Goal: Task Accomplishment & Management: Use online tool/utility

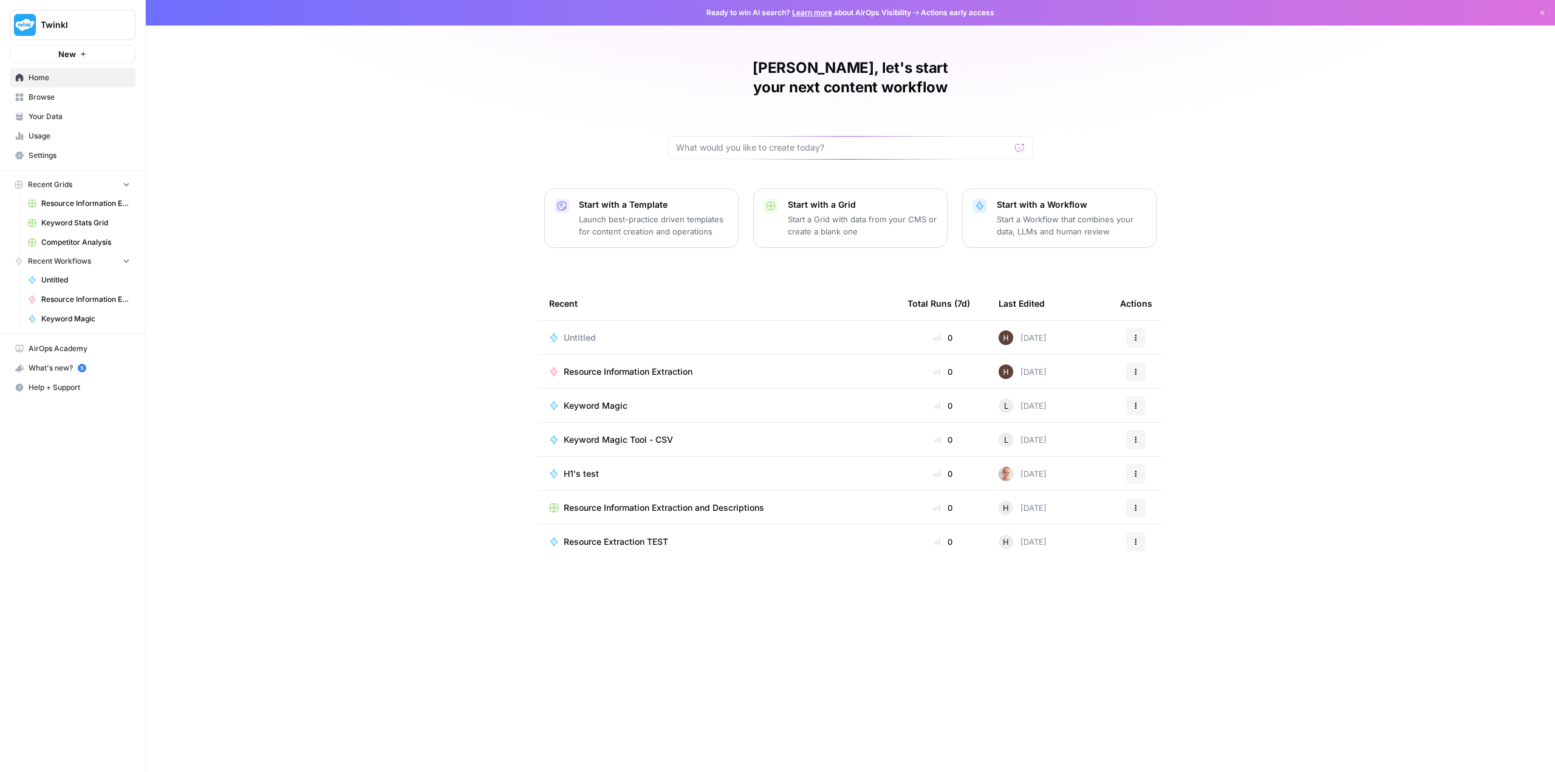
click at [90, 227] on span "Keyword Stats Grid" at bounding box center [85, 222] width 89 height 11
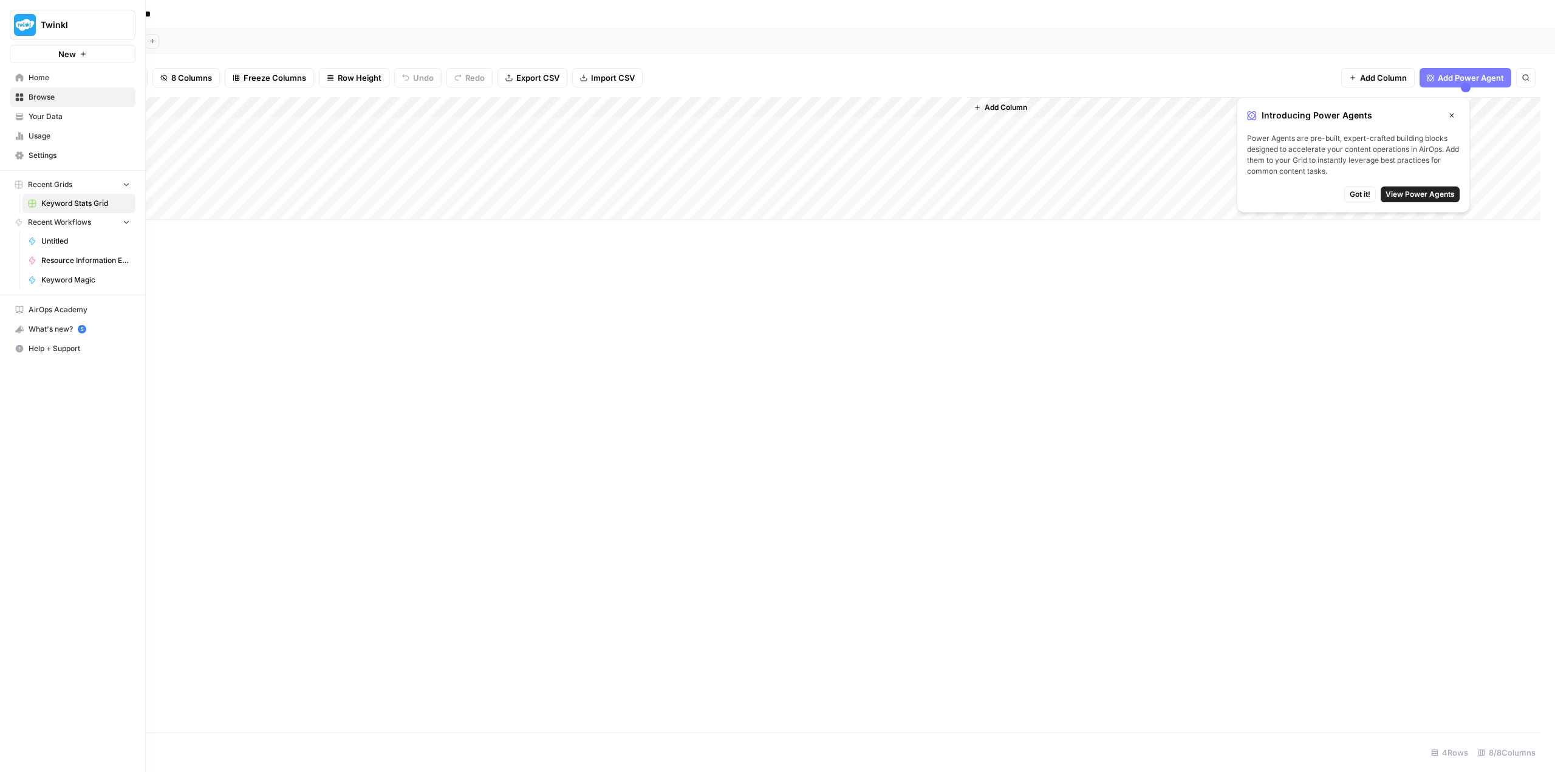
click at [83, 182] on button "Recent Grids" at bounding box center [73, 185] width 126 height 18
click at [77, 223] on span "Recent Workflows" at bounding box center [59, 222] width 63 height 11
click at [71, 228] on button "Recent Workflows" at bounding box center [73, 222] width 126 height 18
click at [70, 241] on span "Untitled" at bounding box center [85, 241] width 89 height 11
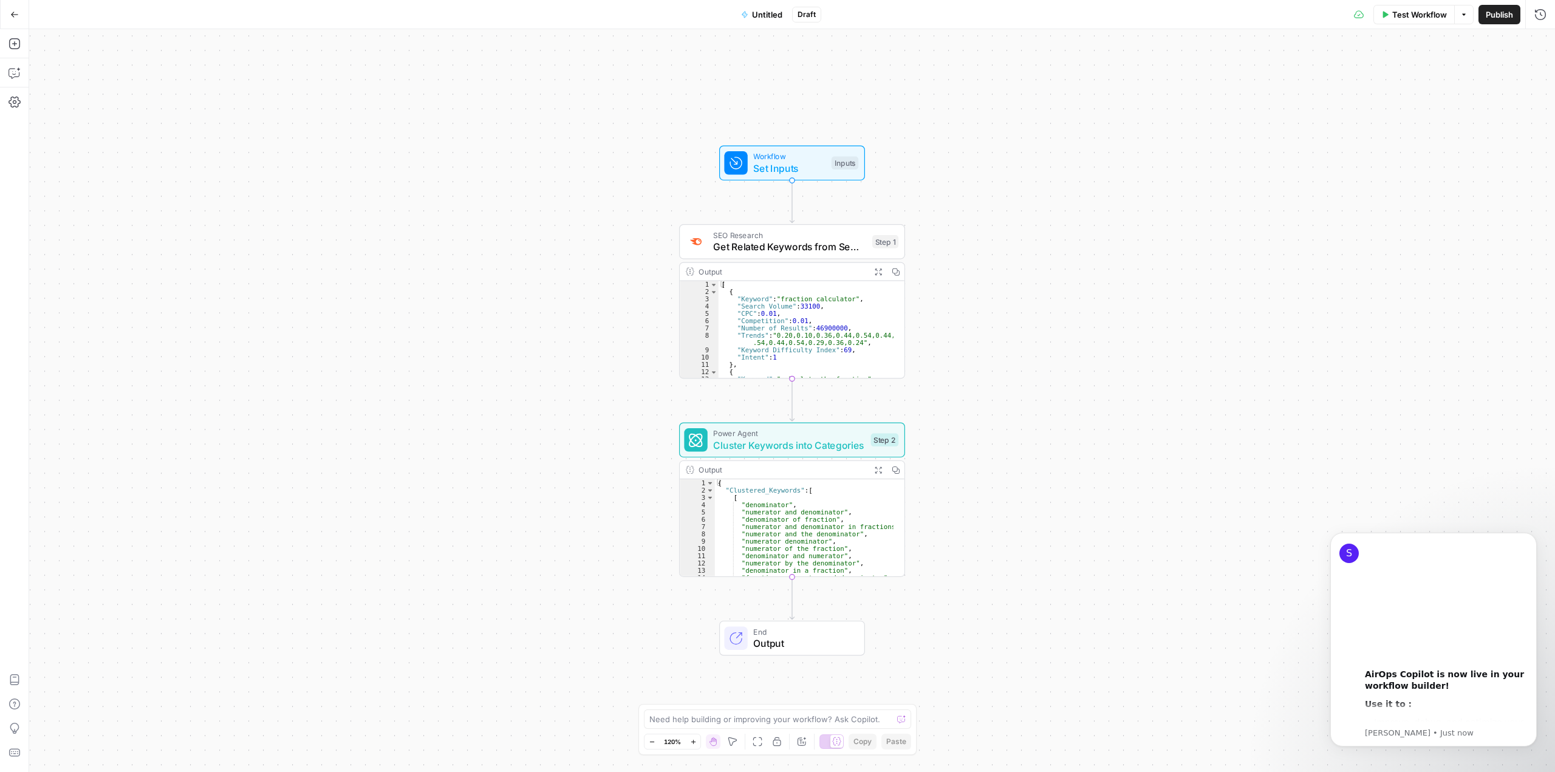
click at [12, 13] on icon "button" at bounding box center [14, 14] width 7 height 5
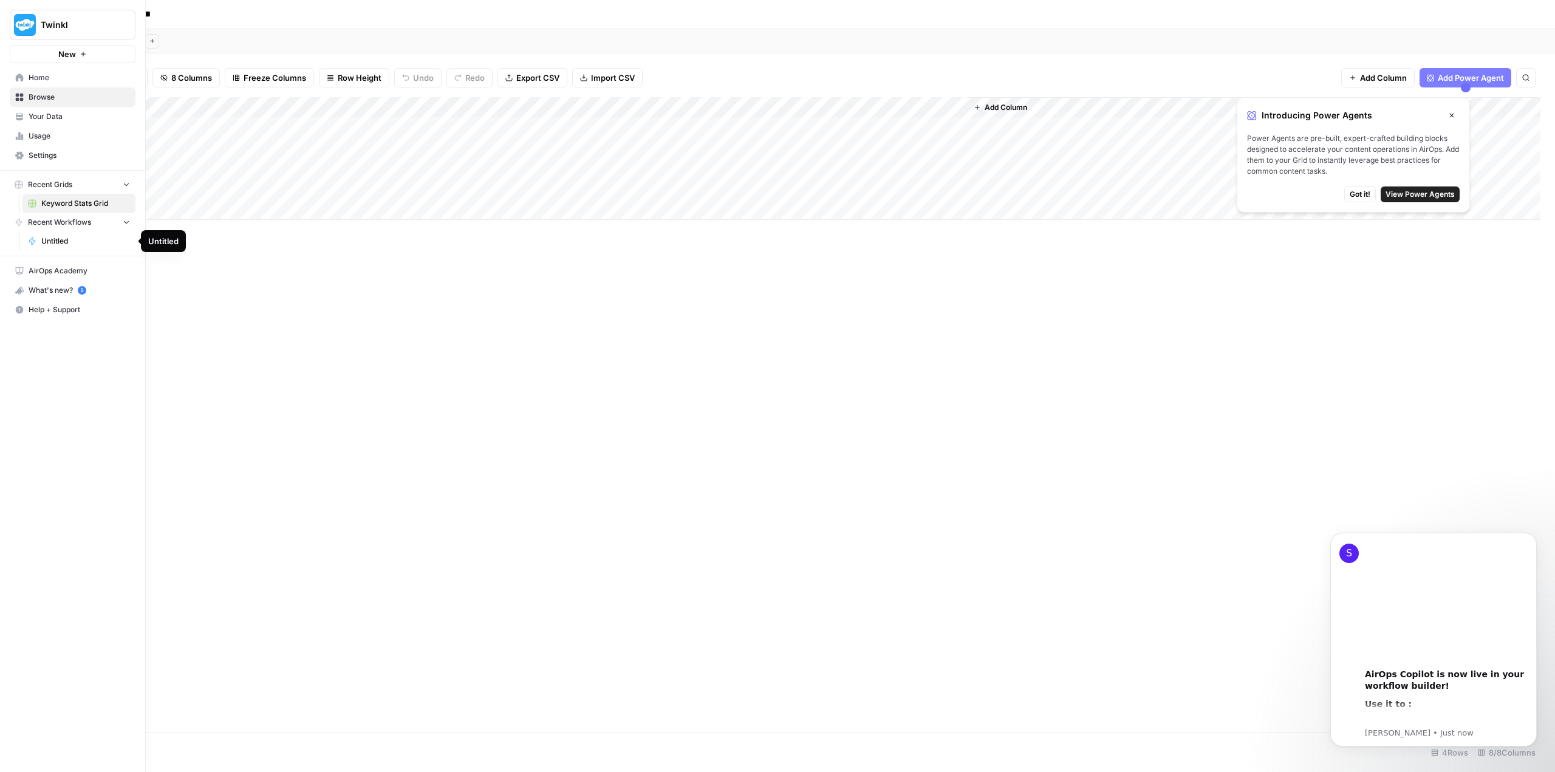
click at [67, 220] on span "Recent Workflows" at bounding box center [59, 222] width 63 height 11
click at [59, 237] on span "Untitled" at bounding box center [85, 241] width 89 height 11
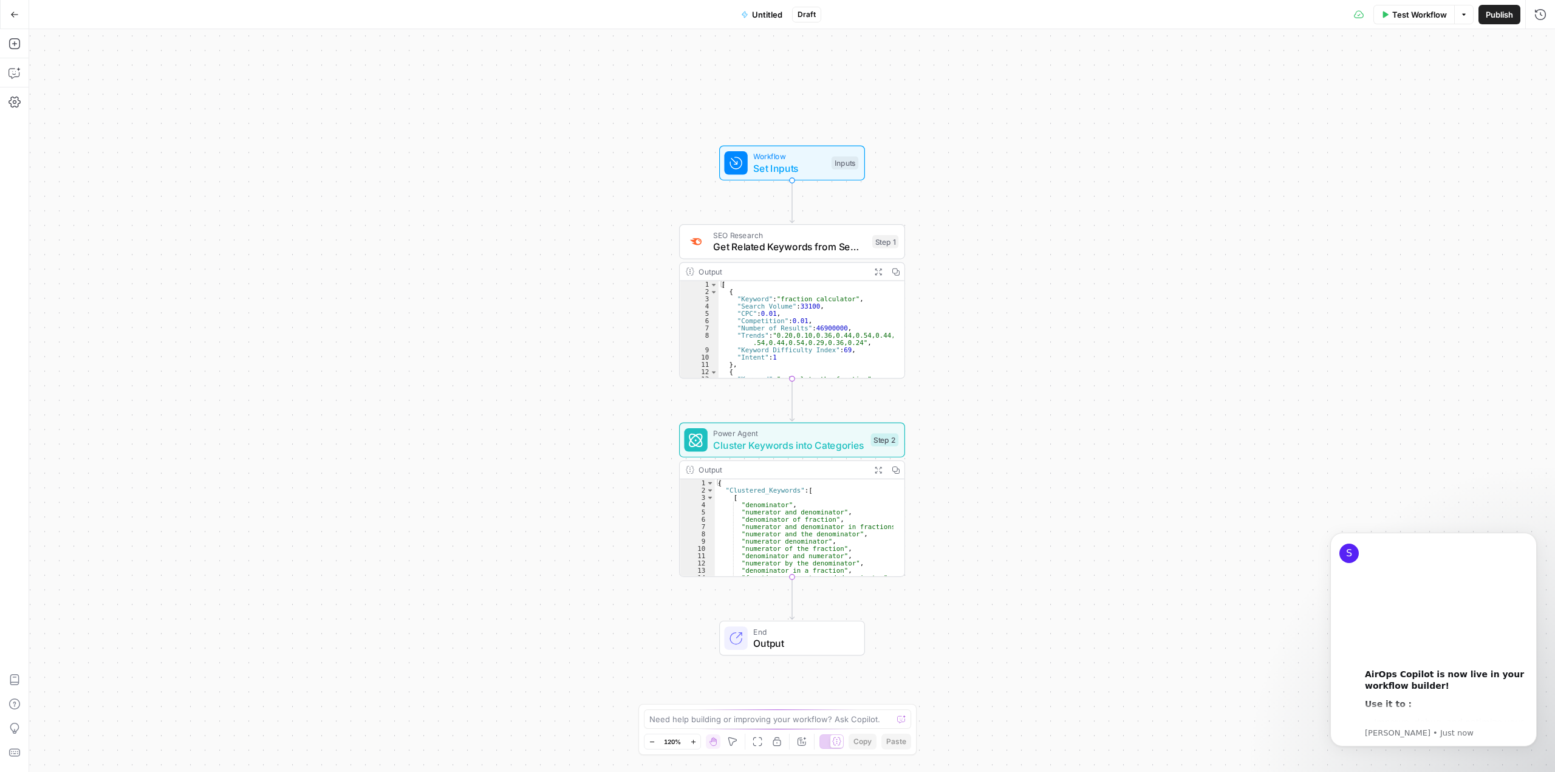
click at [11, 14] on icon "button" at bounding box center [14, 14] width 9 height 9
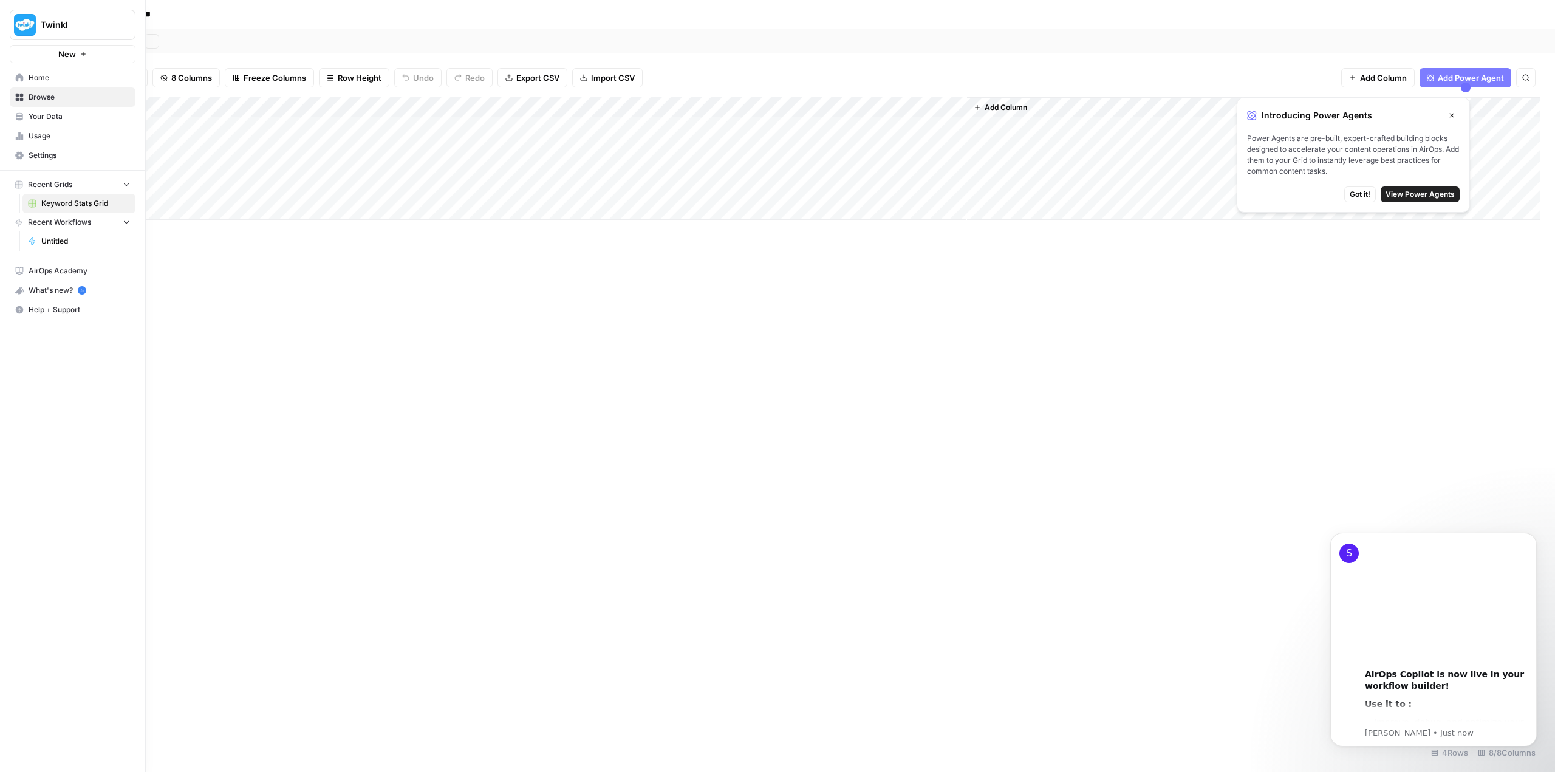
click at [21, 183] on rect "button" at bounding box center [18, 184] width 7 height 7
click at [50, 112] on span "Your Data" at bounding box center [79, 116] width 101 height 11
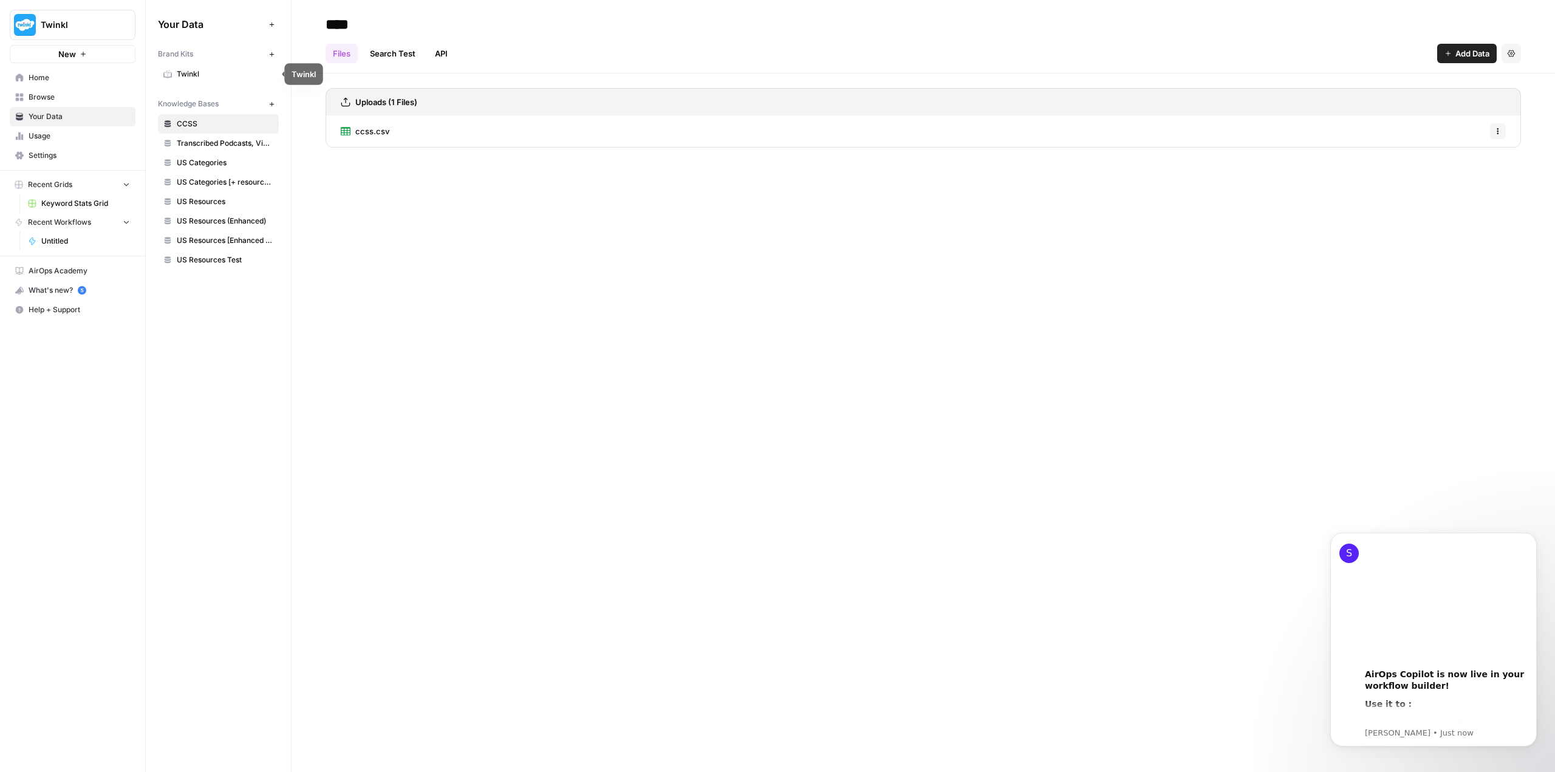
click at [186, 75] on span "Twinkl" at bounding box center [225, 74] width 97 height 11
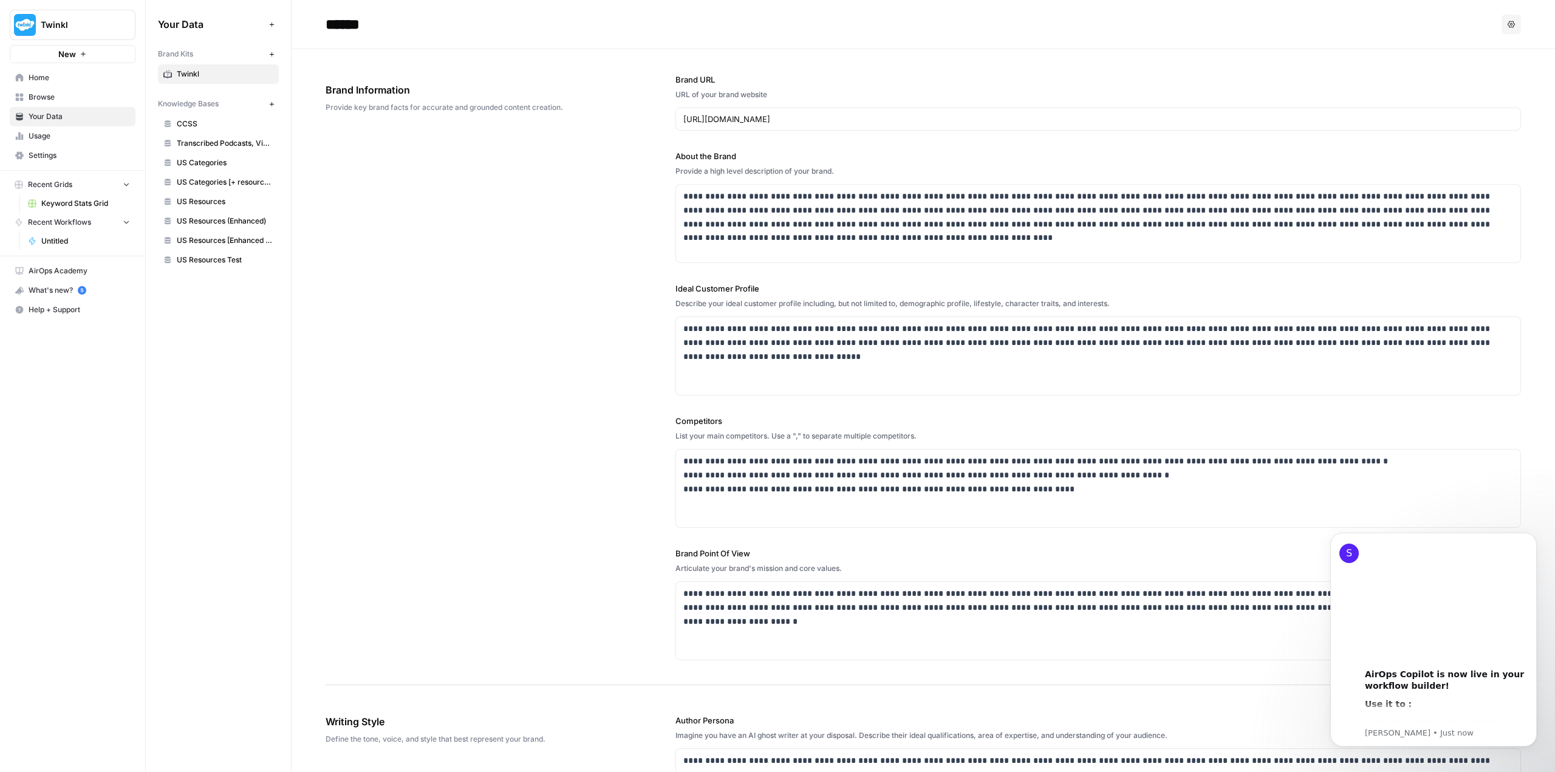
click at [194, 121] on span "CCSS" at bounding box center [225, 123] width 97 height 11
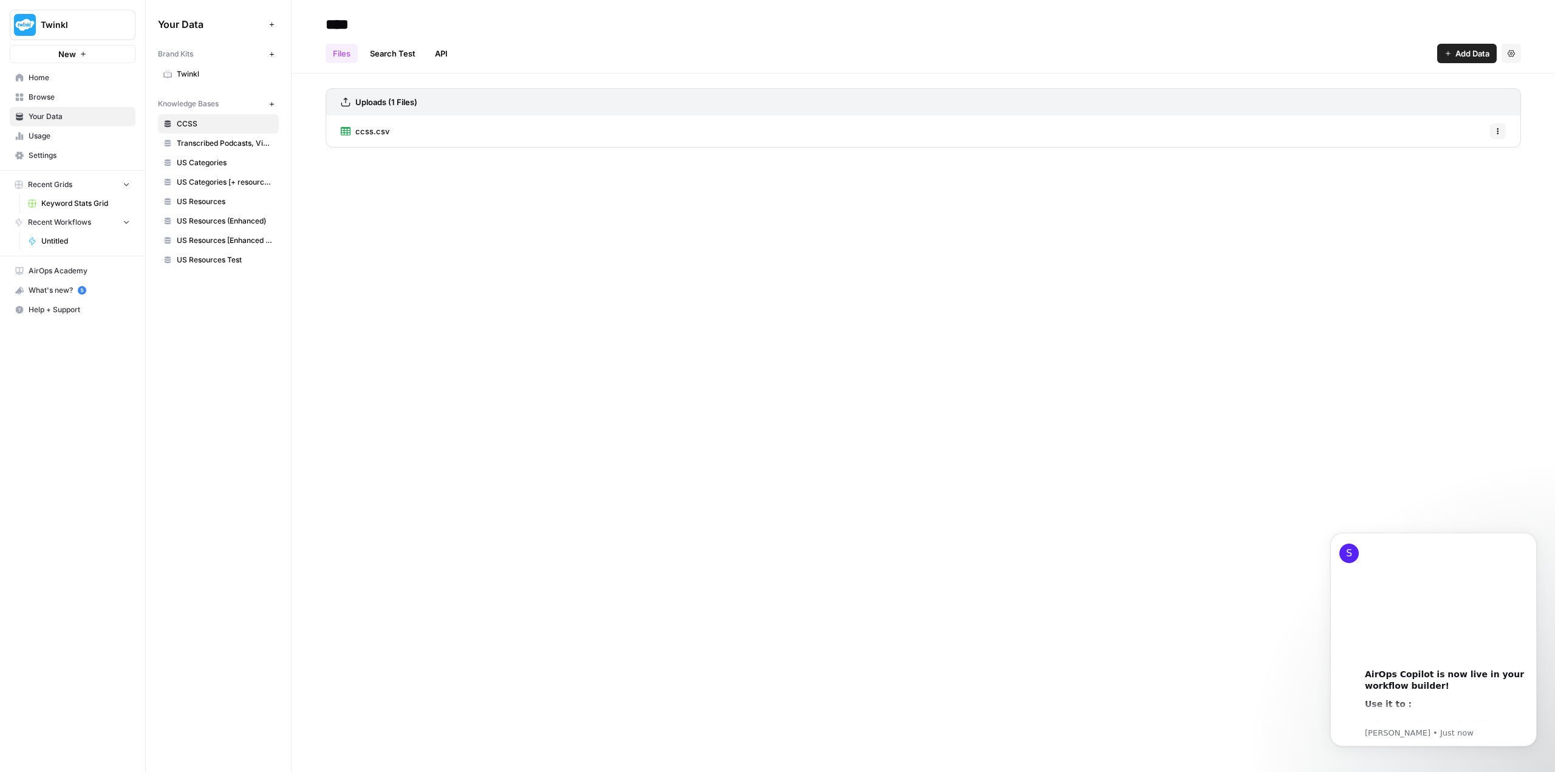
click at [61, 137] on span "Usage" at bounding box center [79, 136] width 101 height 11
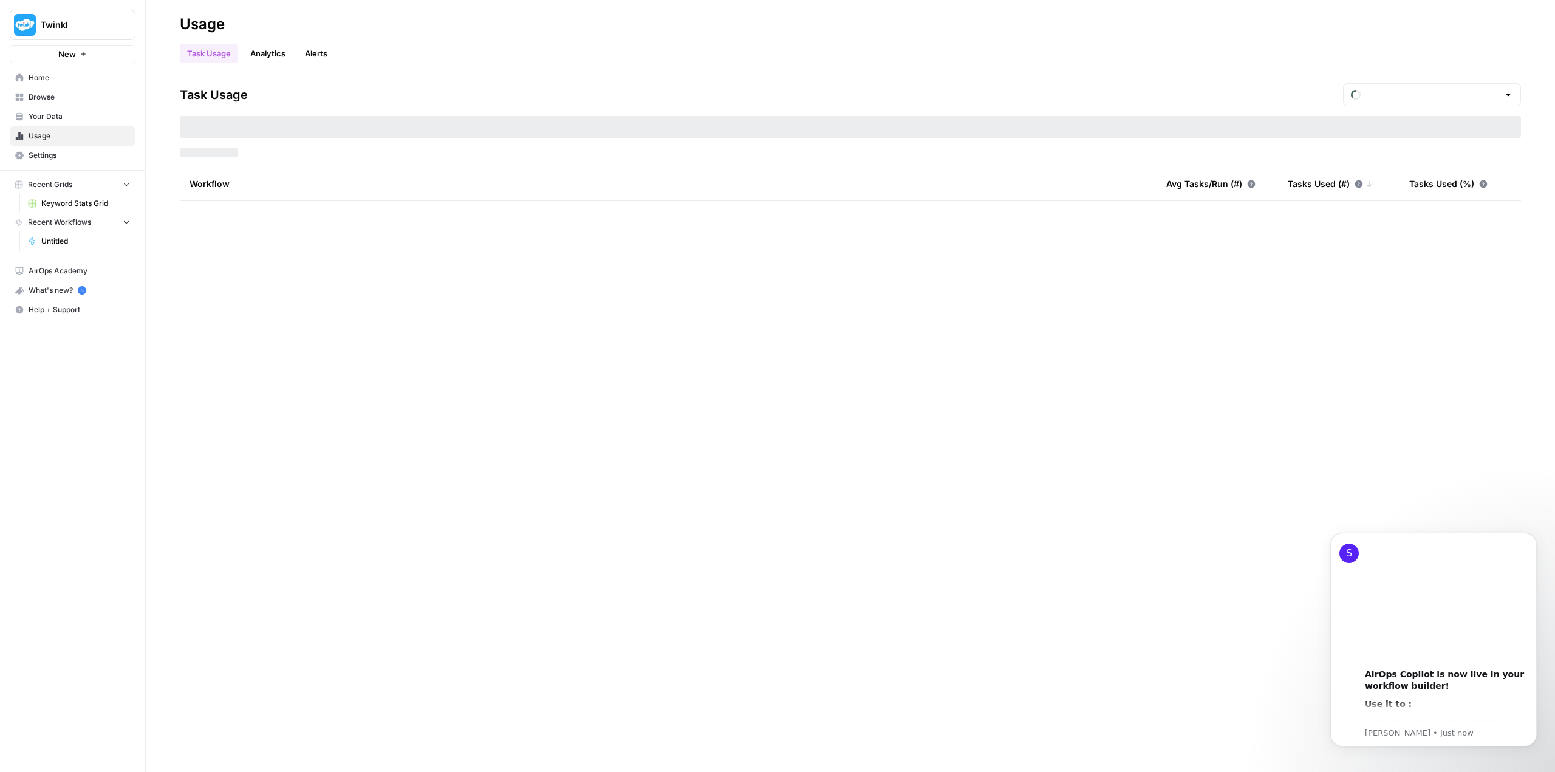
type input "August Tasks"
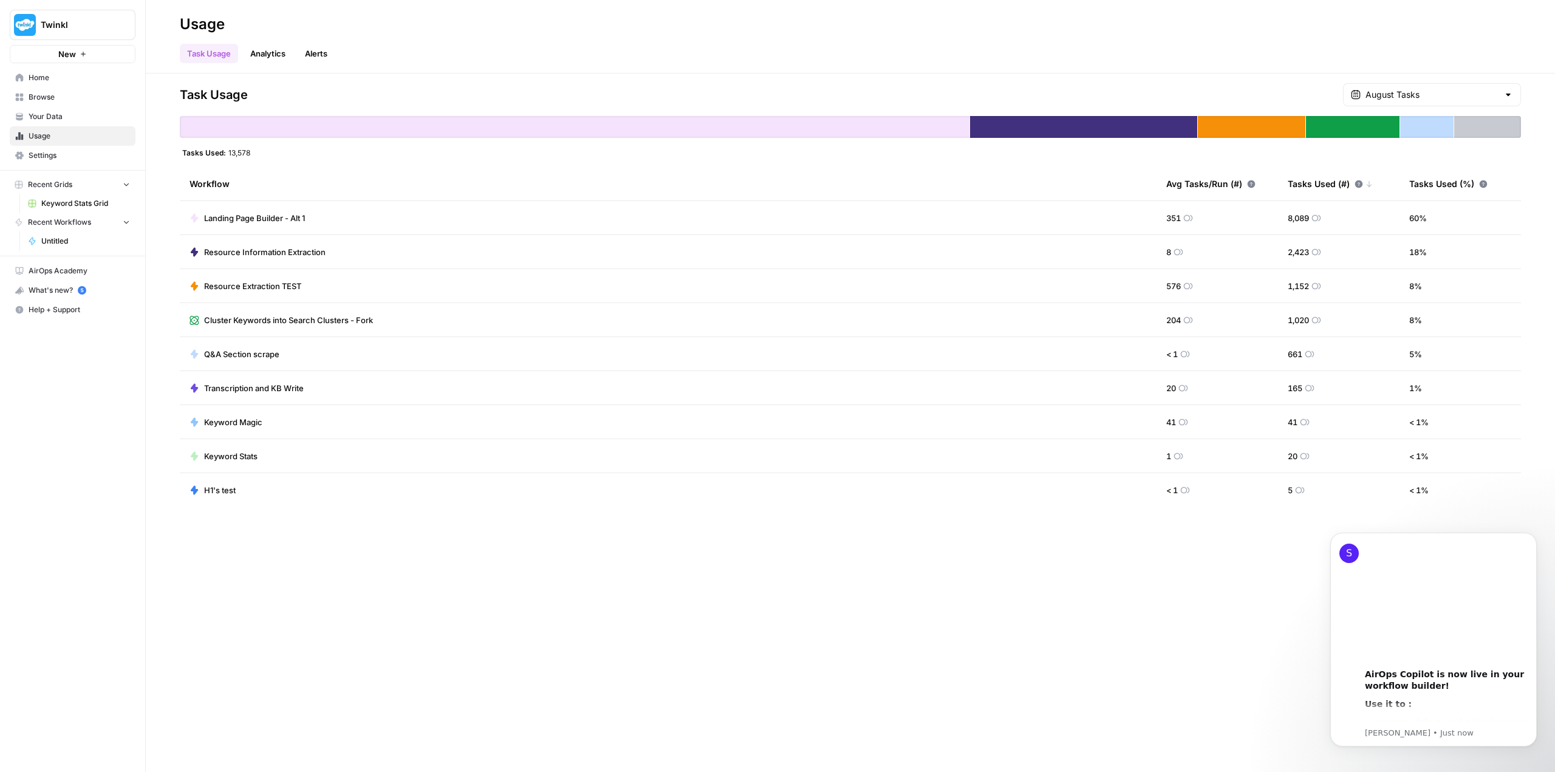
click at [57, 153] on span "Settings" at bounding box center [79, 155] width 101 height 11
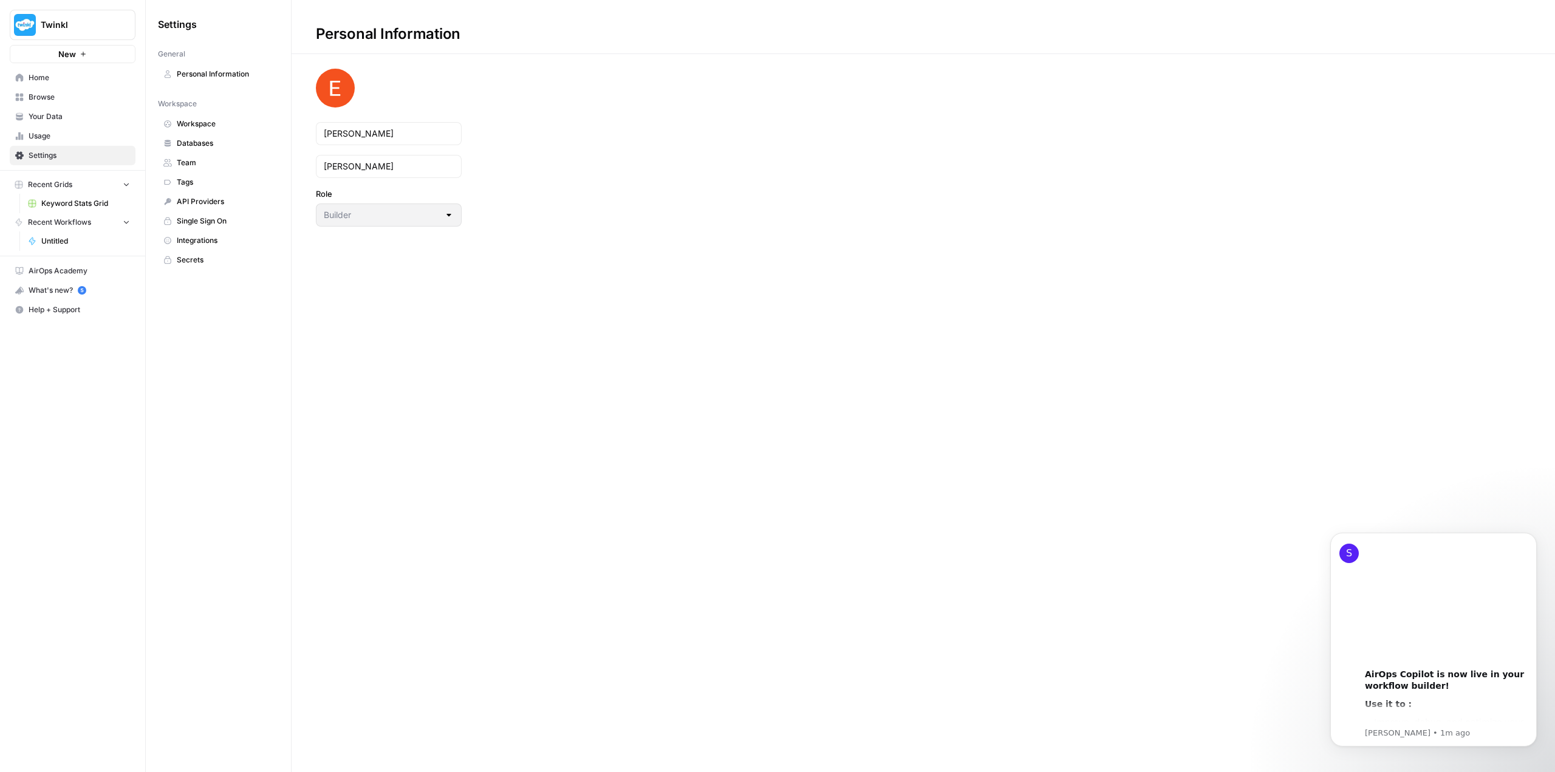
click at [207, 204] on span "API Providers" at bounding box center [225, 201] width 97 height 11
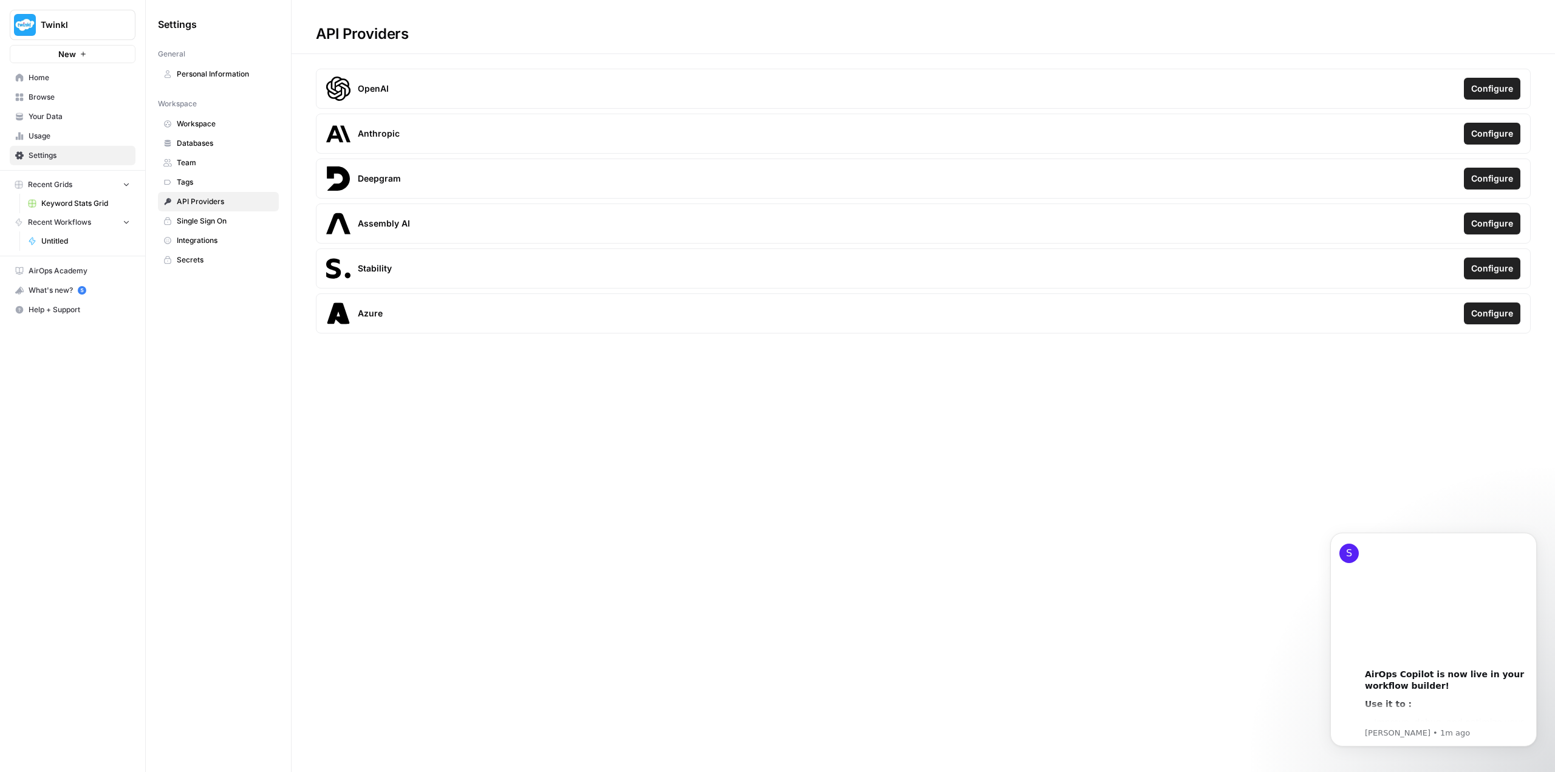
click at [205, 243] on span "Integrations" at bounding box center [225, 240] width 97 height 11
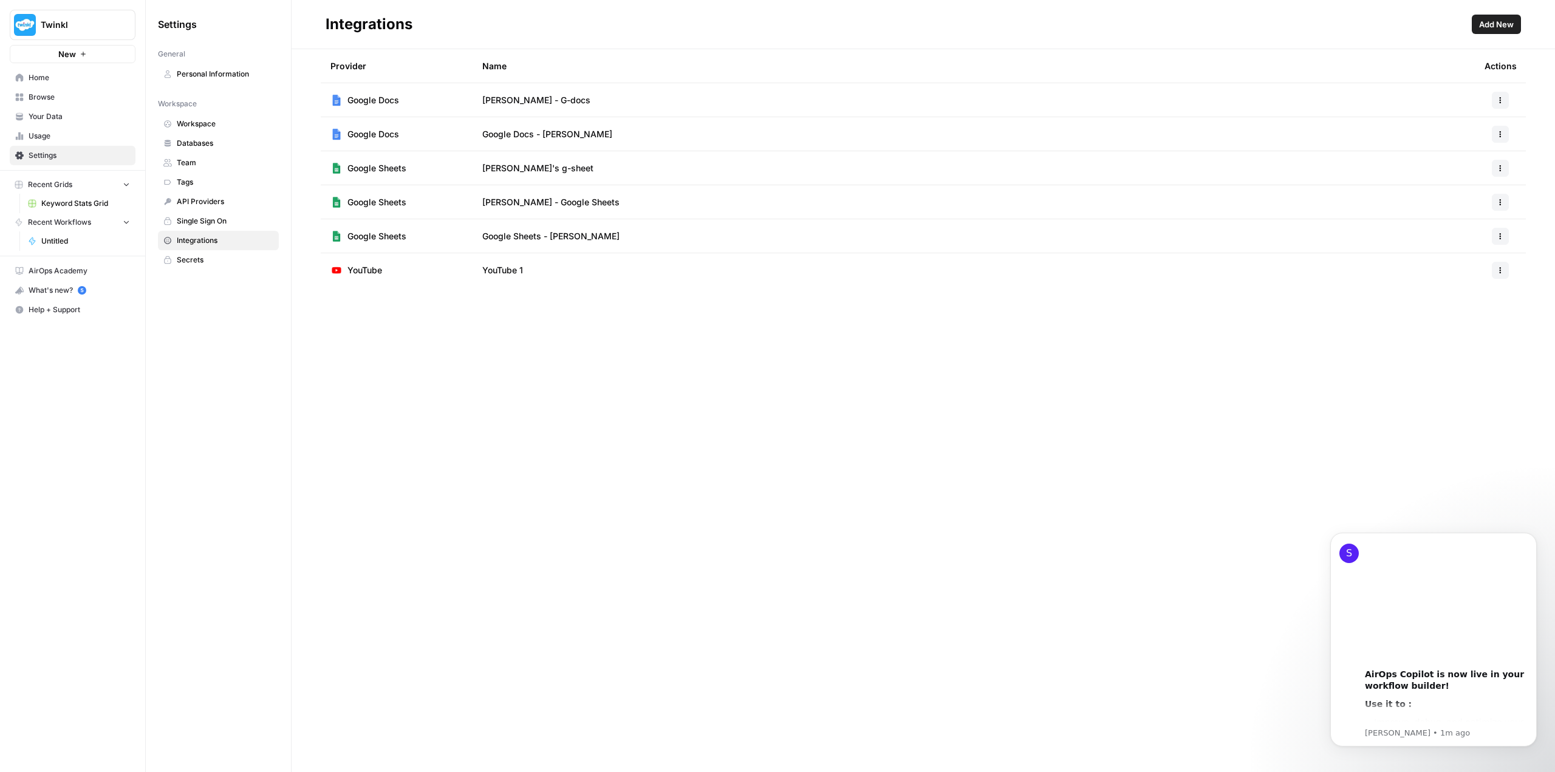
click at [1497, 21] on span "Add New" at bounding box center [1496, 24] width 35 height 12
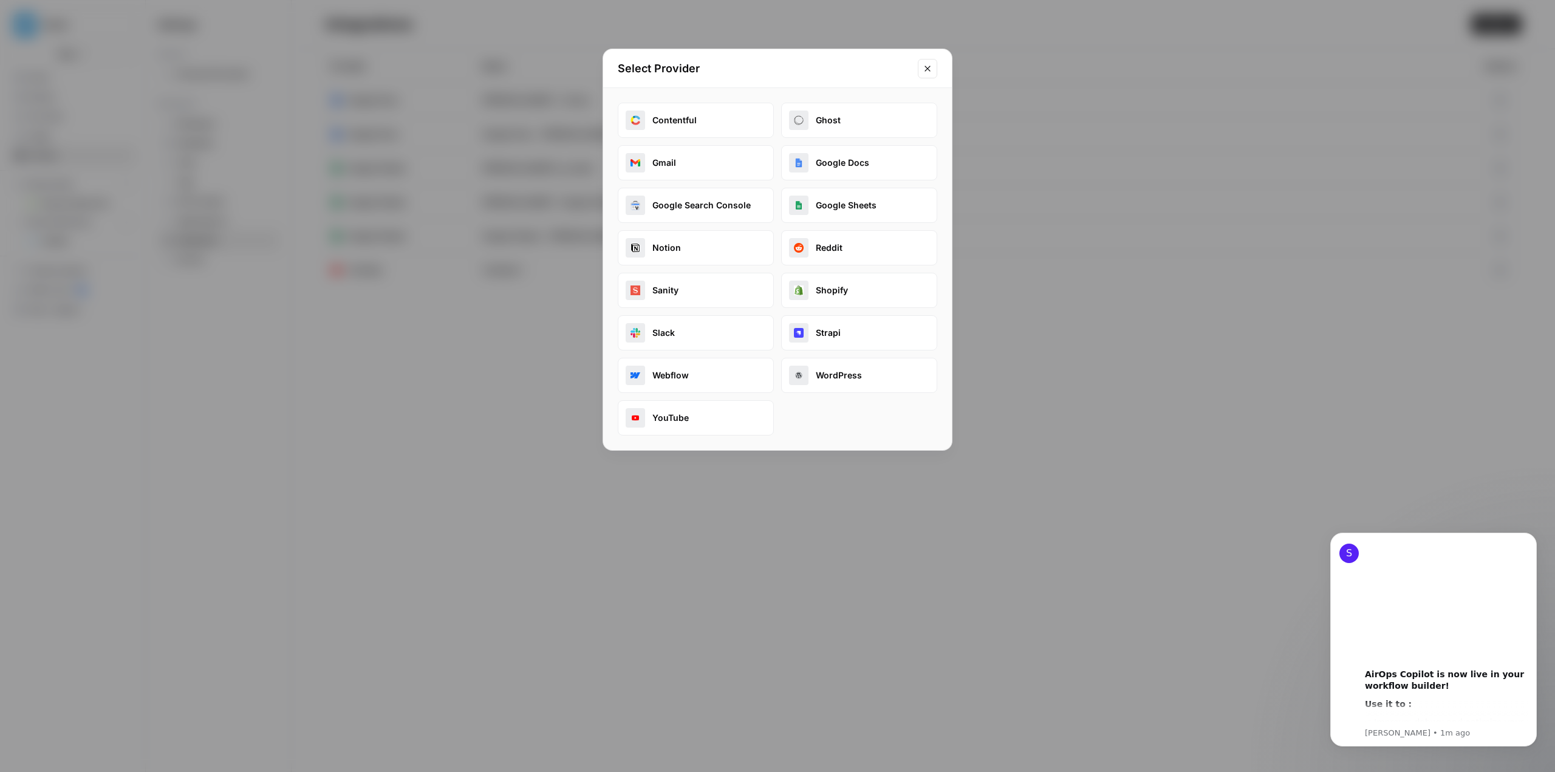
click at [935, 74] on button "Close modal" at bounding box center [927, 68] width 19 height 19
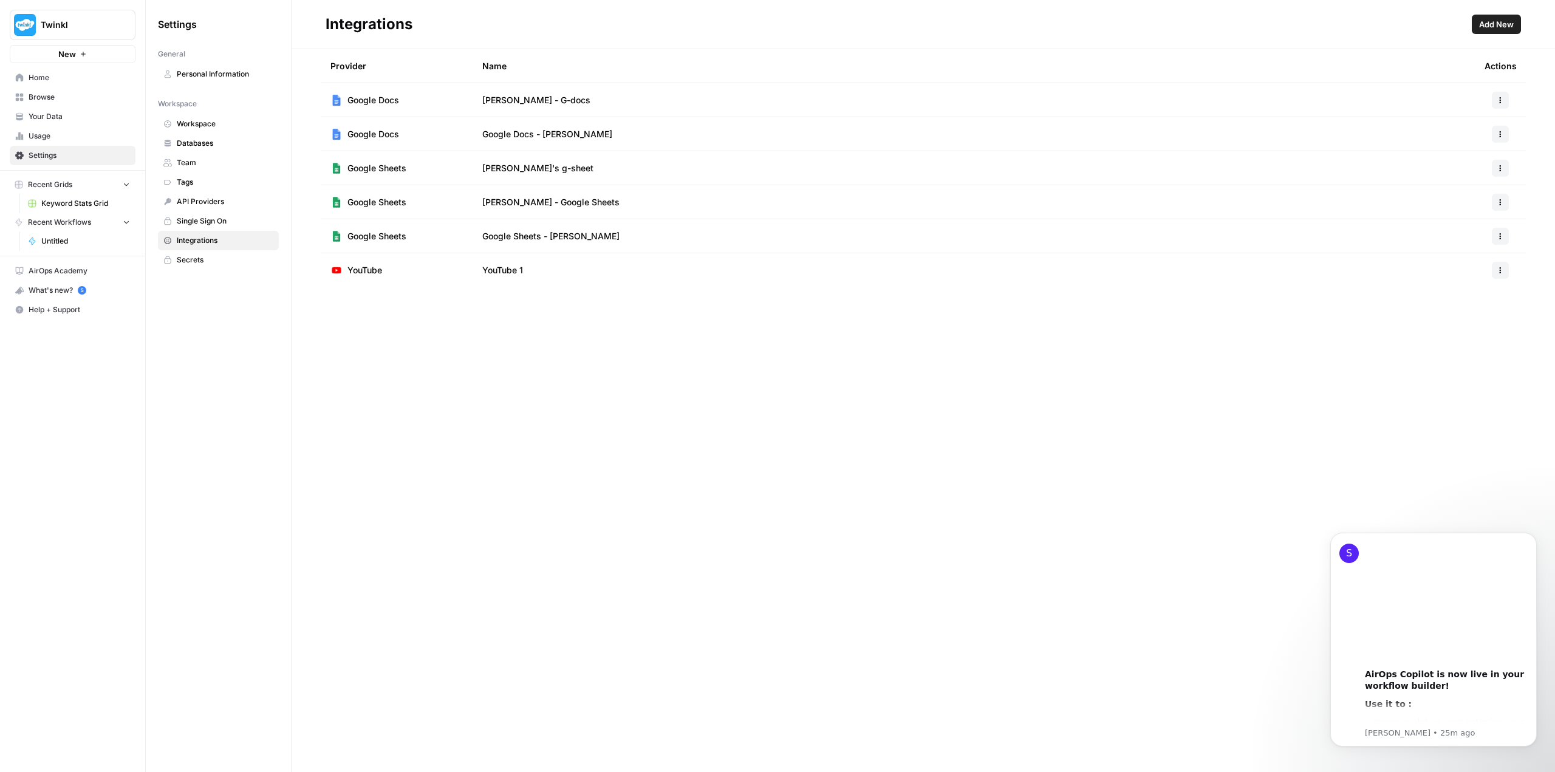
click at [76, 54] on button "New" at bounding box center [73, 54] width 126 height 18
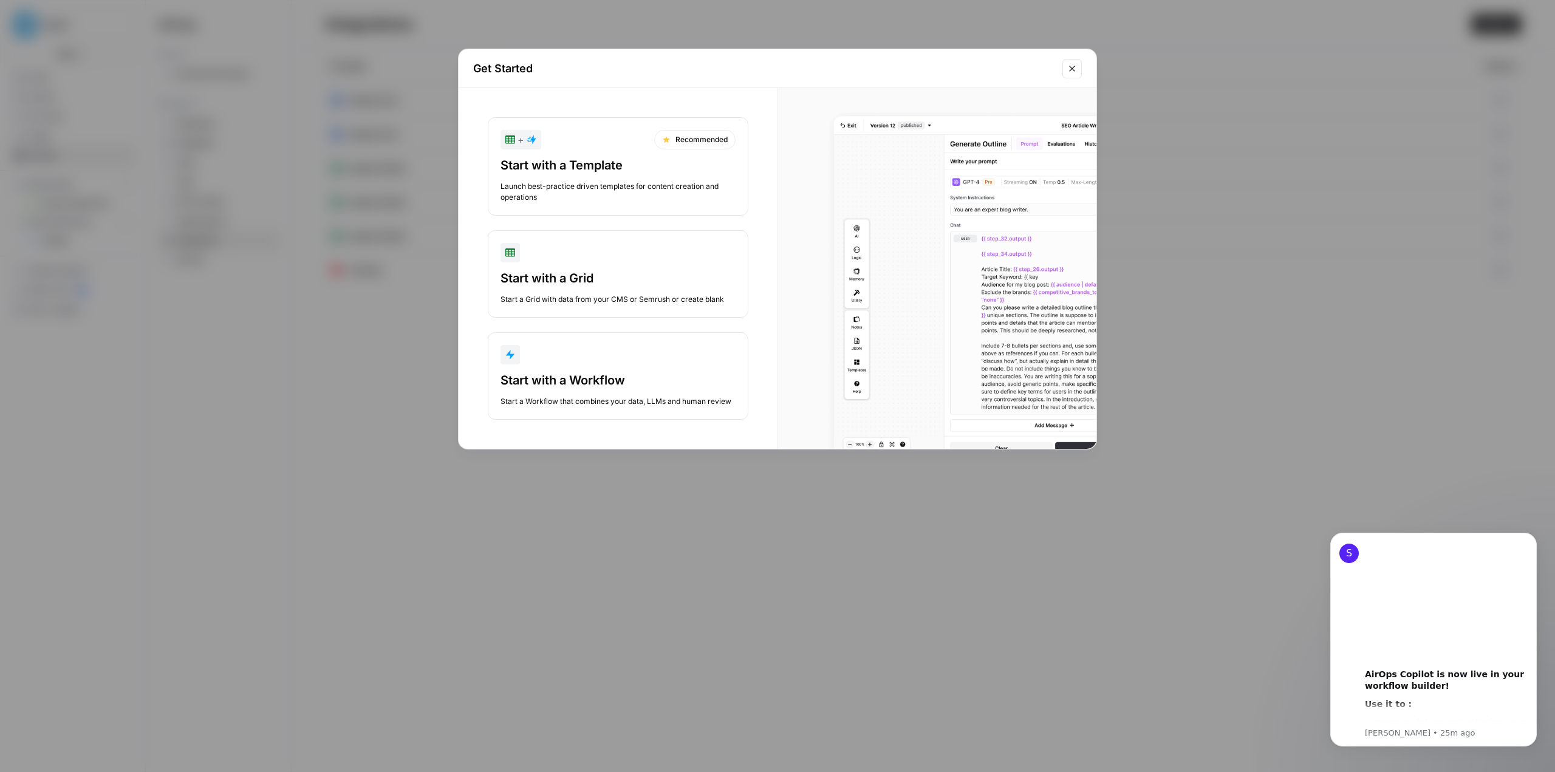
click at [547, 363] on div "button" at bounding box center [618, 354] width 235 height 19
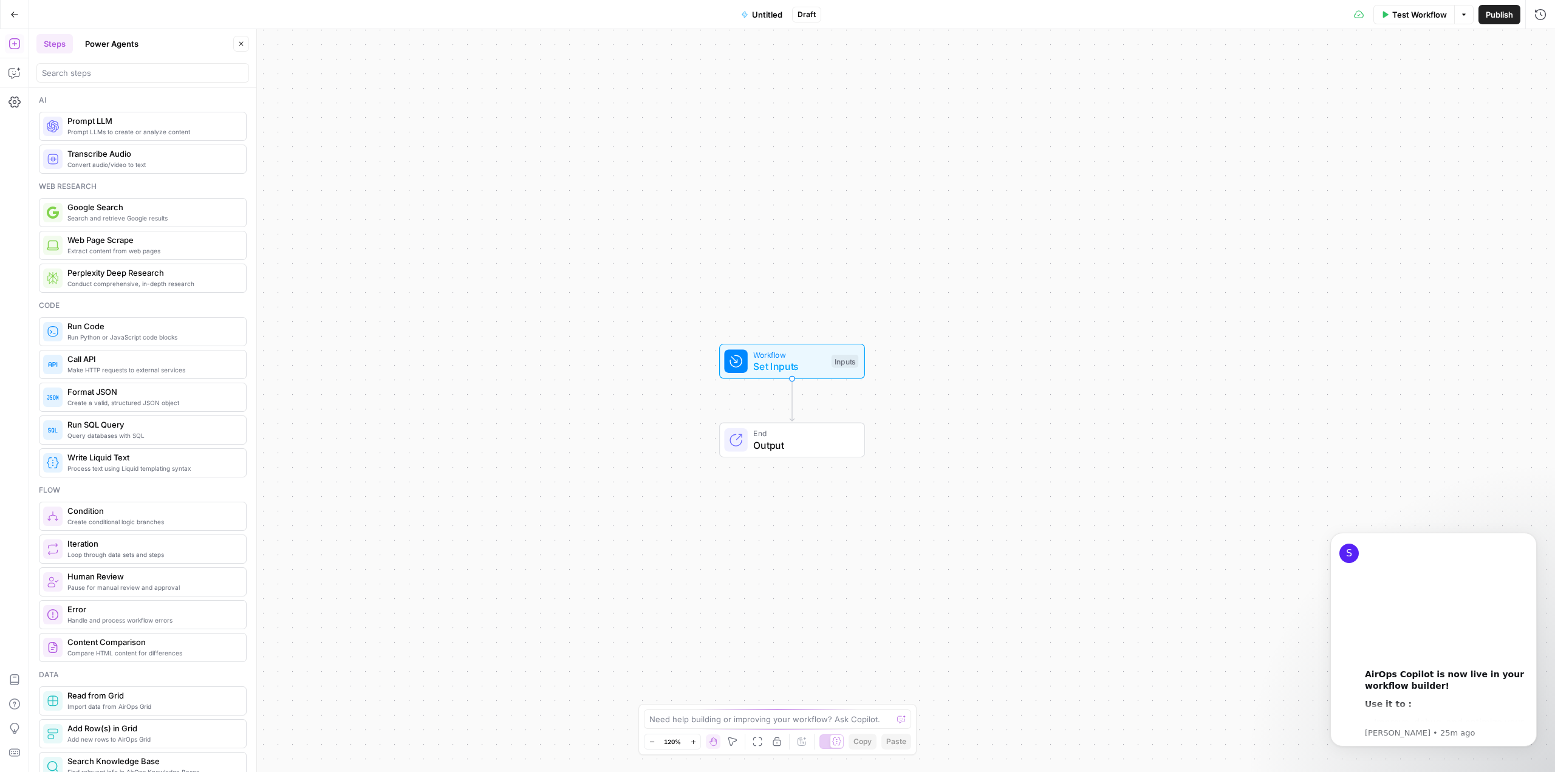
click at [161, 244] on span "Web Page Scrape" at bounding box center [151, 240] width 169 height 12
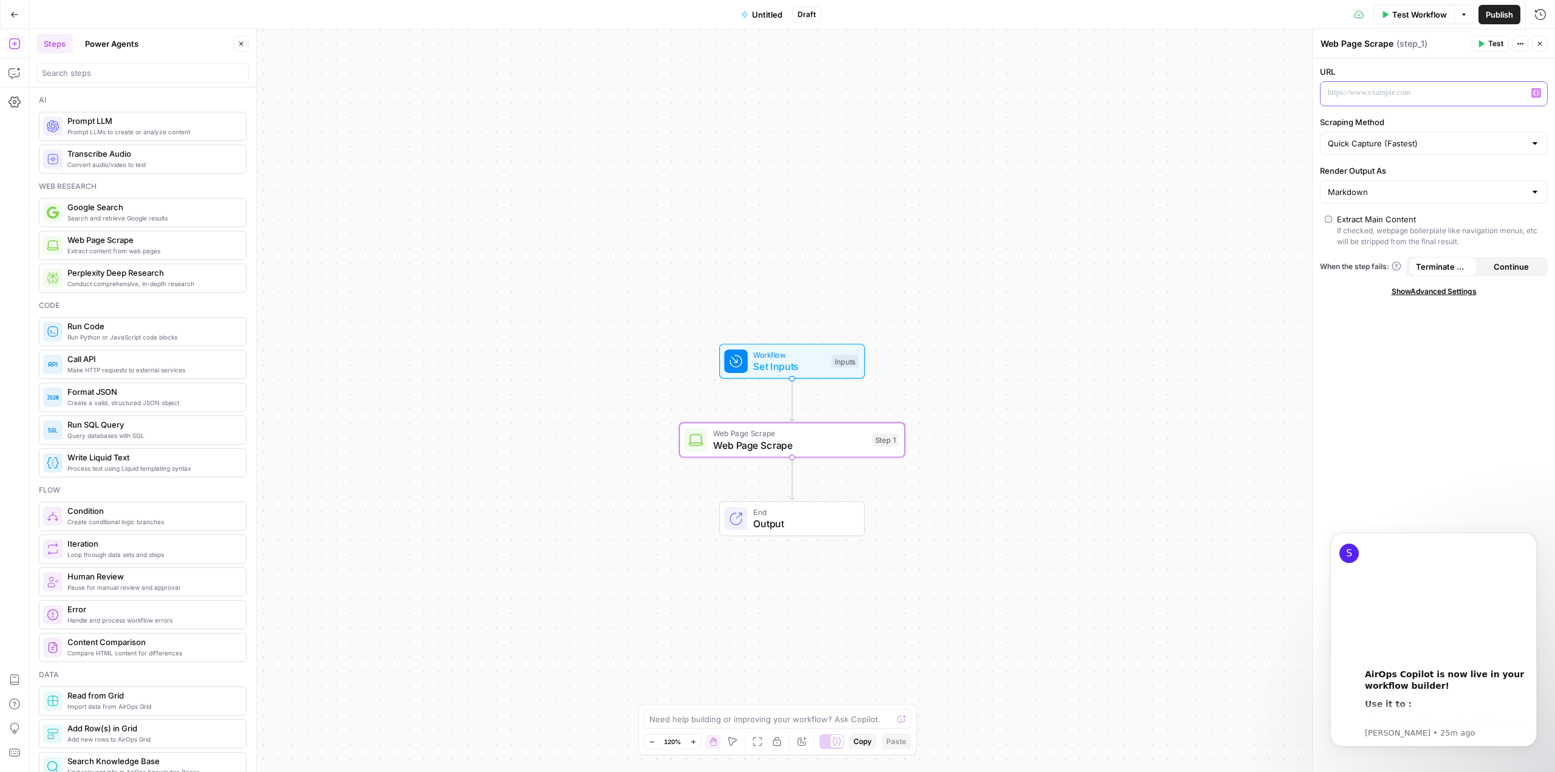
click at [1340, 100] on div at bounding box center [1424, 94] width 207 height 24
click at [1397, 94] on p at bounding box center [1424, 93] width 193 height 12
click at [1402, 92] on p at bounding box center [1424, 93] width 193 height 12
click at [1399, 92] on p at bounding box center [1424, 93] width 193 height 12
click at [1434, 143] on input "Scraping Method" at bounding box center [1426, 143] width 197 height 12
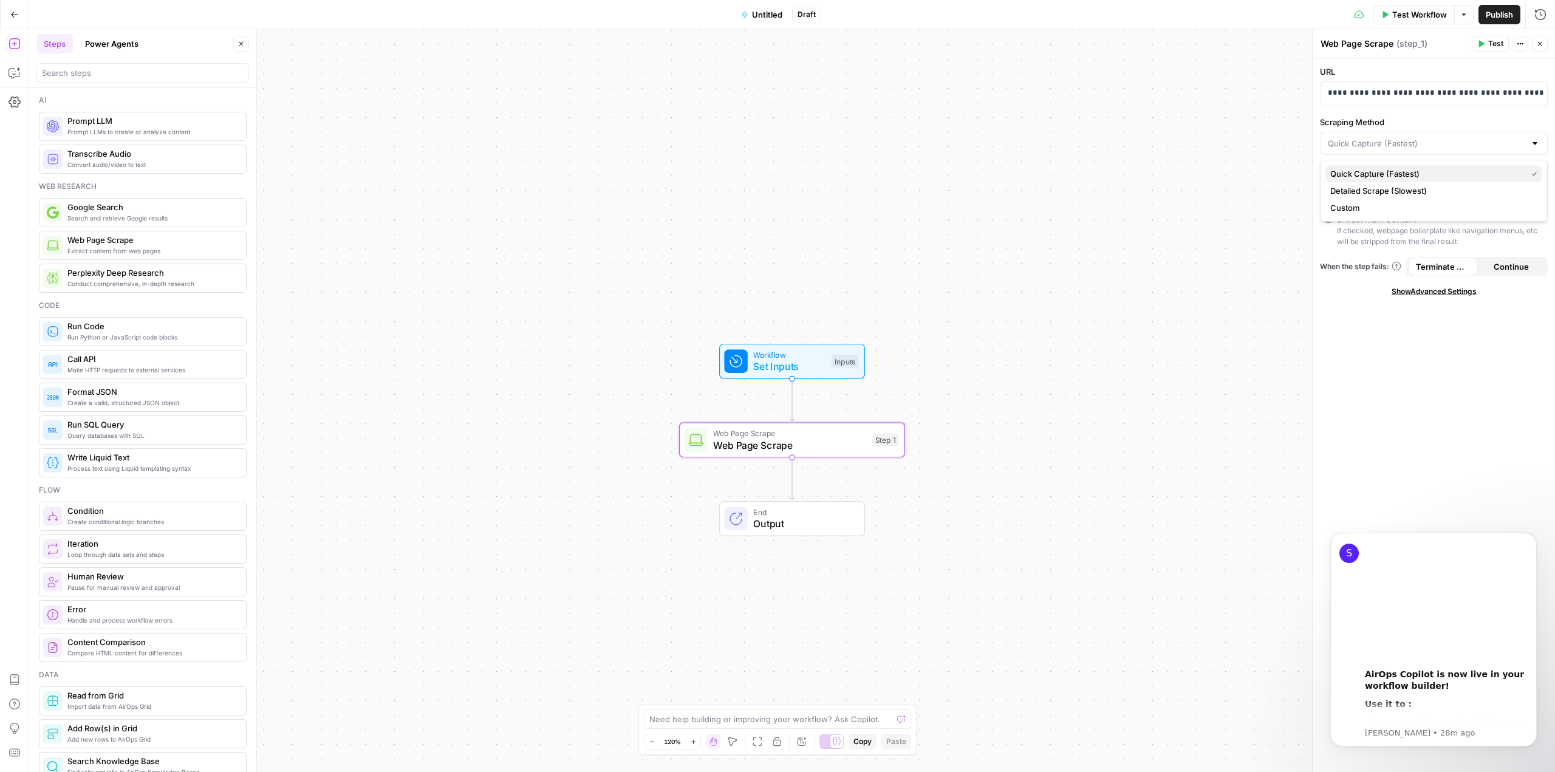
click at [1390, 173] on span "Quick Capture (Fastest)" at bounding box center [1425, 174] width 191 height 12
type input "Quick Capture (Fastest)"
click at [1397, 190] on input "Render Output As" at bounding box center [1426, 192] width 197 height 12
click at [1339, 219] on span "Text" at bounding box center [1431, 222] width 202 height 12
type input "Text"
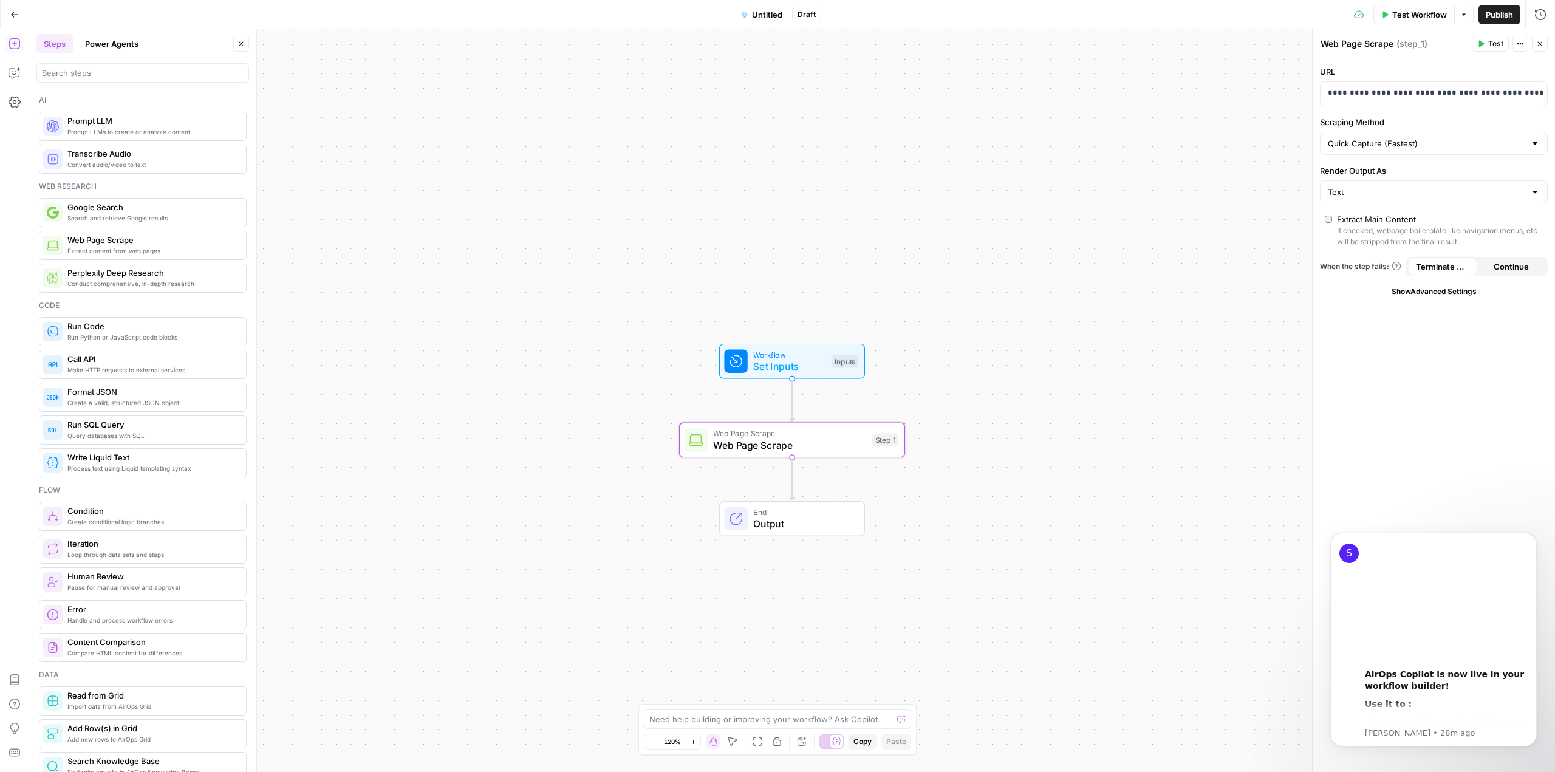
click at [1503, 272] on span "Continue" at bounding box center [1511, 267] width 35 height 12
click at [1531, 536] on icon "Dismiss notification" at bounding box center [1533, 536] width 7 height 7
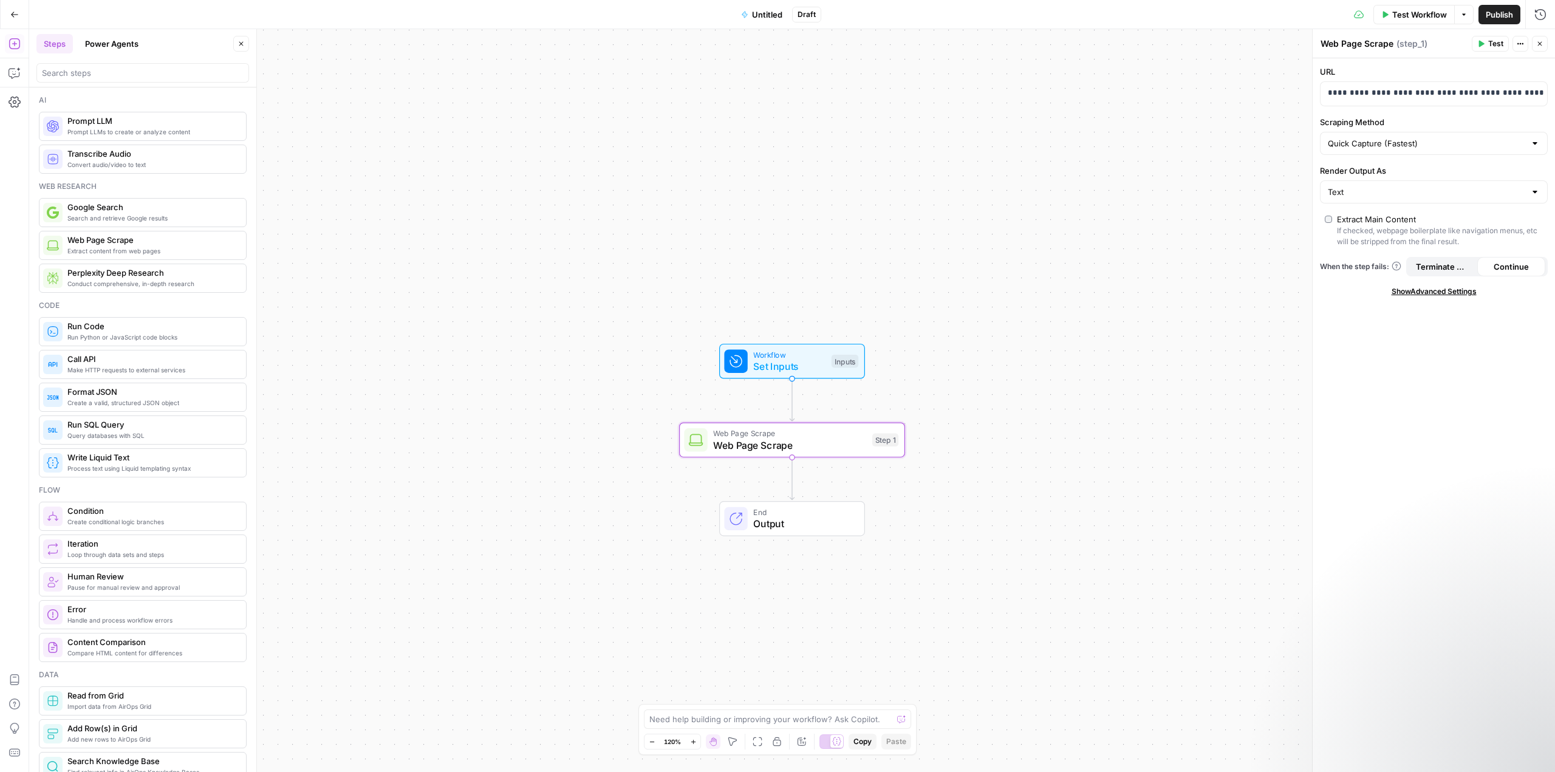
click at [1492, 45] on span "Test" at bounding box center [1495, 43] width 15 height 11
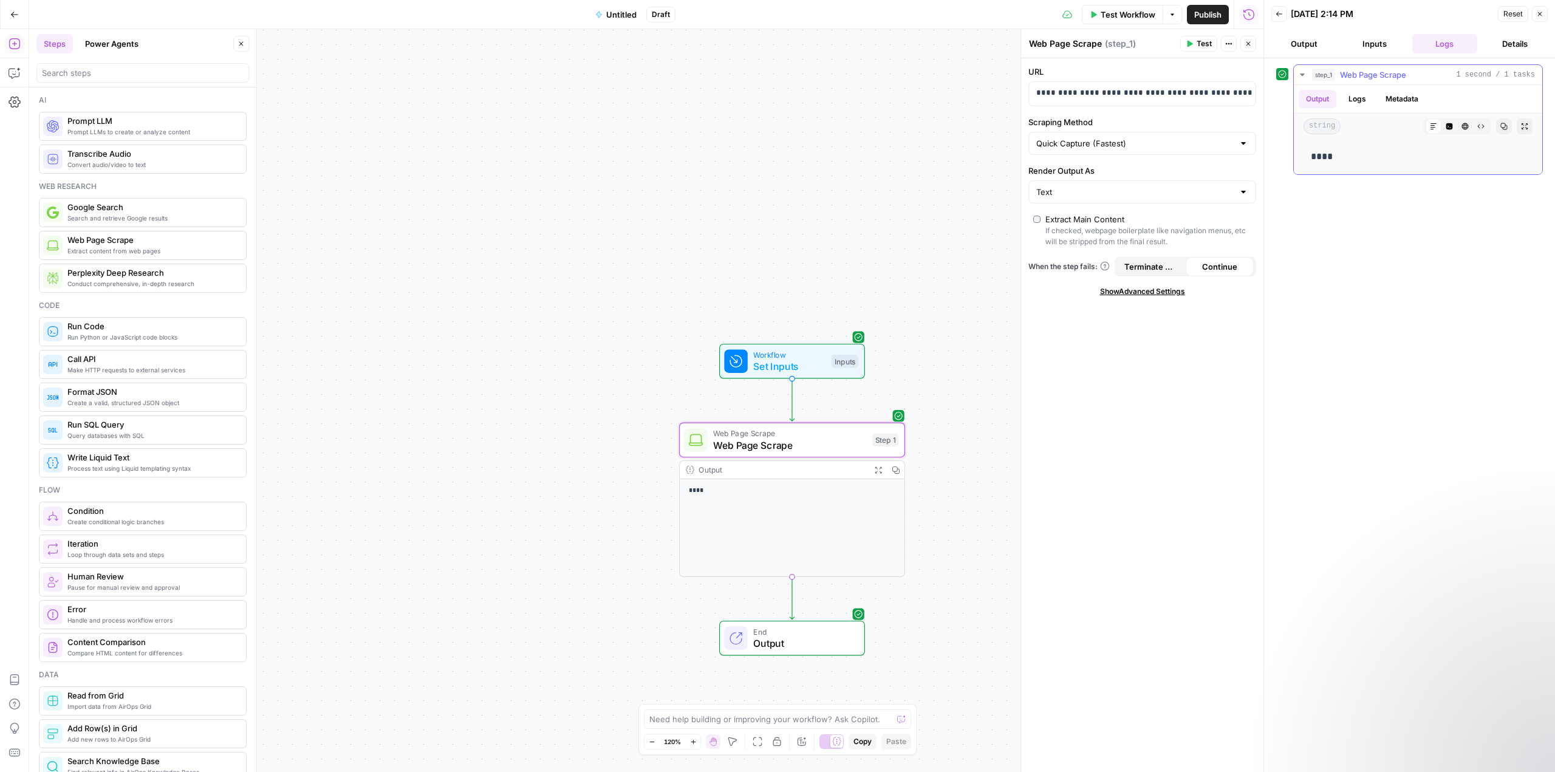
click at [1327, 98] on button "Output" at bounding box center [1318, 99] width 38 height 18
drag, startPoint x: 1036, startPoint y: 92, endPoint x: 1497, endPoint y: 97, distance: 461.7
click at [1497, 97] on body "Twinkl New Home Browse Your Data Usage Settings Recent Grids Keyword Stats Grid…" at bounding box center [777, 386] width 1555 height 772
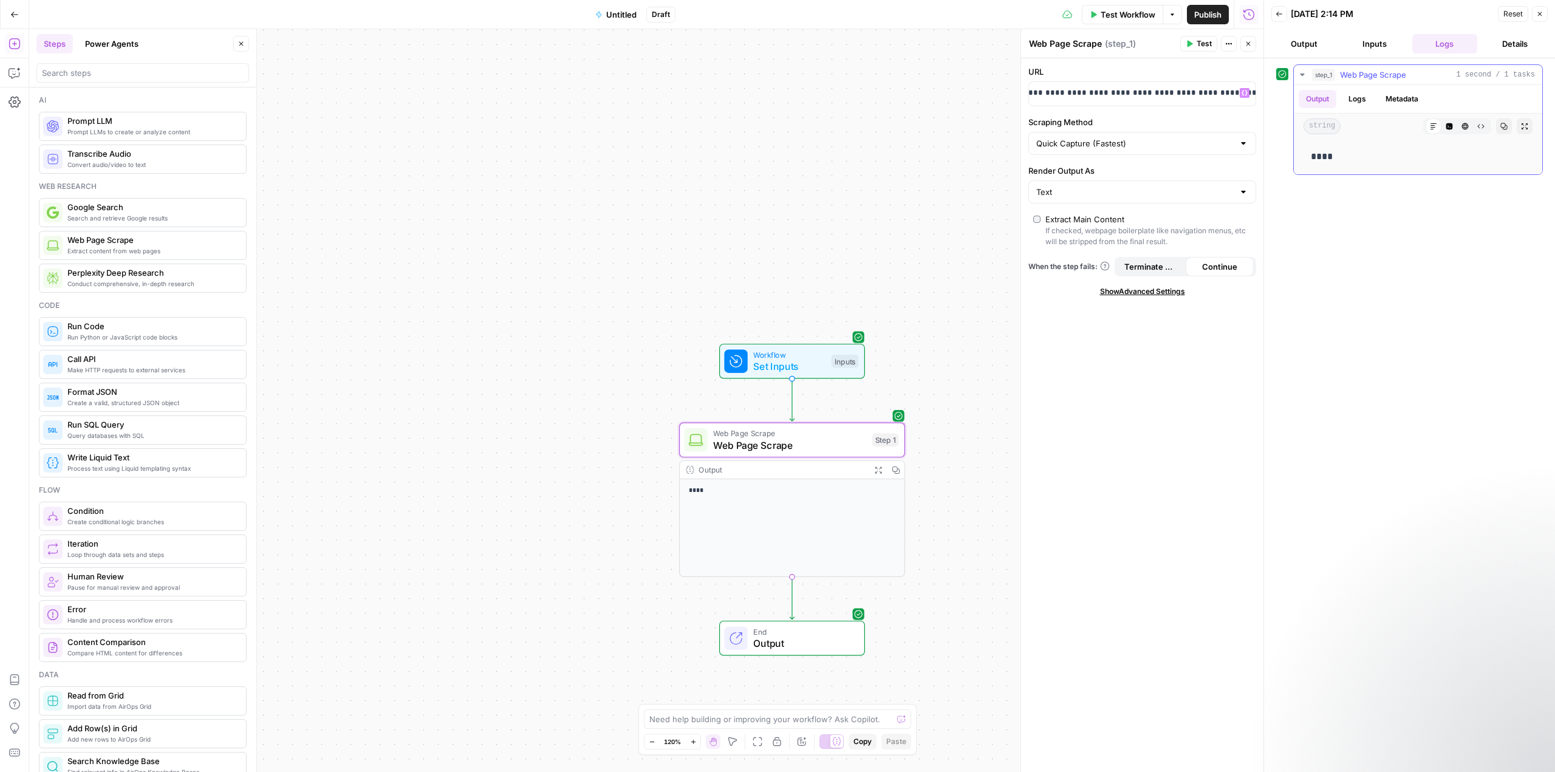
click at [1416, 101] on button "Metadata" at bounding box center [1401, 99] width 47 height 18
click at [1357, 100] on button "Logs" at bounding box center [1357, 99] width 32 height 18
click at [1319, 97] on button "Output" at bounding box center [1318, 99] width 38 height 18
click at [1311, 47] on button "Output" at bounding box center [1304, 43] width 66 height 19
click at [1373, 39] on button "Inputs" at bounding box center [1375, 43] width 66 height 19
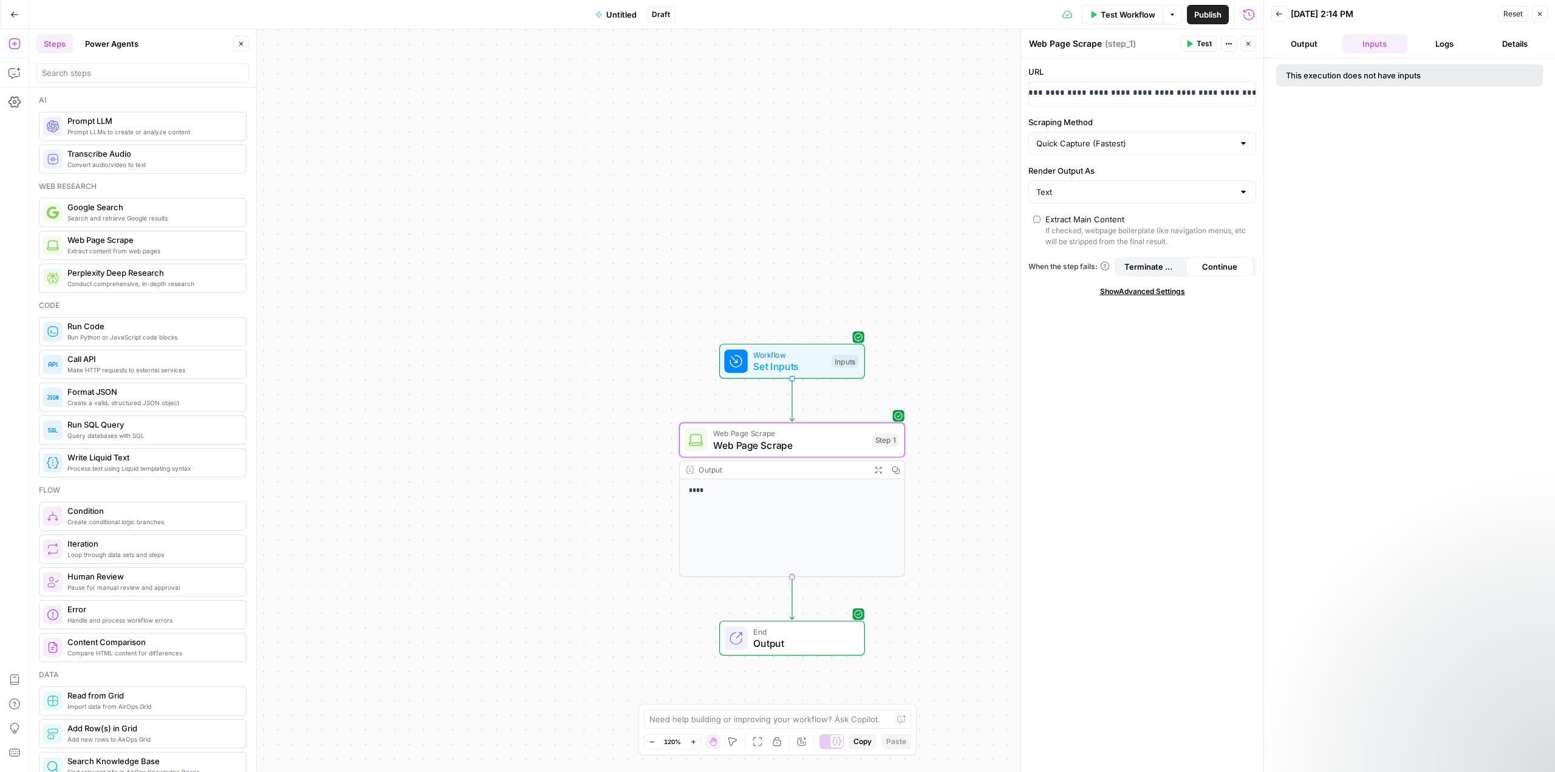
click at [1312, 47] on button "Output" at bounding box center [1304, 43] width 66 height 19
click at [1230, 43] on icon "button" at bounding box center [1228, 43] width 7 height 7
click at [1183, 64] on div "**********" at bounding box center [1142, 415] width 242 height 714
click at [1195, 41] on button "Test" at bounding box center [1198, 44] width 37 height 16
click at [1518, 47] on button "Details" at bounding box center [1515, 43] width 66 height 19
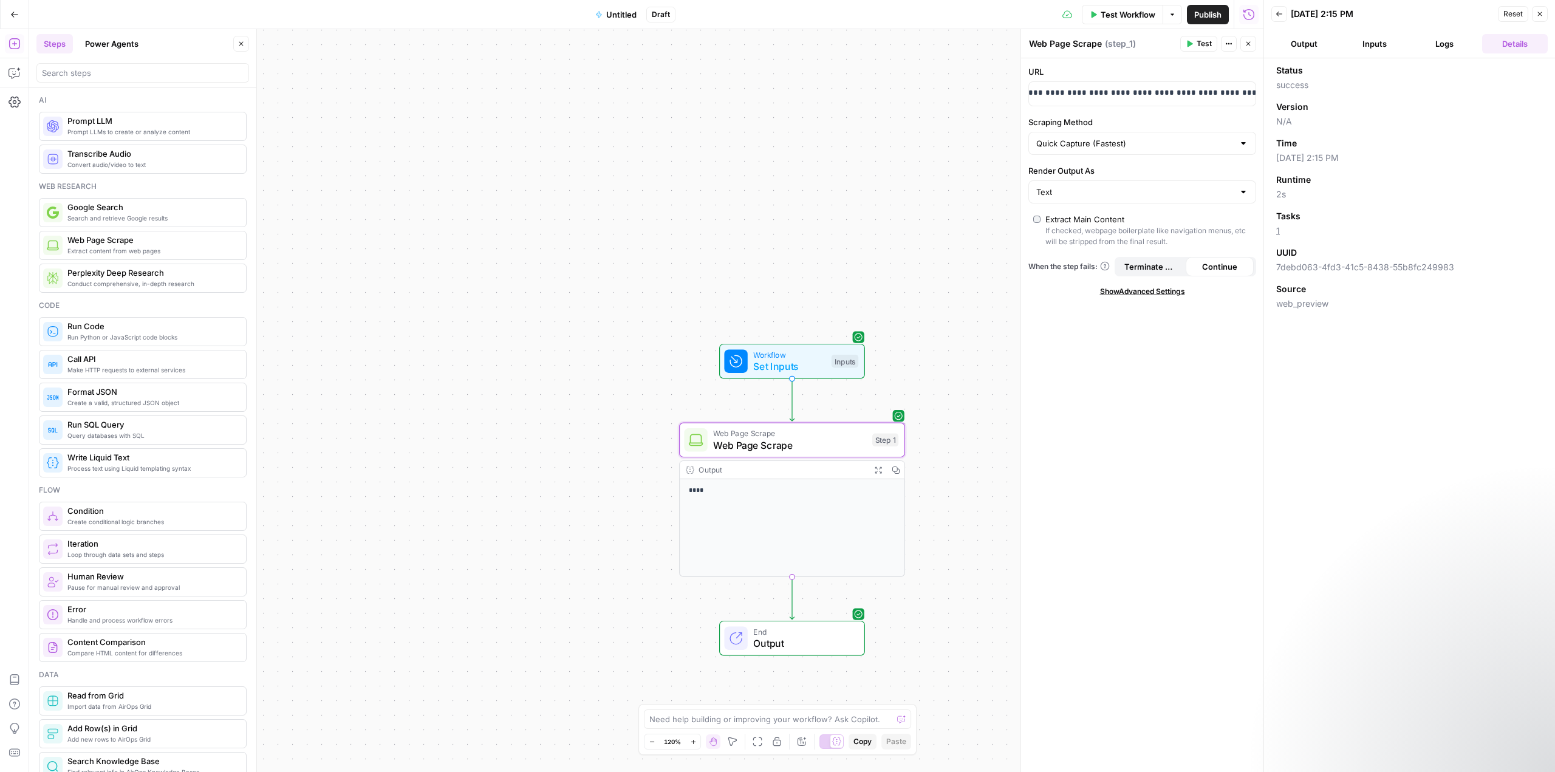
click at [1299, 46] on button "Output" at bounding box center [1304, 43] width 66 height 19
click at [1367, 44] on button "Inputs" at bounding box center [1375, 43] width 66 height 19
click at [1314, 38] on button "Output" at bounding box center [1304, 43] width 66 height 19
click at [1227, 44] on icon "button" at bounding box center [1227, 44] width 2 height 2
click at [1145, 43] on div "Web Page Scrape Web Page Scrape ( step_1 )" at bounding box center [1102, 43] width 148 height 13
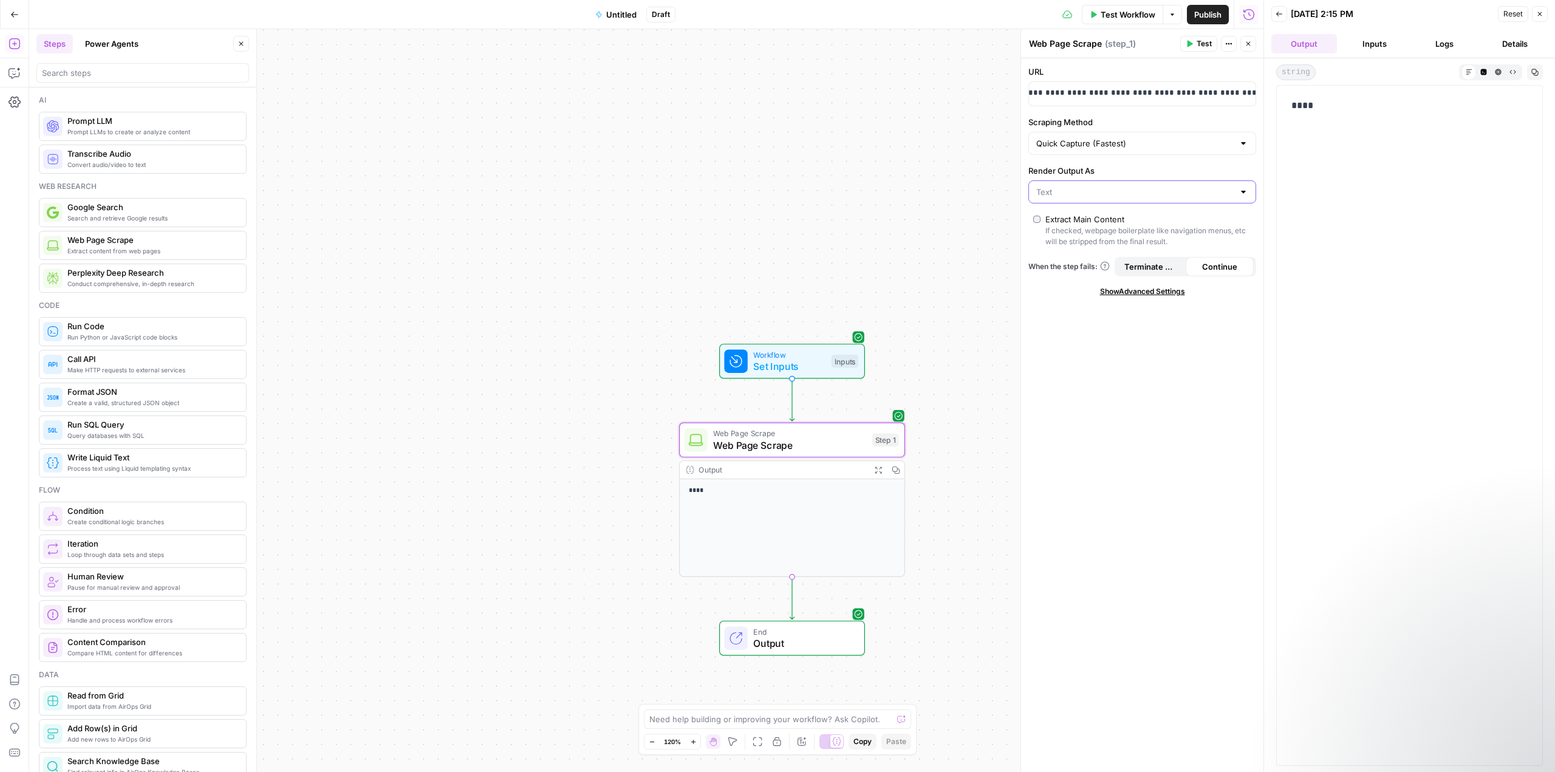
click at [1107, 193] on input "Render Output As" at bounding box center [1134, 192] width 197 height 12
click at [1078, 238] on span "HTML" at bounding box center [1140, 239] width 202 height 12
type input "HTML"
click at [1239, 190] on div at bounding box center [1244, 192] width 10 height 12
click at [1148, 261] on span "Markdown" at bounding box center [1140, 256] width 202 height 12
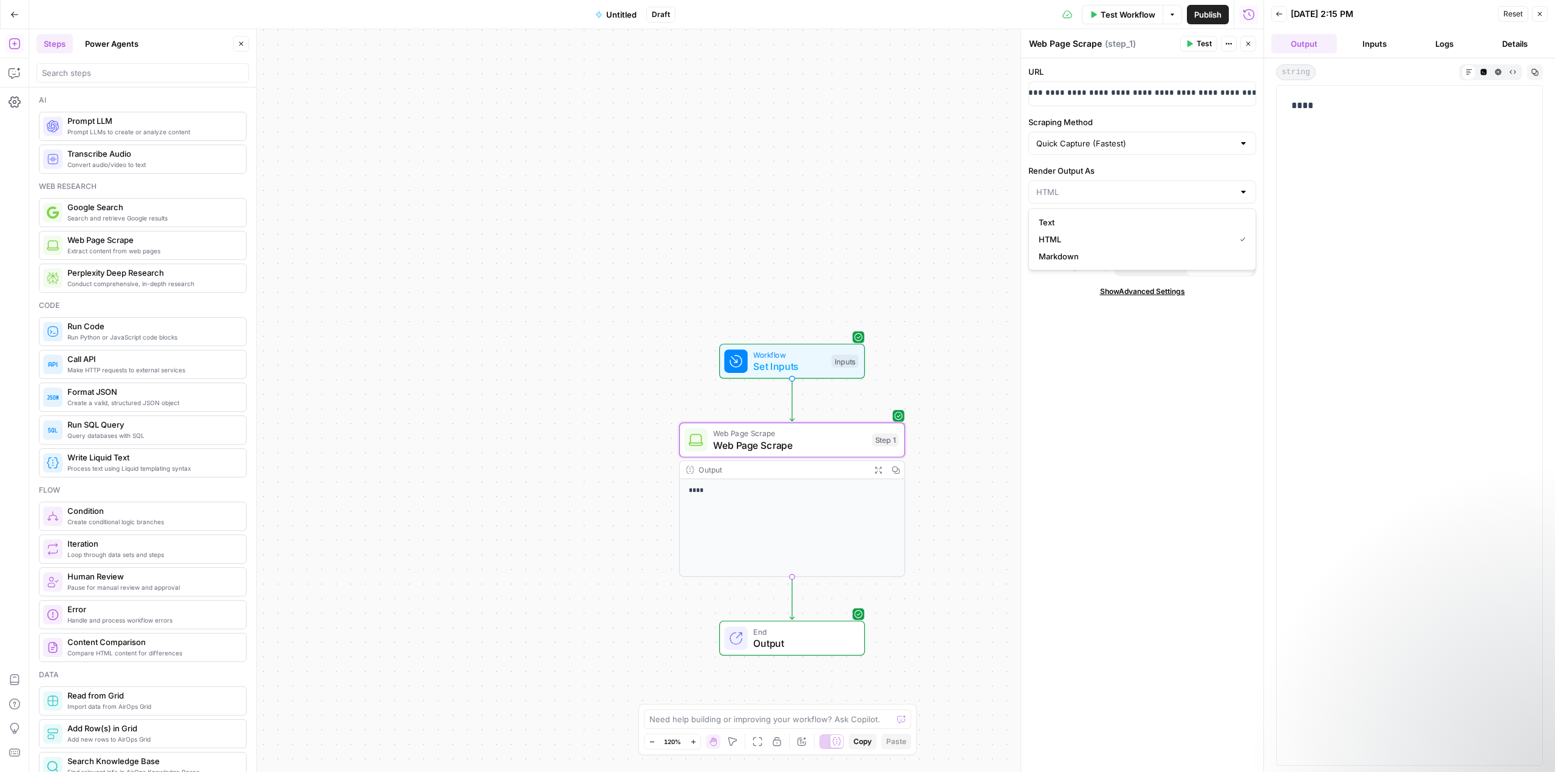
type input "Markdown"
click at [1189, 41] on div "Publish P" at bounding box center [1207, 41] width 39 height 12
click at [1140, 49] on div "Web Page Scrape Web Page Scrape ( step_1 )" at bounding box center [1102, 43] width 148 height 13
click at [1203, 44] on span "Test" at bounding box center [1204, 43] width 15 height 11
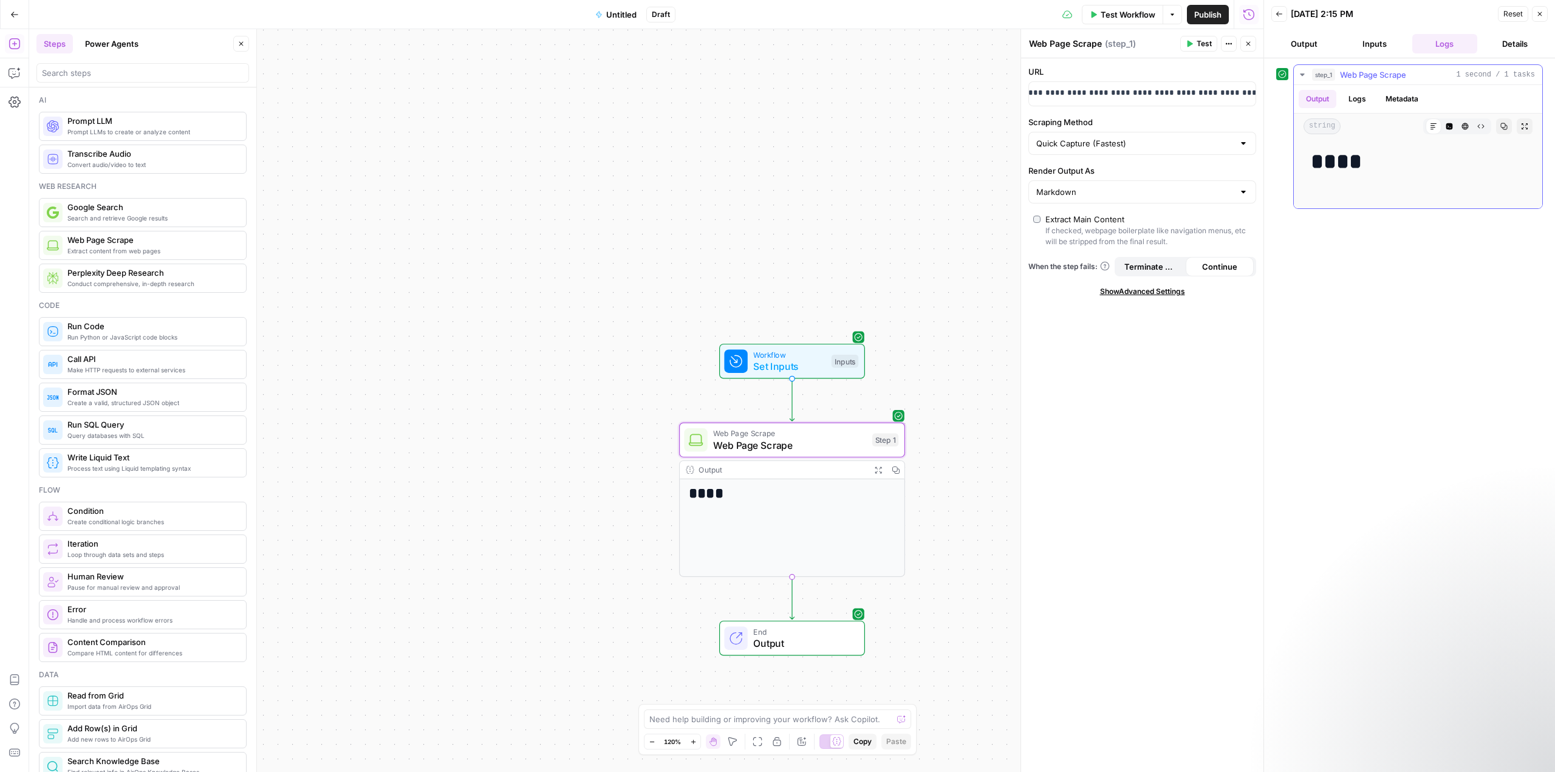
click at [1359, 98] on button "Logs" at bounding box center [1357, 99] width 32 height 18
click at [1326, 99] on button "Output" at bounding box center [1318, 99] width 38 height 18
drag, startPoint x: 1065, startPoint y: 92, endPoint x: 1038, endPoint y: 97, distance: 27.2
click at [1038, 97] on p "**********" at bounding box center [1132, 93] width 193 height 12
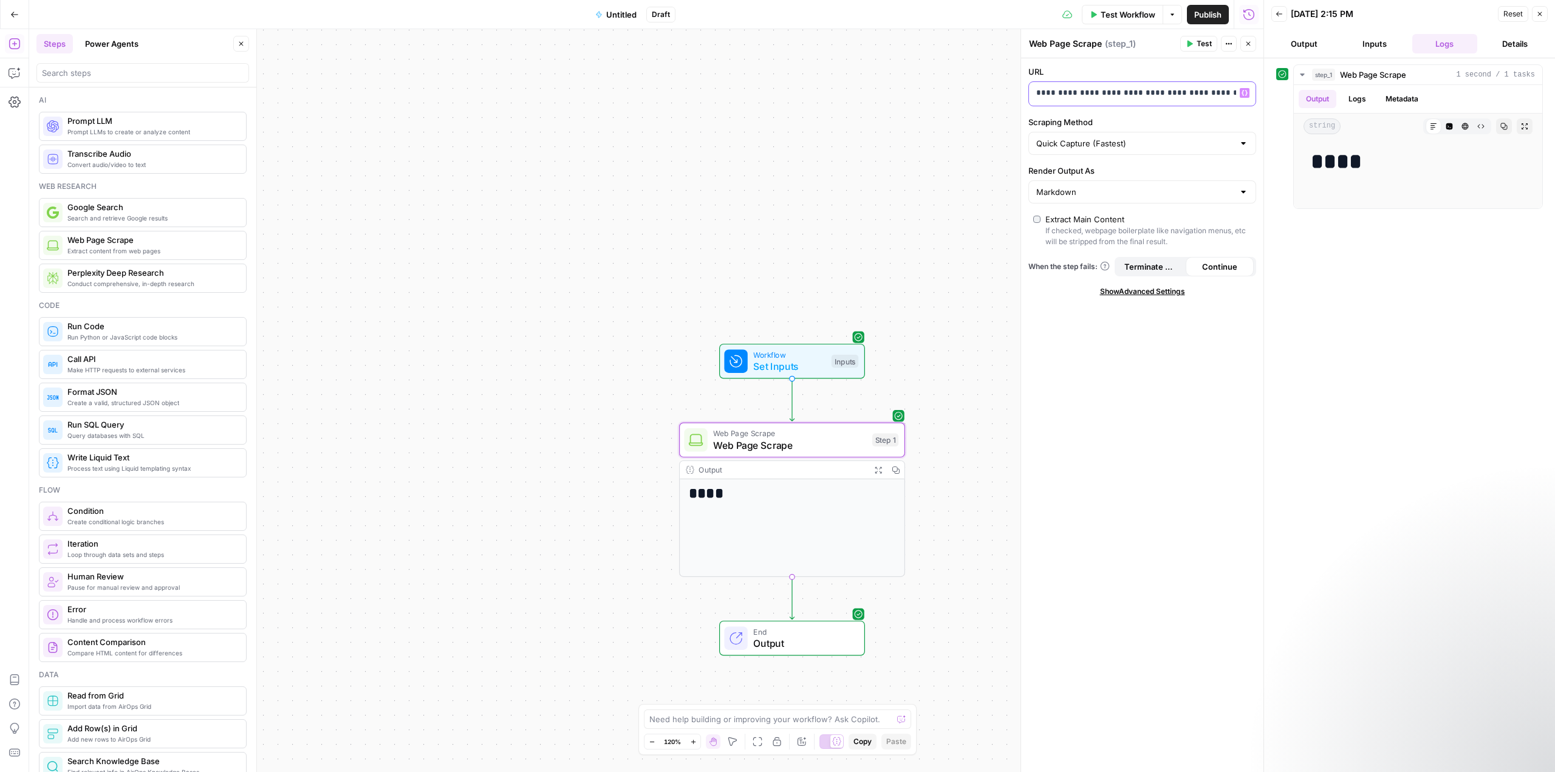
click at [1080, 95] on p "**********" at bounding box center [1132, 93] width 193 height 12
drag, startPoint x: 1086, startPoint y: 94, endPoint x: 1237, endPoint y: 94, distance: 151.9
click at [1237, 94] on div "**********" at bounding box center [1142, 94] width 227 height 24
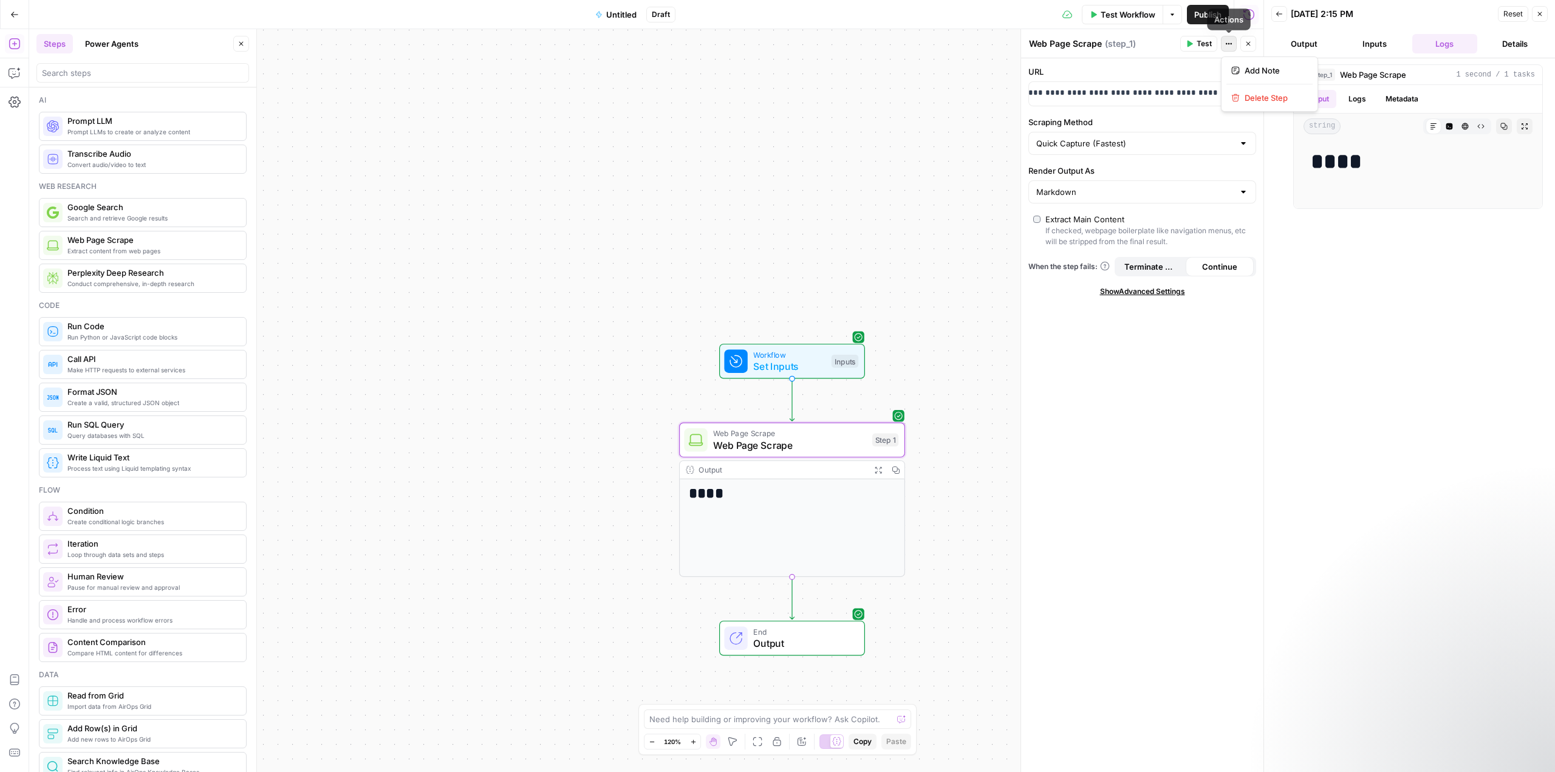
click at [1230, 41] on icon "button" at bounding box center [1228, 43] width 7 height 7
click at [1137, 163] on div "**********" at bounding box center [1142, 415] width 242 height 714
click at [733, 490] on h1 "****" at bounding box center [792, 493] width 207 height 17
click at [1231, 46] on icon "button" at bounding box center [1228, 43] width 7 height 7
click at [1338, 41] on ul "Output Inputs Logs Details" at bounding box center [1409, 43] width 276 height 19
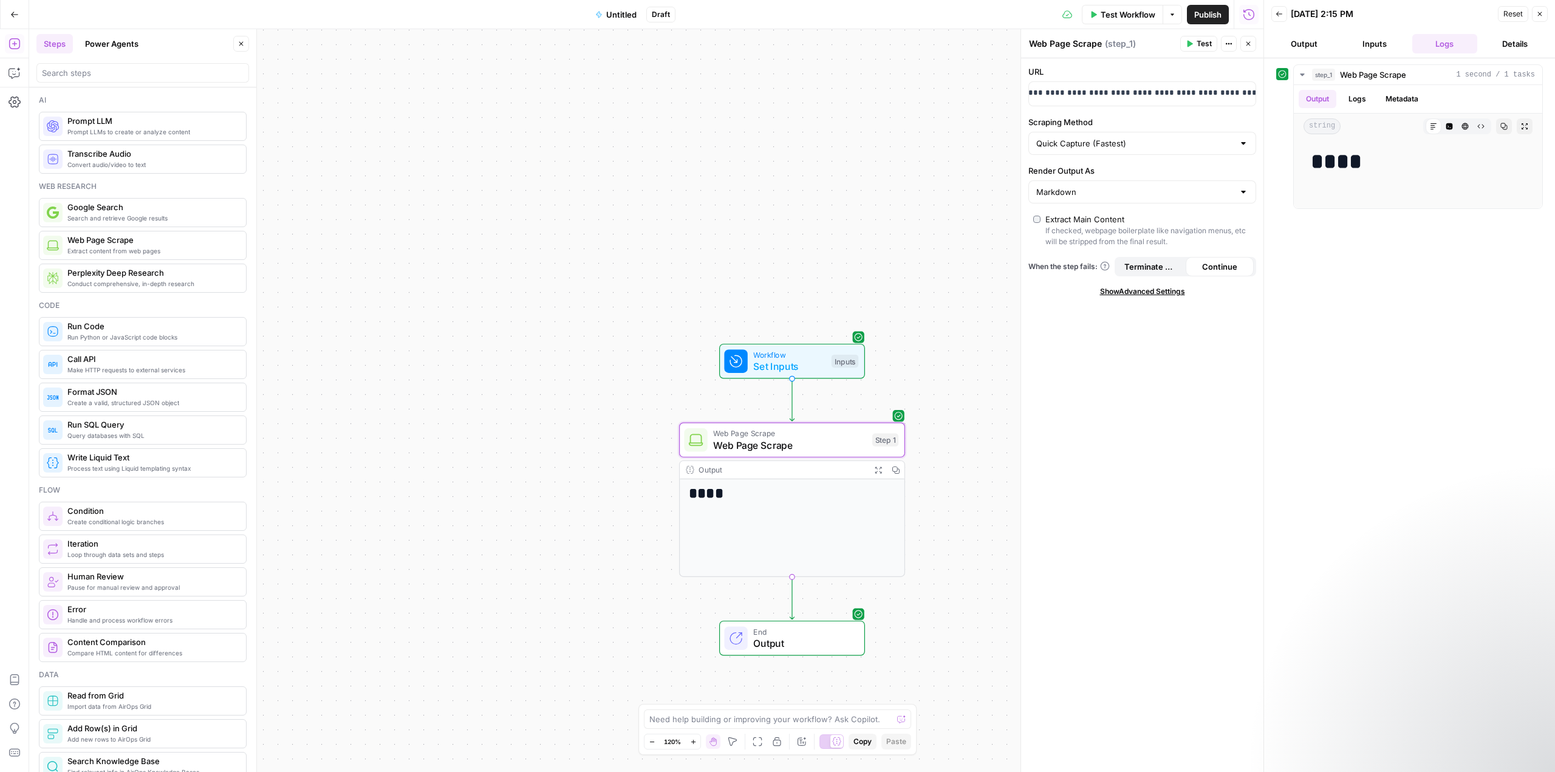
click at [1311, 41] on button "Output" at bounding box center [1304, 43] width 66 height 19
click at [1361, 41] on button "Inputs" at bounding box center [1375, 43] width 66 height 19
click at [1306, 43] on button "Output" at bounding box center [1304, 43] width 66 height 19
click at [1530, 45] on button "Details" at bounding box center [1515, 43] width 66 height 19
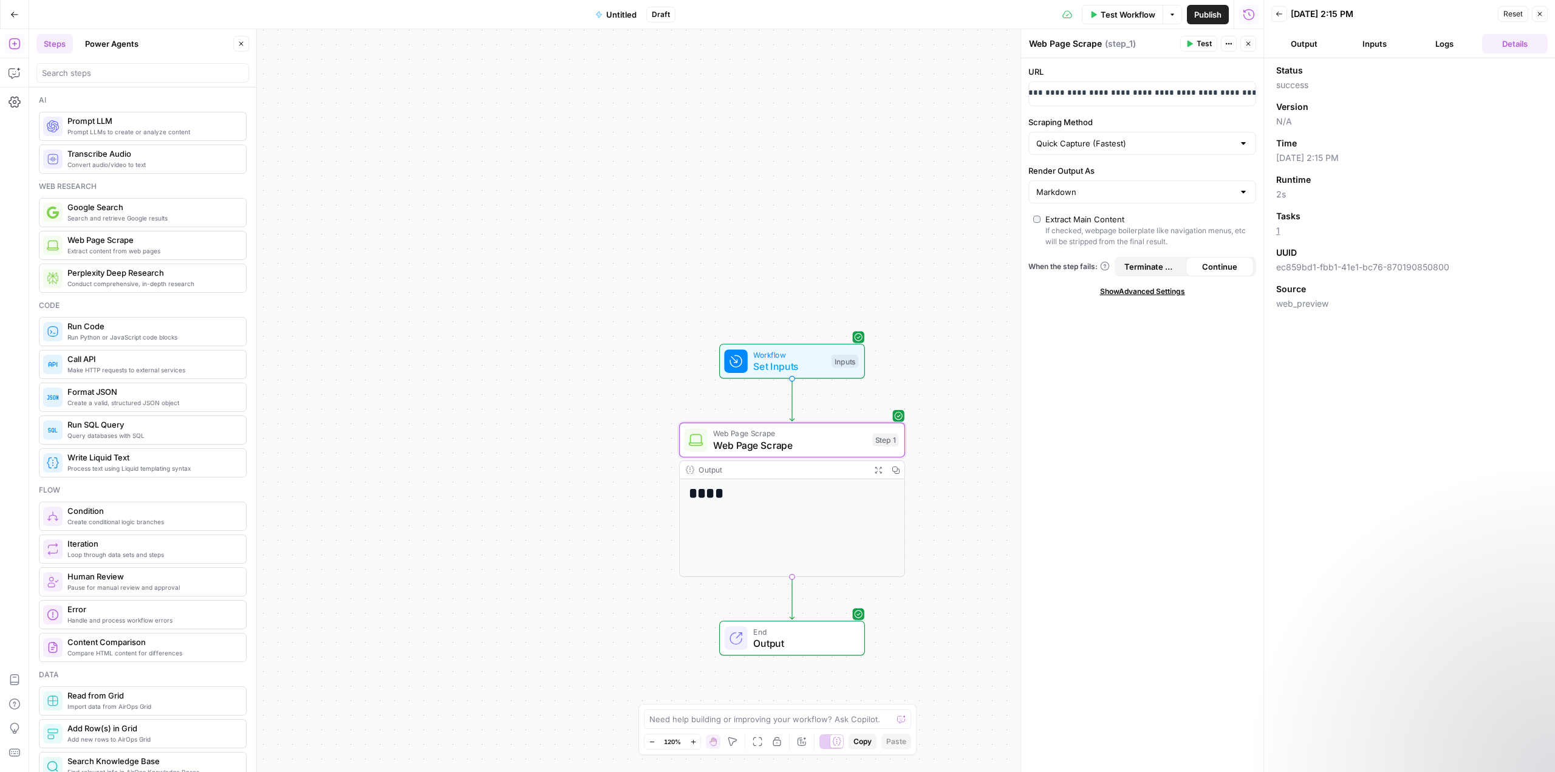
click at [1282, 14] on span "Back" at bounding box center [1282, 14] width 1 height 1
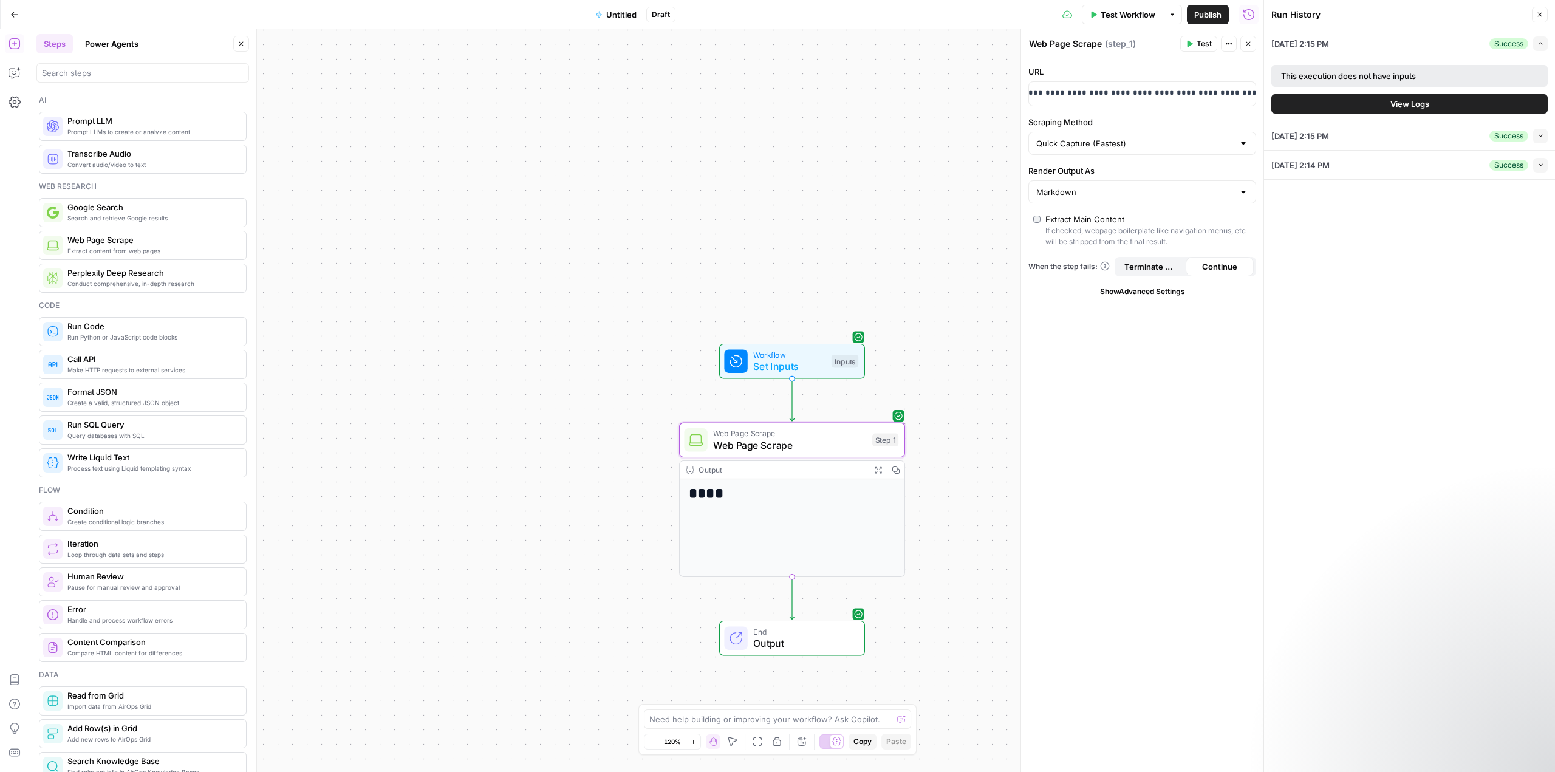
click at [1233, 46] on button "Actions" at bounding box center [1229, 44] width 16 height 16
click at [1145, 176] on label "Render Output As" at bounding box center [1142, 171] width 228 height 12
click at [1145, 186] on input "Markdown" at bounding box center [1134, 192] width 197 height 12
type input "Markdown"
click at [1142, 147] on input "Scraping Method" at bounding box center [1134, 143] width 197 height 12
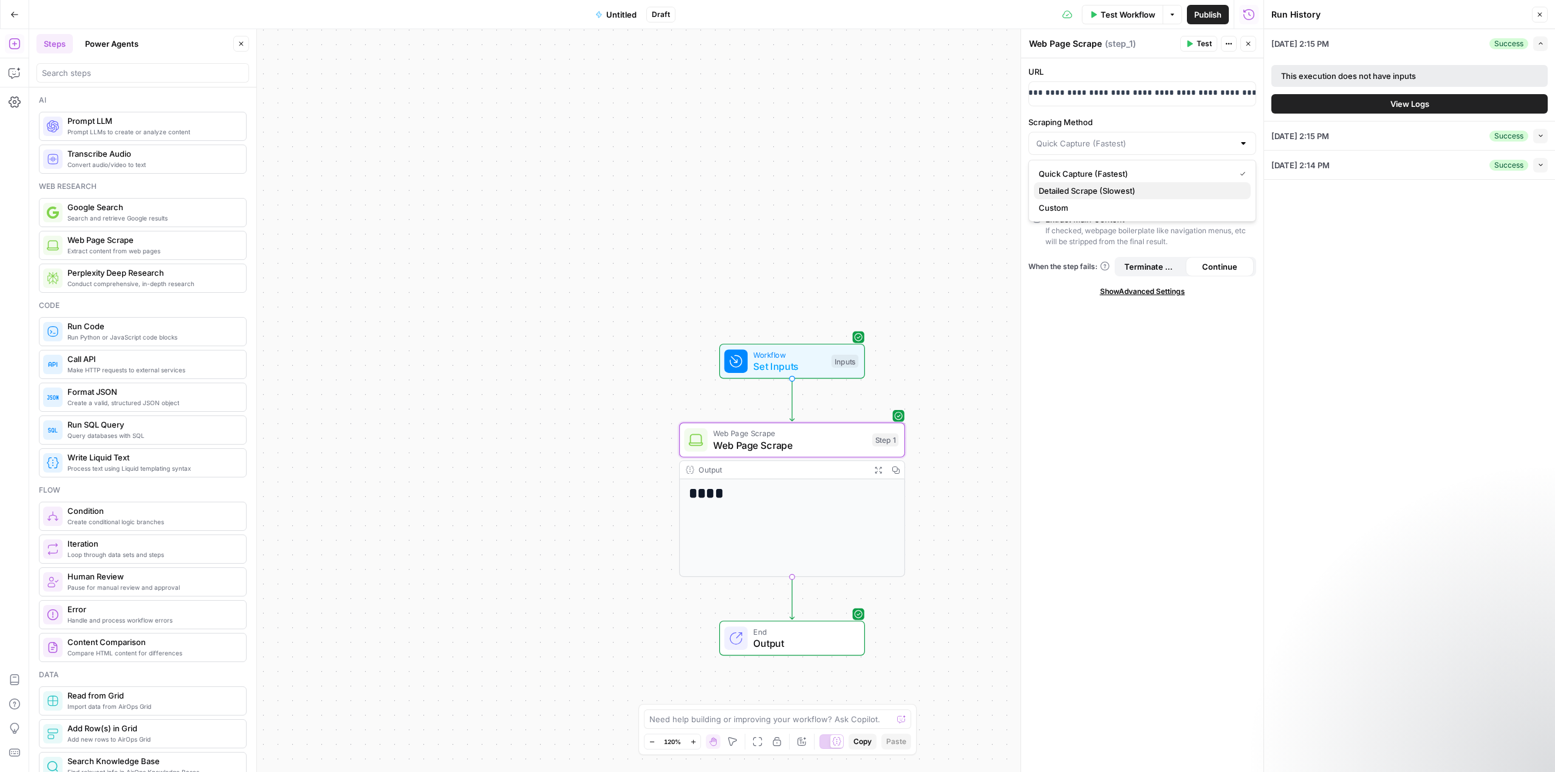
click at [1093, 189] on span "Detailed Scrape (Slowest)" at bounding box center [1140, 191] width 202 height 12
type input "Detailed Scrape (Slowest)"
click at [1136, 141] on input "Scraping Method" at bounding box center [1134, 143] width 197 height 12
click at [1092, 205] on span "Custom" at bounding box center [1140, 208] width 202 height 12
type input "Custom"
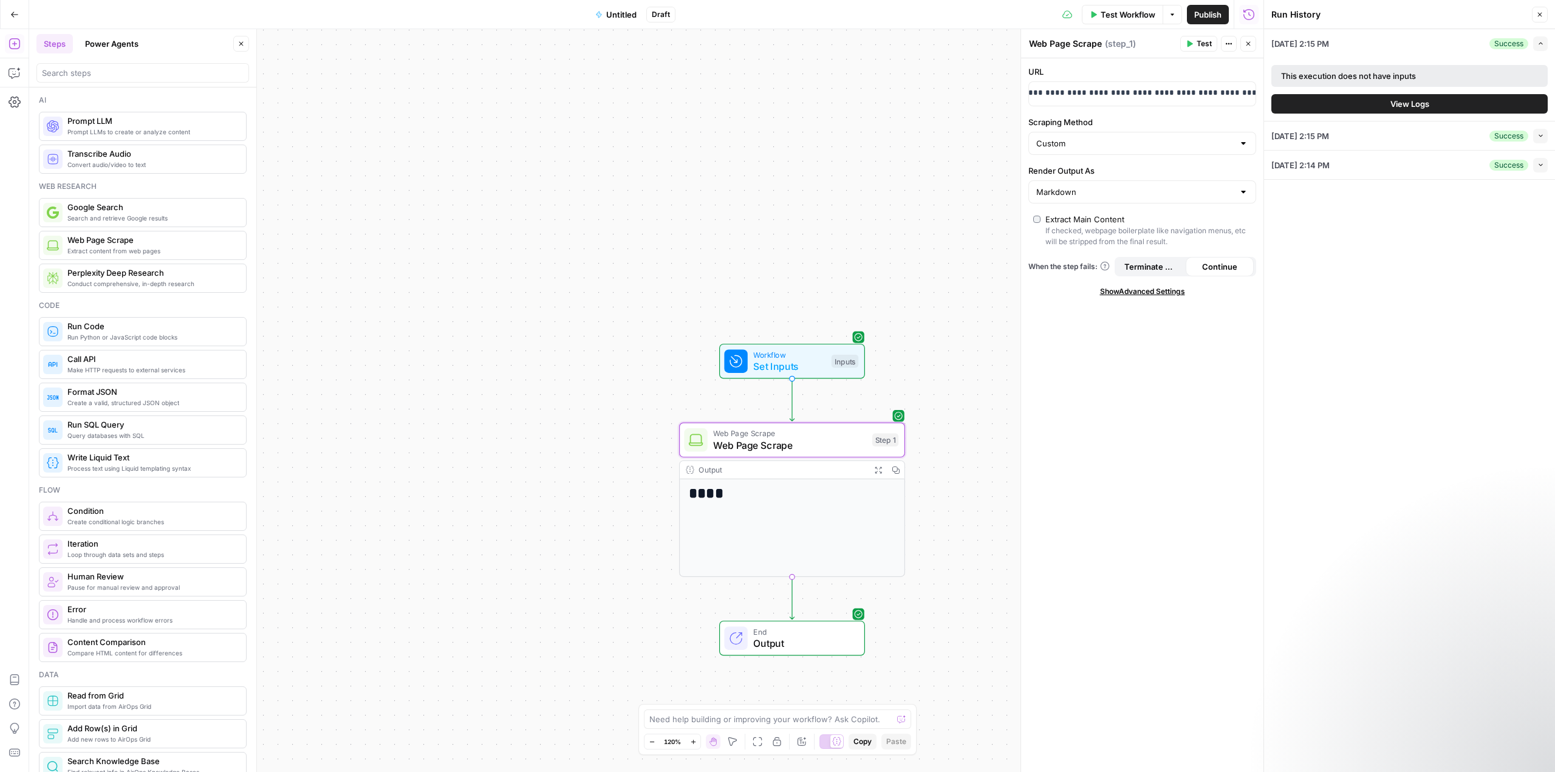
click at [1246, 139] on div at bounding box center [1244, 143] width 10 height 12
click at [1198, 207] on span "Custom" at bounding box center [1134, 208] width 191 height 12
type input "Custom"
click at [1307, 241] on div "08/21/25 at 2:15 PM Success Expand This execution does not have inputs View Log…" at bounding box center [1409, 400] width 291 height 743
click at [1163, 289] on span "Show Advanced Settings" at bounding box center [1142, 291] width 85 height 11
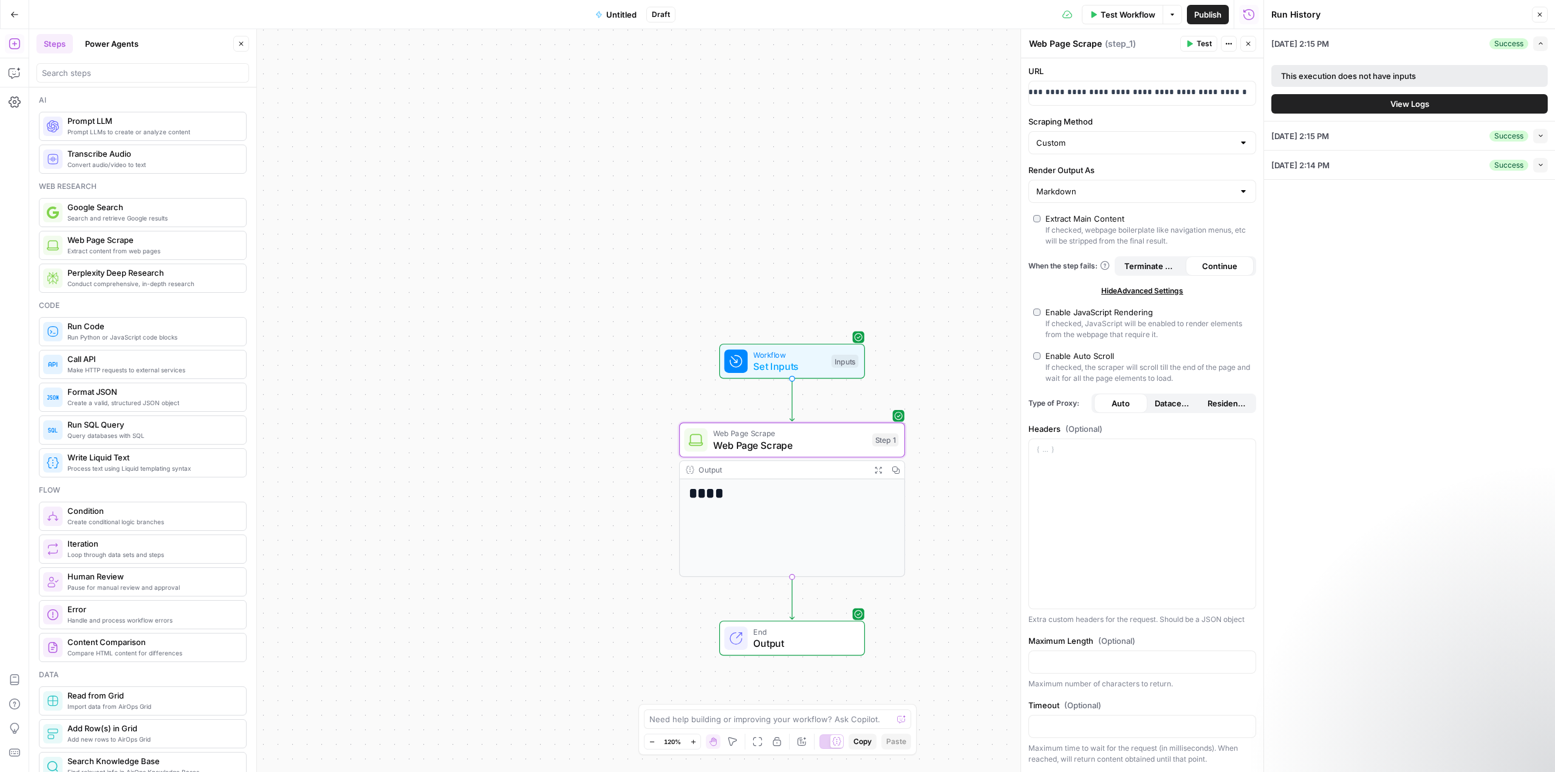
scroll to position [0, 0]
click at [1191, 43] on icon "button" at bounding box center [1190, 44] width 5 height 7
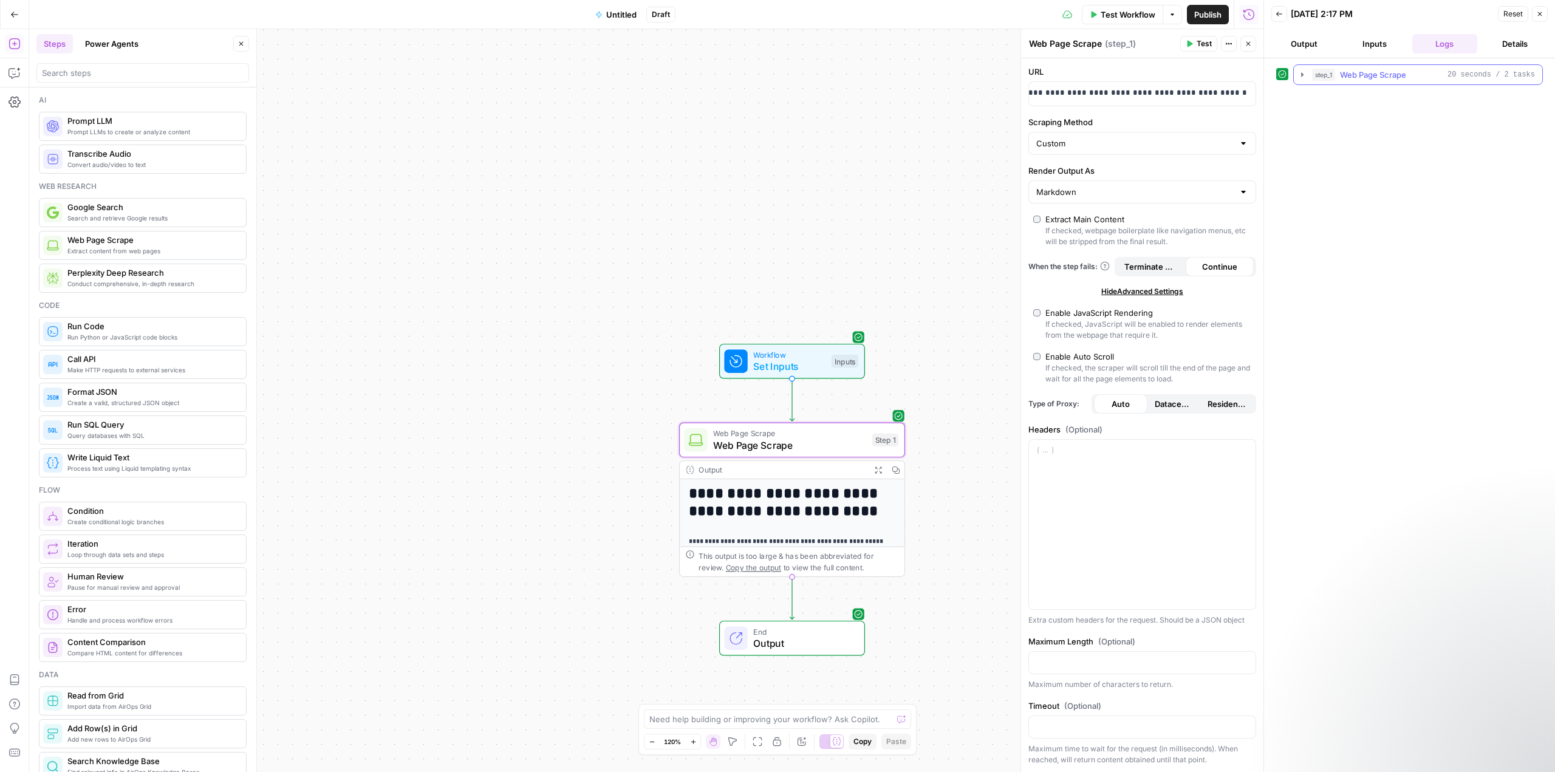
click at [1298, 75] on icon "button" at bounding box center [1303, 75] width 10 height 10
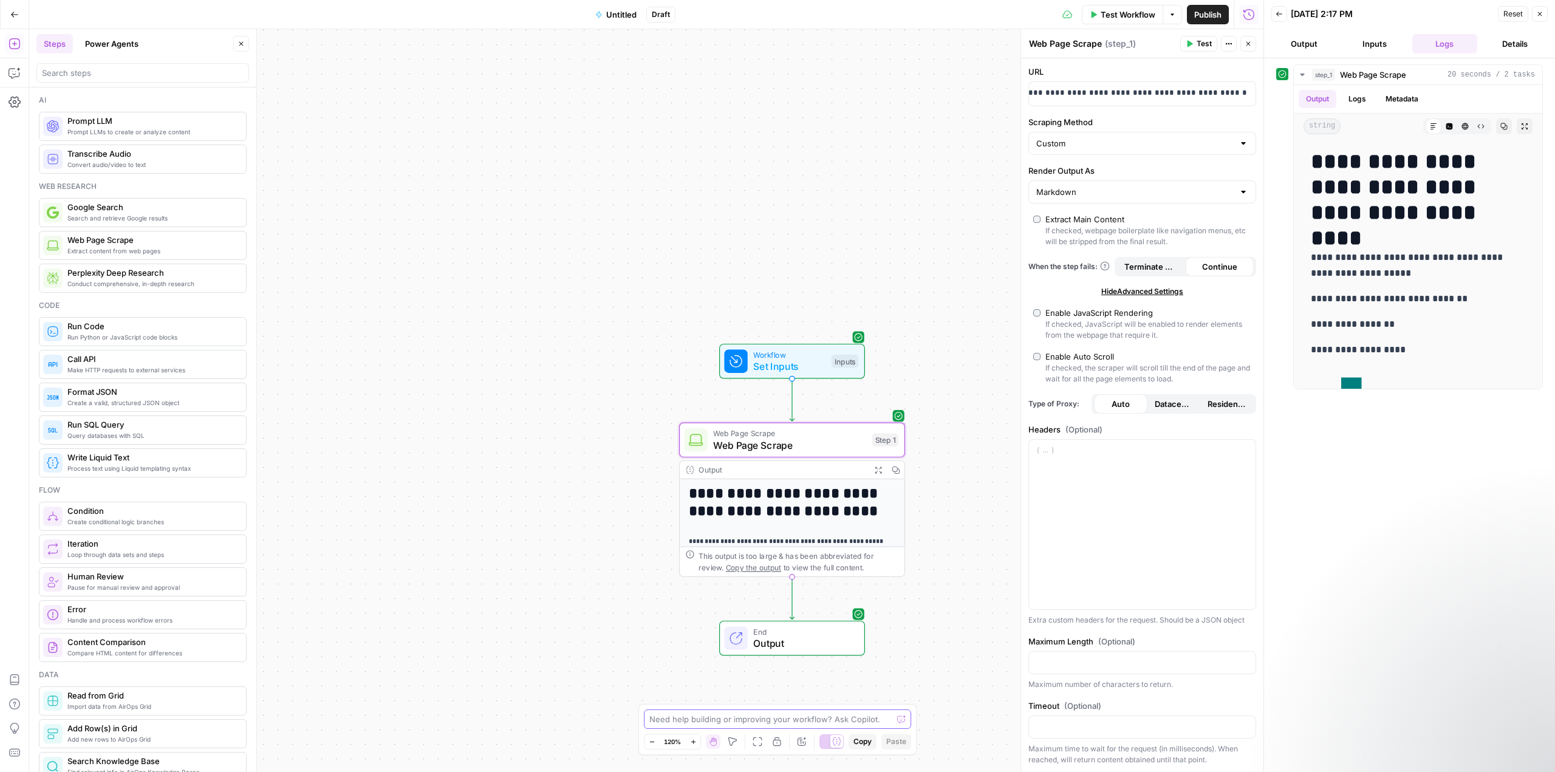
click at [710, 721] on textarea at bounding box center [770, 719] width 243 height 12
paste textarea "<div class="resourceDescription" id="resourceDescription"><div class="resourceD…"
drag, startPoint x: 795, startPoint y: 707, endPoint x: 719, endPoint y: 708, distance: 75.9
click at [713, 708] on textarea "I want to scrape the following elements from a CSV with a list of URLs" at bounding box center [765, 713] width 233 height 24
drag, startPoint x: 742, startPoint y: 720, endPoint x: 667, endPoint y: 718, distance: 74.7
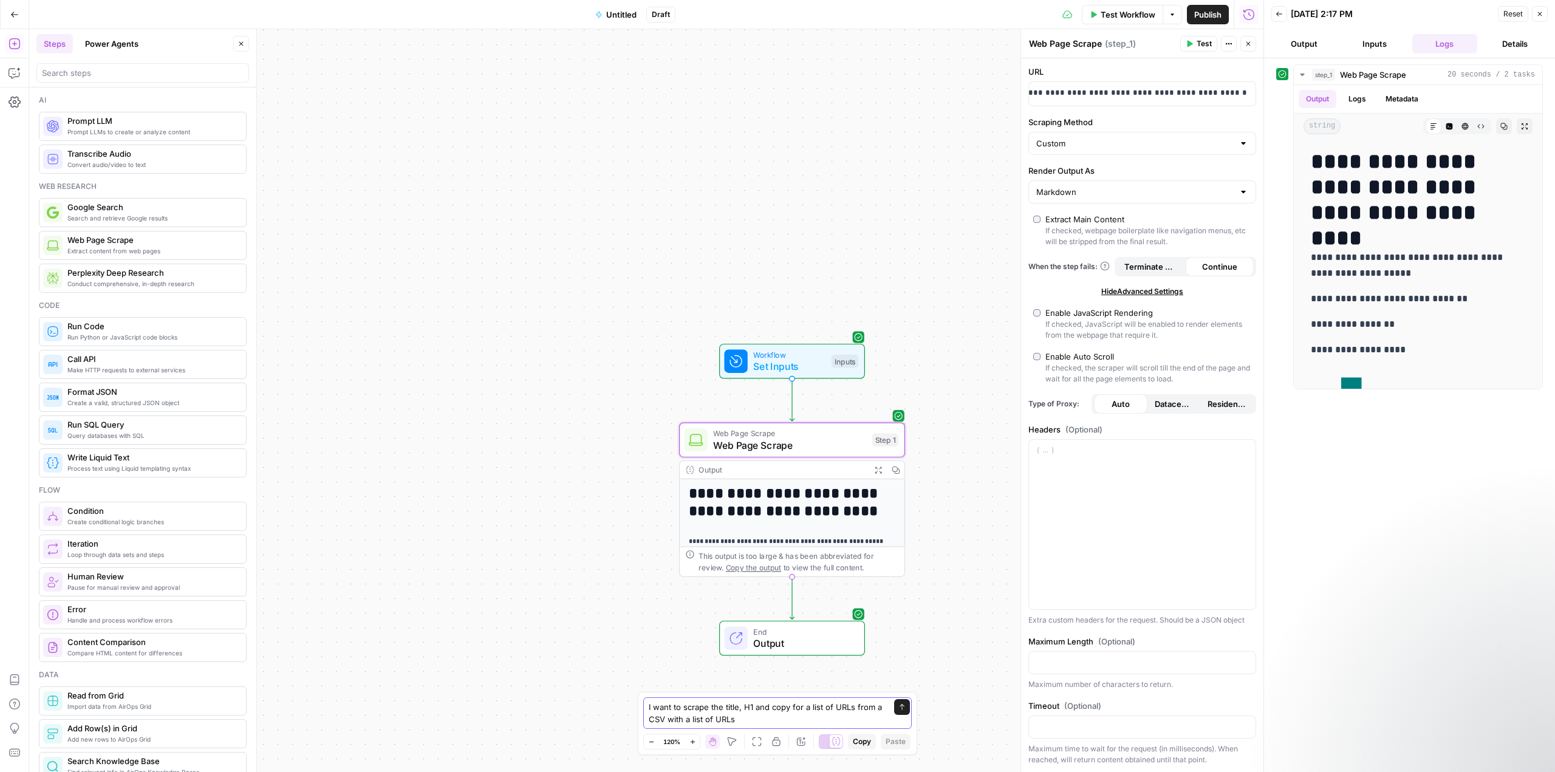
click at [667, 718] on textarea "I want to scrape the title, H1 and copy for a list of URLs from a CSV with a li…" at bounding box center [765, 713] width 233 height 24
type textarea "I want to scrape the title, H1 and copy for a list of URLs from a CSV and the c…"
click at [903, 707] on icon "submit" at bounding box center [901, 706] width 7 height 7
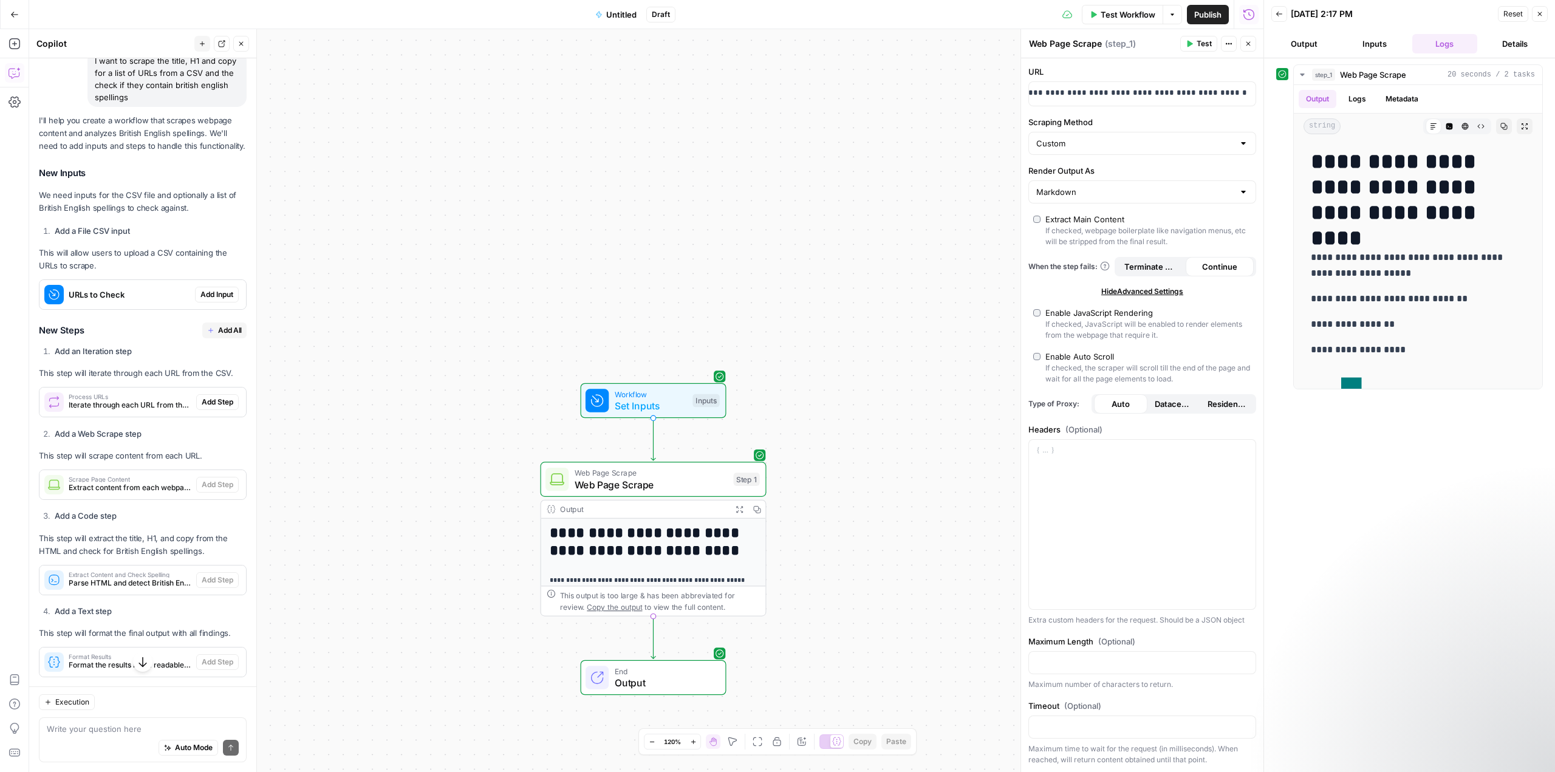
scroll to position [87, 0]
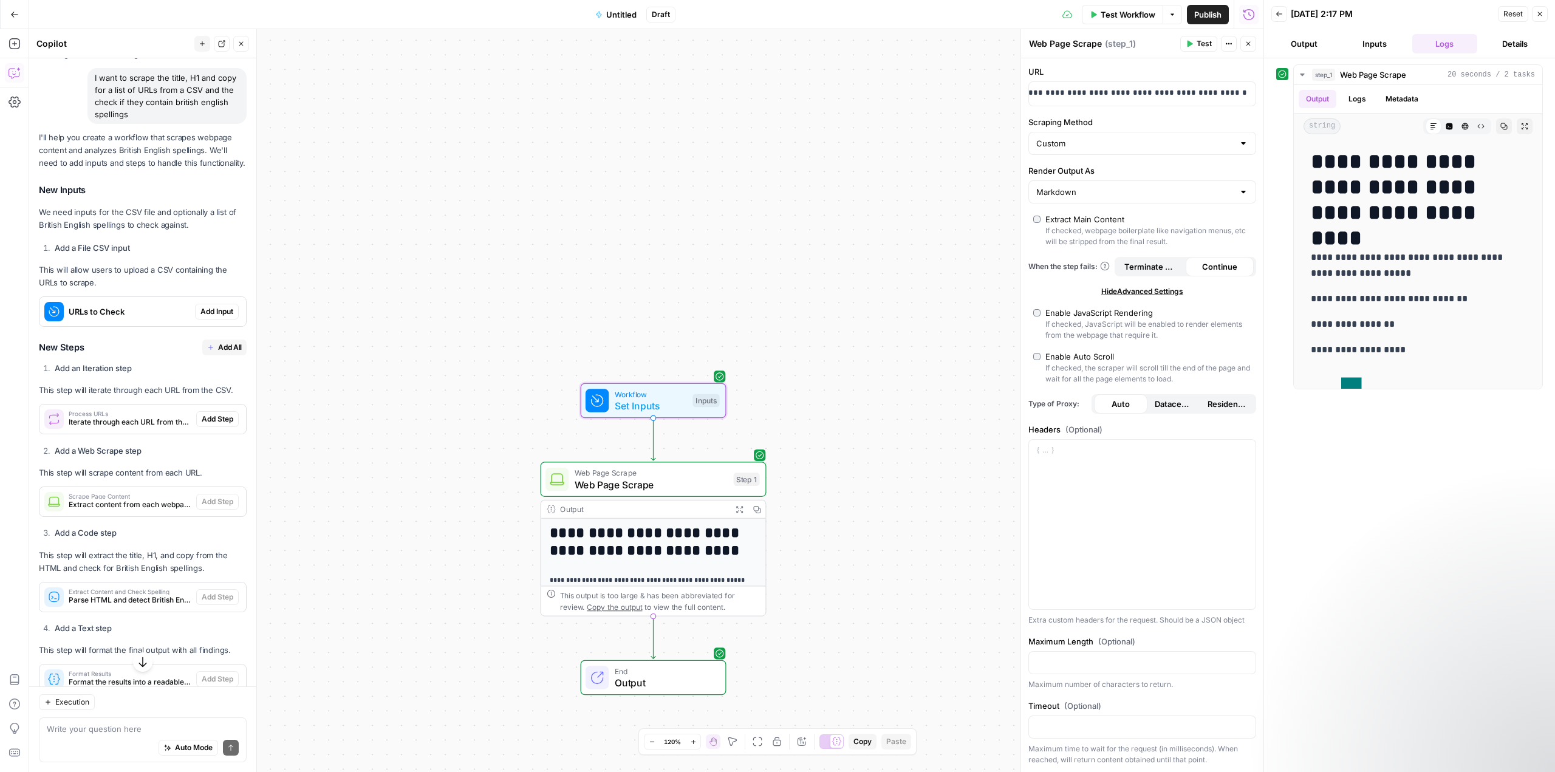
click at [200, 317] on span "Add Input" at bounding box center [216, 311] width 33 height 11
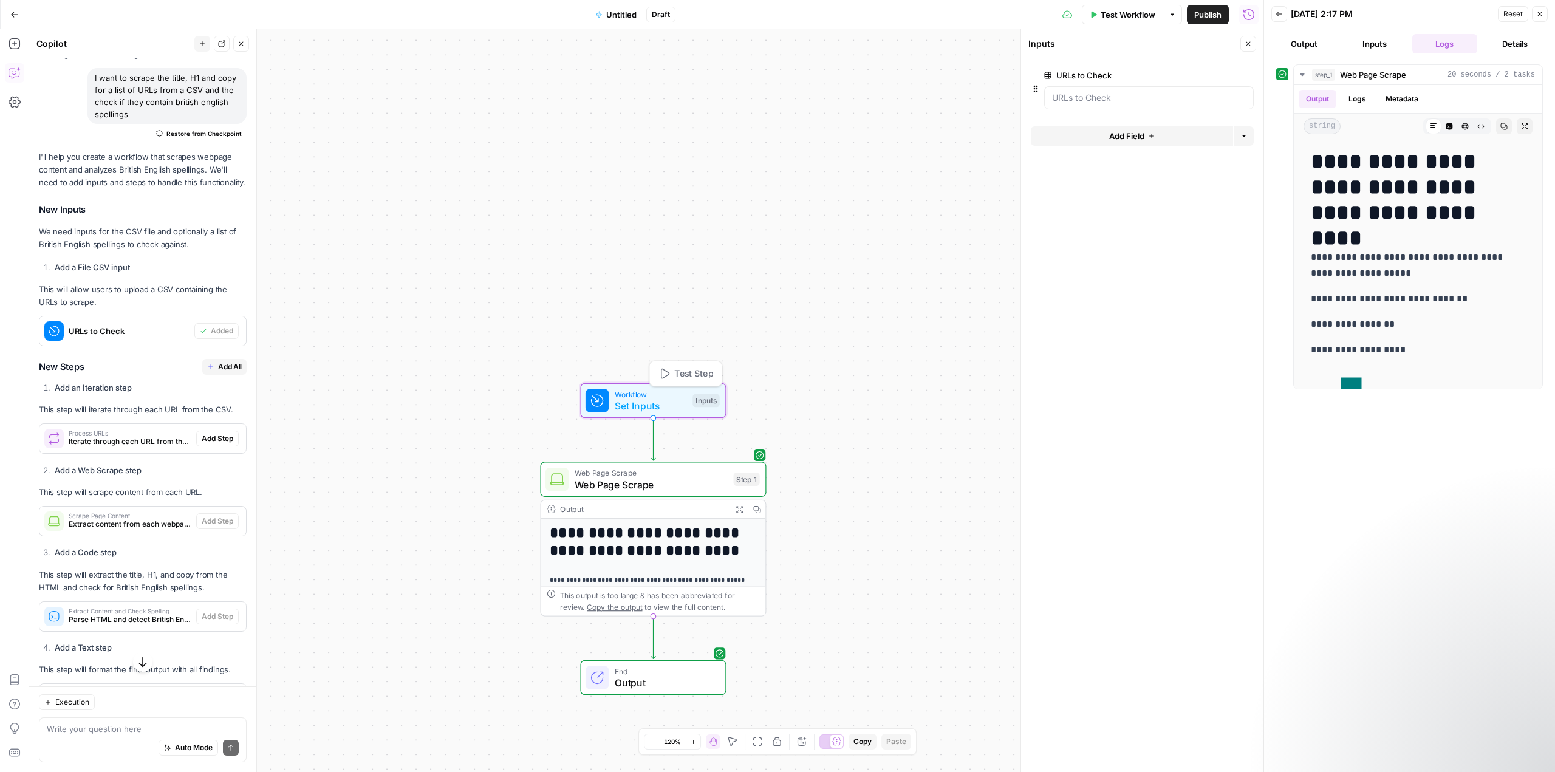
click at [652, 412] on span "Set Inputs" at bounding box center [651, 406] width 72 height 15
click at [1086, 91] on div at bounding box center [1149, 97] width 210 height 23
click at [1069, 101] on Check "URLs to Check" at bounding box center [1149, 98] width 194 height 12
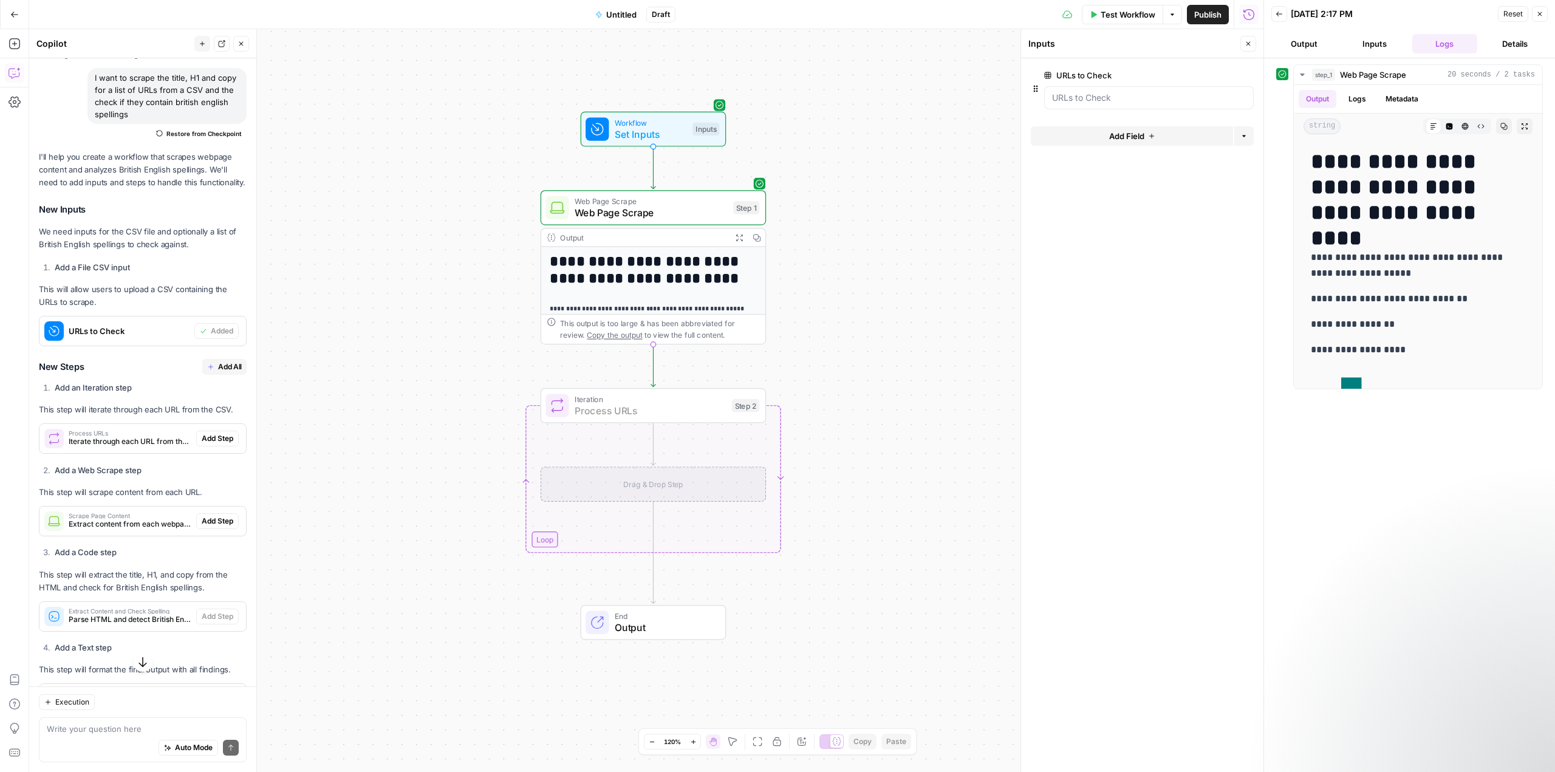
click at [215, 444] on span "Add Step" at bounding box center [218, 438] width 32 height 11
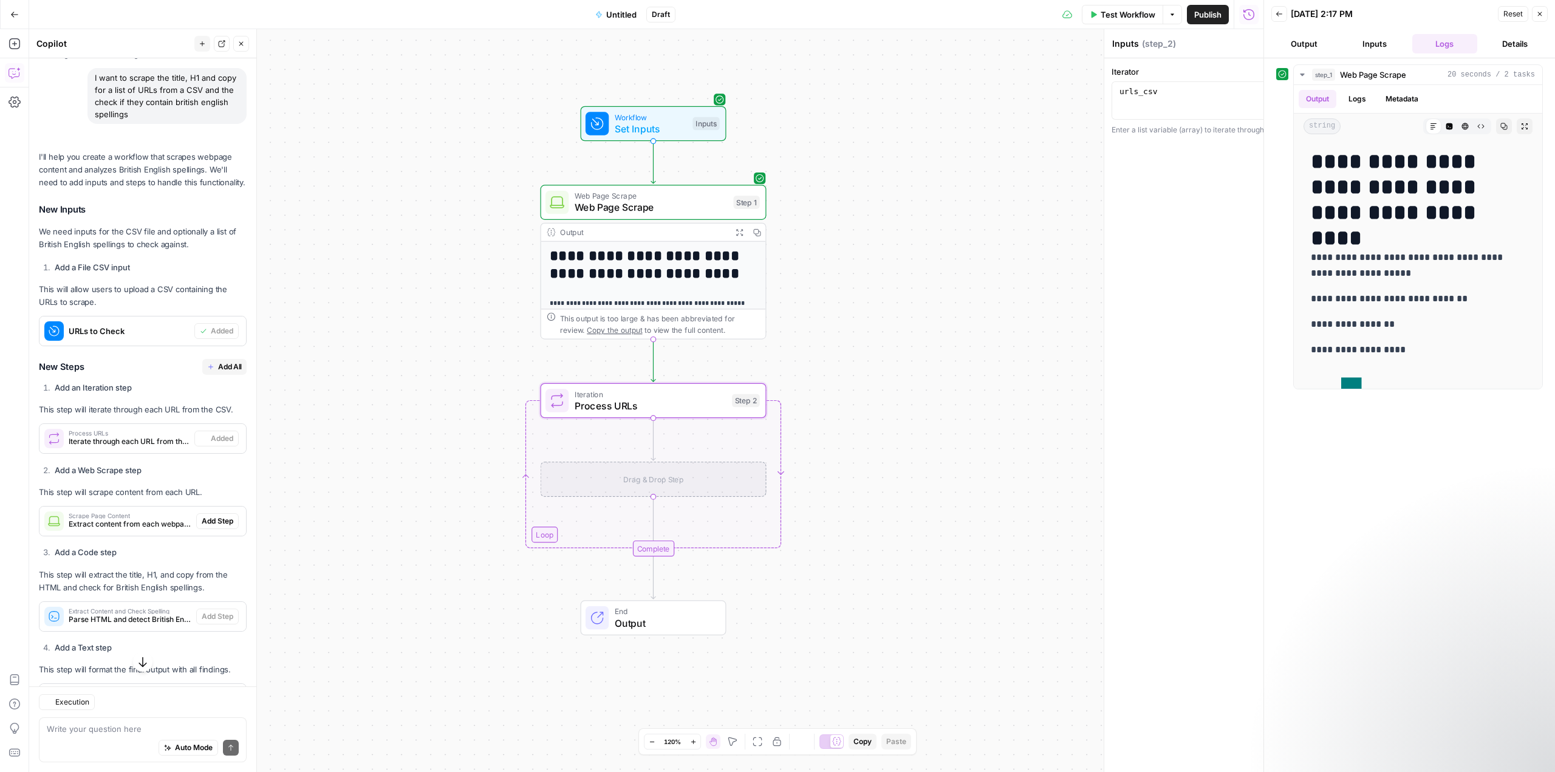
type textarea "Process URLs"
click at [678, 179] on icon "button" at bounding box center [676, 175] width 12 height 12
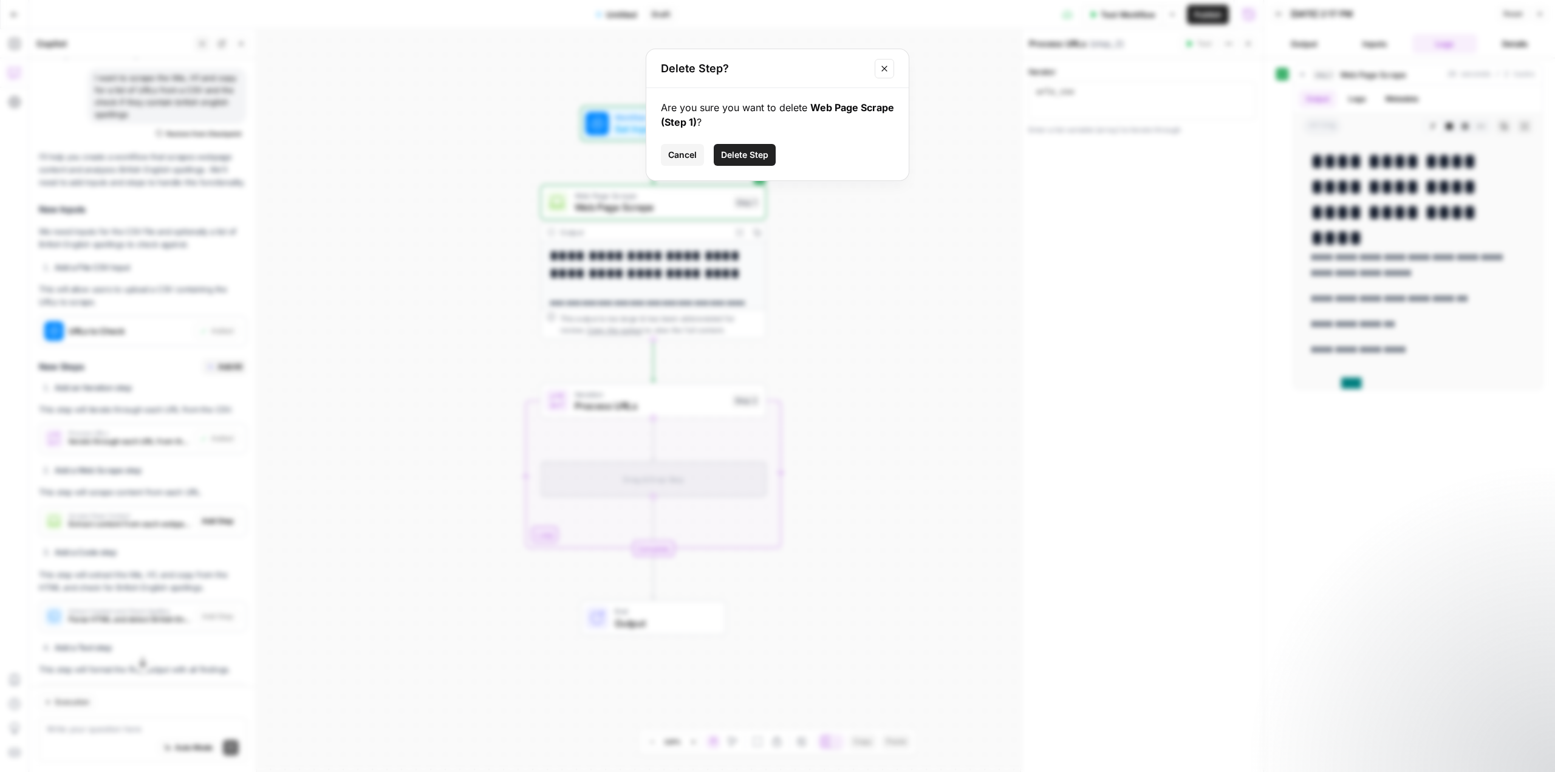
click at [745, 152] on span "Delete Step" at bounding box center [744, 155] width 47 height 12
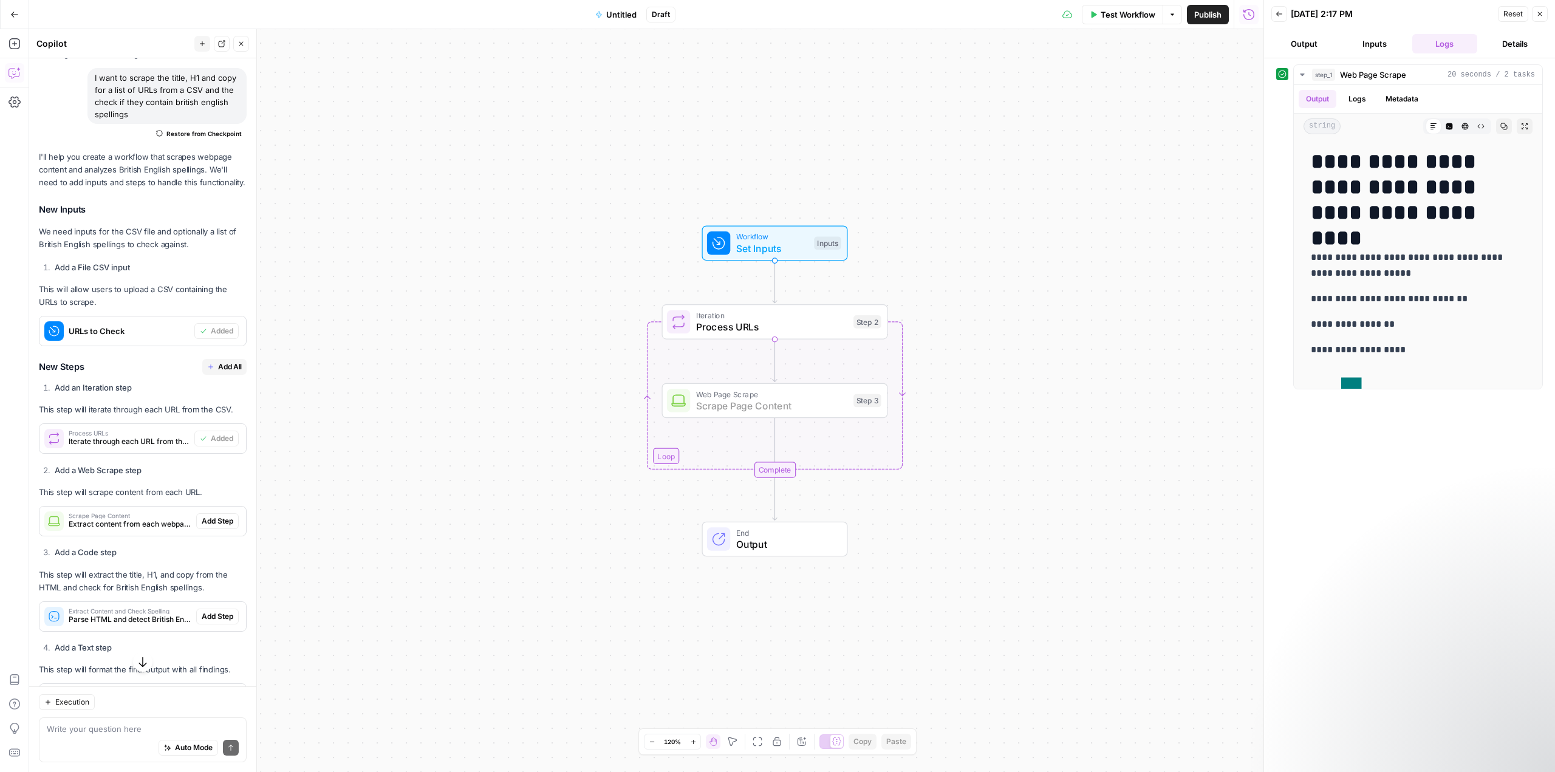
click at [215, 527] on span "Add Step" at bounding box center [218, 521] width 32 height 11
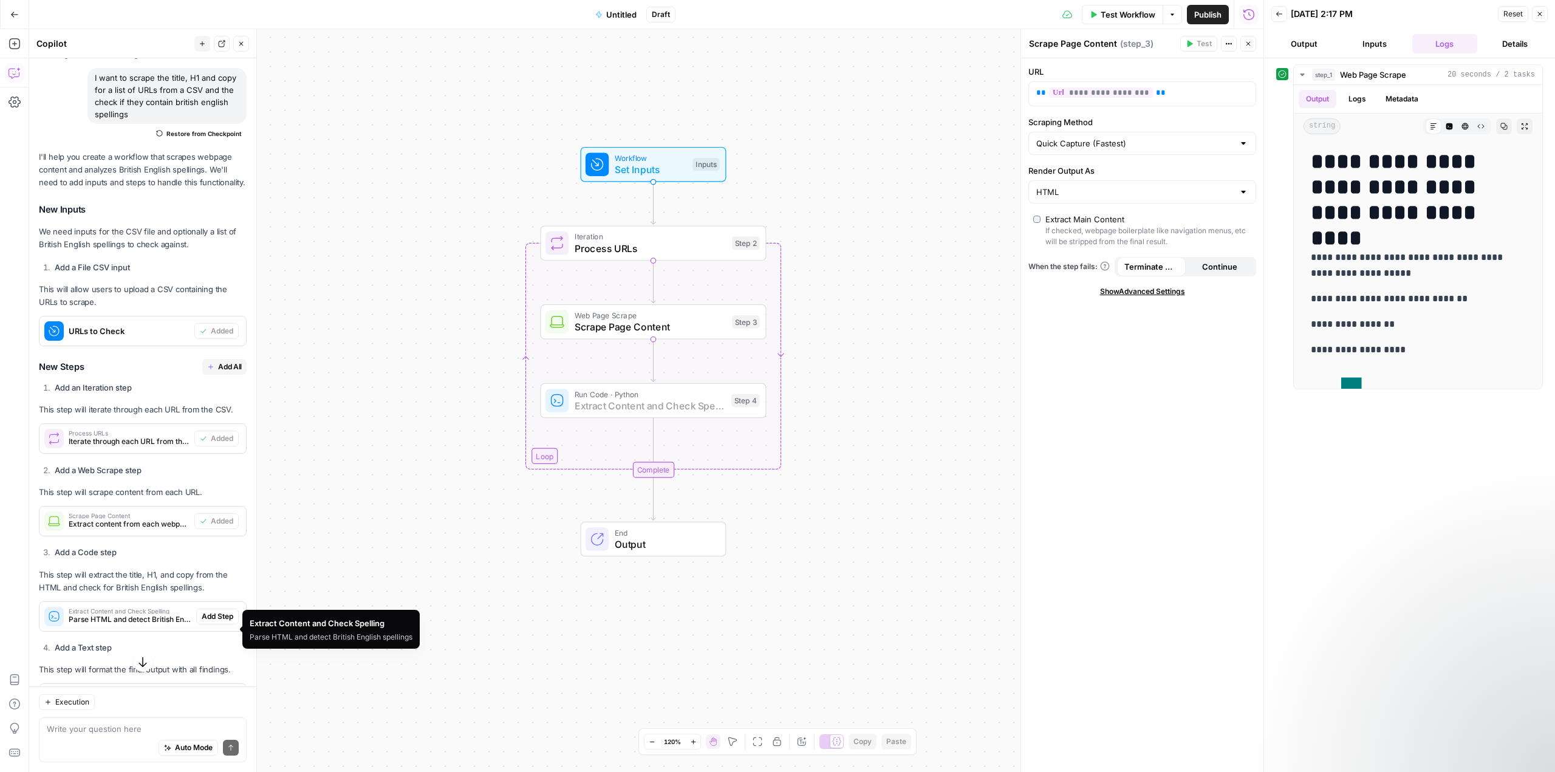
click at [205, 625] on button "Add Step" at bounding box center [217, 617] width 43 height 16
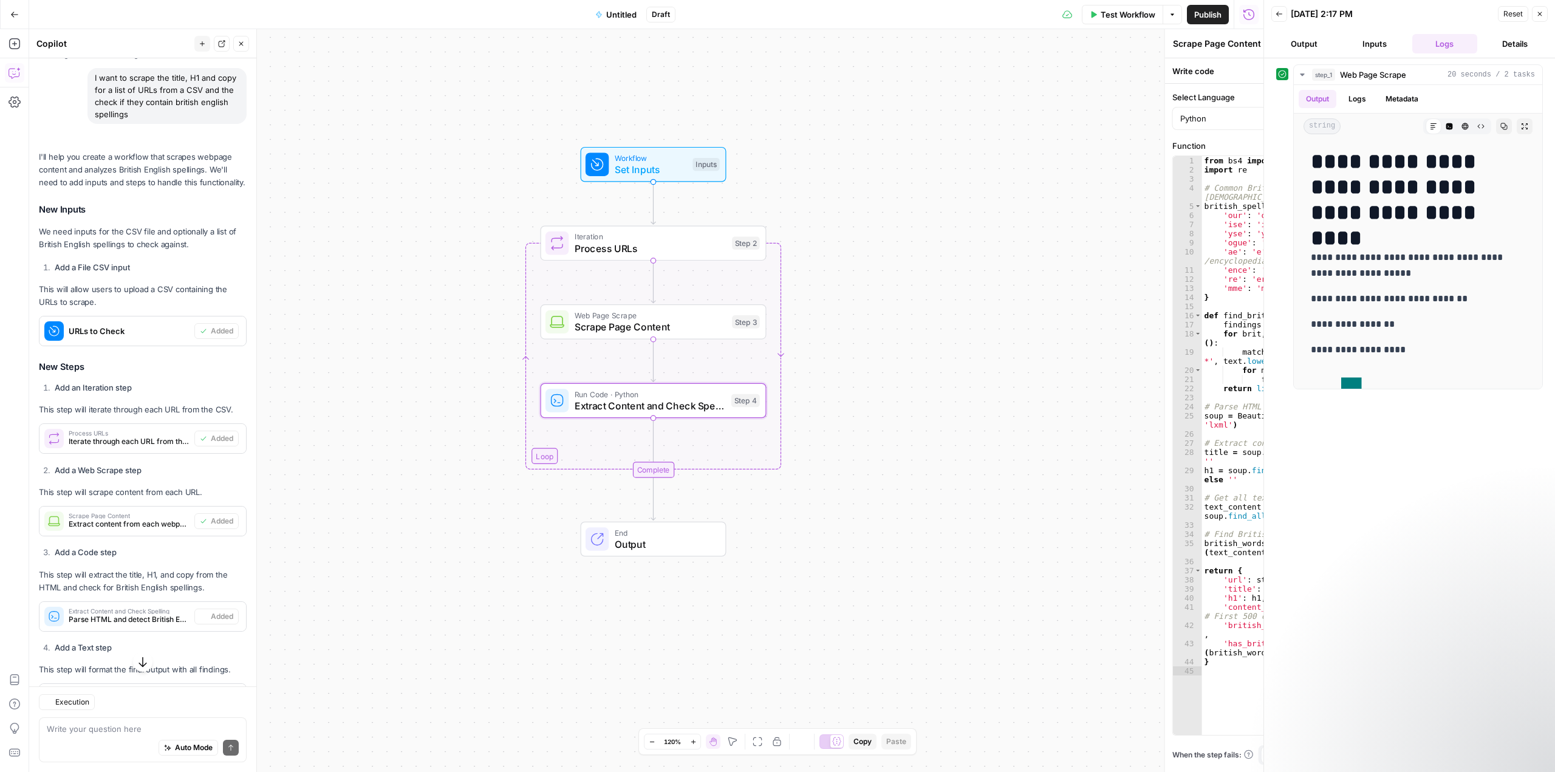
type textarea "Extract Content and Check Spelling"
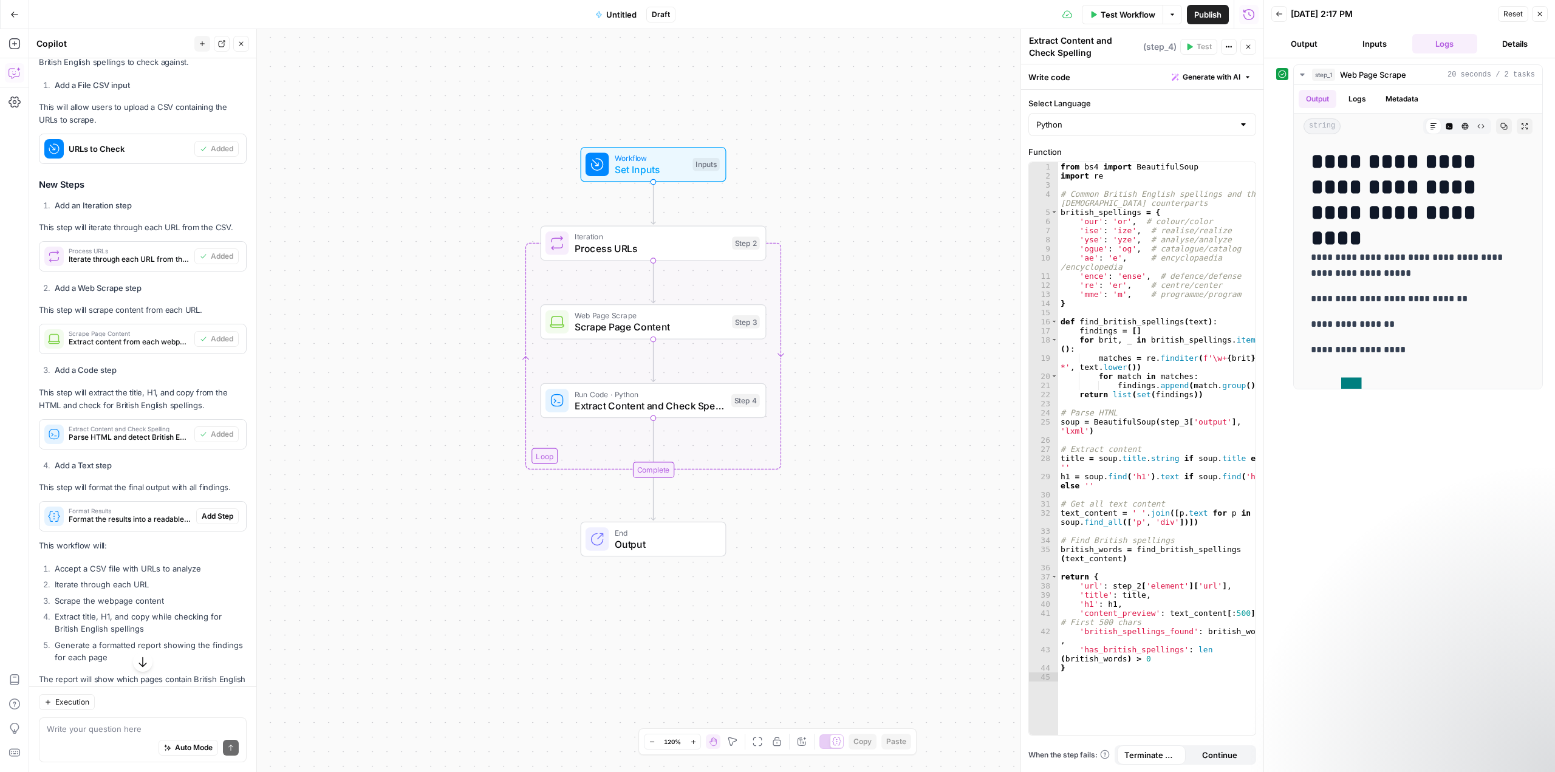
scroll to position [330, 0]
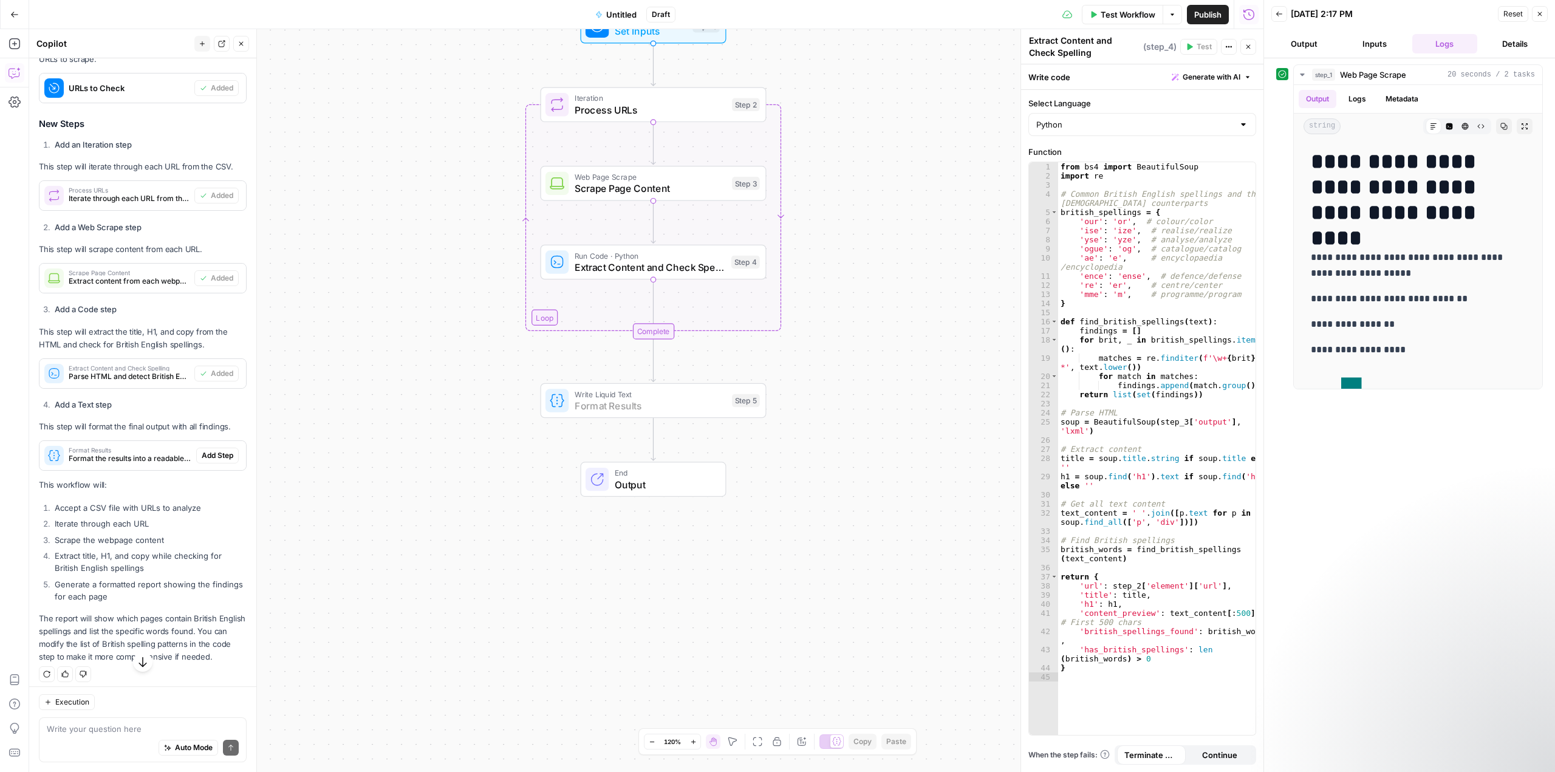
click at [209, 461] on span "Add Step" at bounding box center [218, 455] width 32 height 11
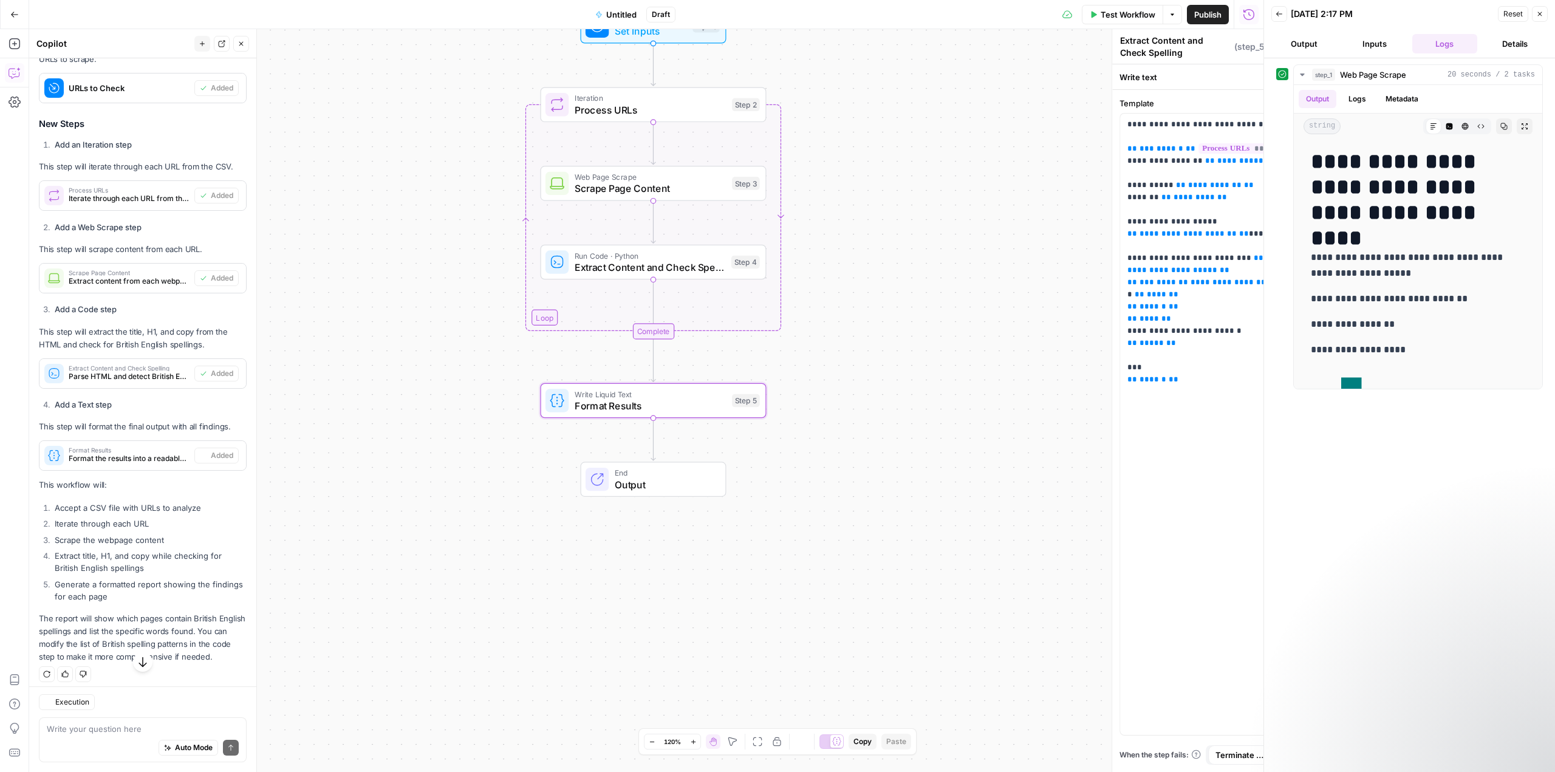
type textarea "Format Results"
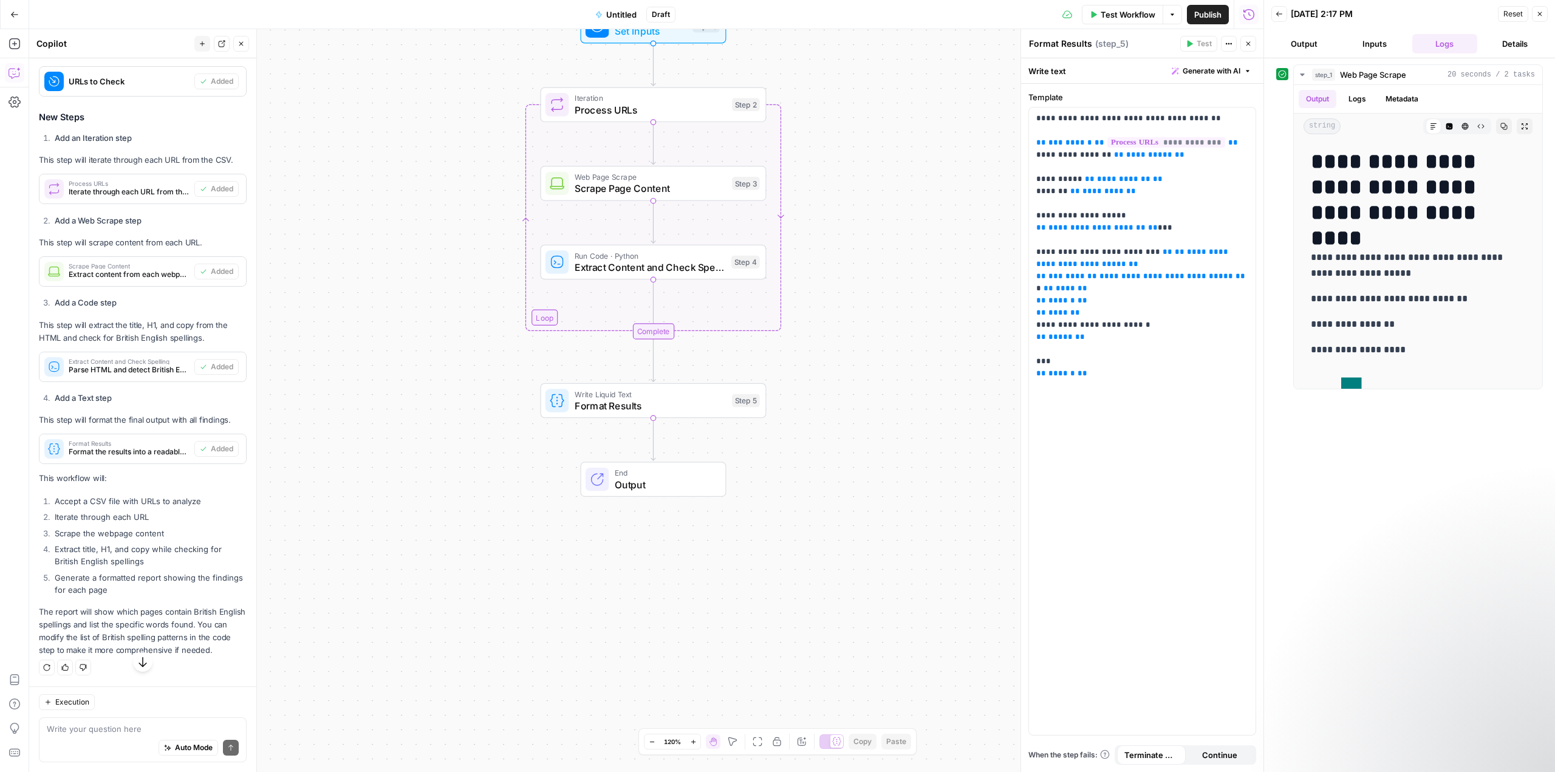
scroll to position [350, 0]
click at [98, 735] on div "Auto Mode Send" at bounding box center [143, 748] width 192 height 27
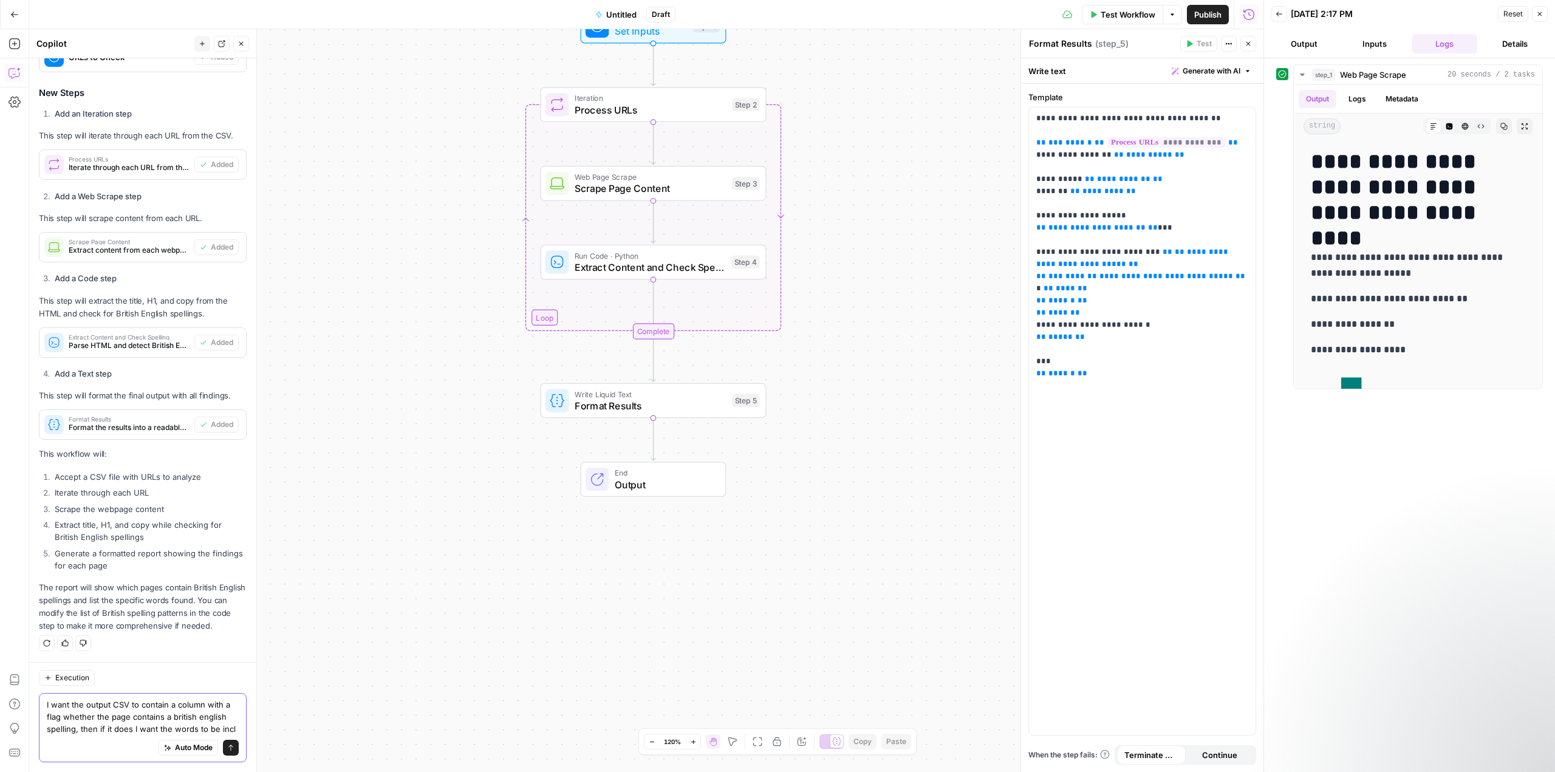
scroll to position [386, 0]
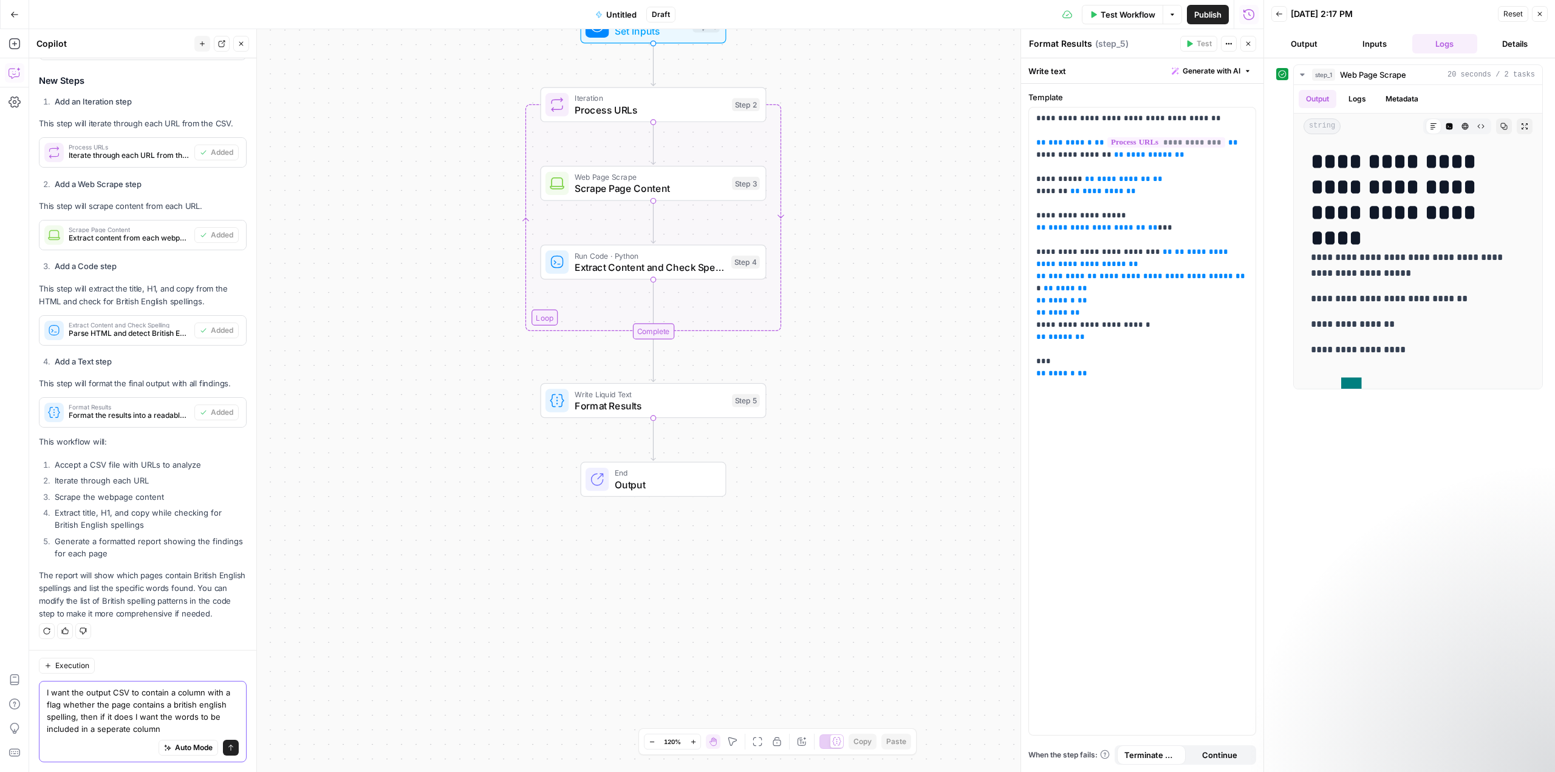
click at [115, 690] on textarea "I want the output CSV to contain a column with a flag whether the page contains…" at bounding box center [143, 710] width 192 height 49
click at [112, 690] on textarea "I want the output CSV to contain a column with a flag whether the page contains…" at bounding box center [143, 710] width 192 height 49
click at [195, 714] on textarea "I want the output CSV to contain a column with a flag whether the page contains…" at bounding box center [143, 710] width 192 height 49
type textarea "I want the output CSV to contain a column with a flag whether the page contains…"
drag, startPoint x: 219, startPoint y: 745, endPoint x: 232, endPoint y: 745, distance: 12.8
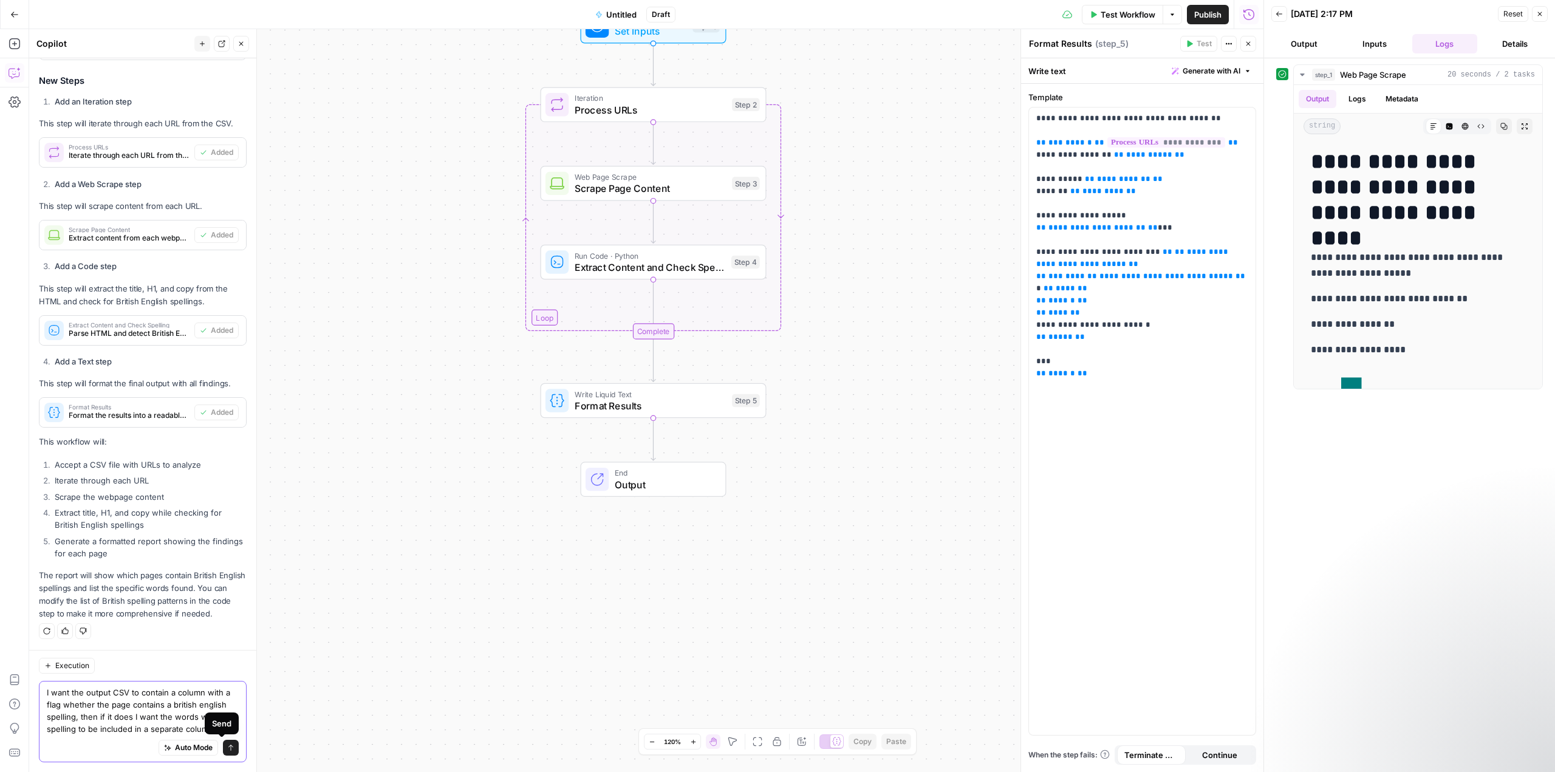
click at [227, 745] on icon "submit" at bounding box center [230, 747] width 7 height 7
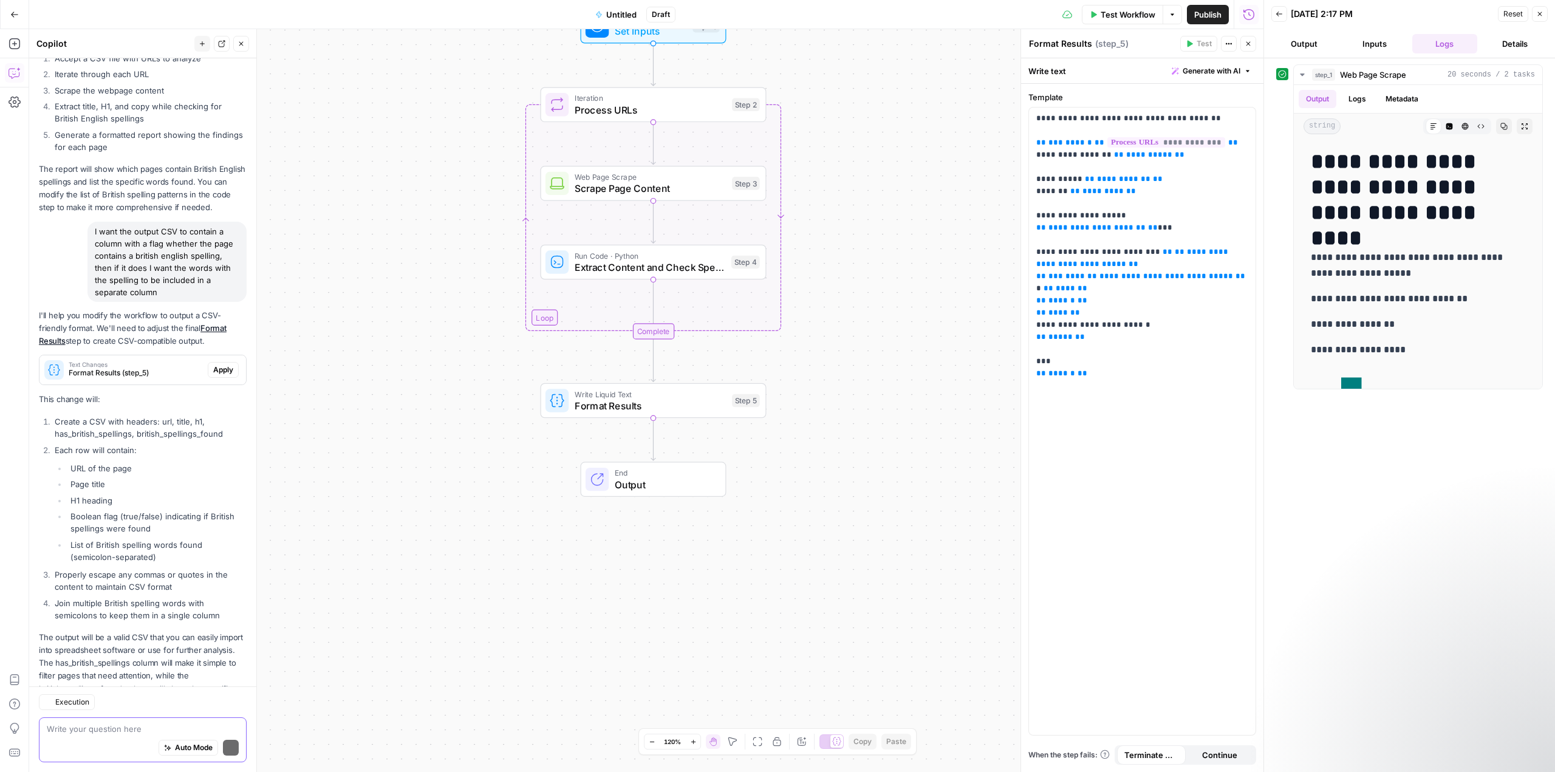
scroll to position [844, 0]
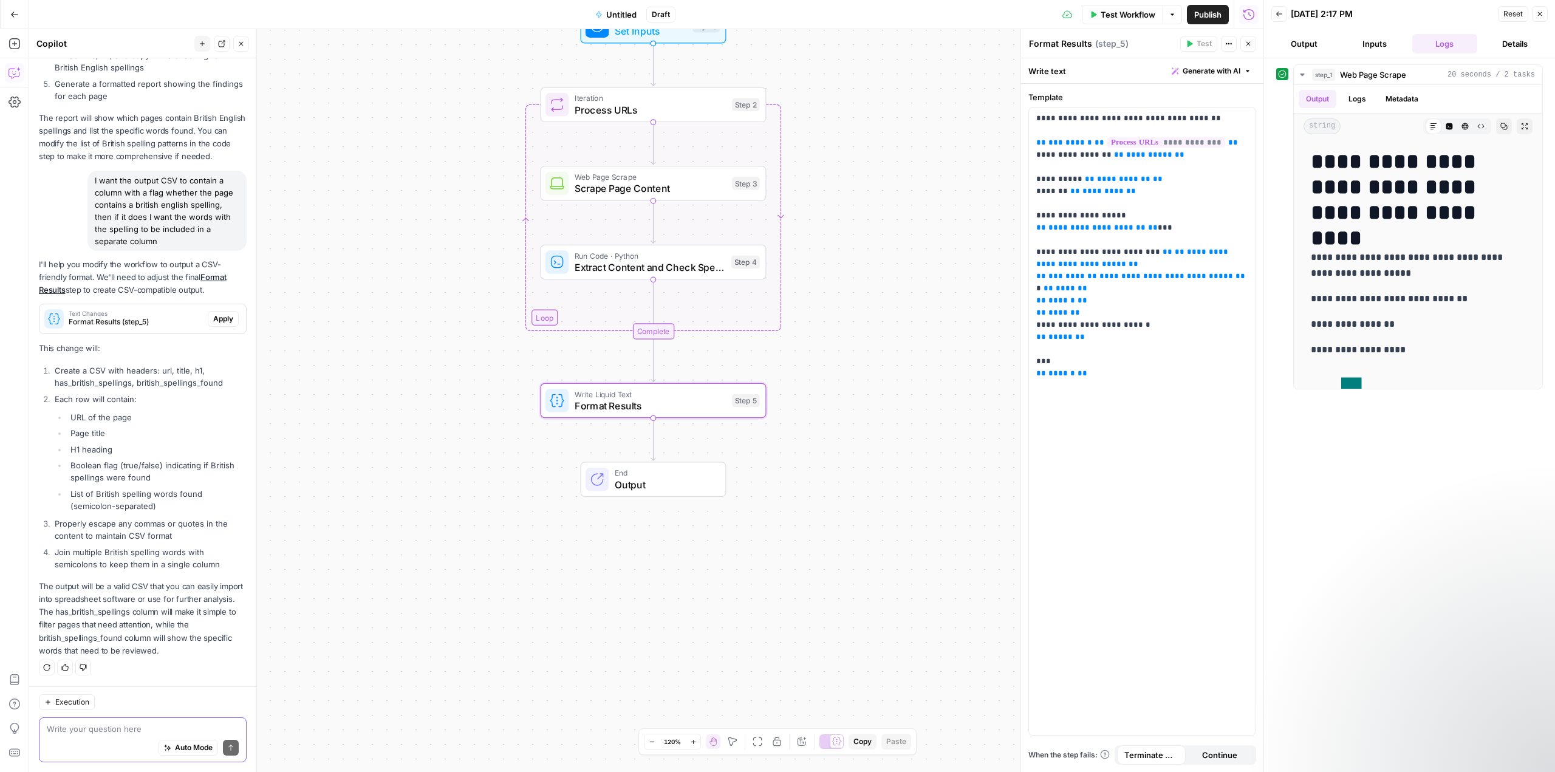
click at [221, 318] on span "Apply" at bounding box center [223, 318] width 20 height 11
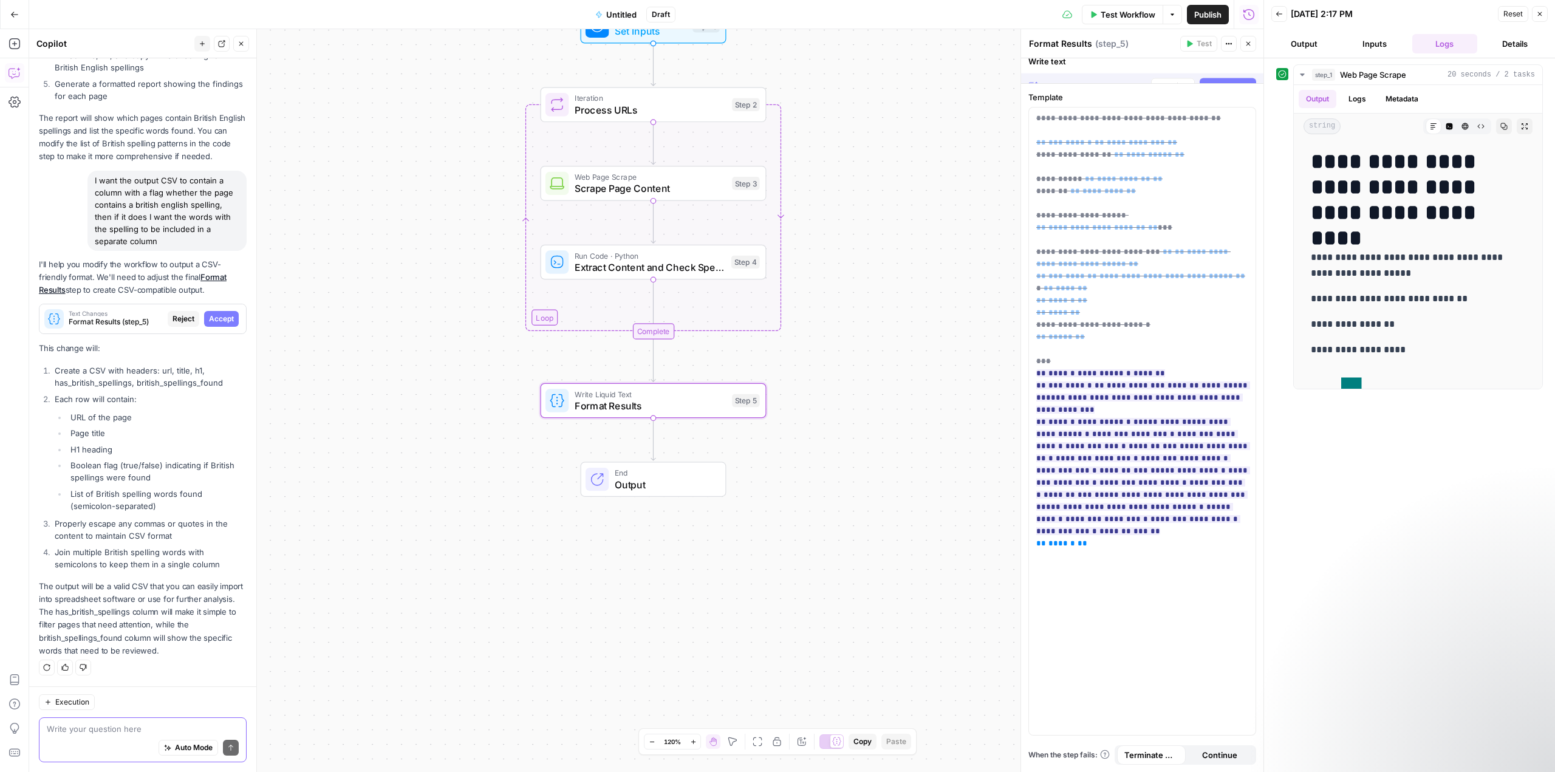
scroll to position [824, 0]
click at [221, 319] on span "Accept" at bounding box center [221, 318] width 25 height 11
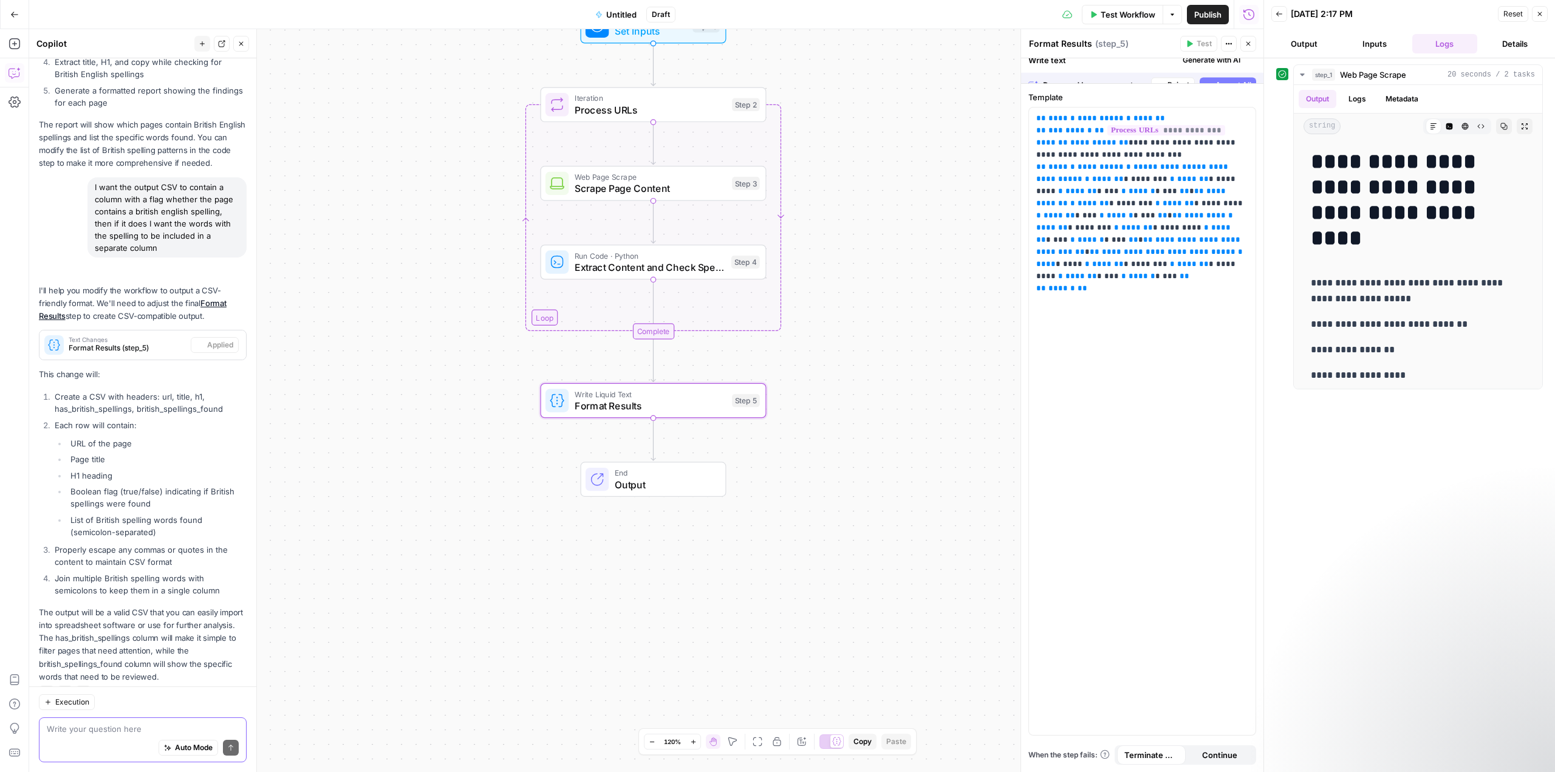
scroll to position [863, 0]
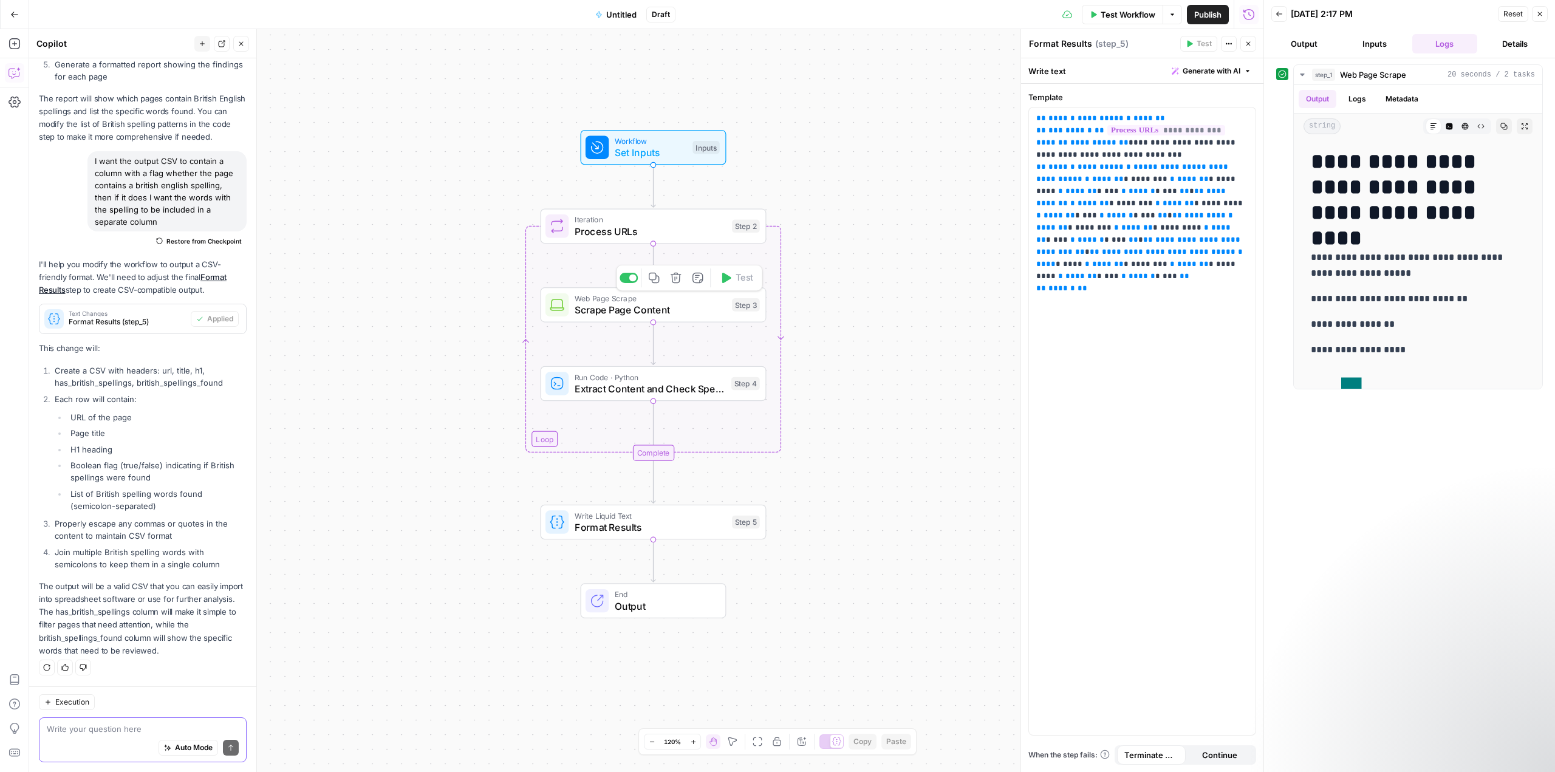
click at [694, 308] on span "Scrape Page Content" at bounding box center [651, 310] width 152 height 15
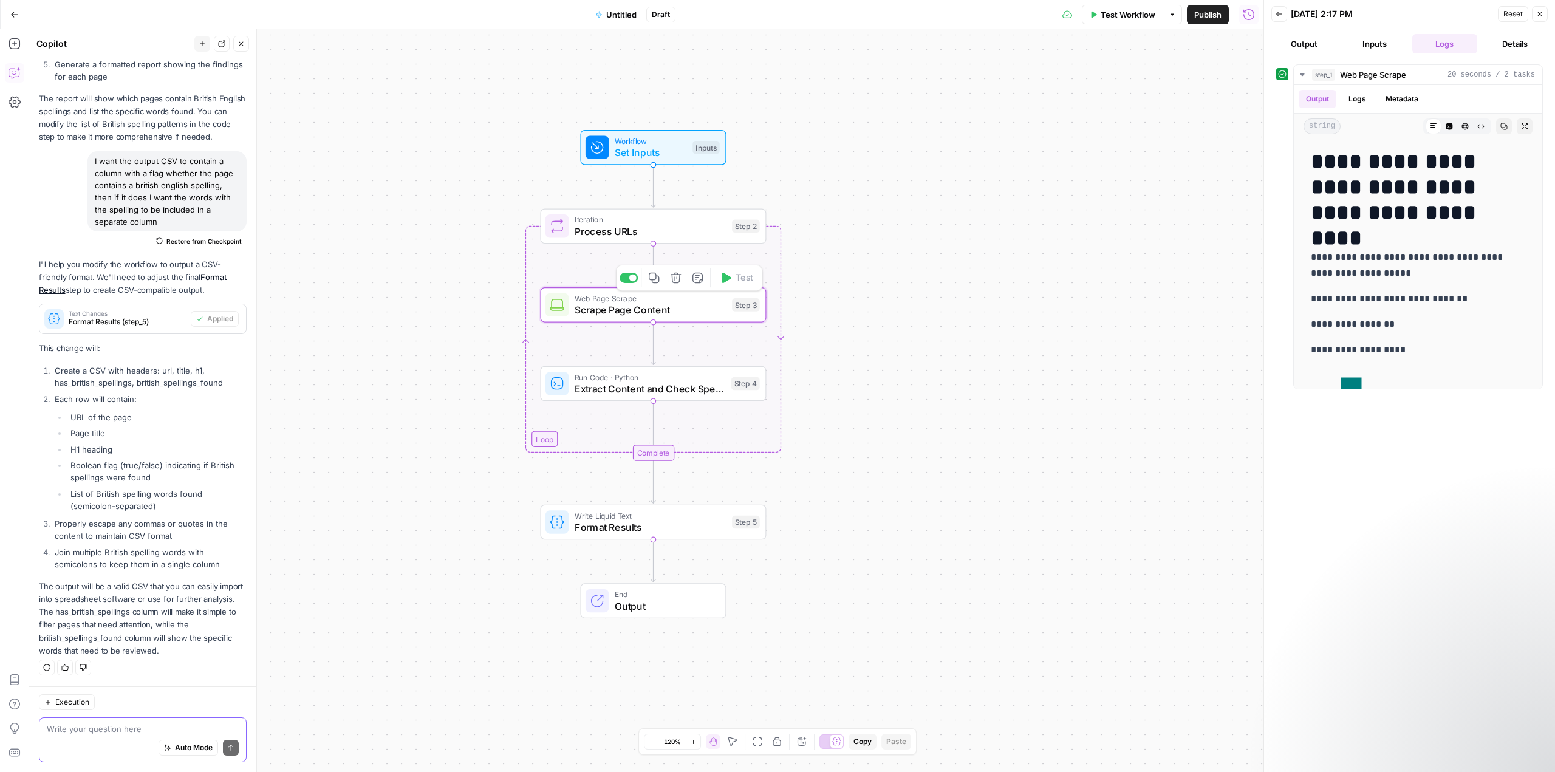
type textarea "Scrape Page Content"
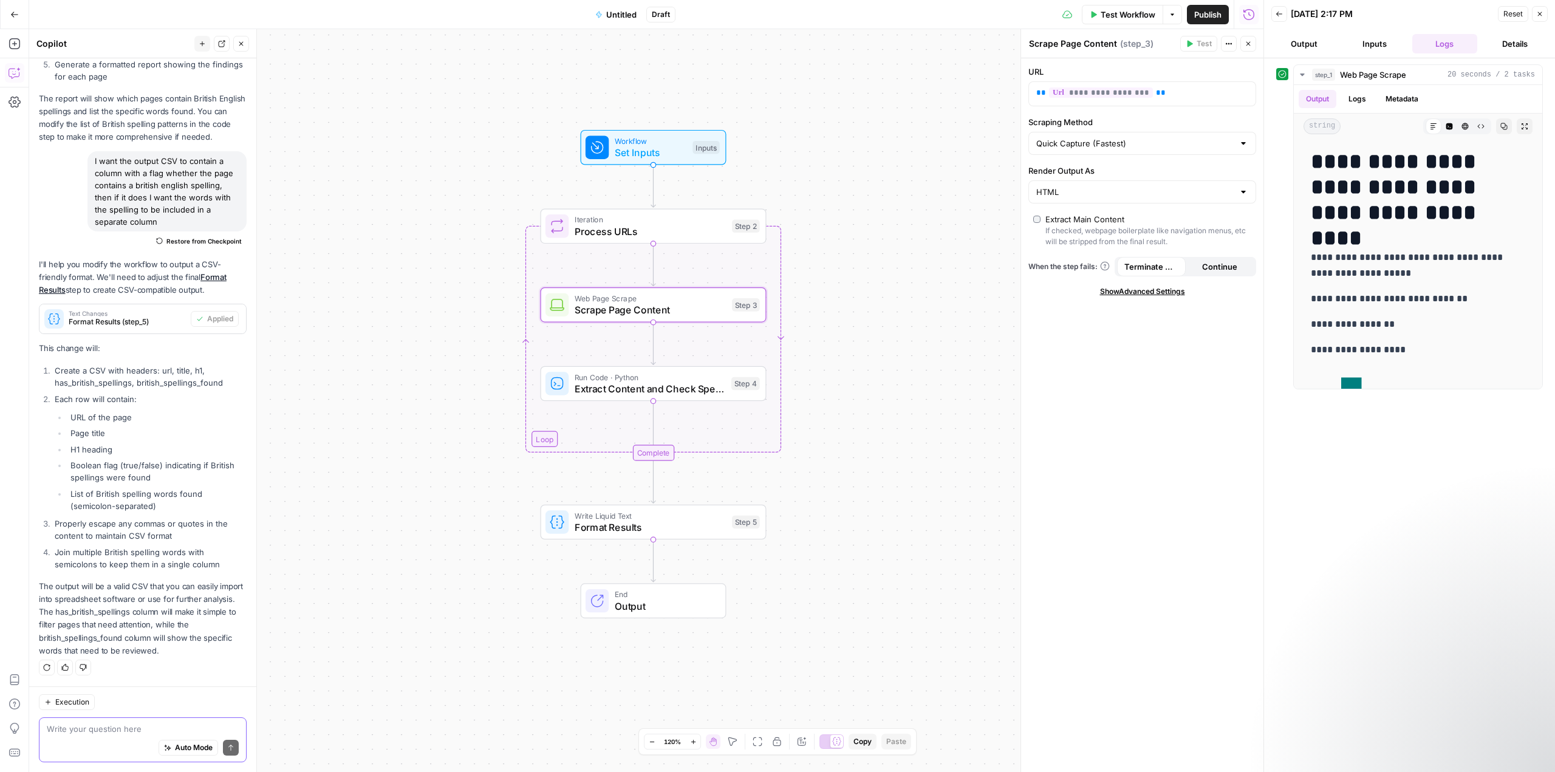
click at [618, 14] on span "Untitled" at bounding box center [621, 15] width 30 height 12
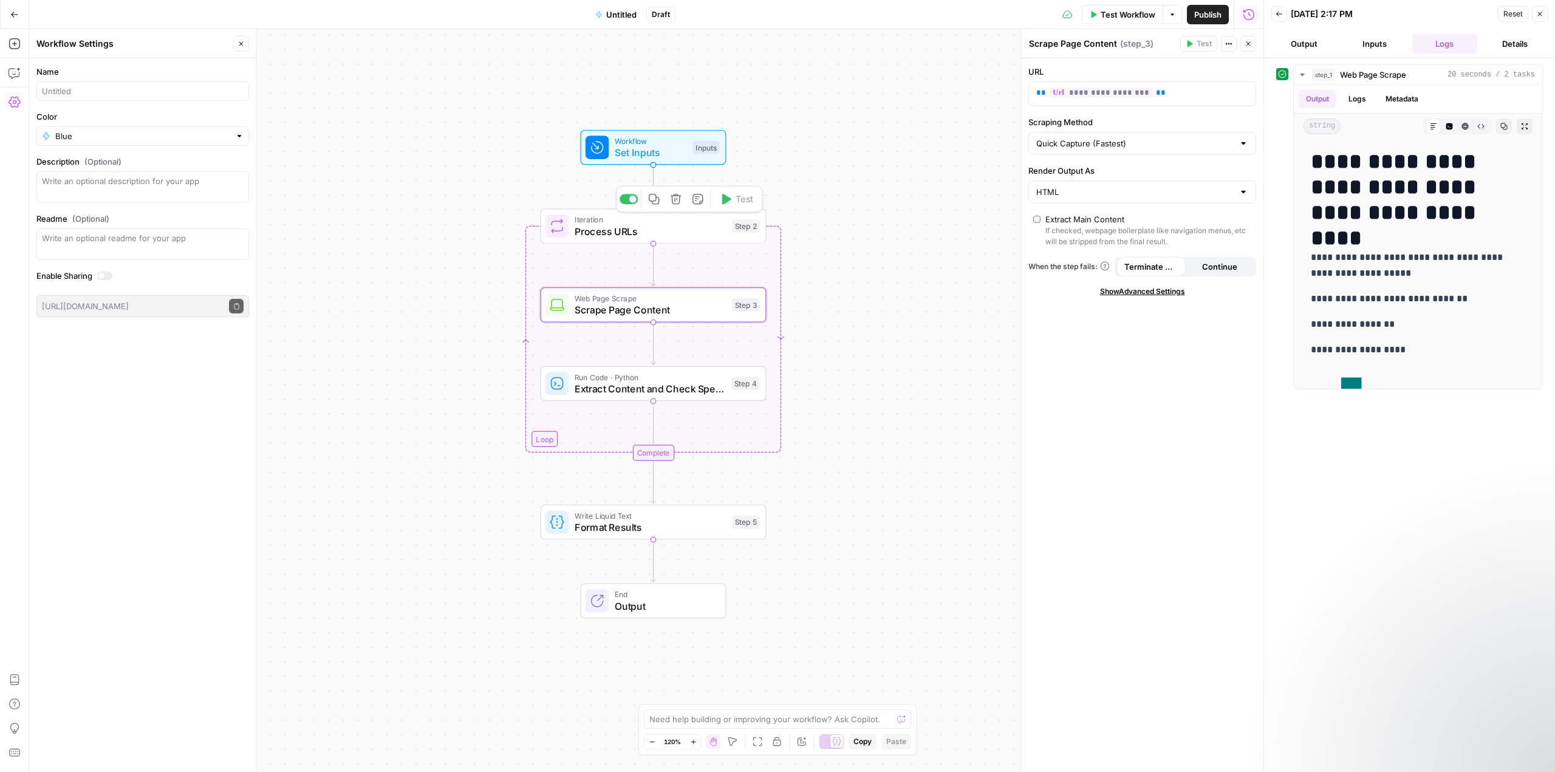
click at [626, 199] on div at bounding box center [629, 199] width 18 height 10
click at [626, 199] on div at bounding box center [624, 199] width 7 height 7
click at [626, 199] on div at bounding box center [629, 199] width 18 height 10
click at [626, 199] on div at bounding box center [624, 199] width 7 height 7
click at [680, 205] on icon "button" at bounding box center [676, 199] width 12 height 12
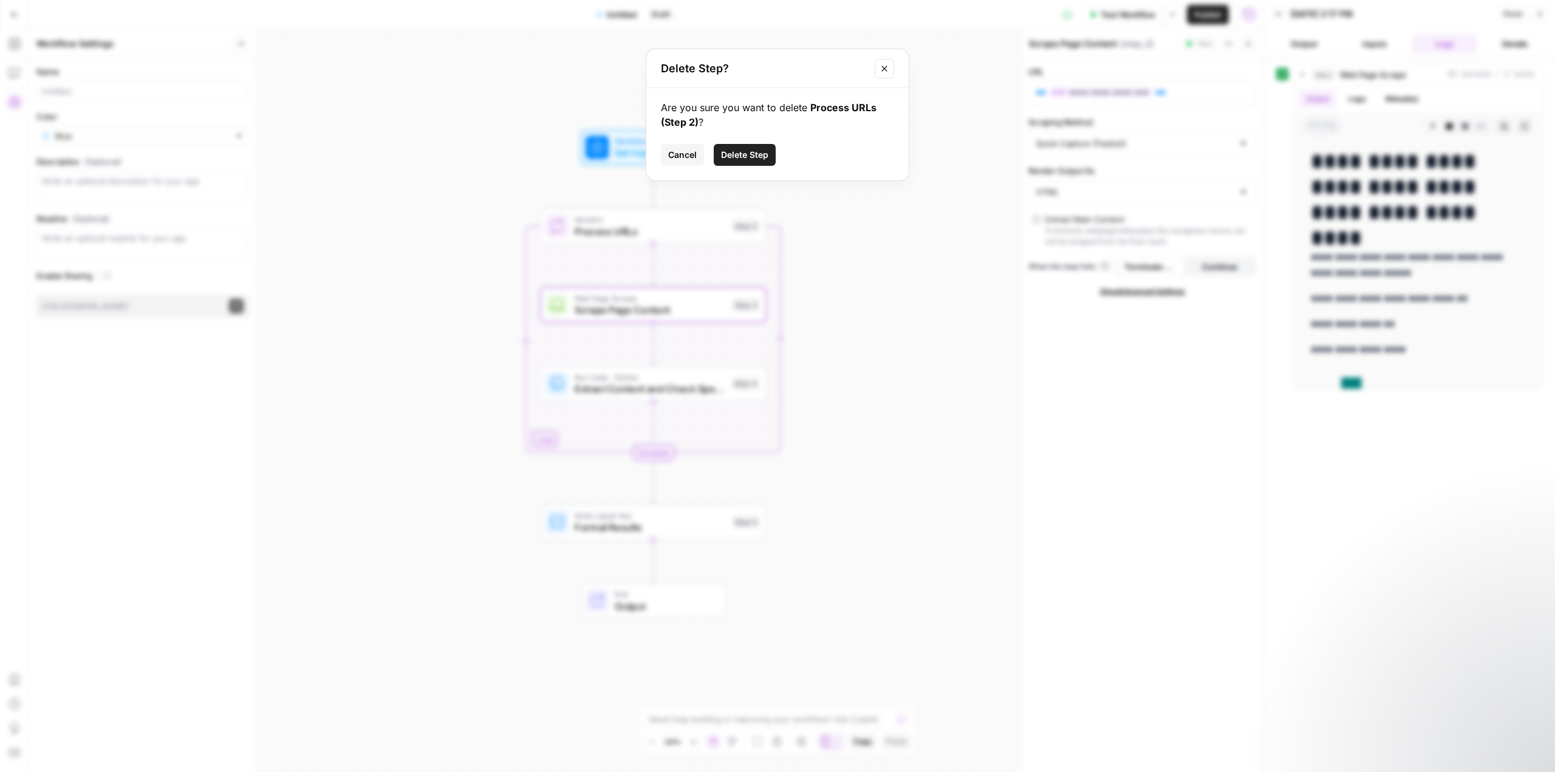
click at [737, 150] on span "Delete Step" at bounding box center [744, 155] width 47 height 12
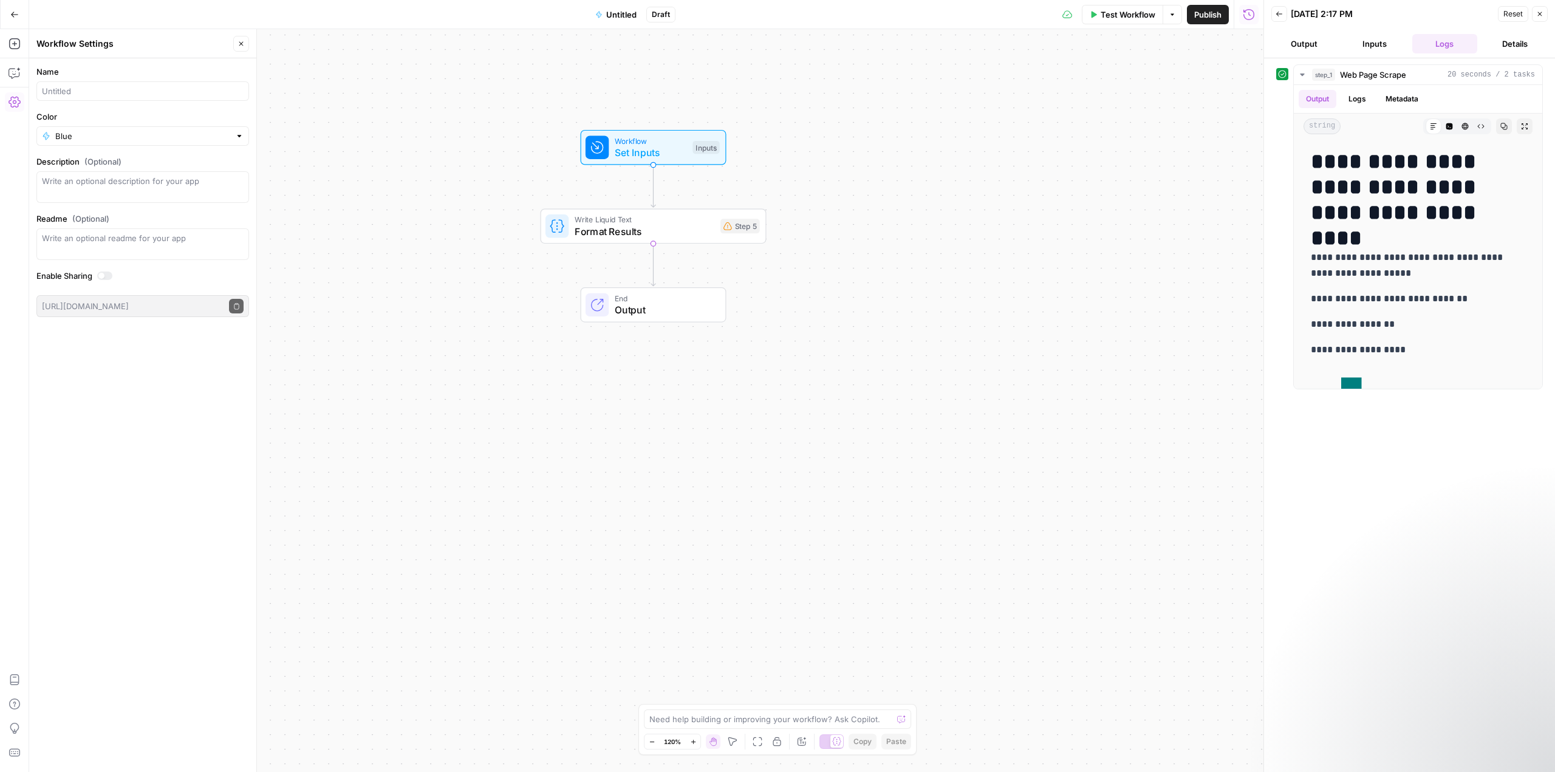
click at [840, 168] on div "Workflow Set Inputs Inputs Write Liquid Text Format Results Step 5 End Output" at bounding box center [646, 400] width 1234 height 743
click at [1242, 12] on button "Run History" at bounding box center [1248, 14] width 19 height 19
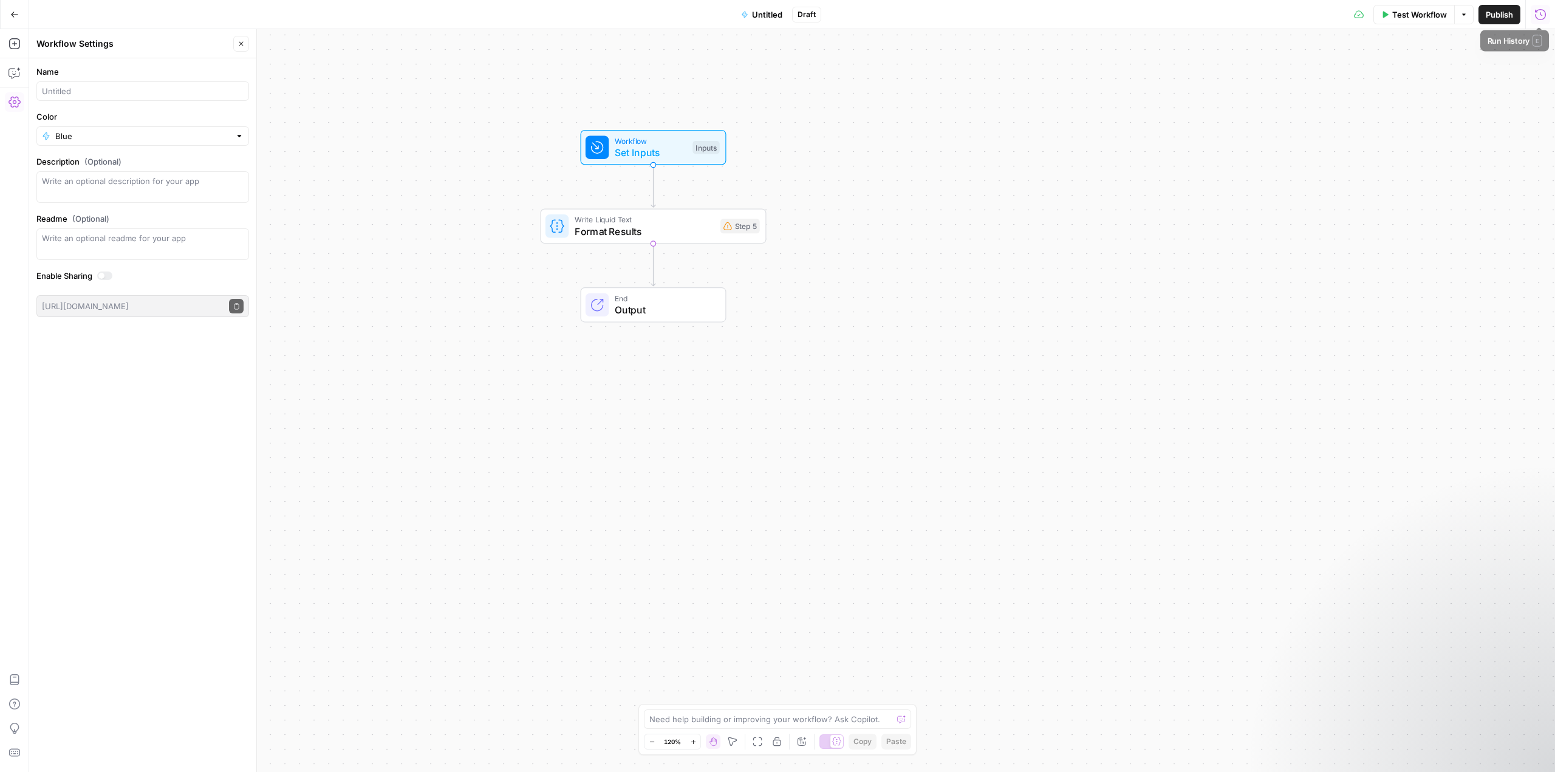
click at [1544, 14] on icon "button" at bounding box center [1541, 15] width 12 height 12
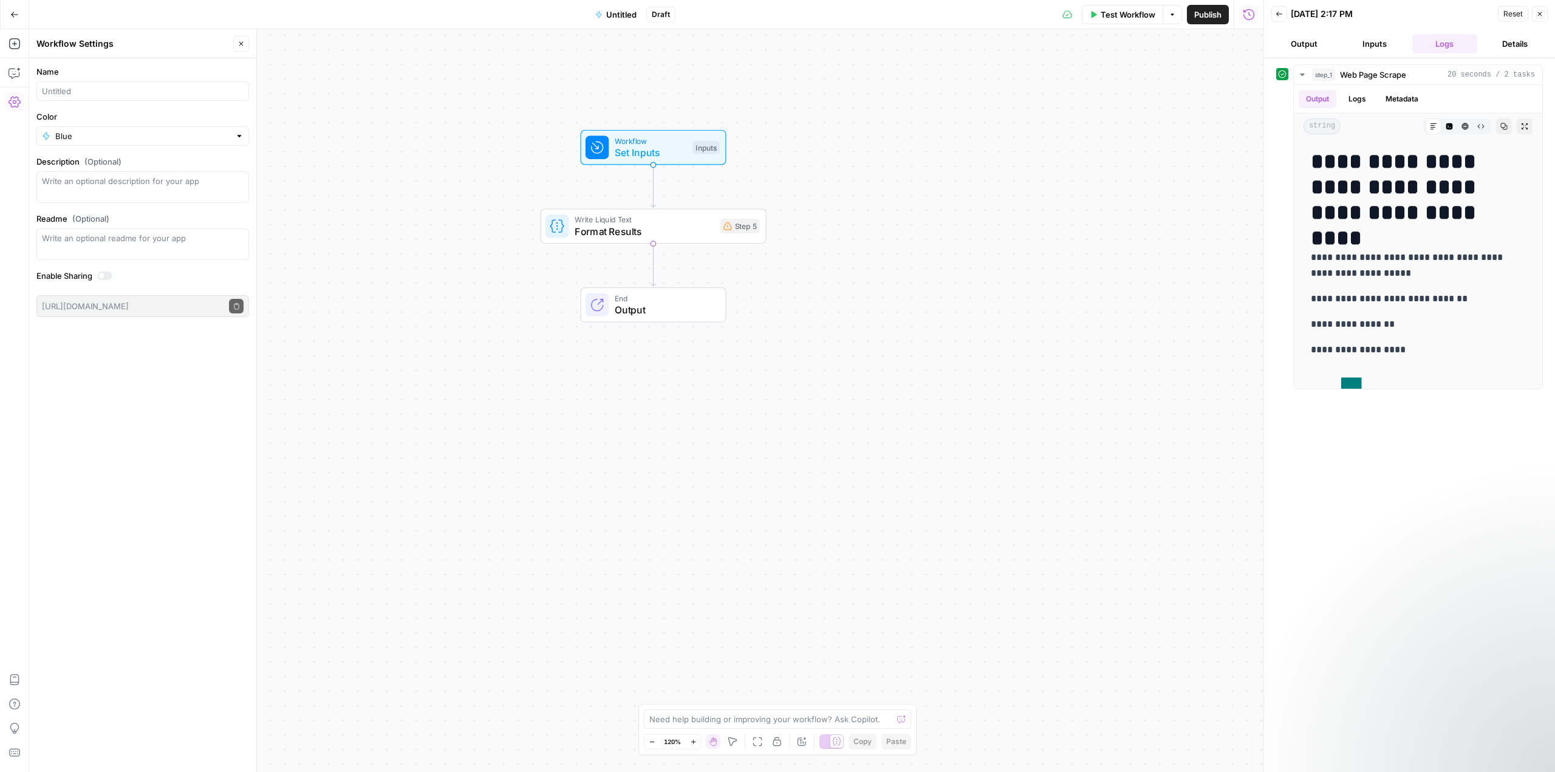
click at [1510, 13] on span "Reset" at bounding box center [1513, 14] width 19 height 11
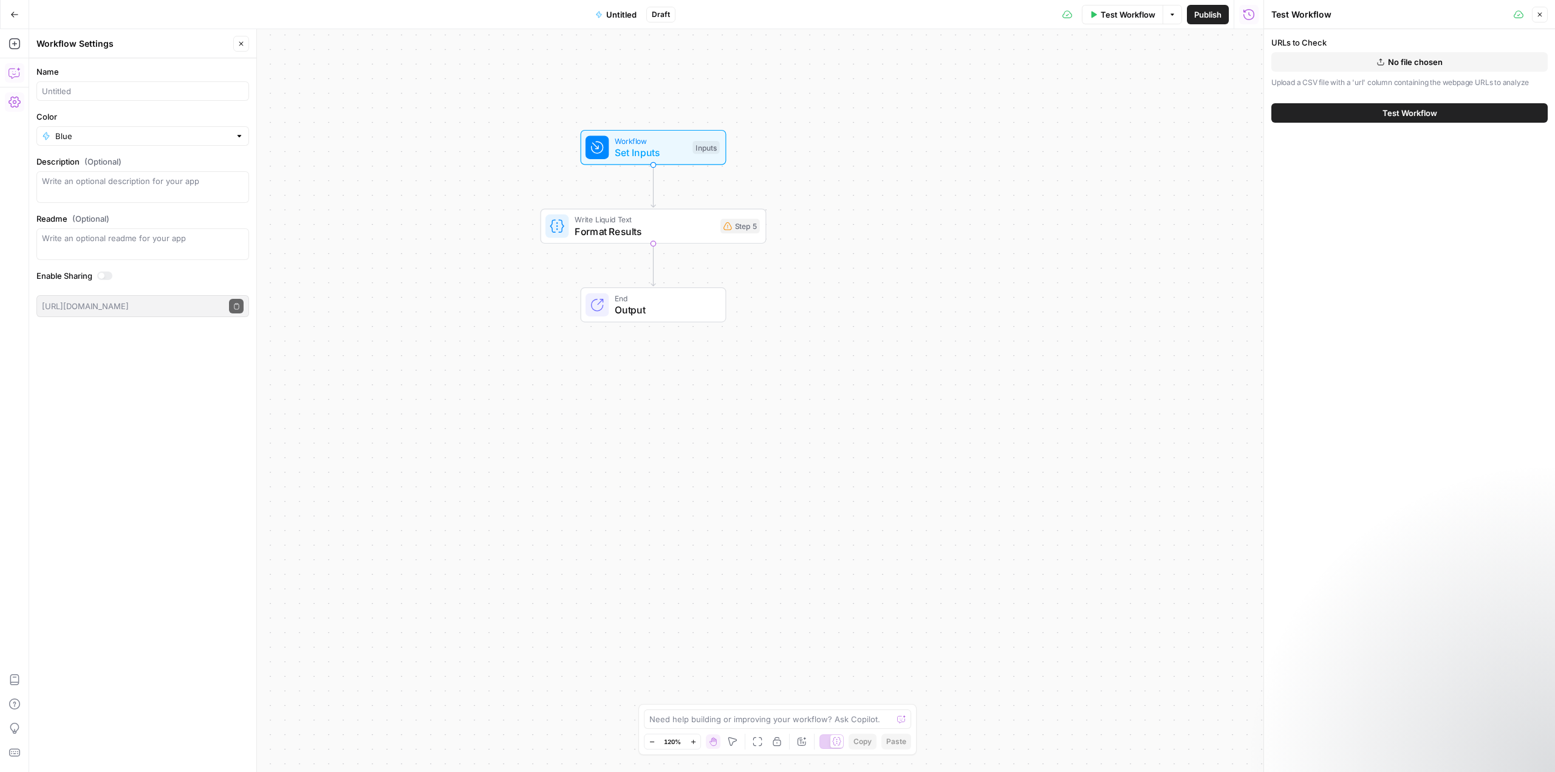
click at [12, 72] on icon "button" at bounding box center [15, 73] width 12 height 12
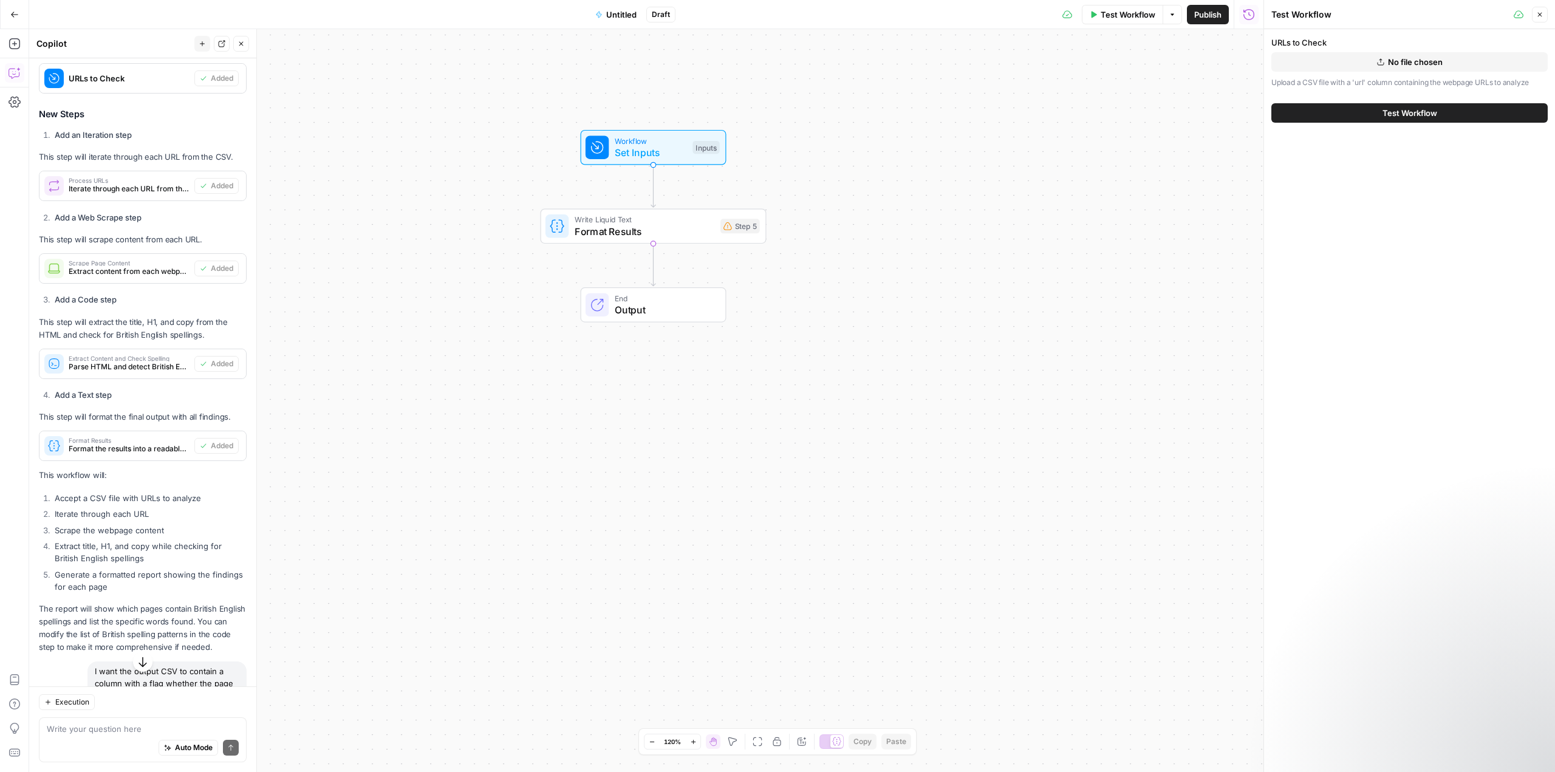
scroll to position [317, 0]
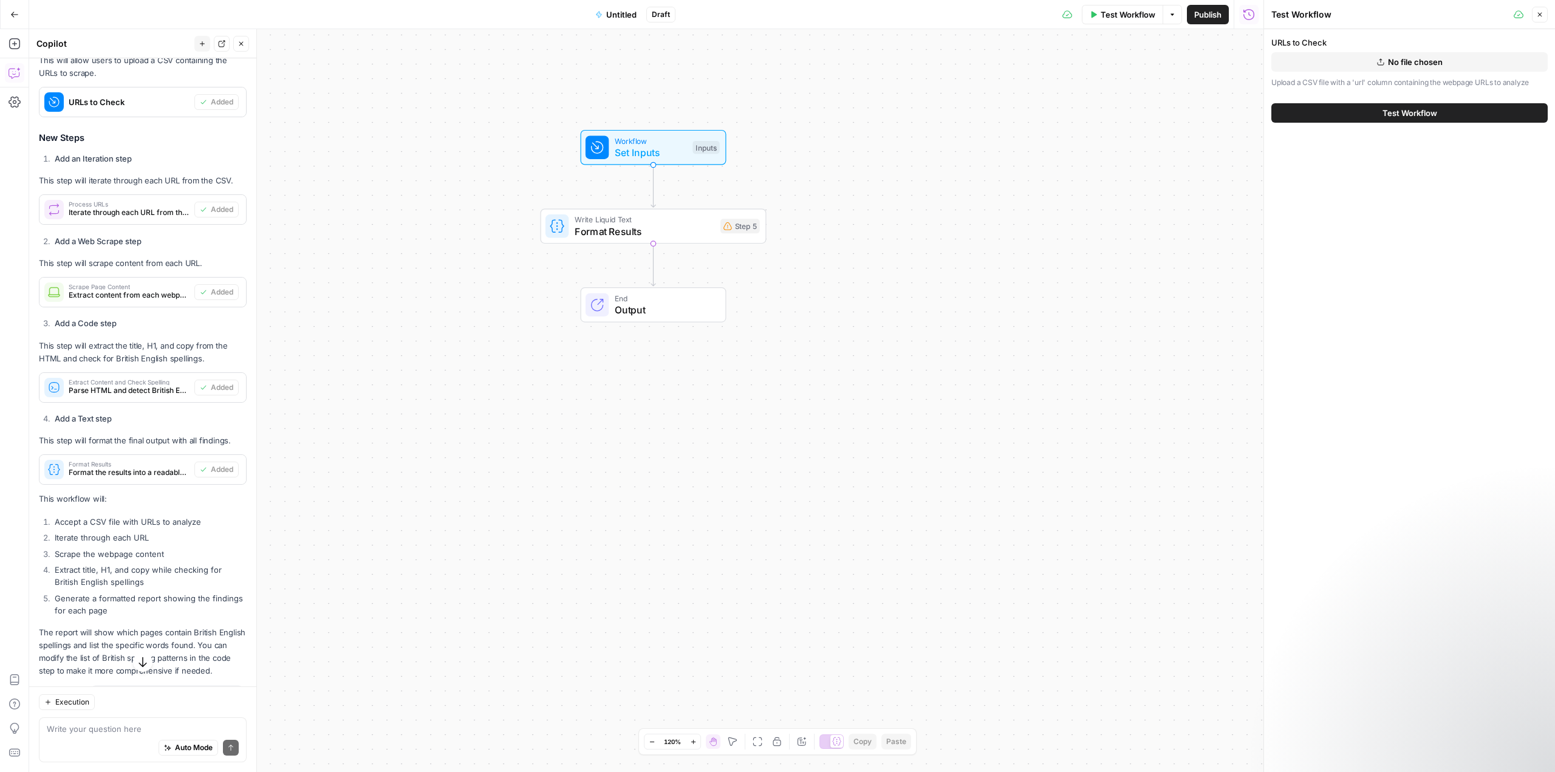
click at [152, 207] on span "Process URLs" at bounding box center [129, 204] width 121 height 6
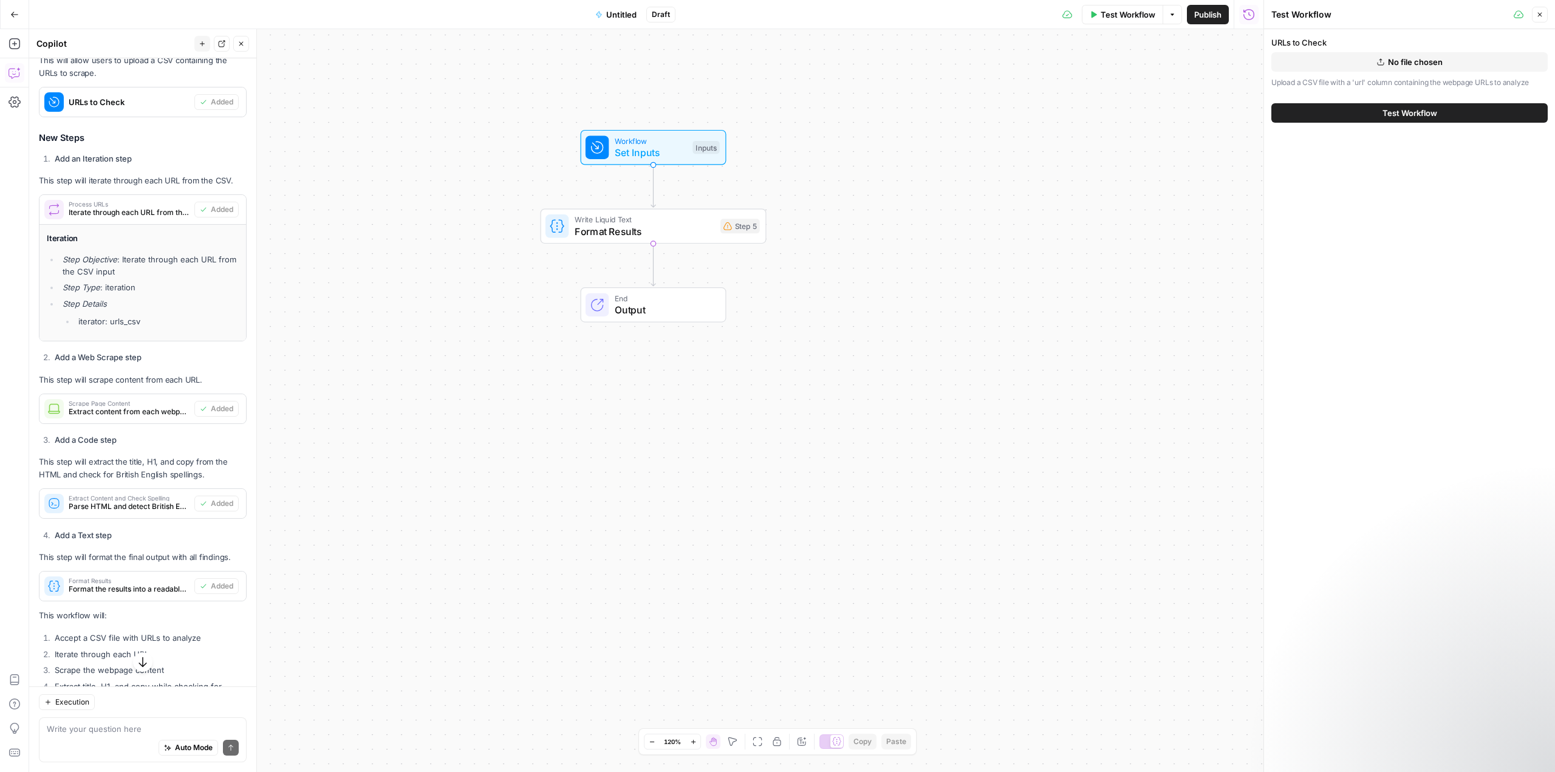
click at [1064, 15] on icon at bounding box center [1068, 15] width 10 height 10
click at [1169, 13] on icon "button" at bounding box center [1172, 14] width 7 height 7
click at [1249, 13] on icon "button" at bounding box center [1249, 14] width 11 height 11
click at [1330, 130] on span "08/21/25 at 2:14 PM" at bounding box center [1300, 131] width 58 height 12
click at [1541, 132] on icon "button" at bounding box center [1541, 131] width 7 height 7
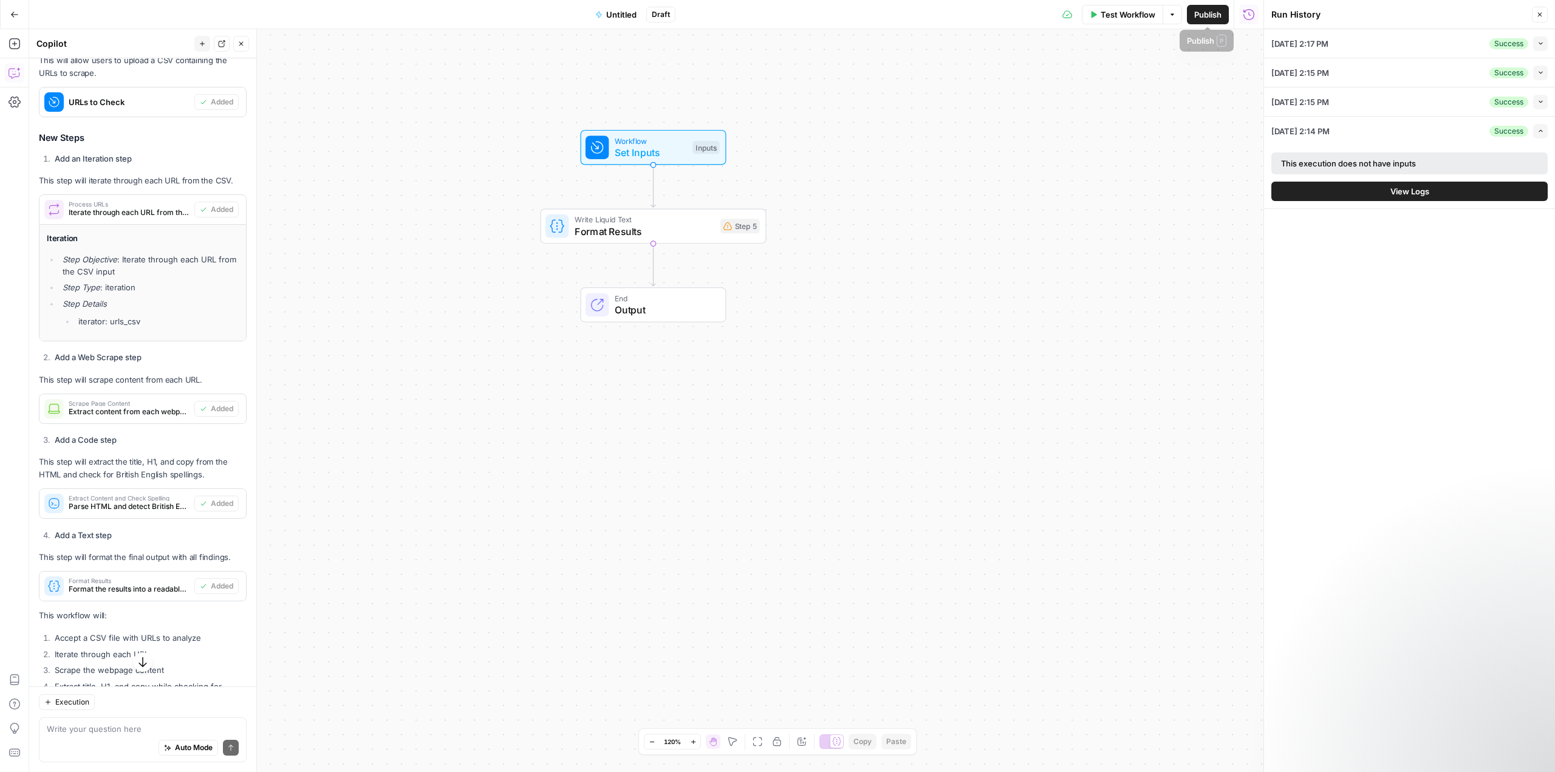
click at [1168, 9] on button "Options" at bounding box center [1172, 14] width 19 height 19
click at [1065, 15] on icon at bounding box center [1068, 15] width 10 height 10
click at [451, 83] on div "Workflow Set Inputs Inputs Write Liquid Text Format Results Step 5 End Output" at bounding box center [646, 400] width 1234 height 743
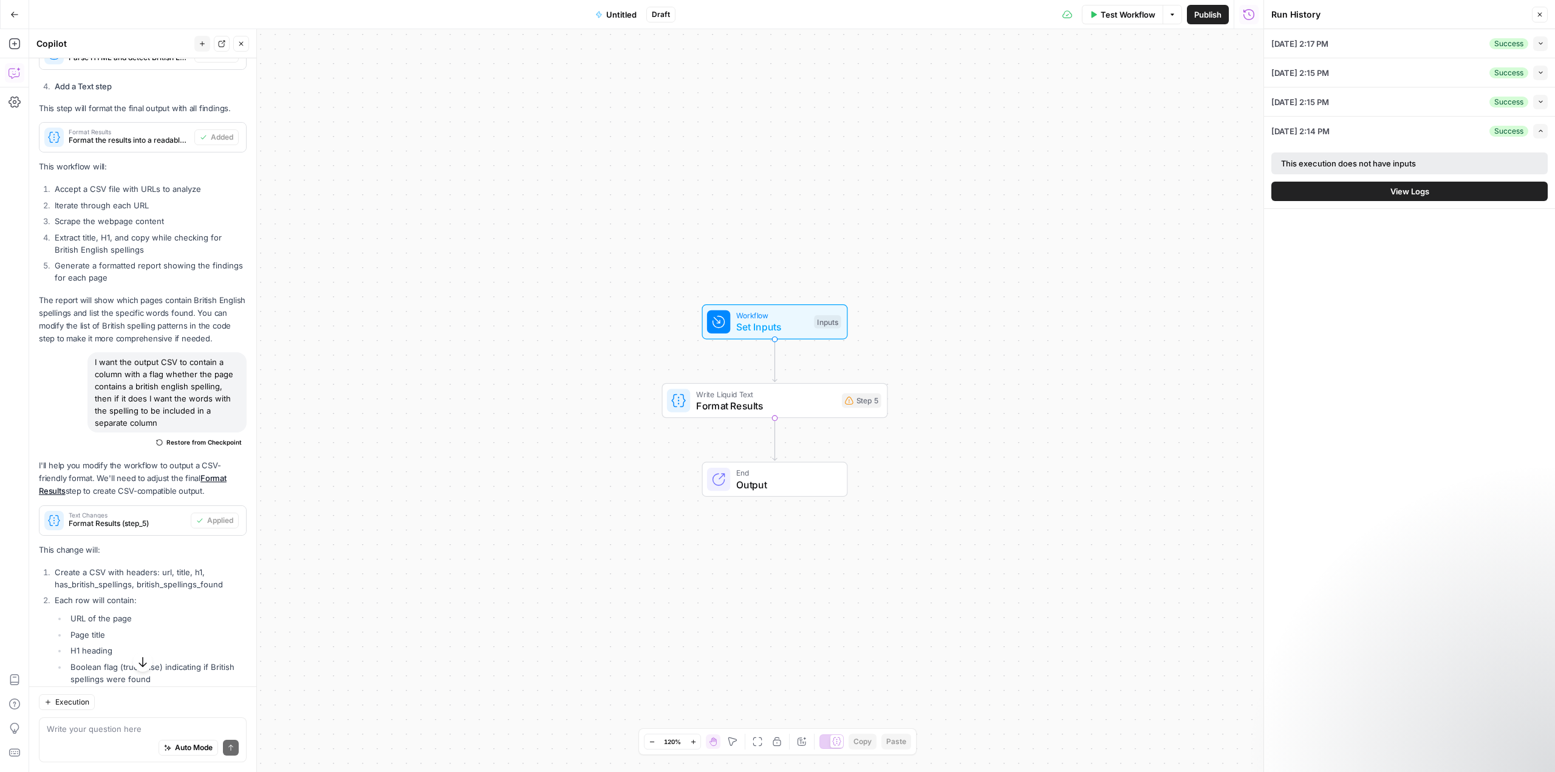
scroll to position [980, 0]
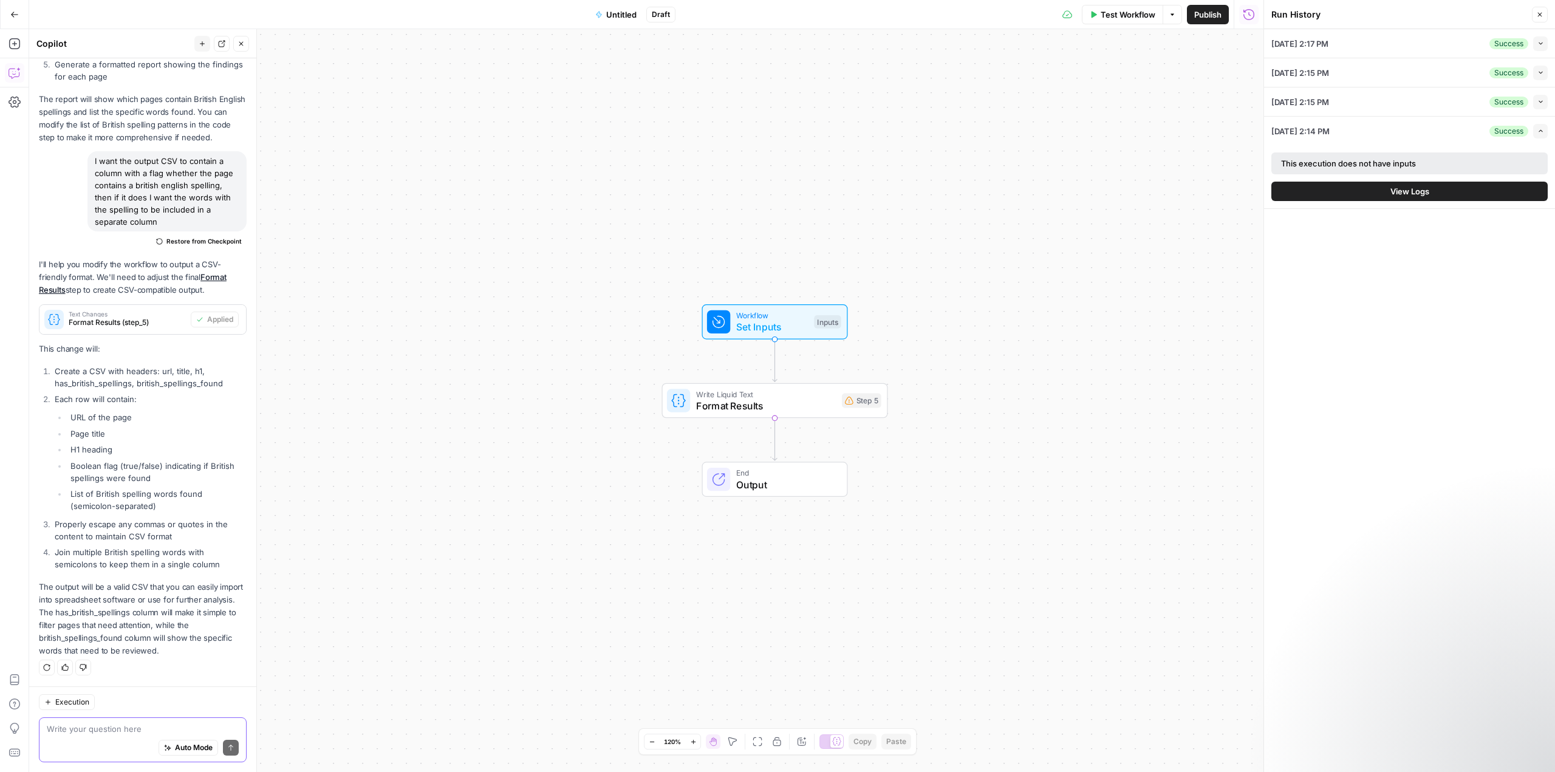
click at [97, 724] on textarea at bounding box center [143, 729] width 192 height 12
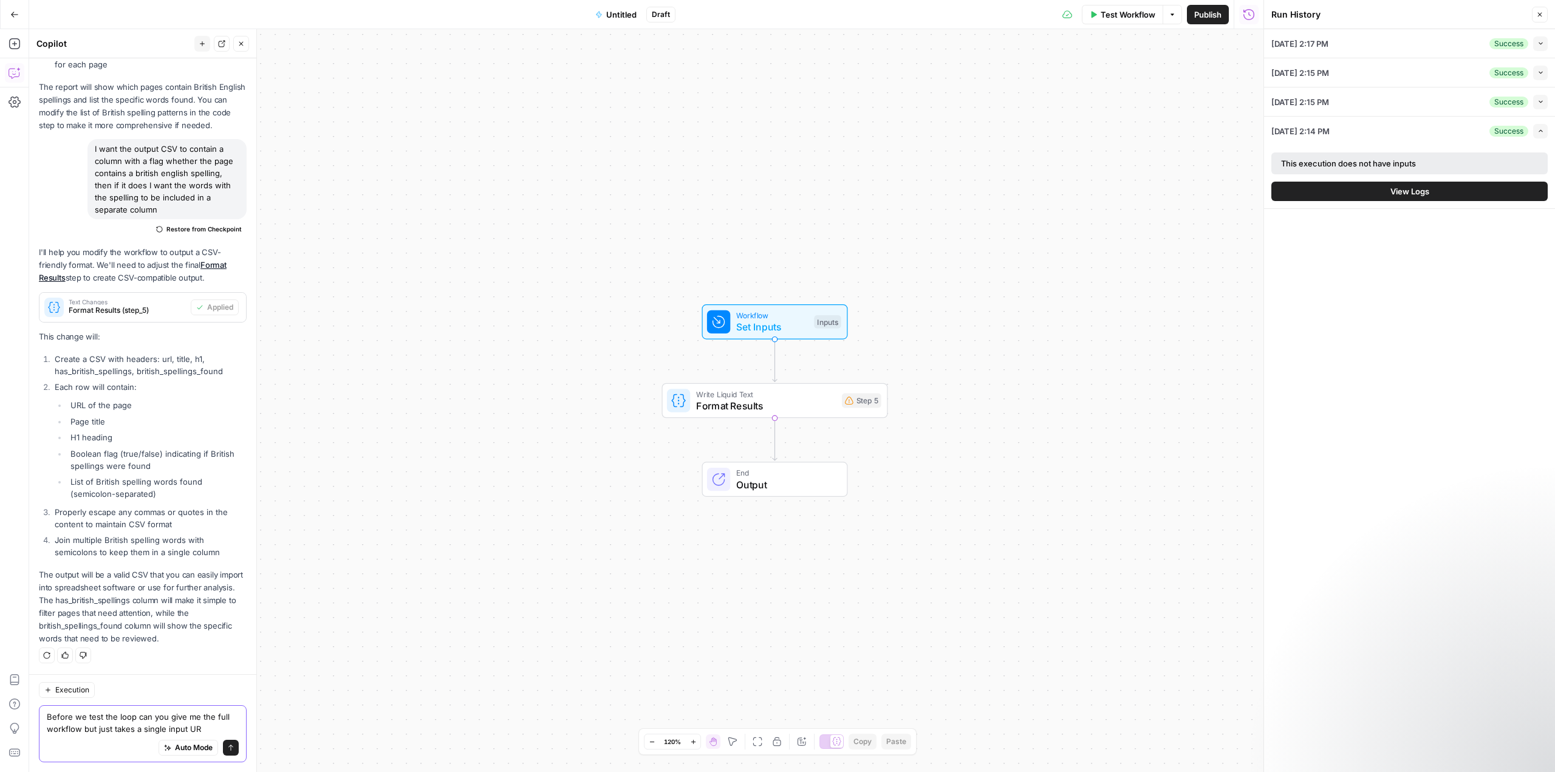
type textarea "Before we test the loop can you give me the full workflow but just takes a sing…"
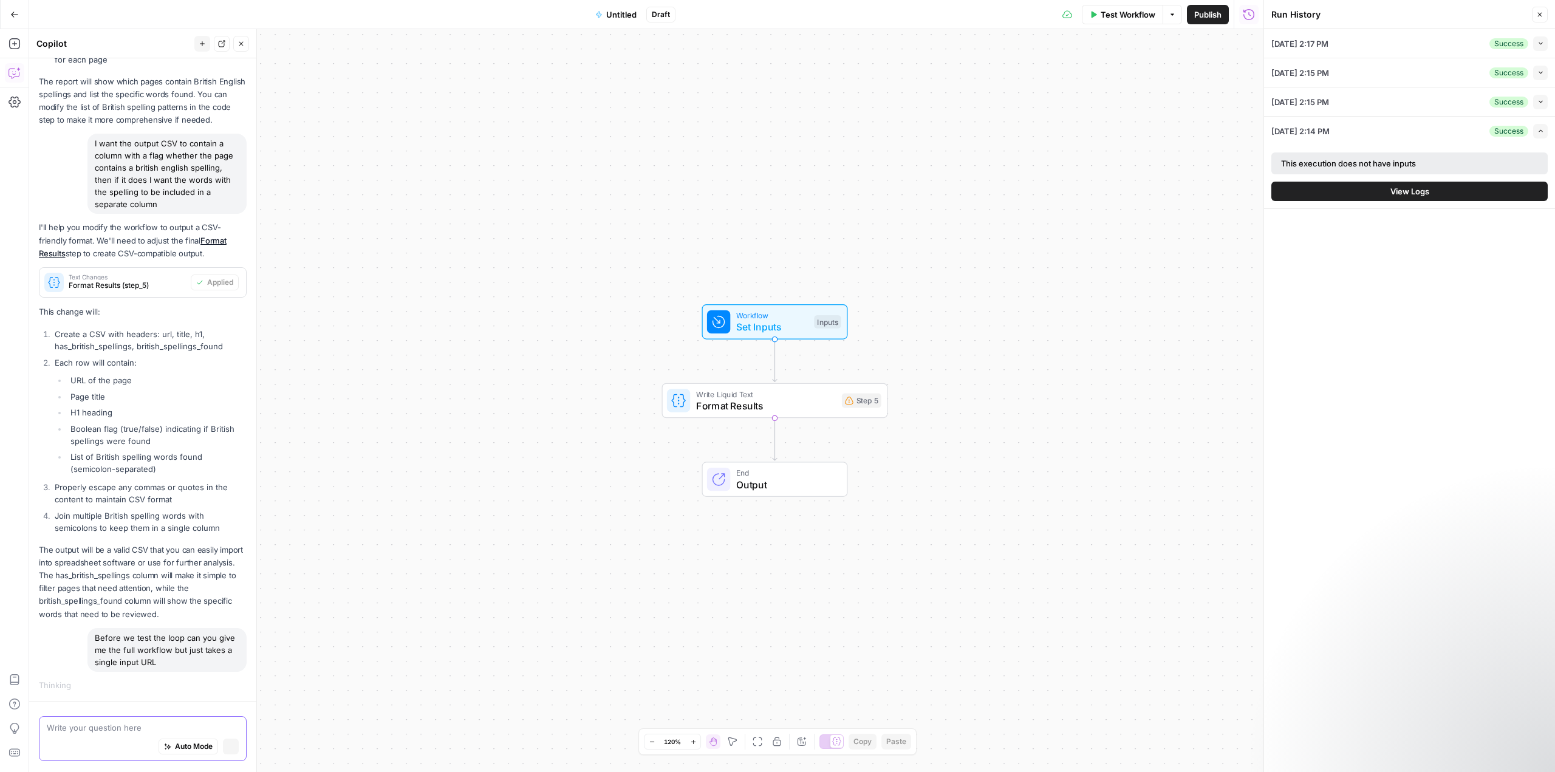
scroll to position [967, 0]
click at [796, 376] on icon "button" at bounding box center [797, 373] width 10 height 10
click at [734, 152] on span "Delete Step" at bounding box center [744, 155] width 47 height 12
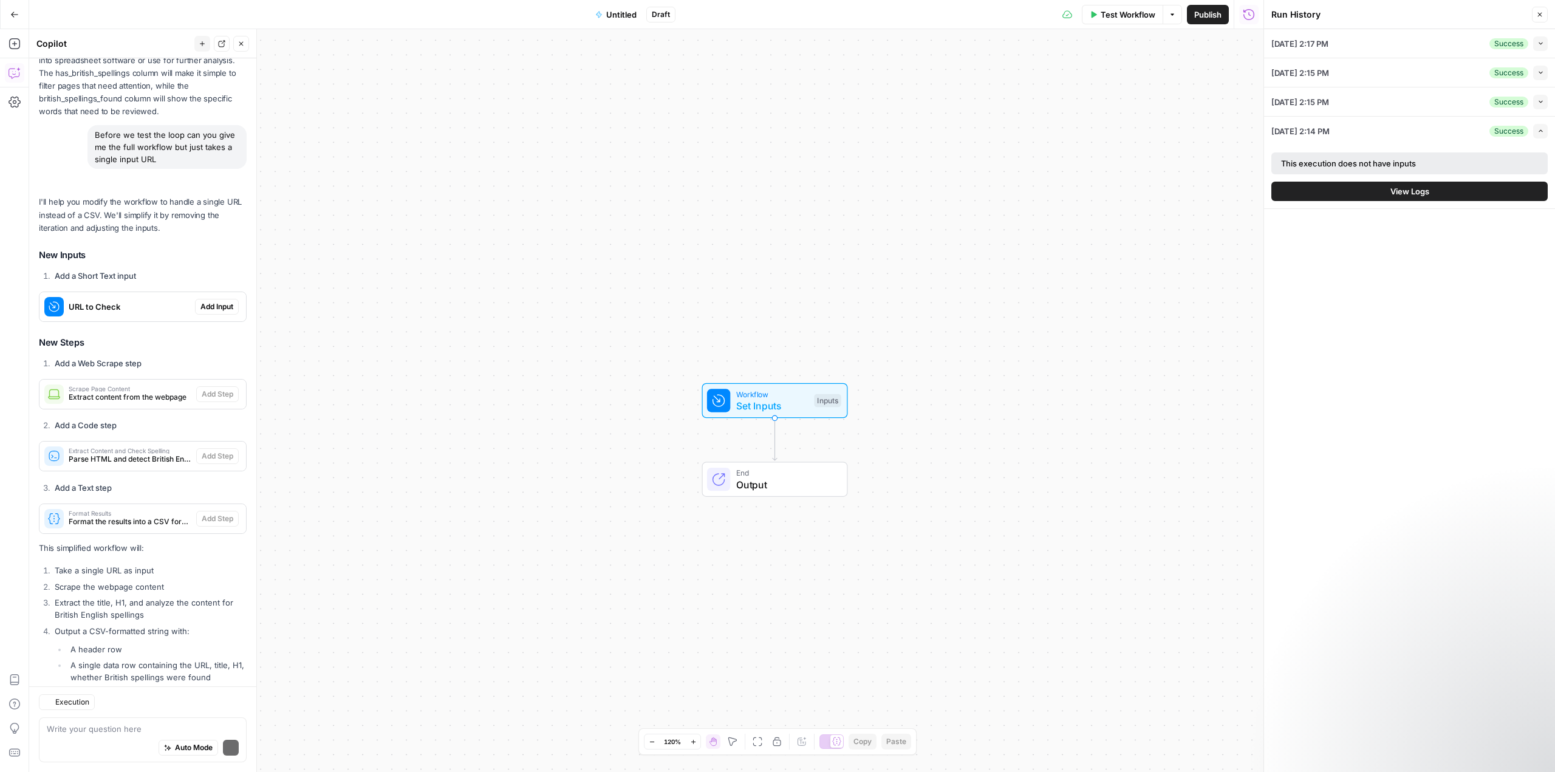
scroll to position [1610, 0]
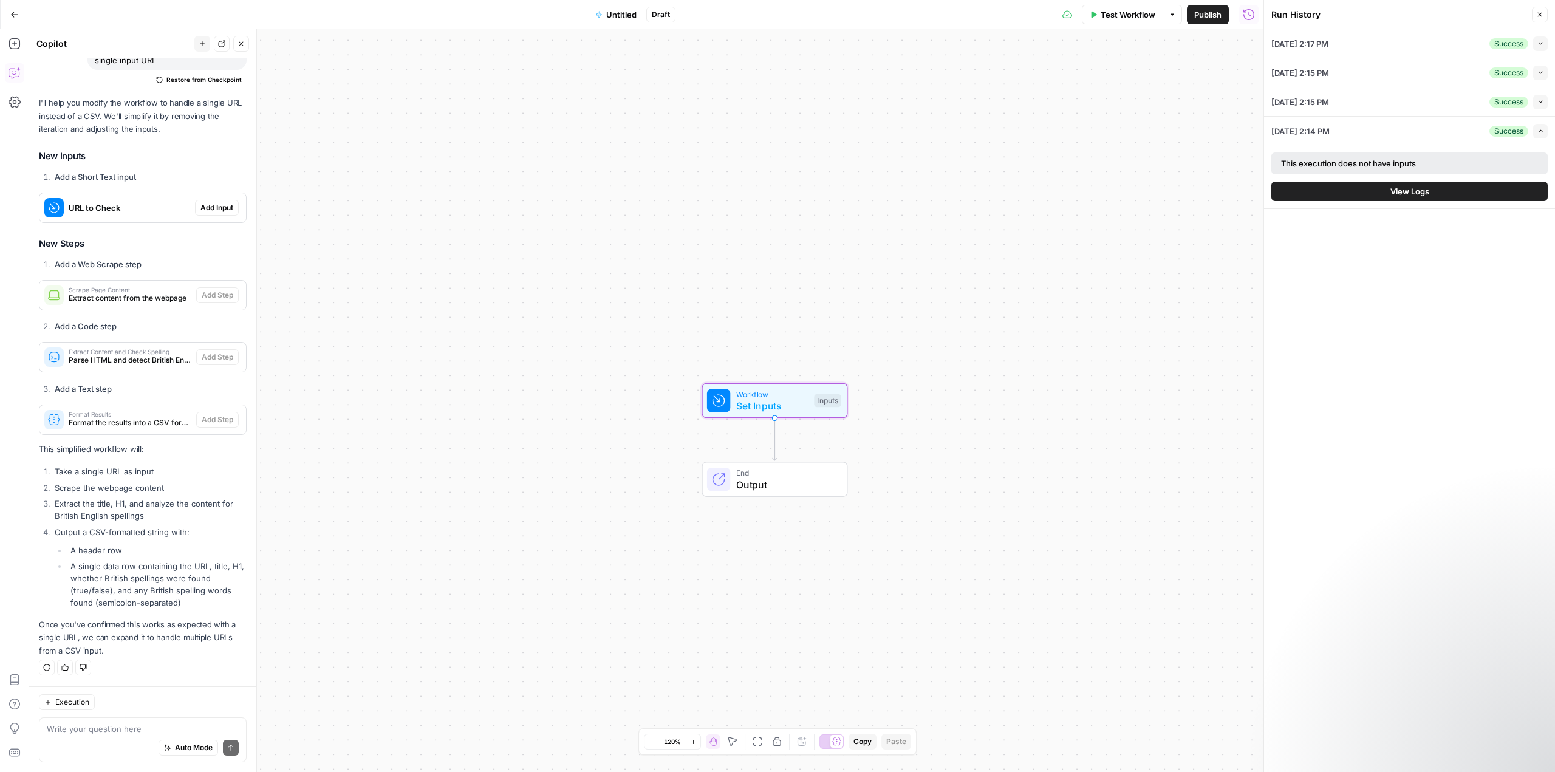
click at [210, 208] on span "Add Input" at bounding box center [216, 207] width 33 height 11
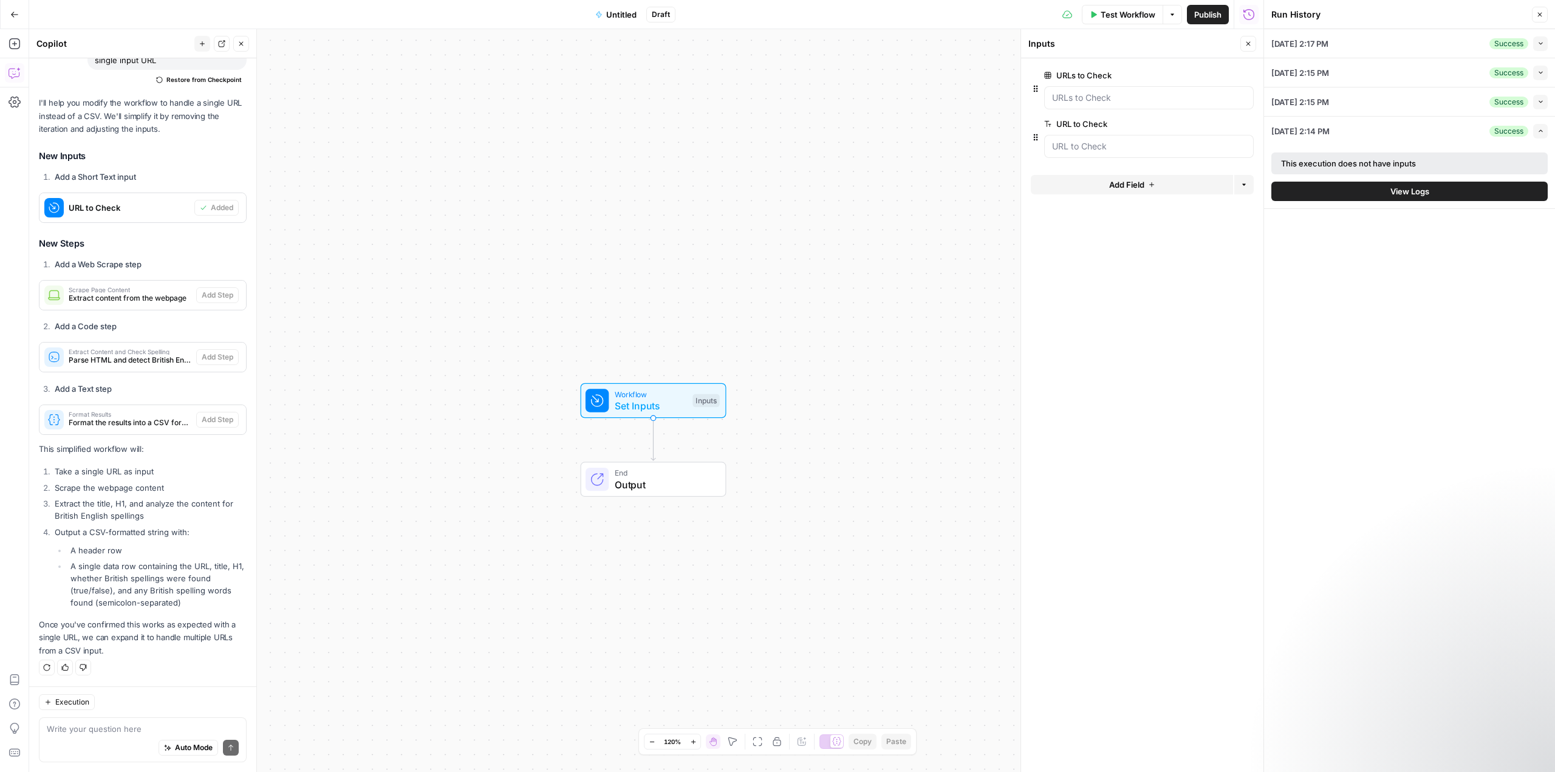
click at [1250, 75] on button "Delete group" at bounding box center [1246, 75] width 15 height 15
click at [156, 295] on span "Extract content from the webpage" at bounding box center [130, 298] width 123 height 11
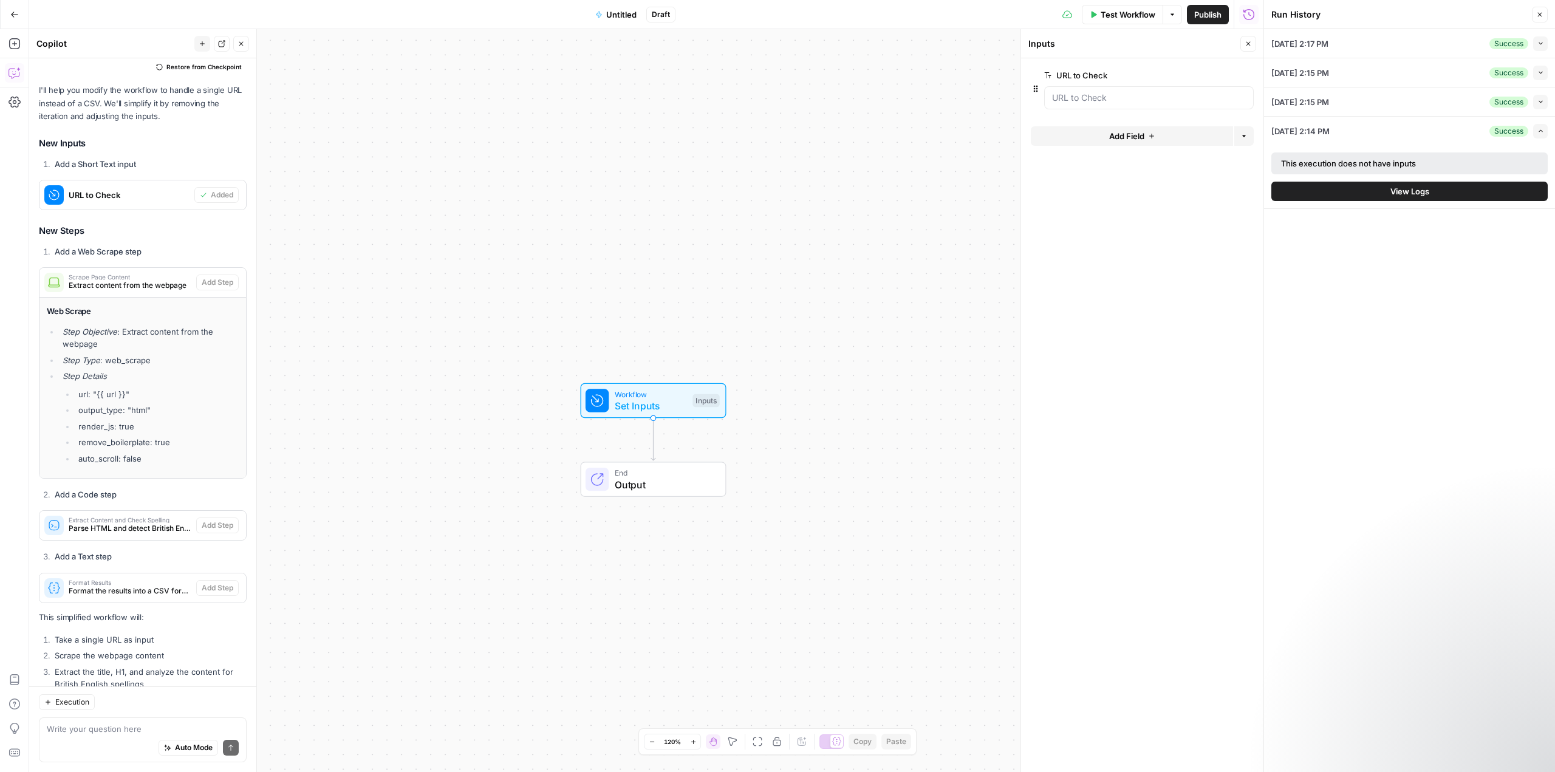
scroll to position [1791, 0]
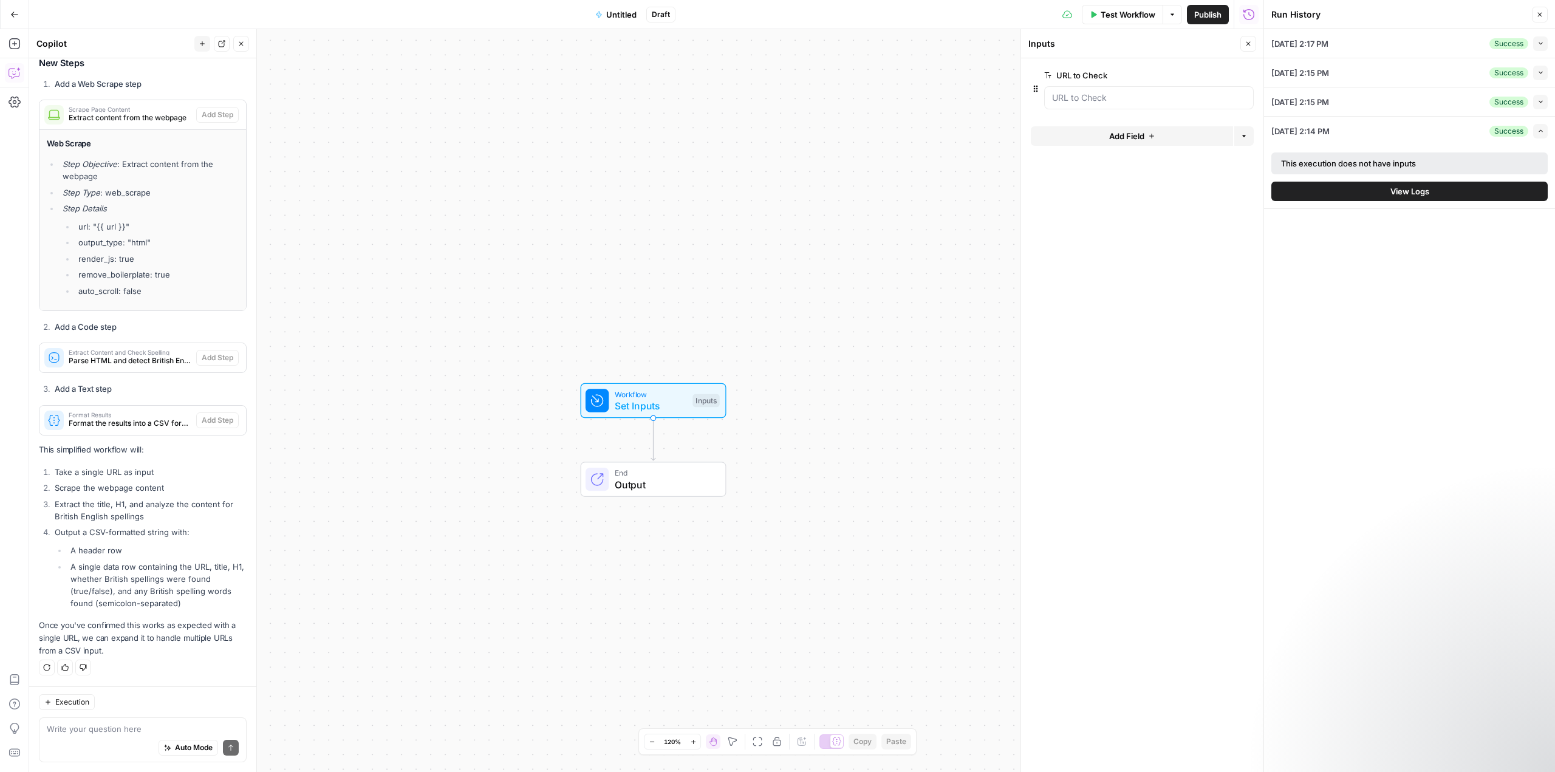
drag, startPoint x: 162, startPoint y: 293, endPoint x: 638, endPoint y: 434, distance: 496.7
click at [638, 434] on body "Twinkl New Home Browse Your Data Usage Settings Recent Grids Keyword Stats Grid…" at bounding box center [777, 386] width 1555 height 772
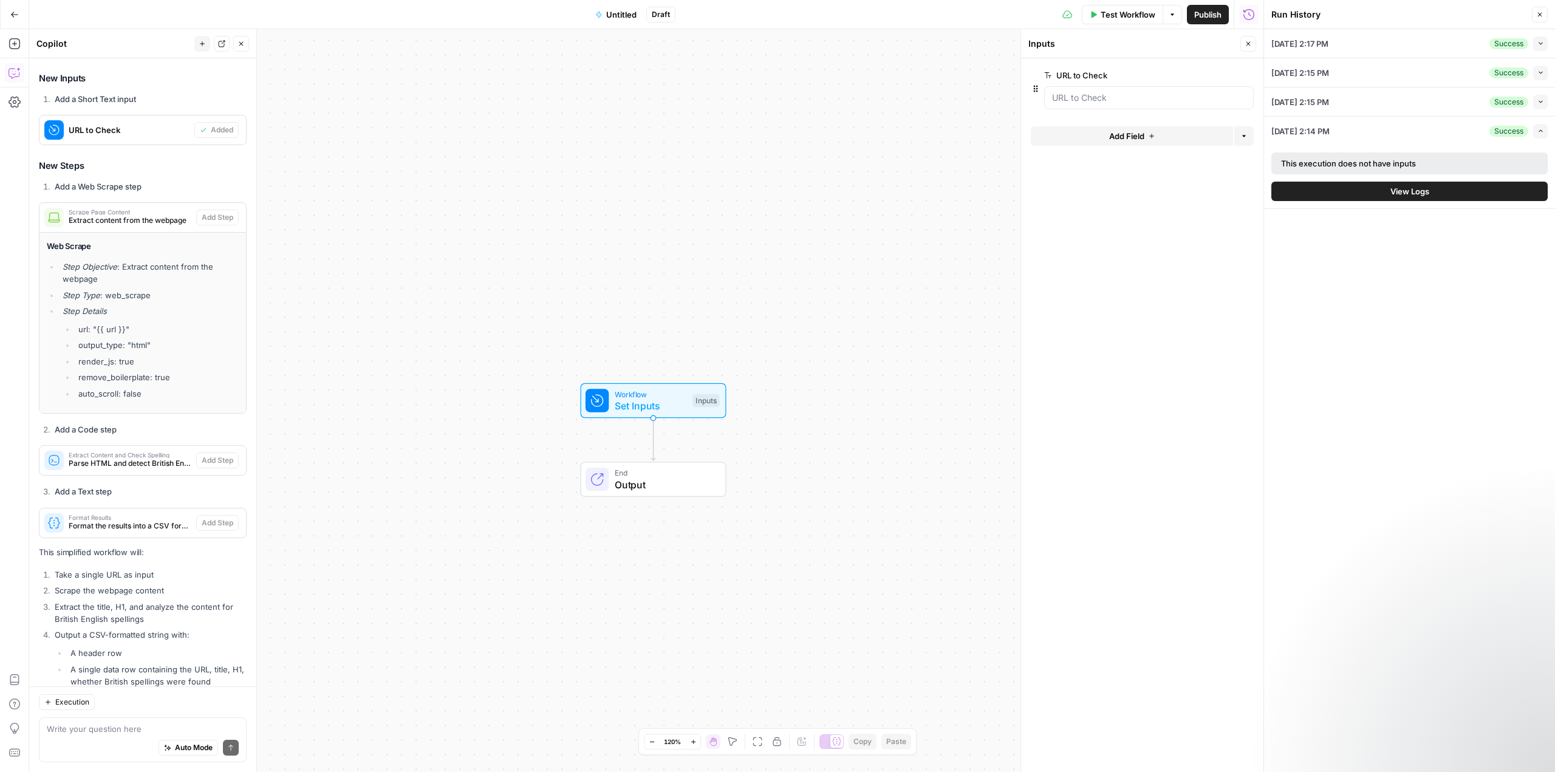
scroll to position [1669, 0]
click at [313, 239] on div "Workflow Set Inputs Inputs End Output" at bounding box center [646, 400] width 1234 height 743
click at [343, 207] on div "Workflow Set Inputs Inputs End Output" at bounding box center [646, 400] width 1234 height 743
click at [187, 199] on li "Add a Web Scrape step" at bounding box center [149, 193] width 195 height 12
click at [146, 232] on span "Extract content from the webpage" at bounding box center [130, 226] width 123 height 11
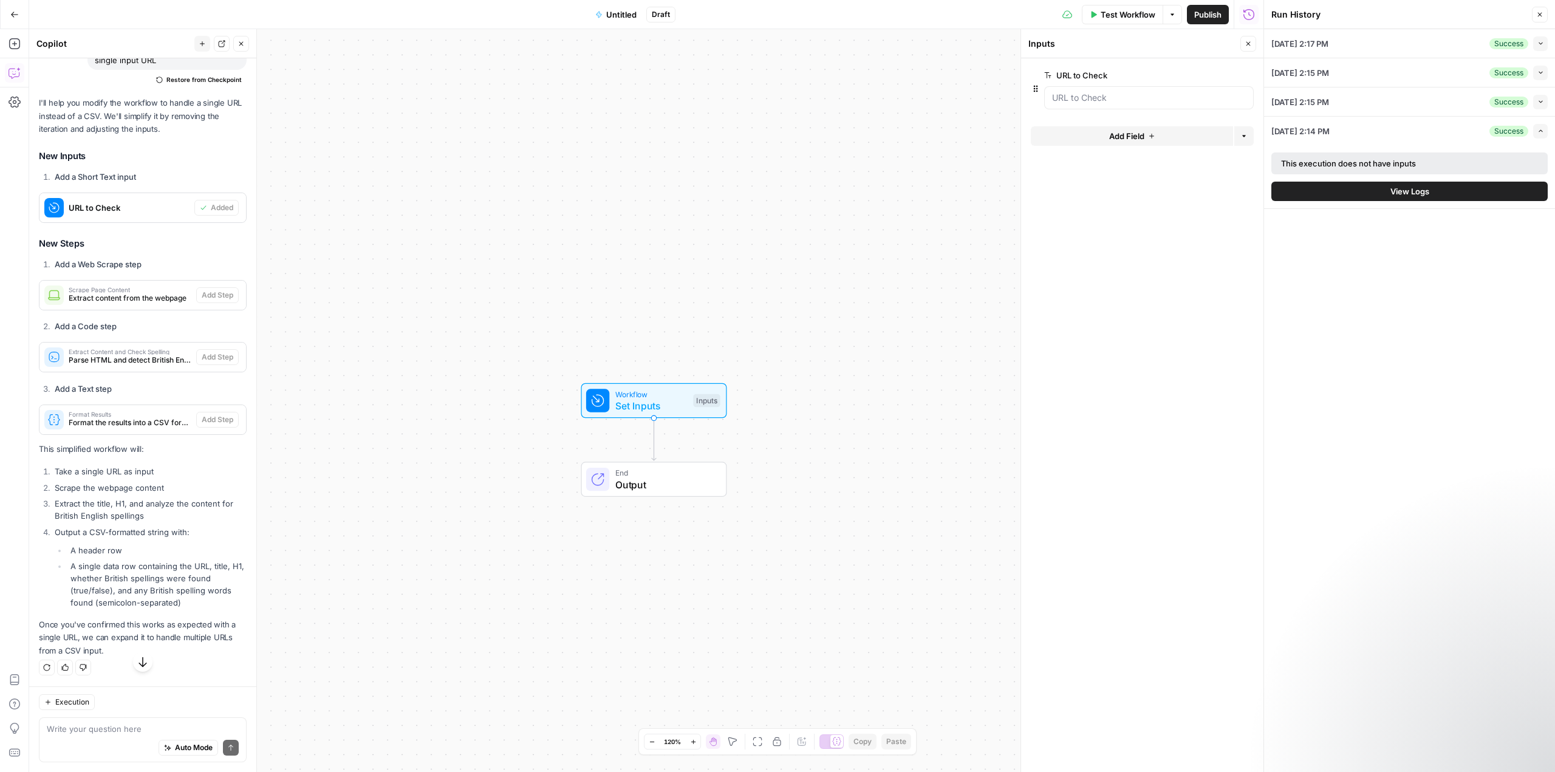
scroll to position [1610, 0]
click at [119, 208] on span "URL to Check" at bounding box center [129, 208] width 121 height 12
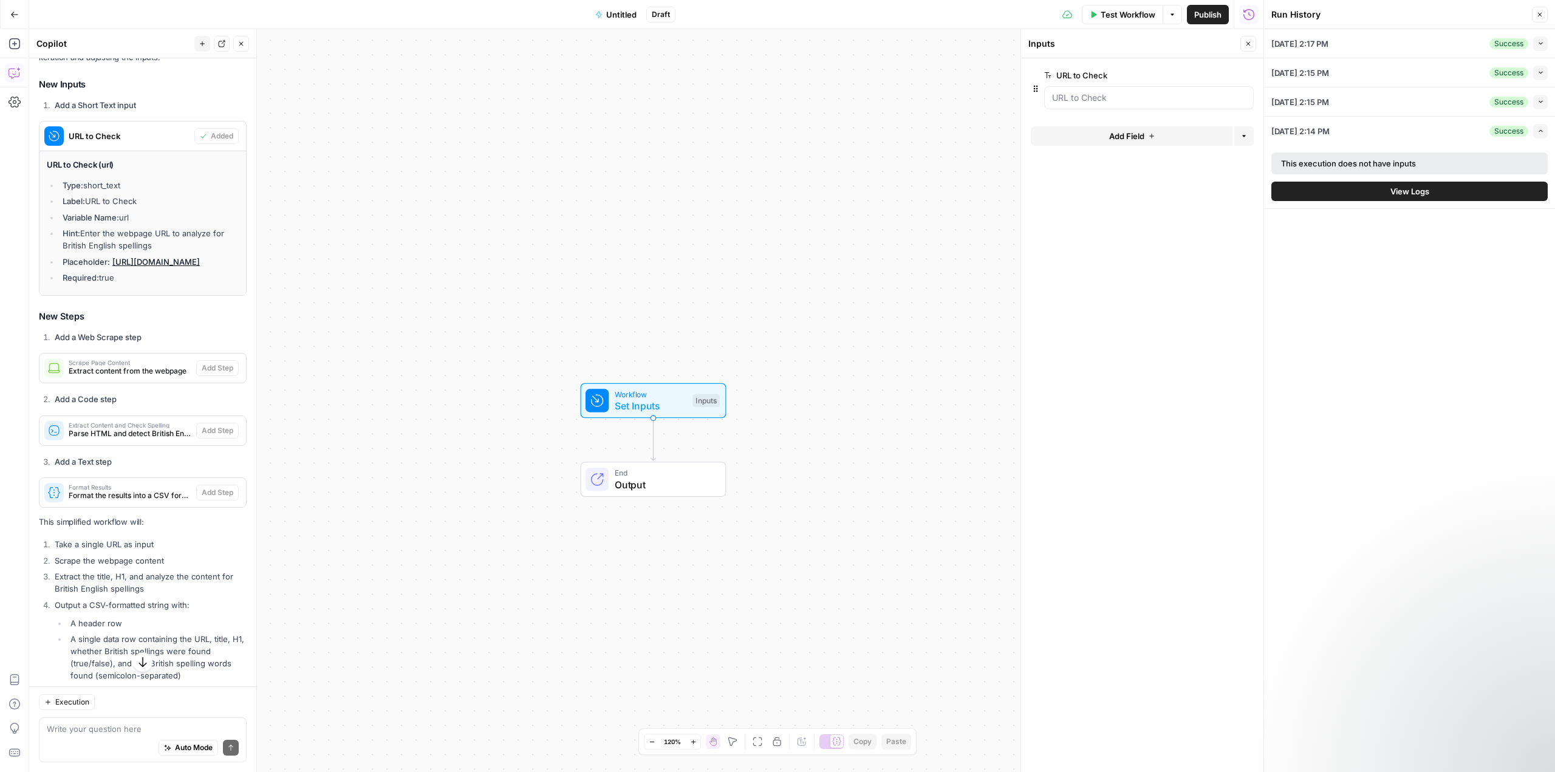
click at [333, 240] on div "Workflow Set Inputs Inputs End Output" at bounding box center [646, 400] width 1234 height 743
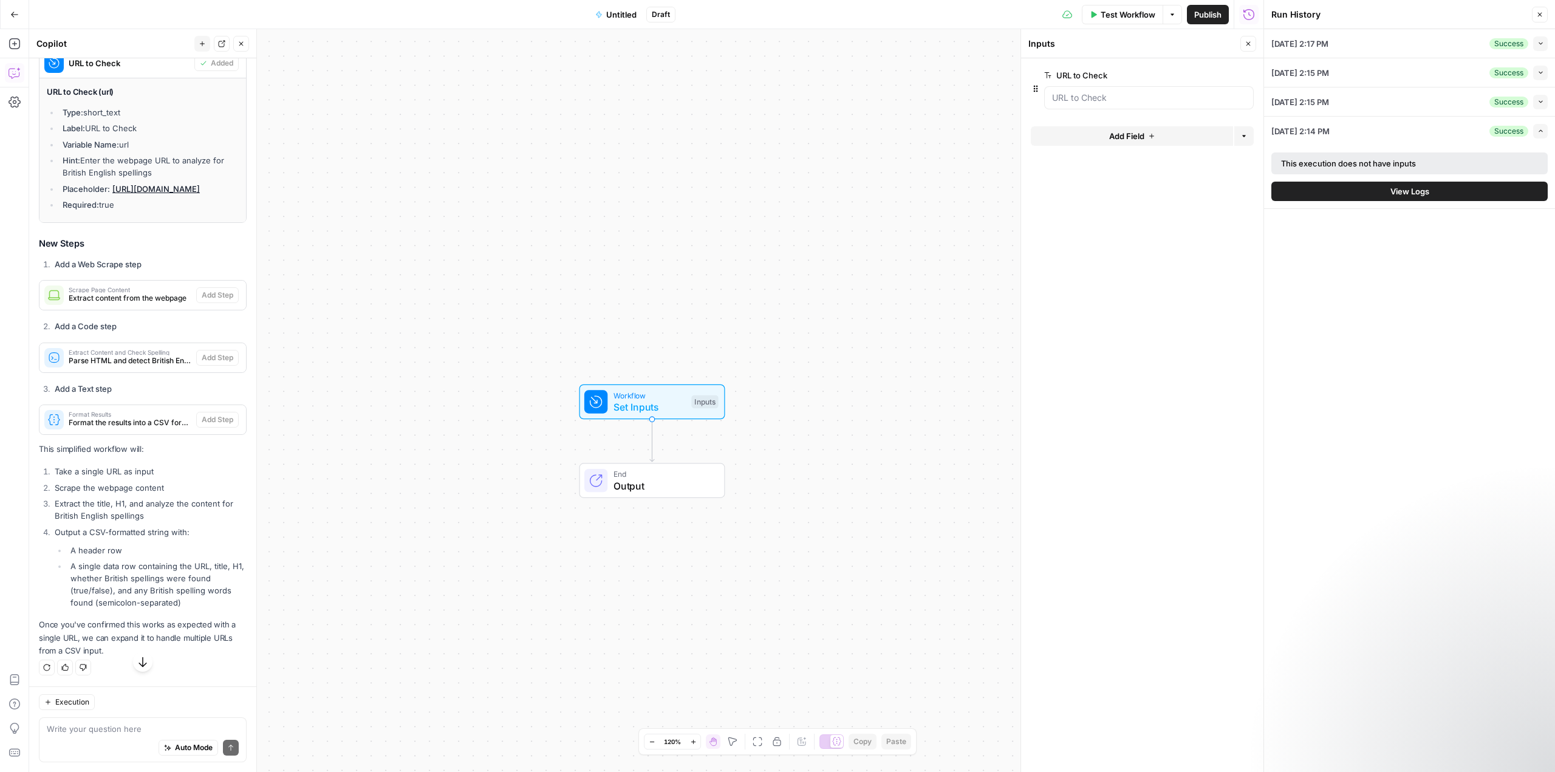
scroll to position [1755, 0]
click at [120, 728] on textarea at bounding box center [143, 729] width 192 height 12
click at [652, 471] on span "End" at bounding box center [663, 474] width 99 height 12
click at [665, 399] on span "Workflow" at bounding box center [650, 395] width 72 height 12
click at [1127, 102] on Check "URL to Check" at bounding box center [1149, 98] width 194 height 12
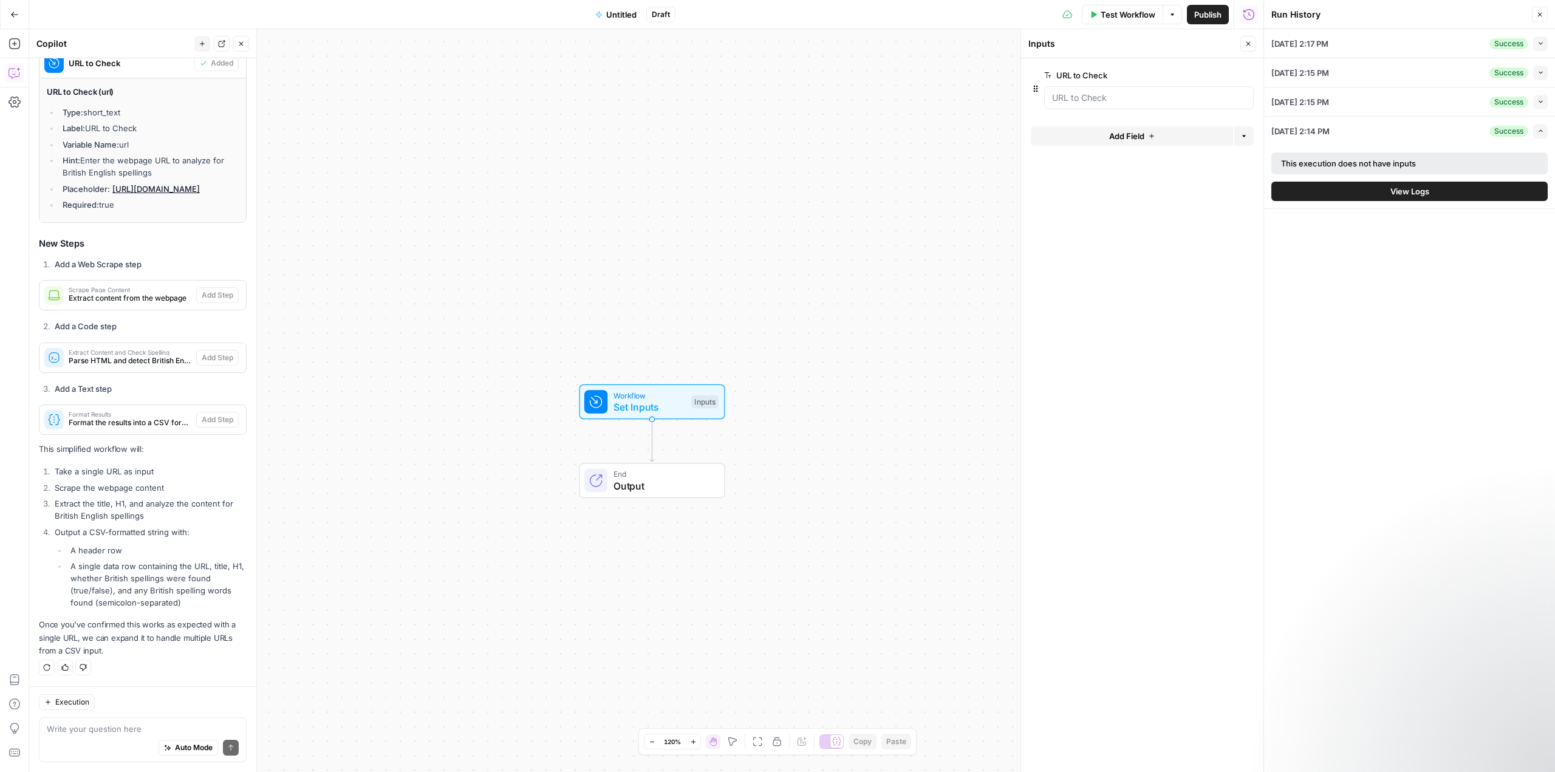
click at [1216, 77] on span "edit field" at bounding box center [1208, 75] width 27 height 10
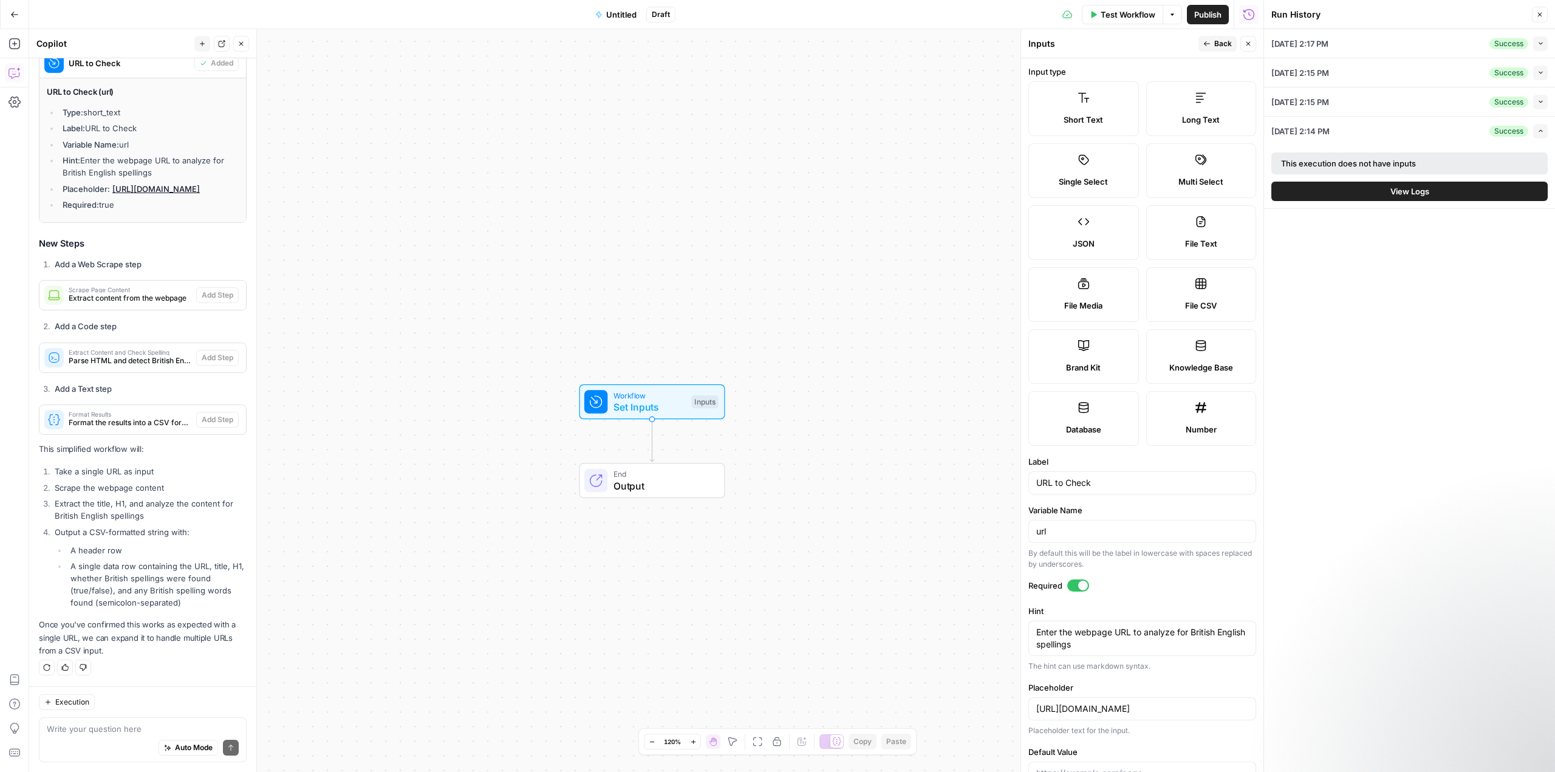
click at [1247, 42] on icon "button" at bounding box center [1249, 44] width 4 height 4
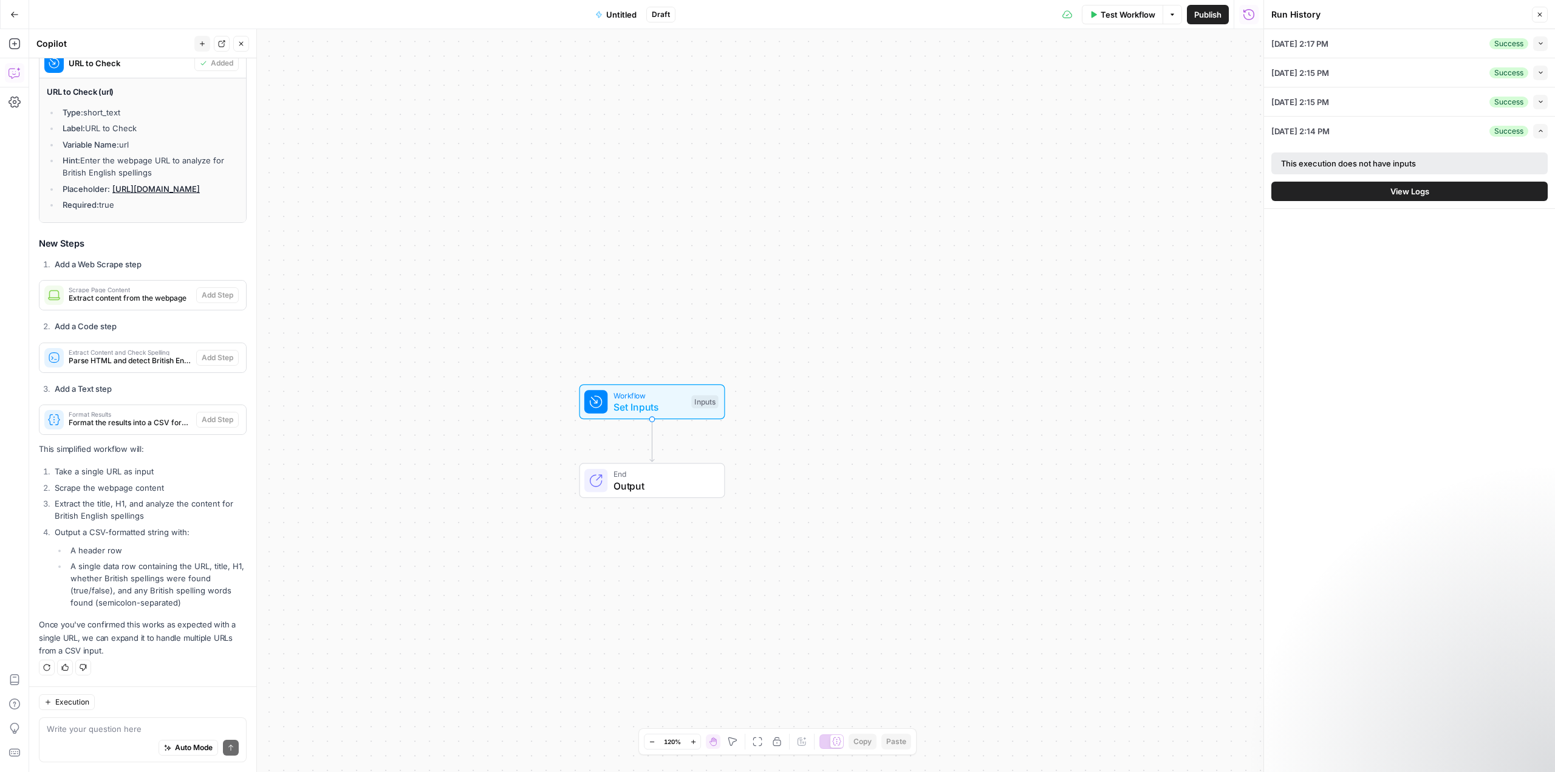
click at [130, 301] on span "Extract content from the webpage" at bounding box center [130, 298] width 123 height 11
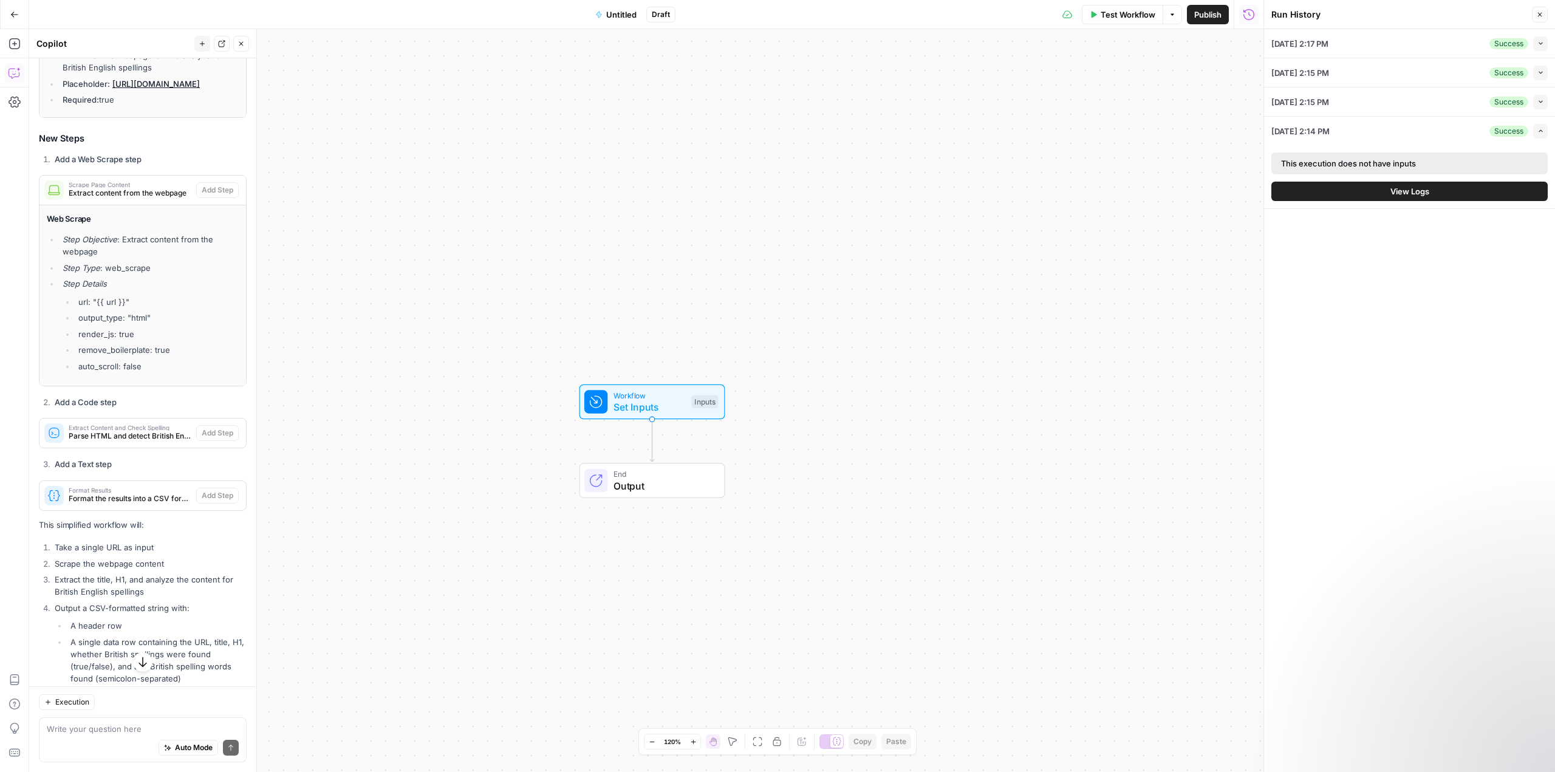
scroll to position [1936, 0]
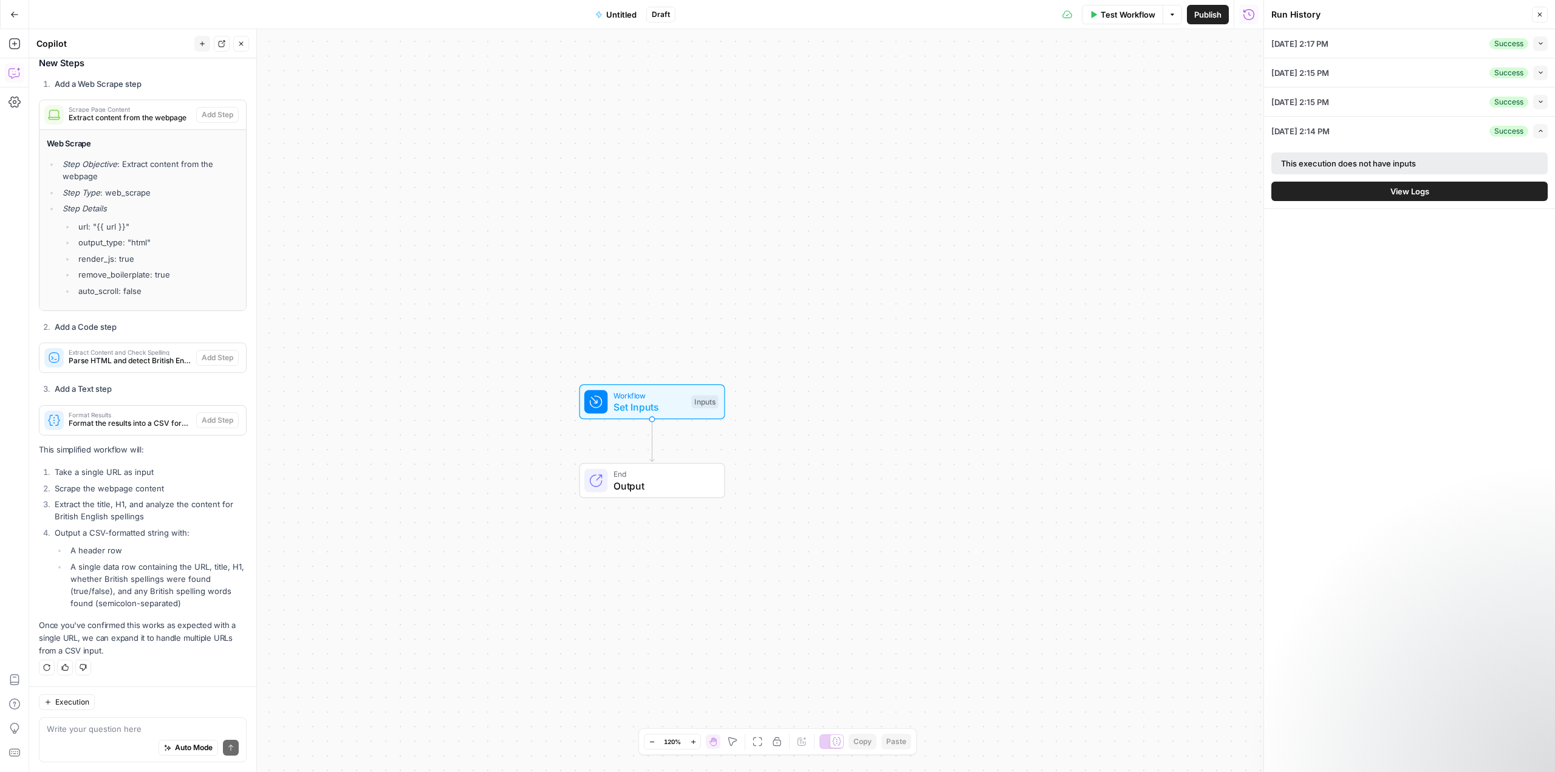
click at [244, 46] on icon "button" at bounding box center [241, 43] width 7 height 7
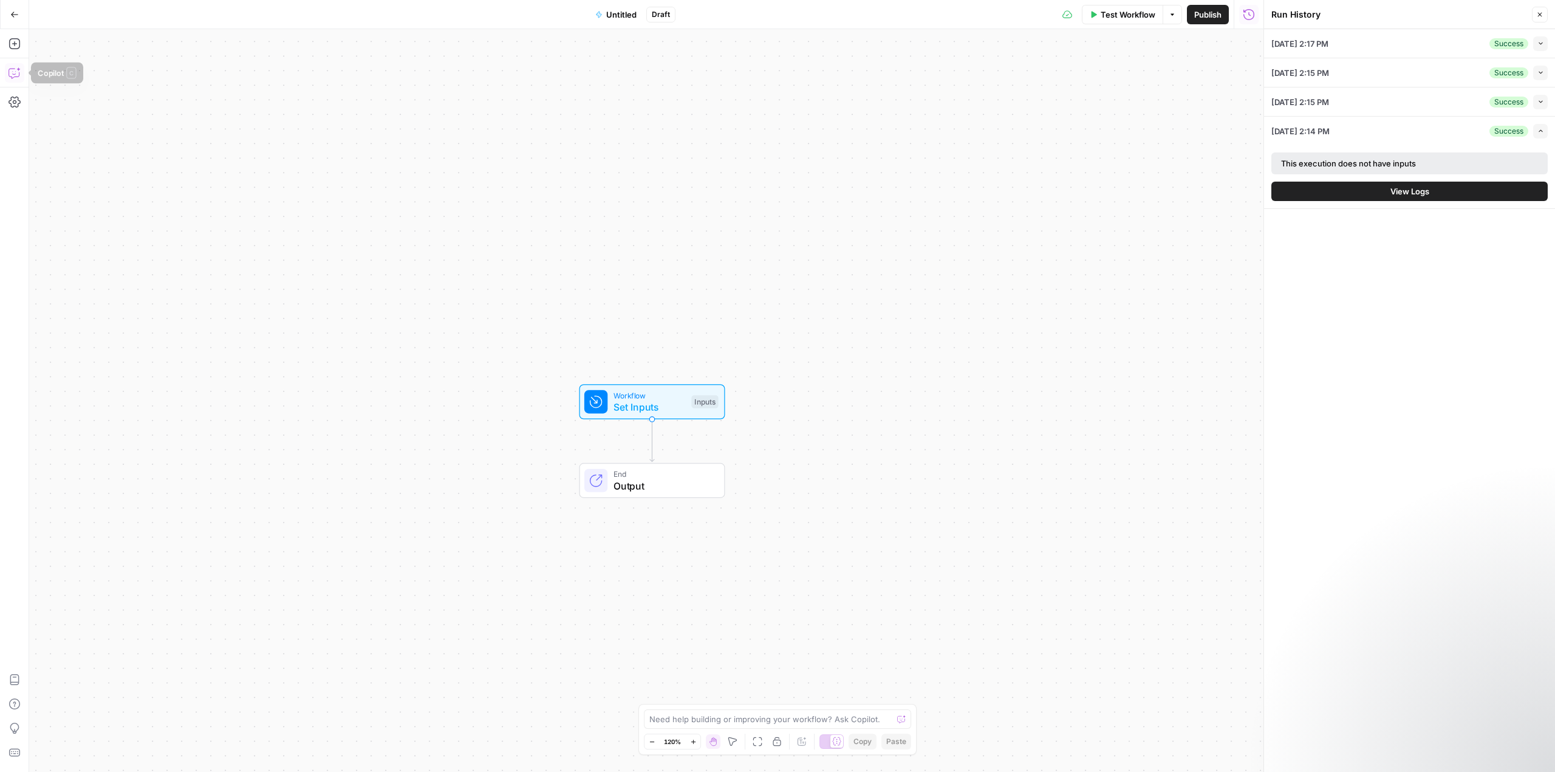
click at [12, 69] on icon "button" at bounding box center [15, 73] width 12 height 12
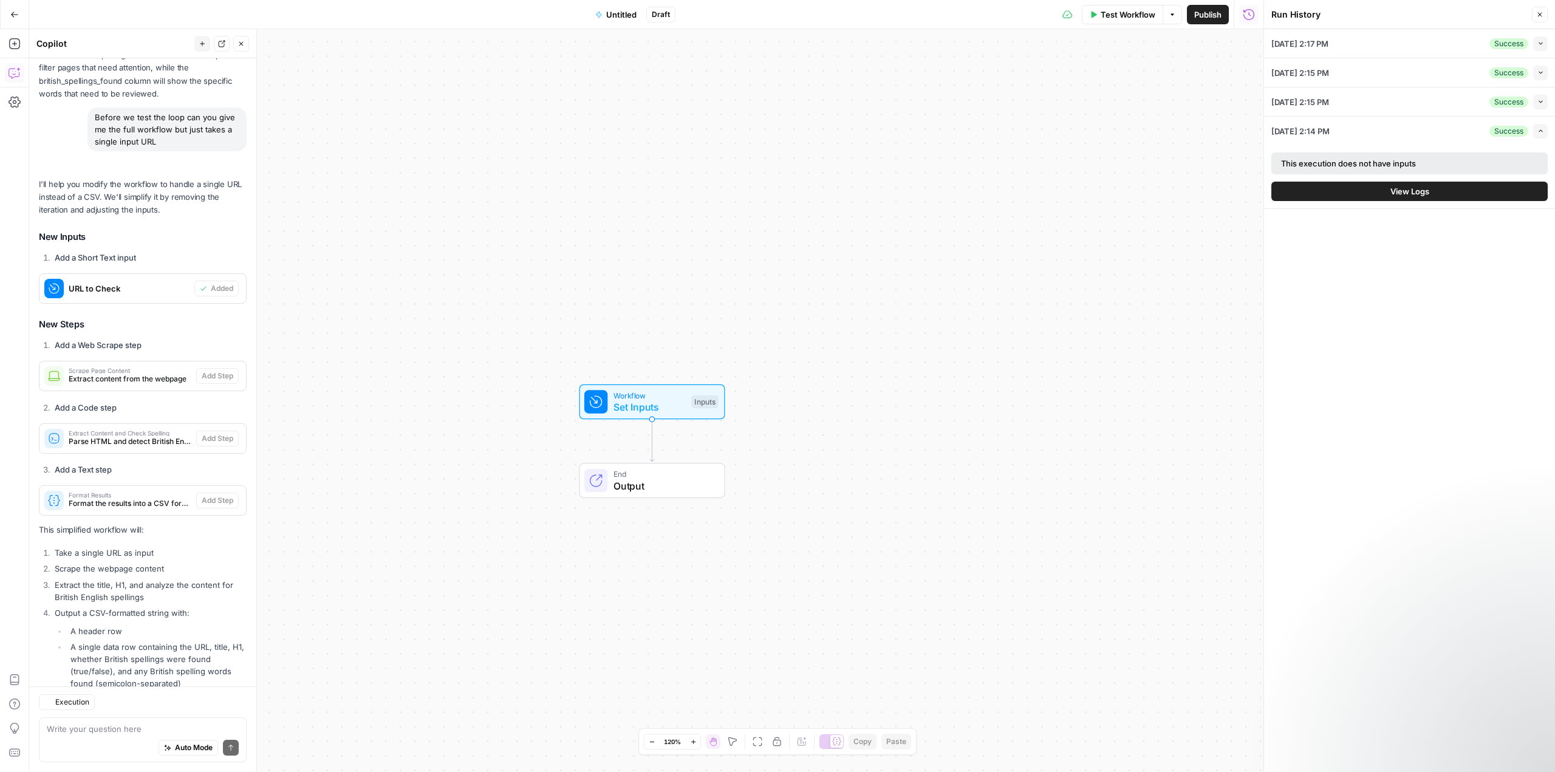
scroll to position [1494, 0]
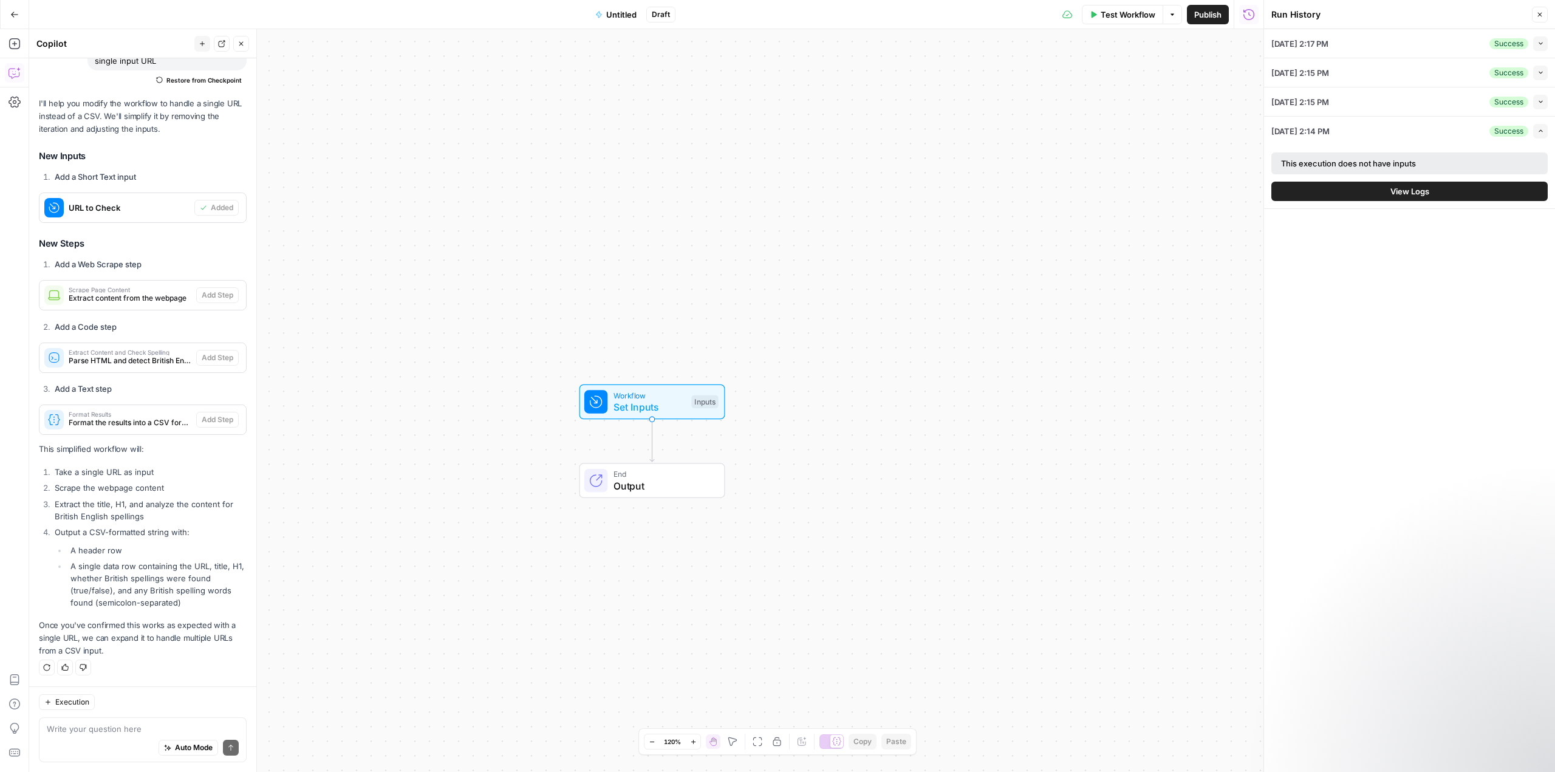
click at [93, 734] on textarea at bounding box center [143, 729] width 192 height 12
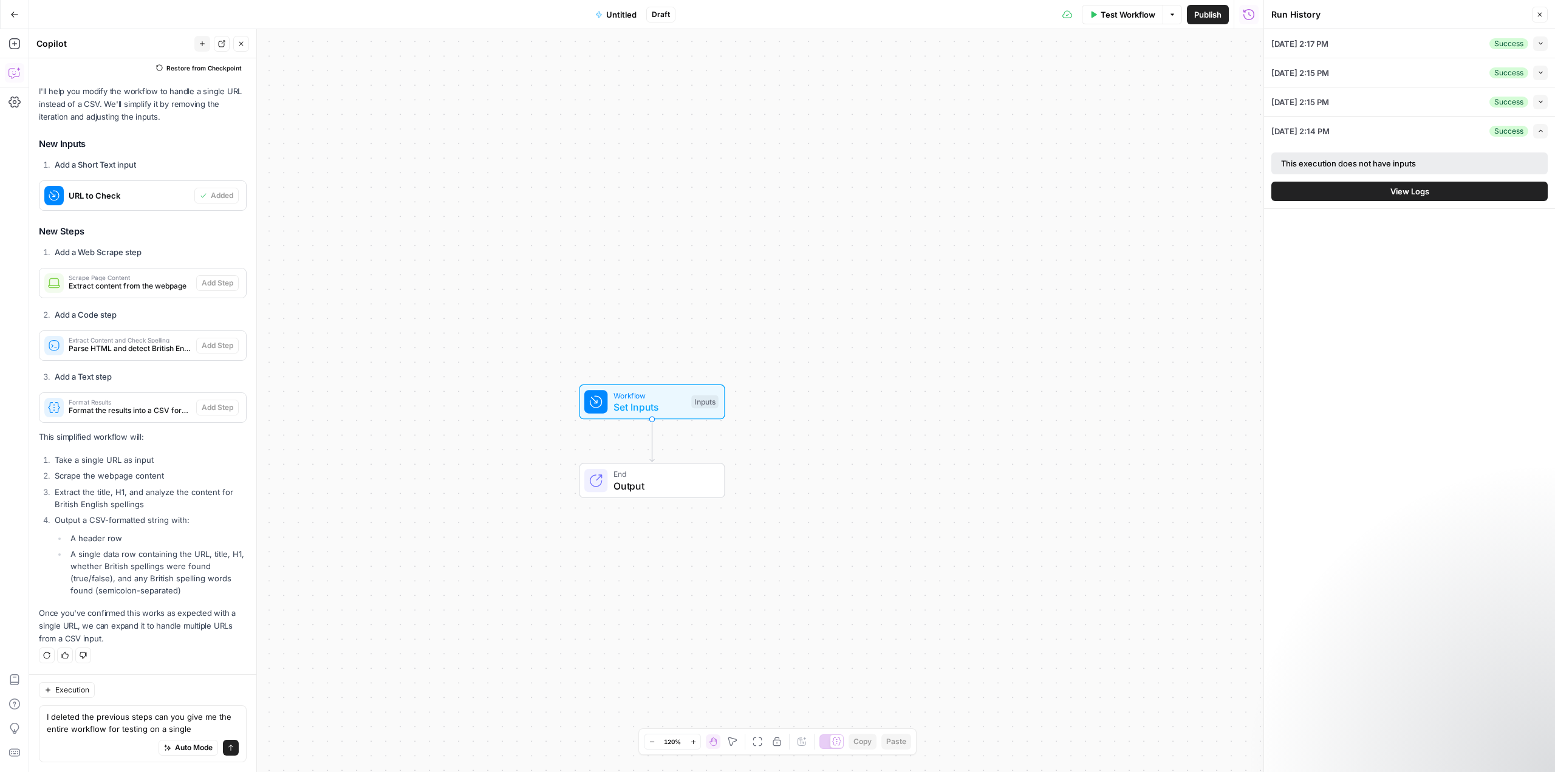
type textarea "I deleted the previous steps can you give me the entire workflow for testing on…"
click at [159, 740] on button "Auto Mode" at bounding box center [189, 748] width 60 height 16
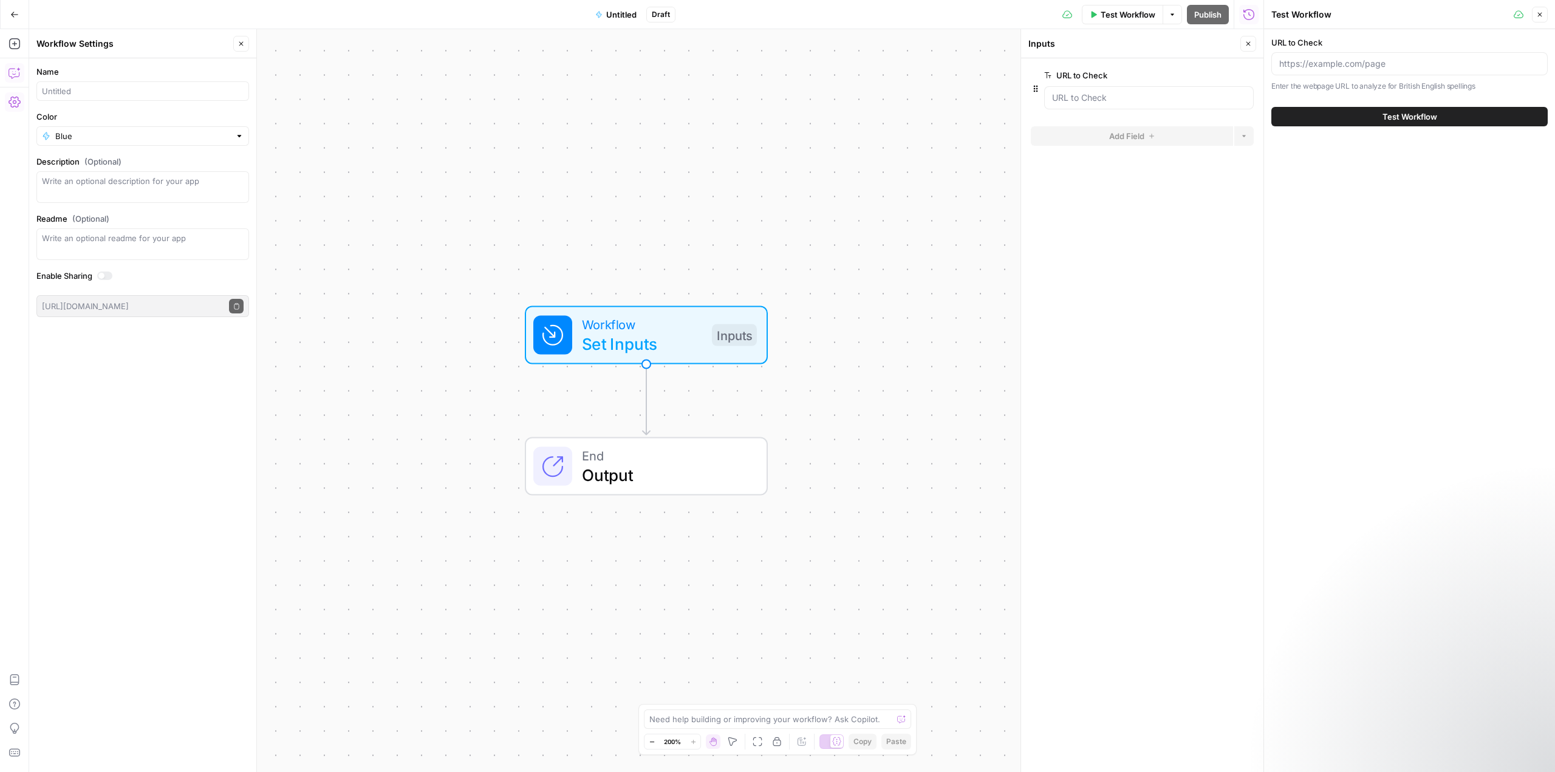
click at [17, 75] on icon "button" at bounding box center [15, 73] width 12 height 12
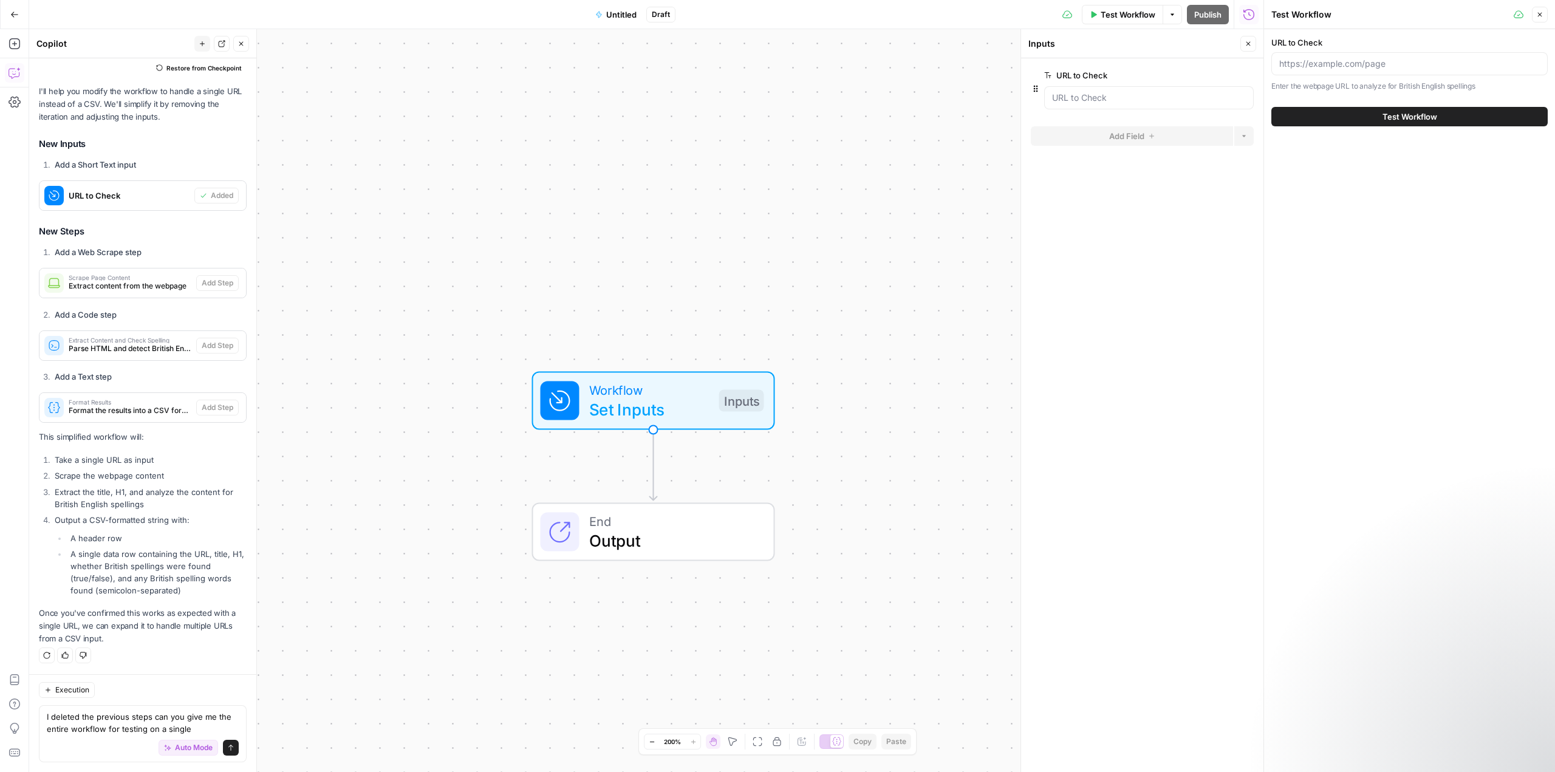
click at [206, 728] on div "Auto Mode is enabled but cannot run. Fill in all required workflow inputs." at bounding box center [179, 718] width 162 height 22
click at [125, 742] on div "Auto Mode Send" at bounding box center [143, 748] width 192 height 27
click at [191, 727] on textarea "I deleted the previous steps can you give me the entire workflow for testing on…" at bounding box center [143, 723] width 192 height 24
type textarea "I deleted the previous steps can you give me the entire workflow for testing on…"
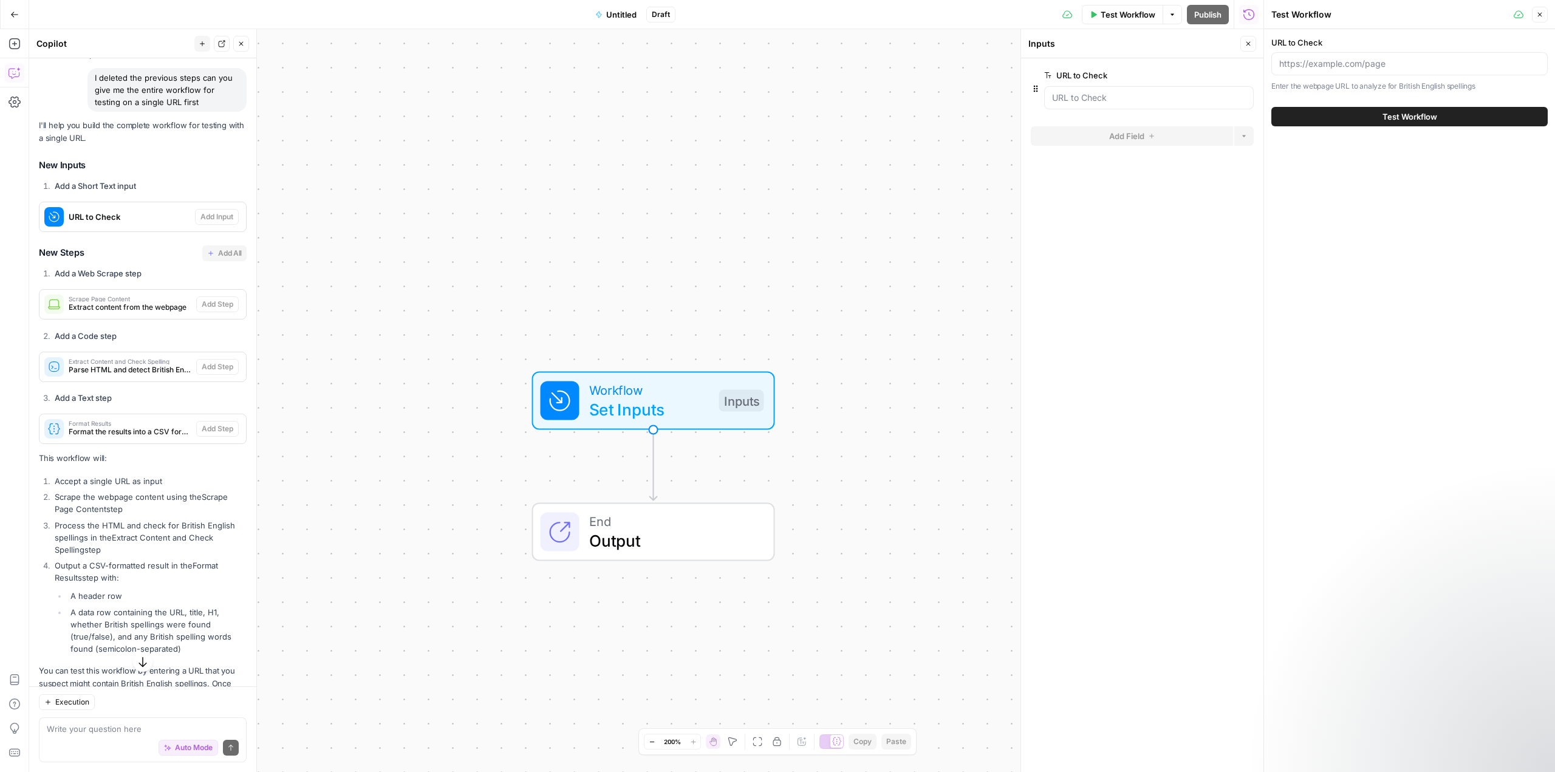
scroll to position [2088, 0]
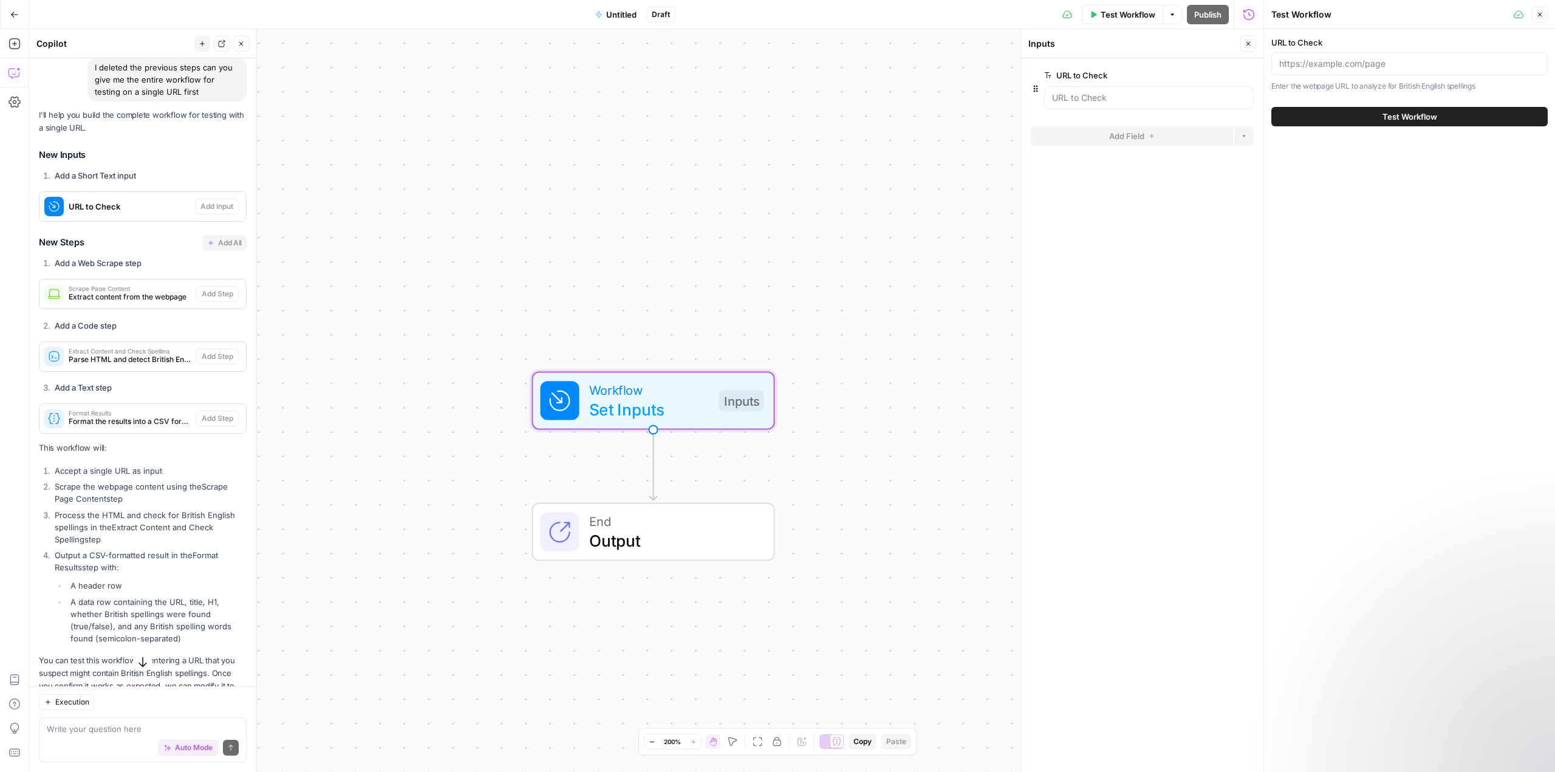
click at [67, 221] on div "URL to Check" at bounding box center [117, 206] width 156 height 29
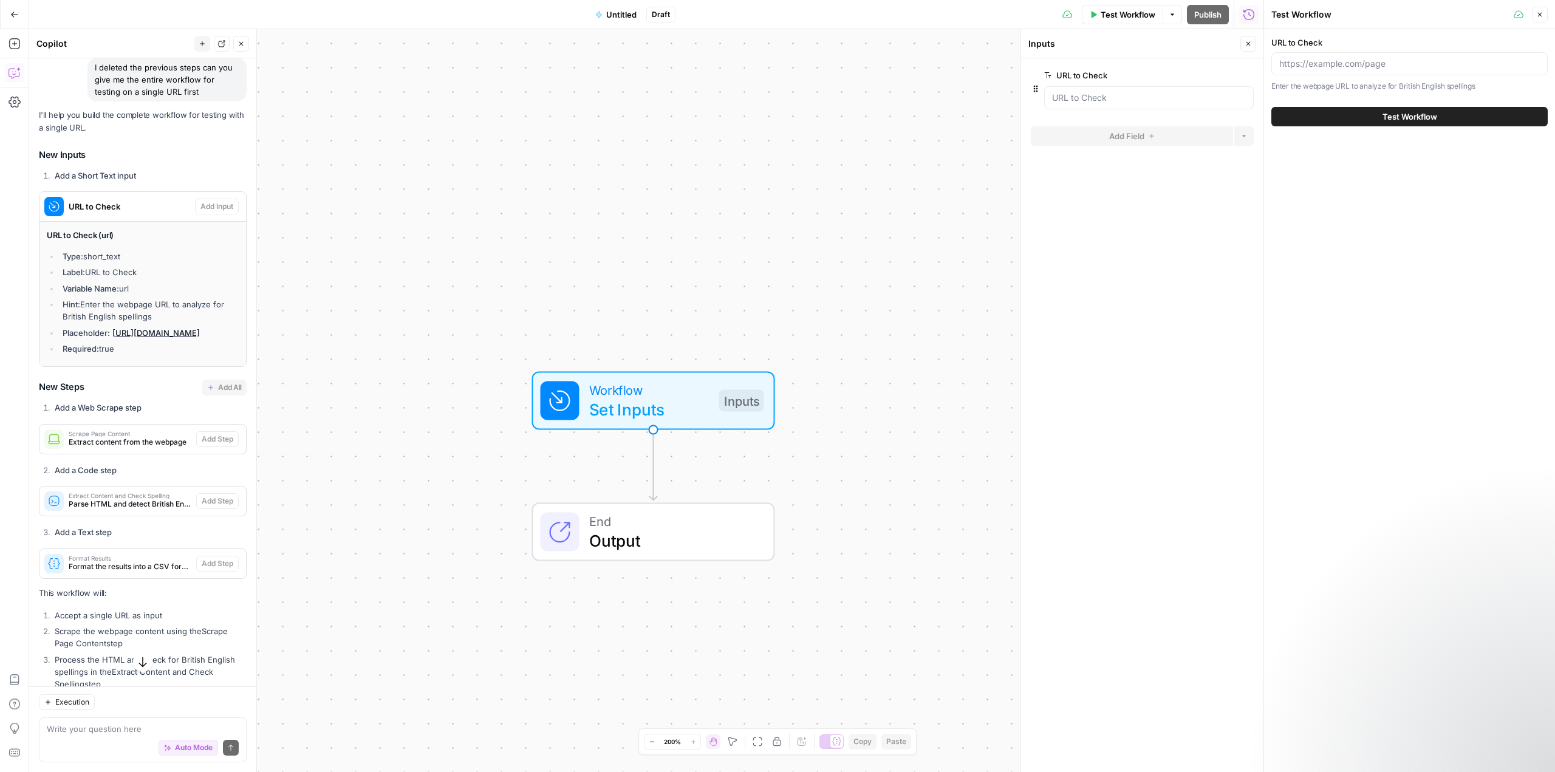
click at [1251, 44] on icon "button" at bounding box center [1248, 43] width 7 height 7
click at [695, 394] on span "Workflow" at bounding box center [649, 389] width 120 height 19
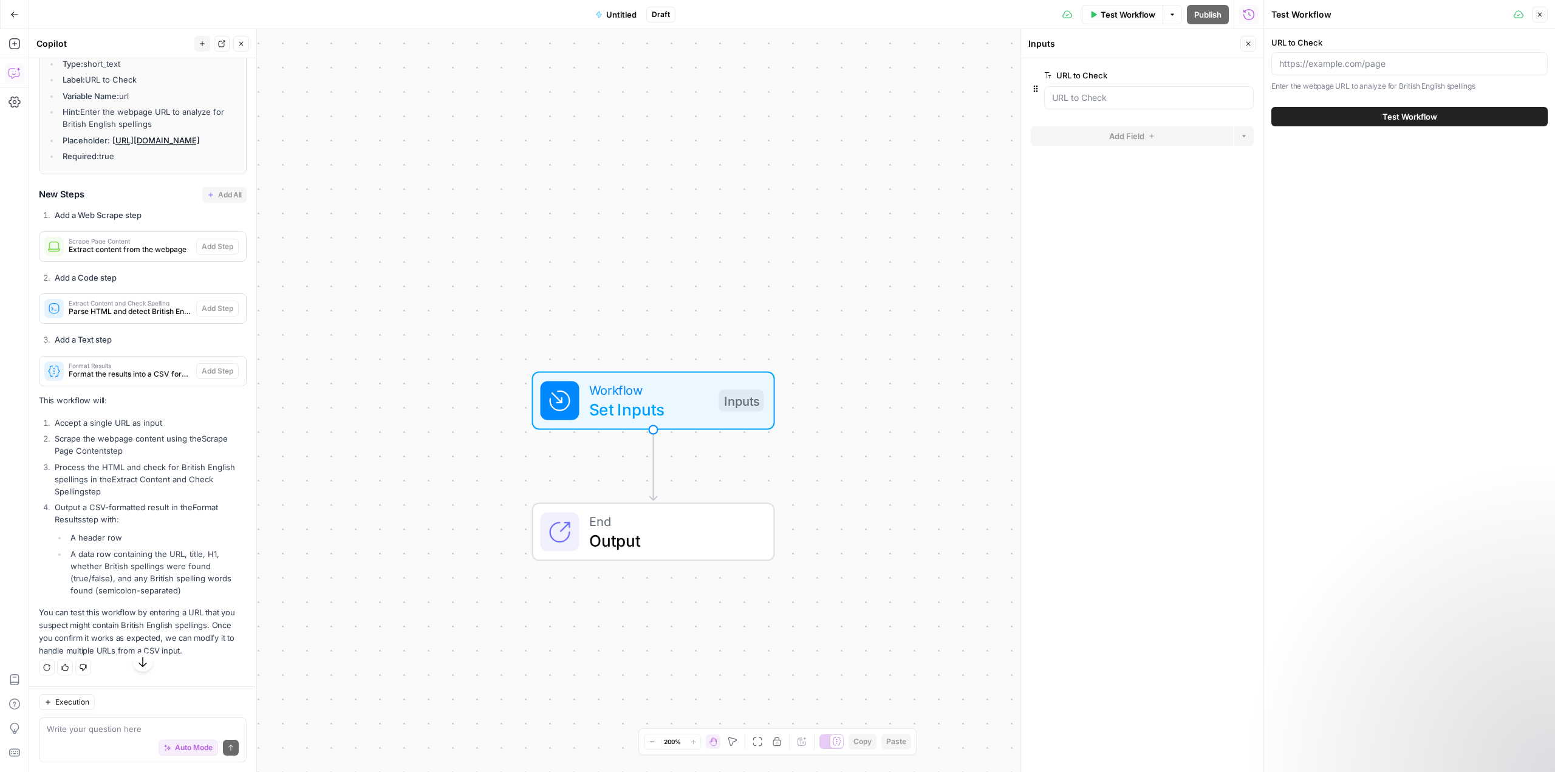
scroll to position [2294, 0]
click at [19, 15] on button "Go Back" at bounding box center [15, 15] width 22 height 22
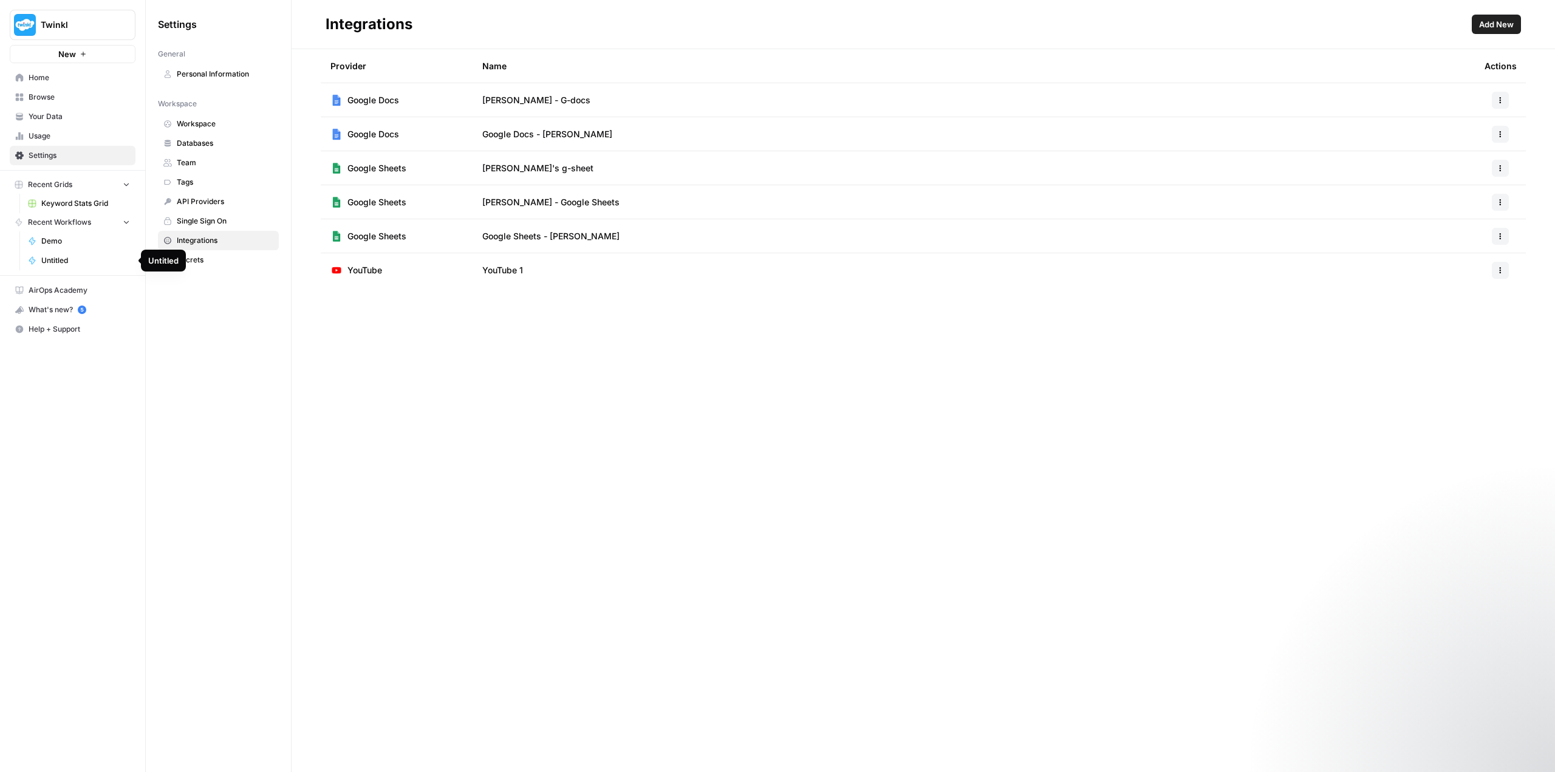
click at [79, 255] on span "Untitled" at bounding box center [85, 260] width 89 height 11
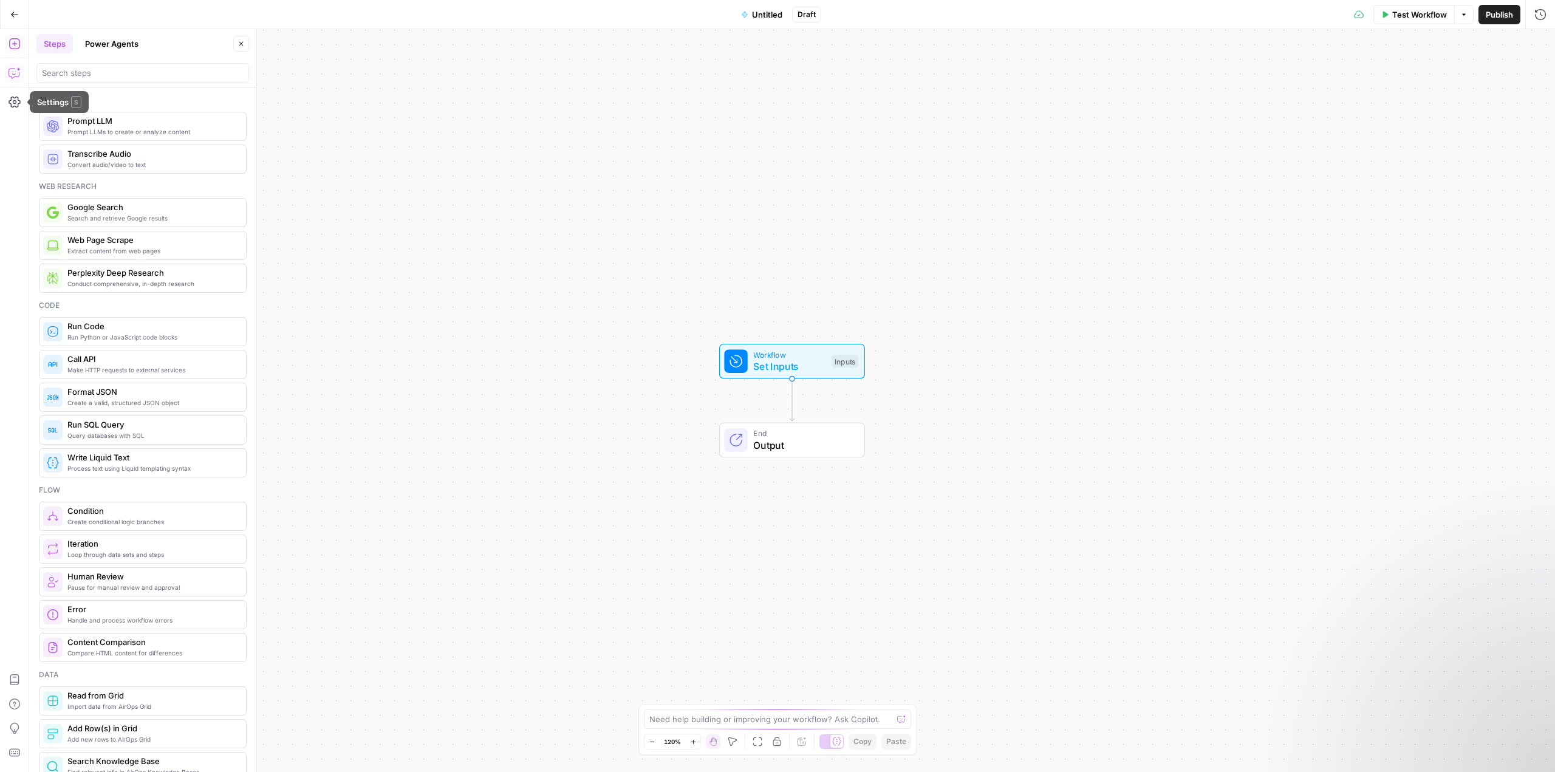
click at [13, 80] on button "Copilot" at bounding box center [14, 72] width 19 height 19
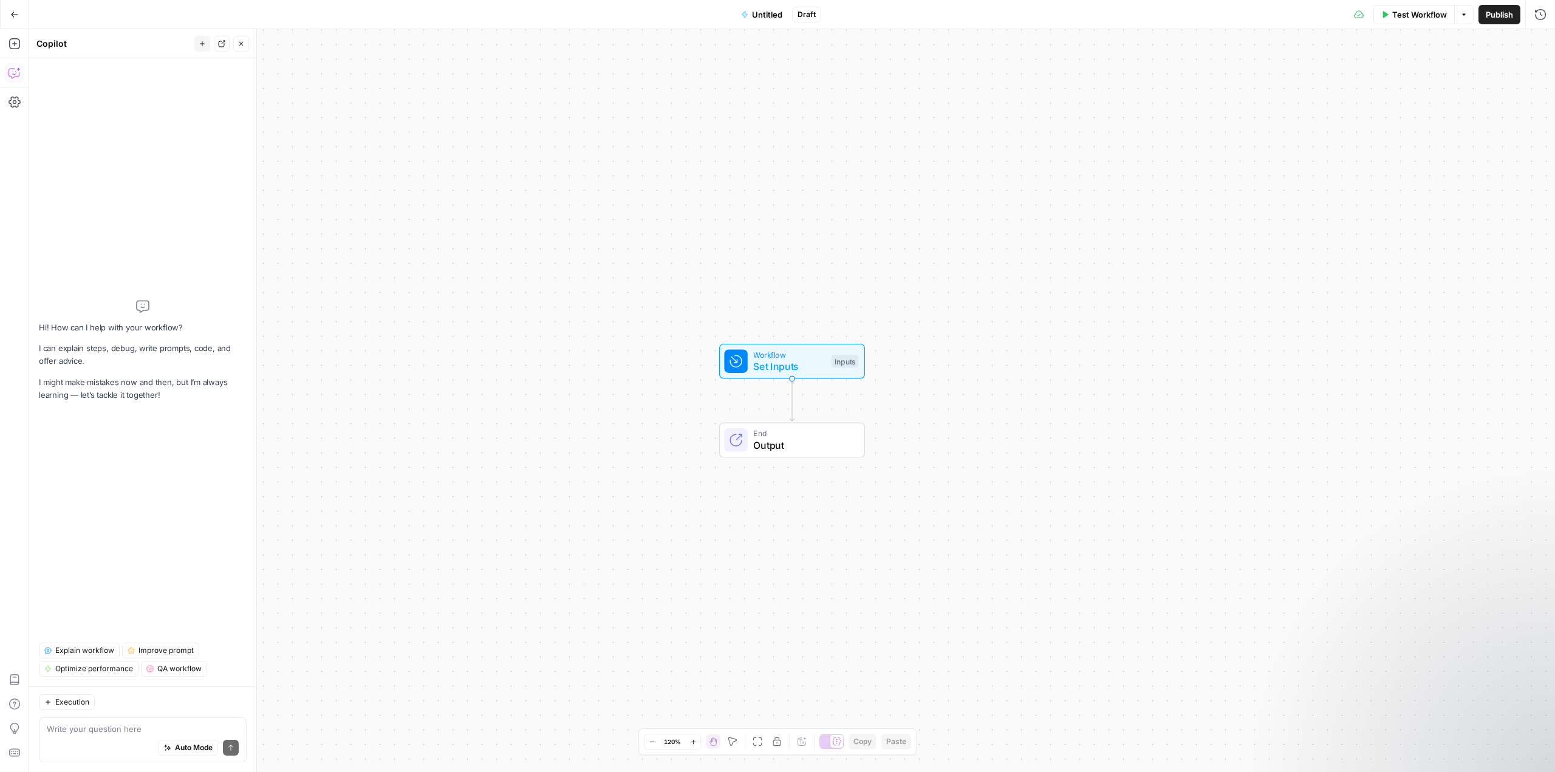
click at [796, 366] on span "Set Inputs" at bounding box center [789, 366] width 72 height 15
drag, startPoint x: 821, startPoint y: 359, endPoint x: 799, endPoint y: 378, distance: 29.7
click at [806, 383] on div "Workflow Set Inputs Inputs Test Step End Output" at bounding box center [792, 400] width 1526 height 743
click at [1539, 72] on icon "button" at bounding box center [1538, 75] width 7 height 7
click at [90, 742] on div "Auto Mode Send" at bounding box center [143, 748] width 192 height 27
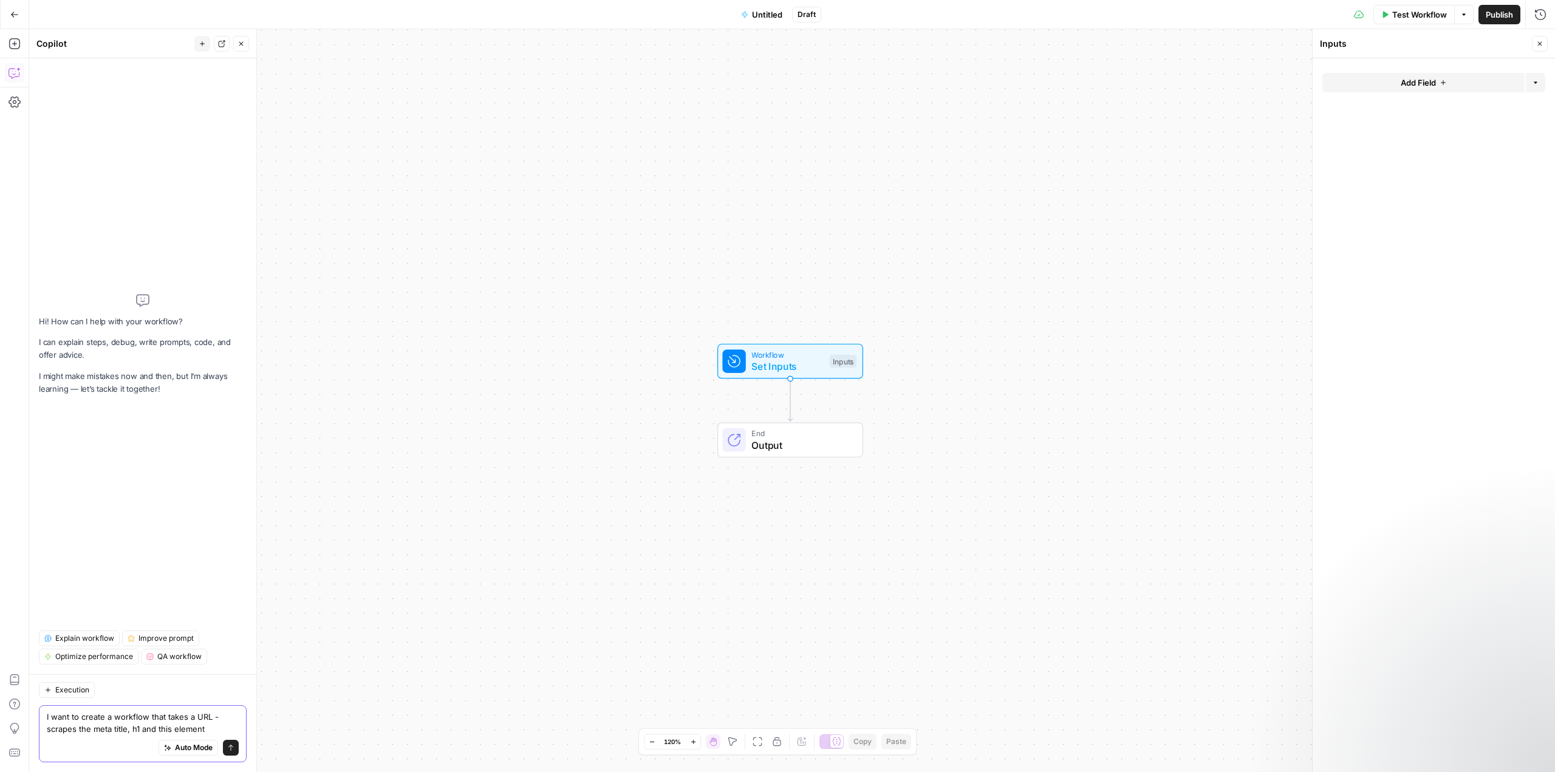
paste textarea "class="resourceDescriptionContent""
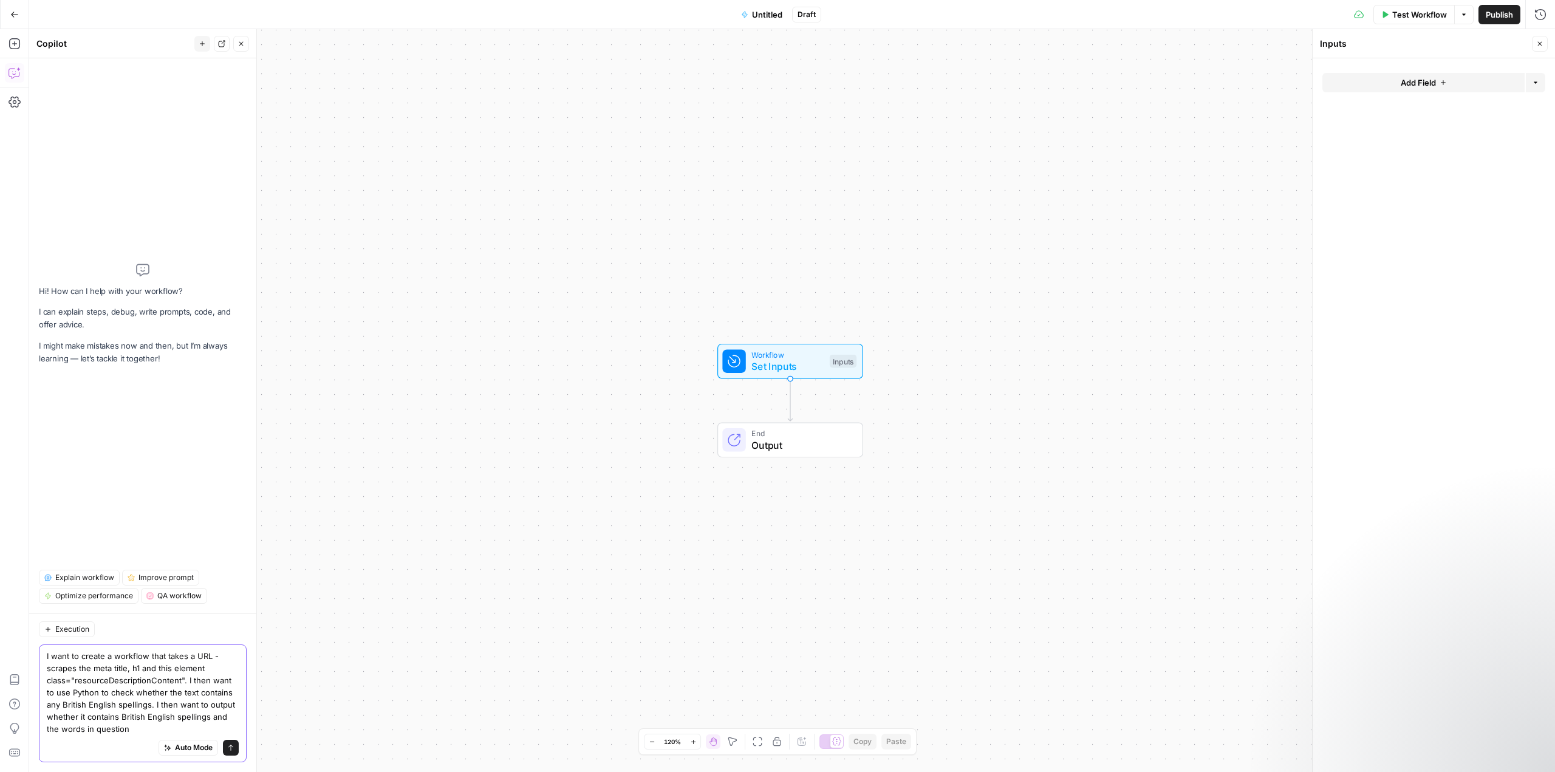
type textarea "I want to create a workflow that takes a URL - scrapes the meta title, h1 and t…"
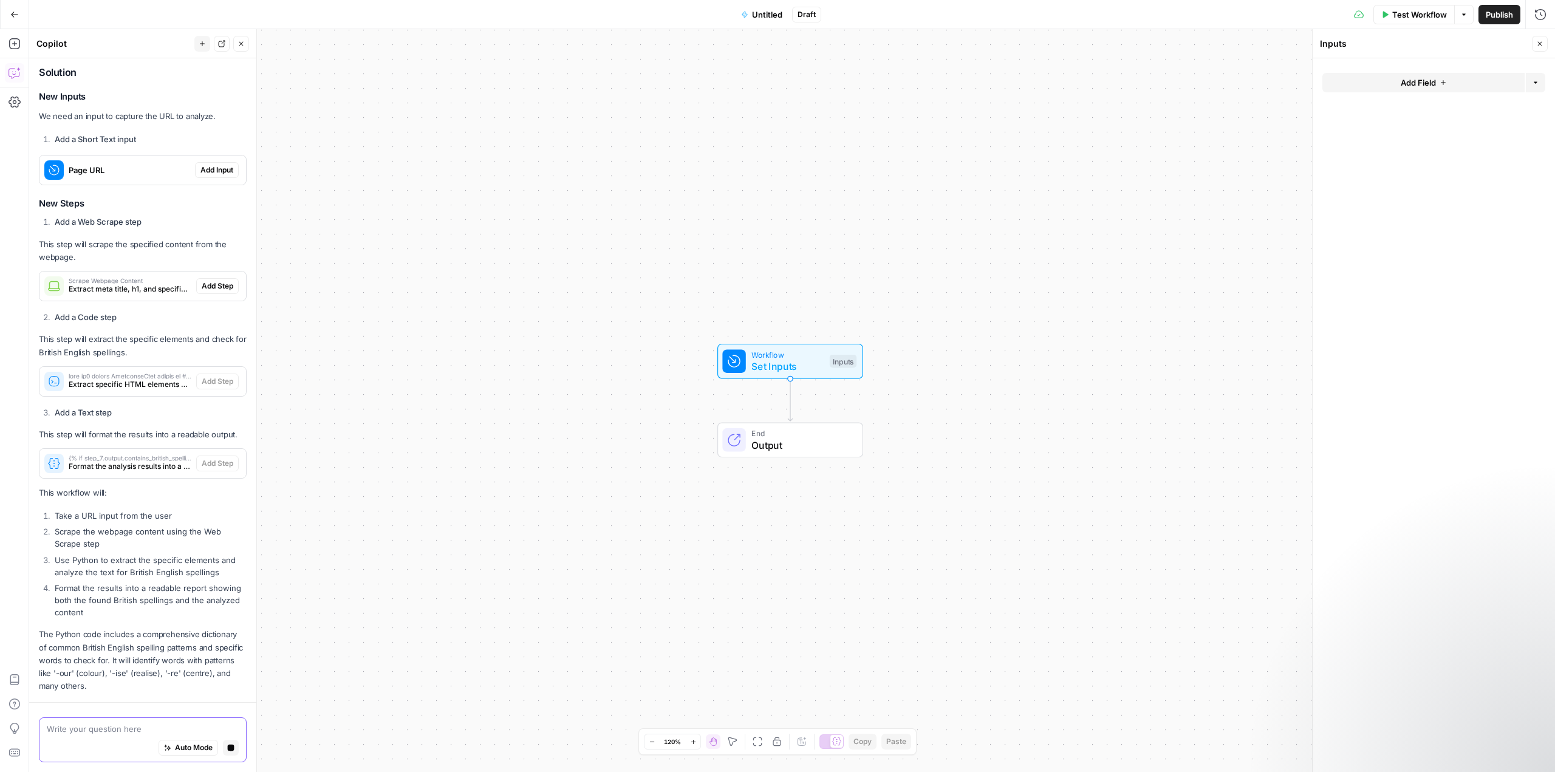
scroll to position [327, 0]
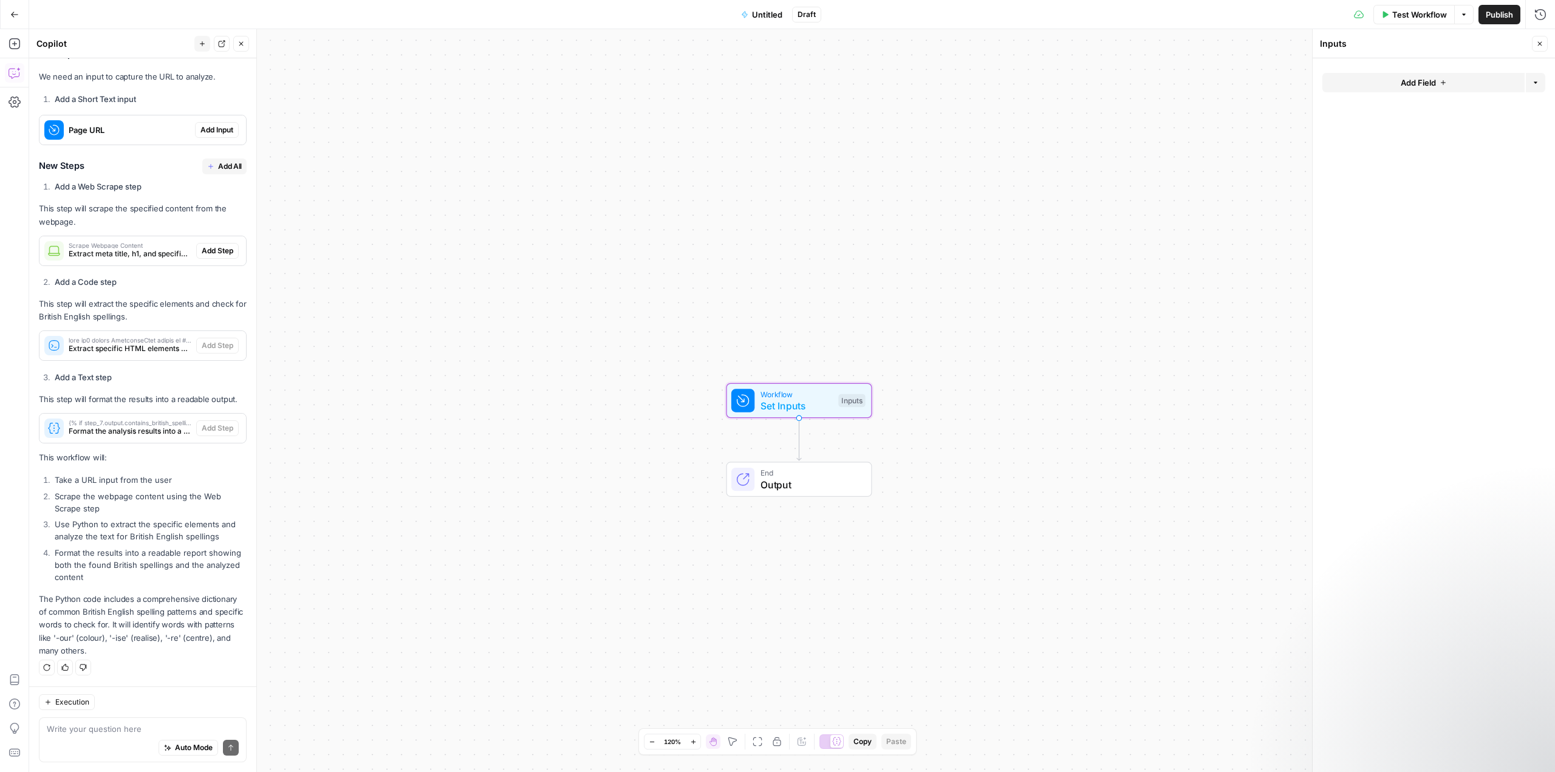
click at [213, 128] on span "Add Input" at bounding box center [216, 130] width 33 height 11
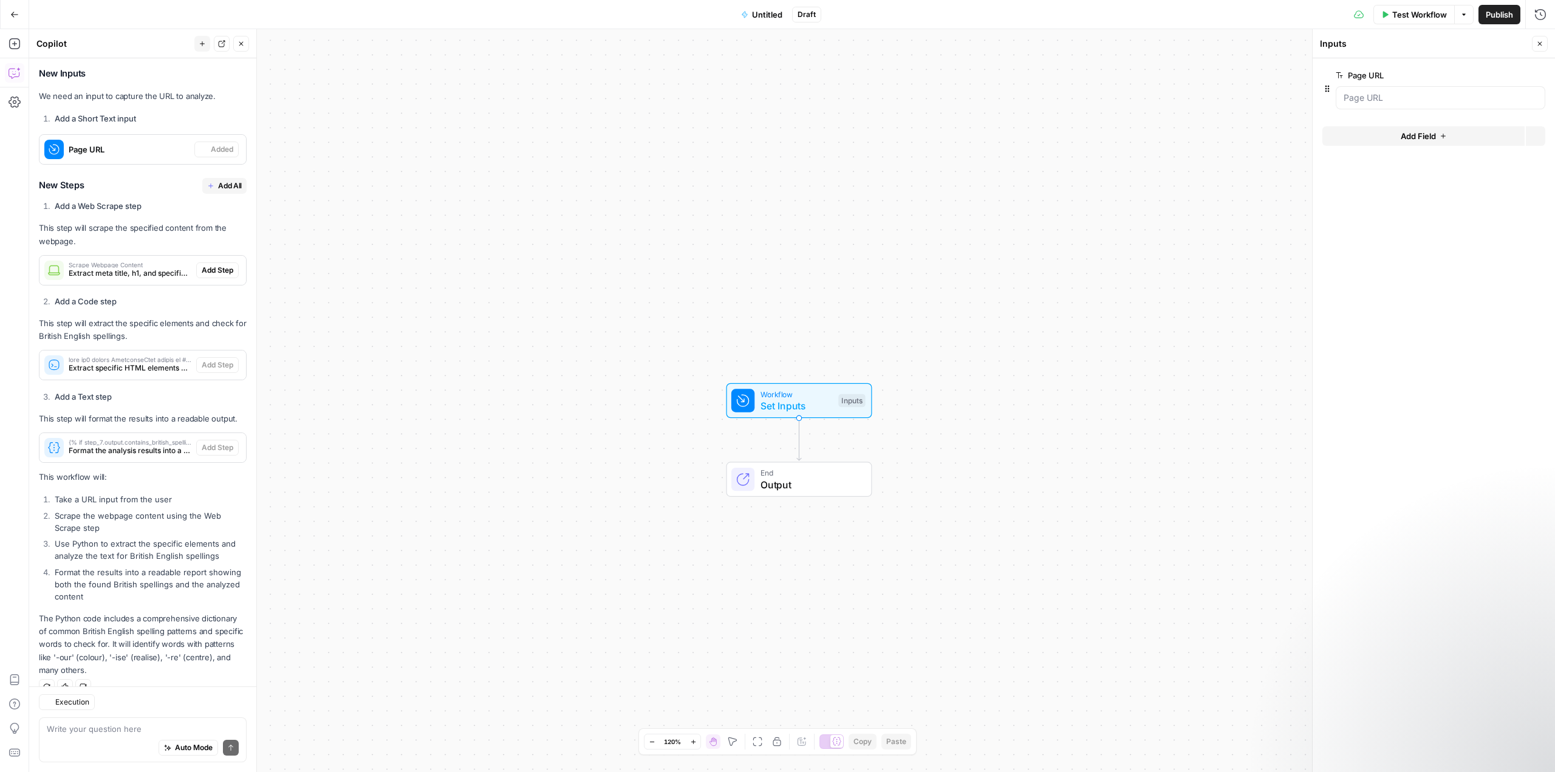
scroll to position [347, 0]
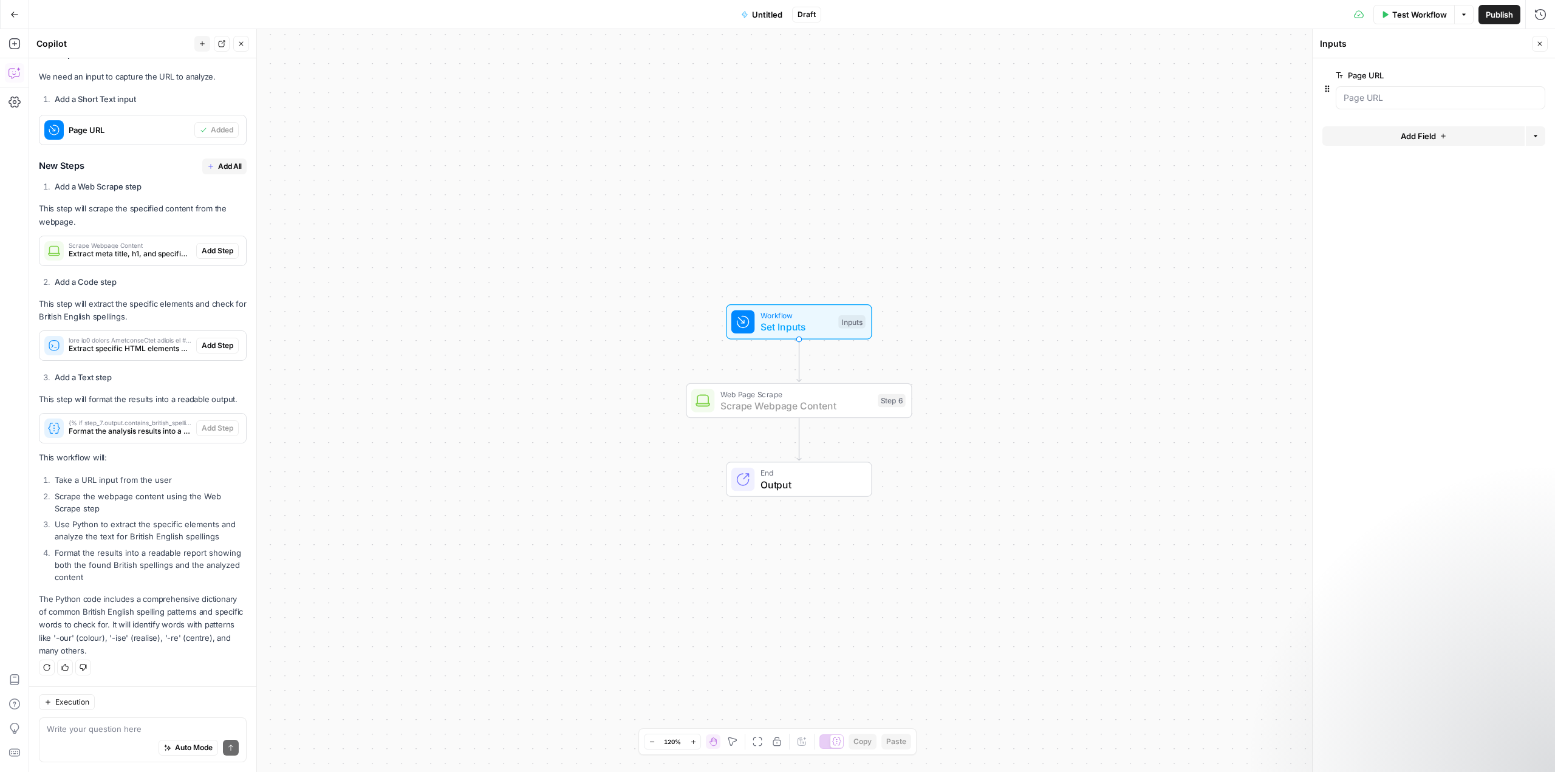
click at [207, 251] on span "Add Step" at bounding box center [218, 250] width 32 height 11
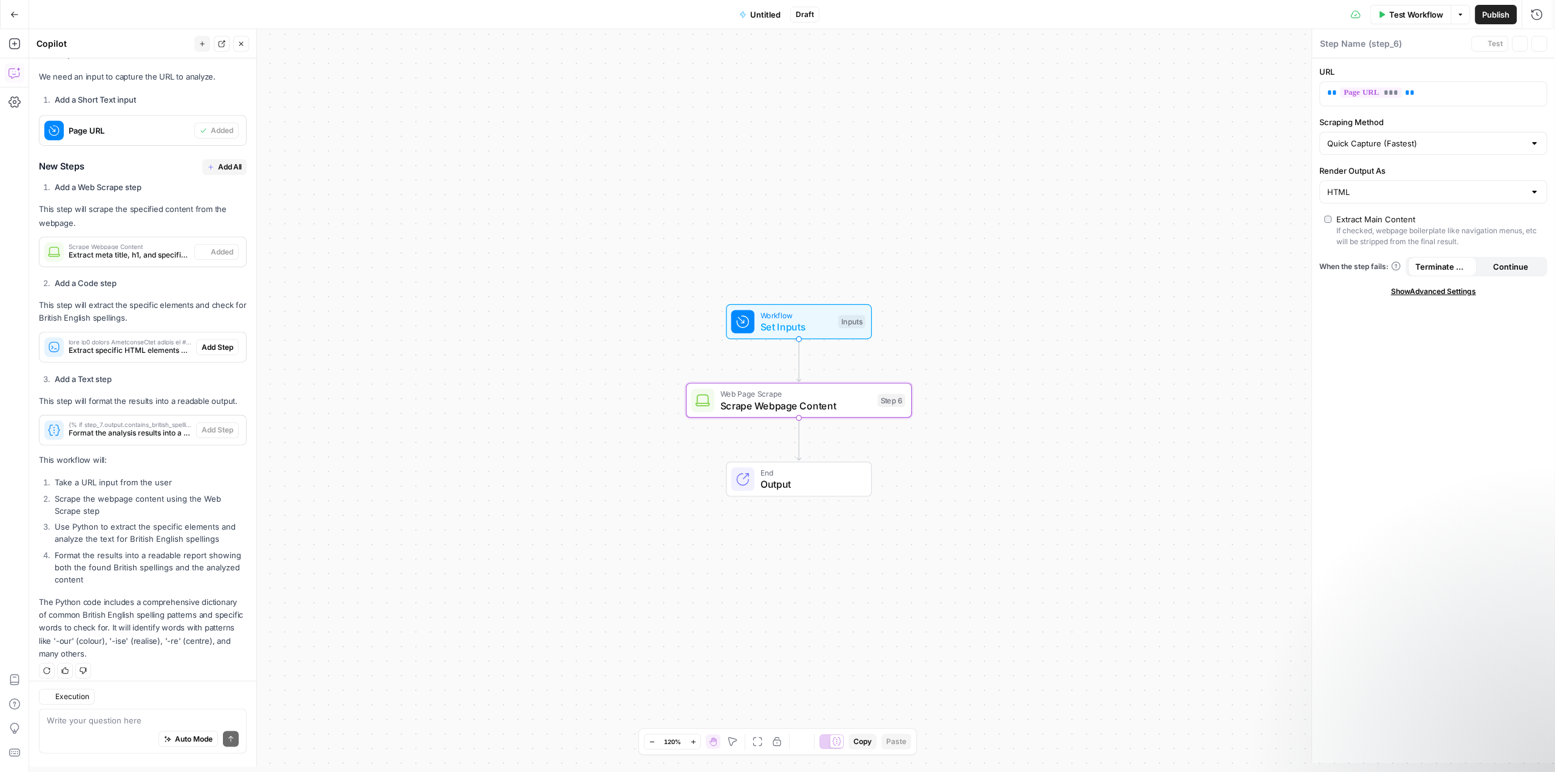
type textarea "Scrape Webpage Content"
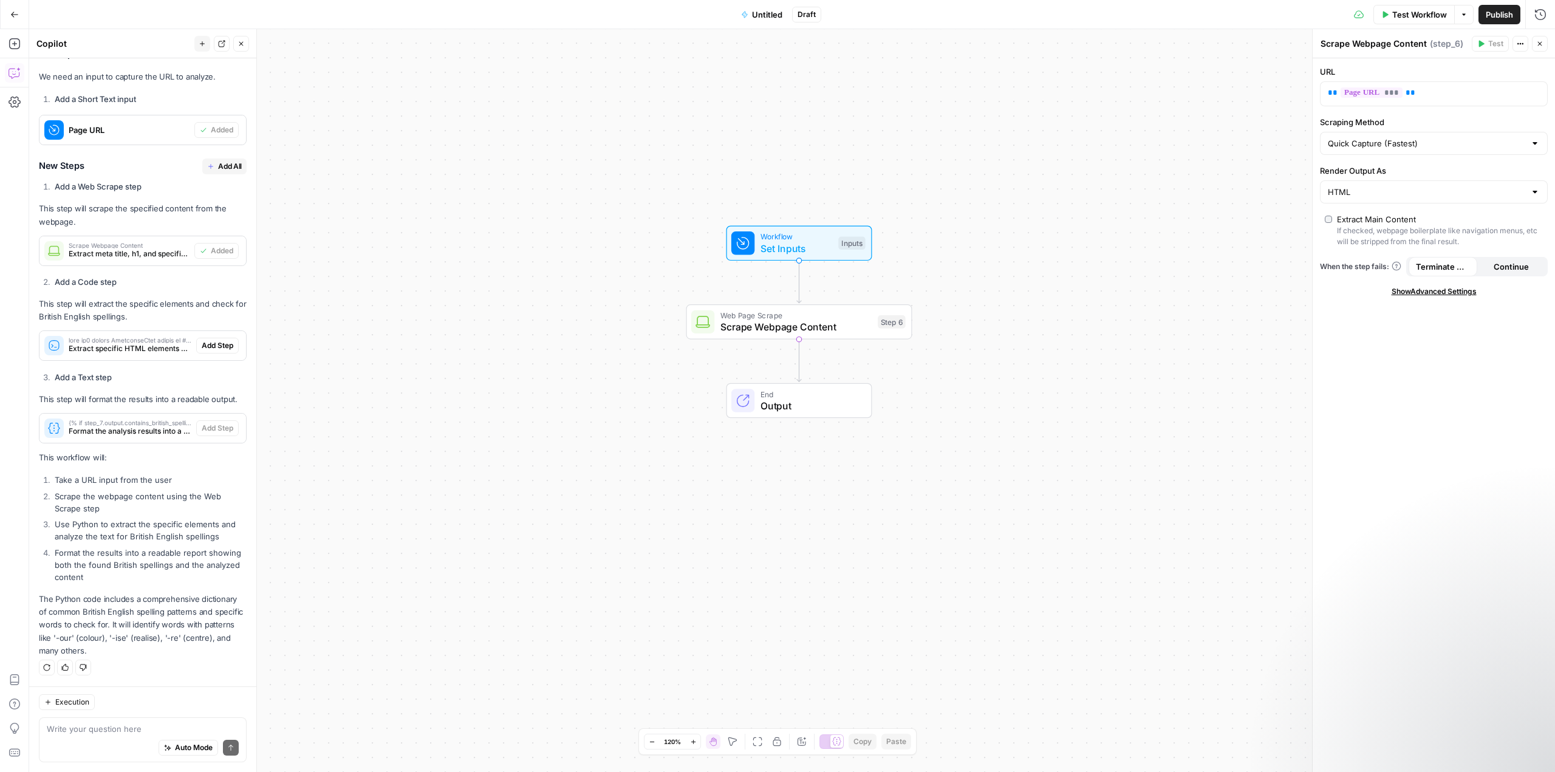
click at [124, 344] on span "Extract specific HTML elements and analyze text for British English spellings" at bounding box center [130, 348] width 123 height 11
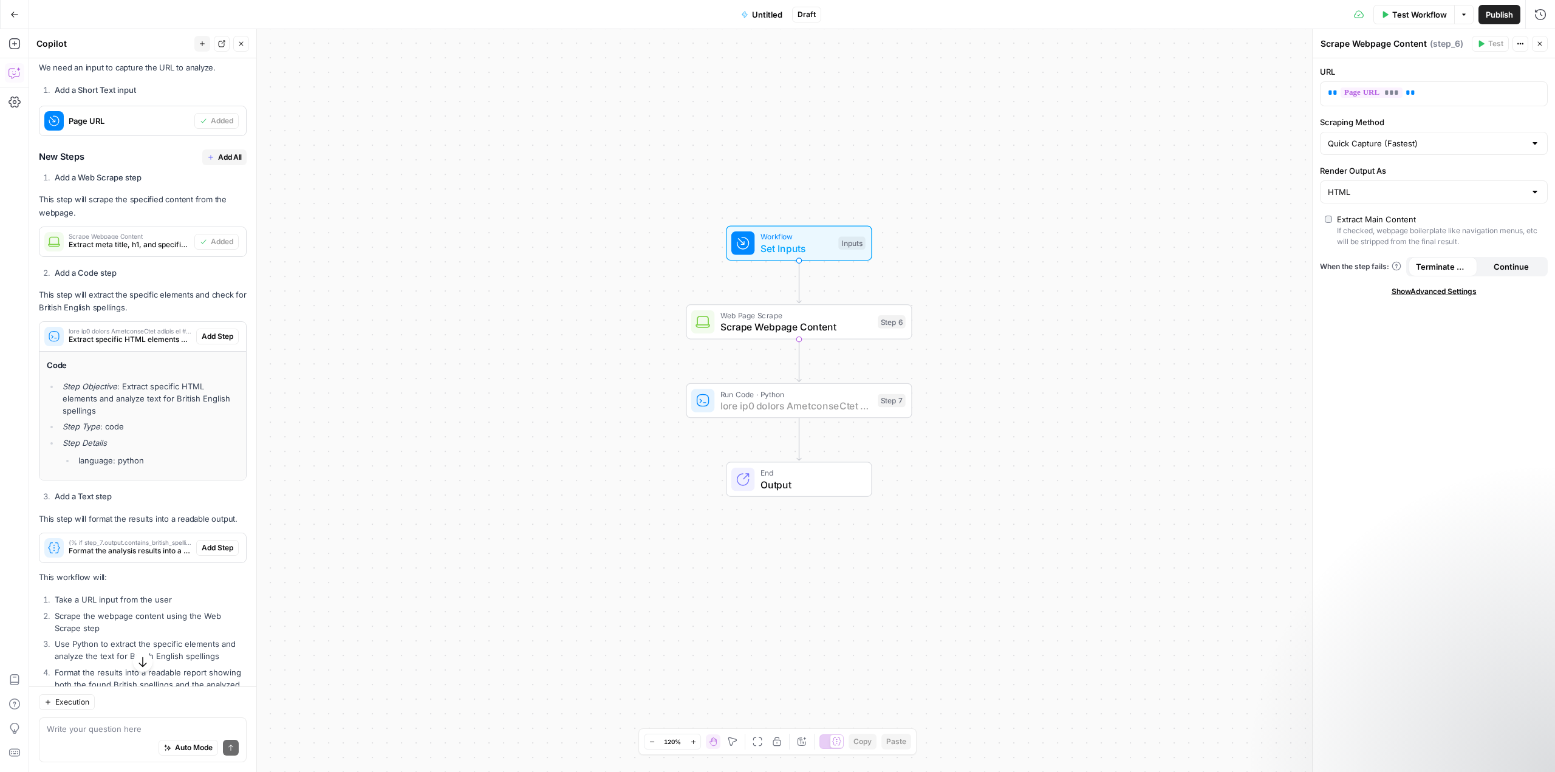
click at [211, 338] on span "Add Step" at bounding box center [218, 336] width 32 height 11
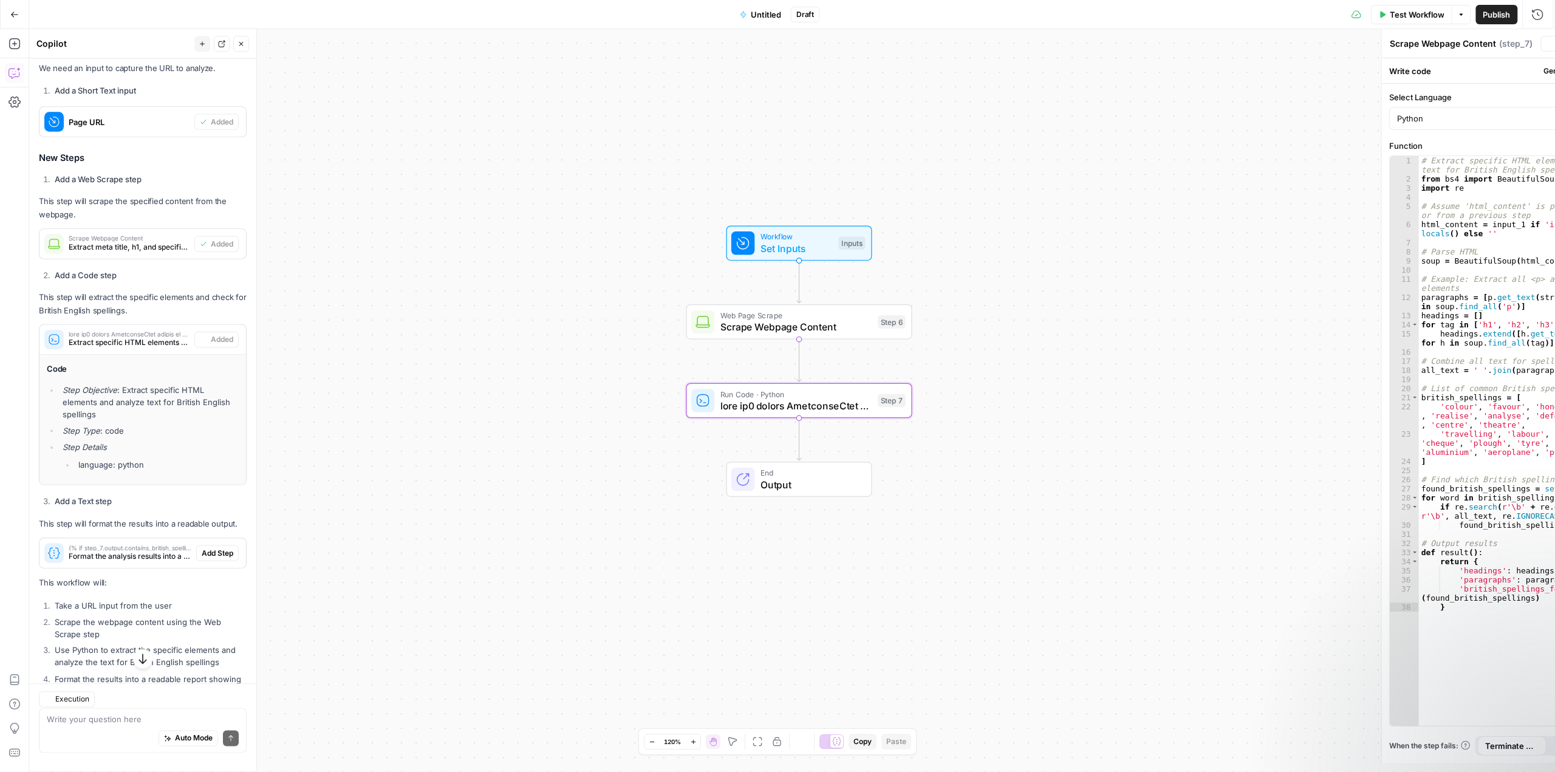
type textarea "from bs4 import BeautifulSoup import re # Dictionary of common British English …"
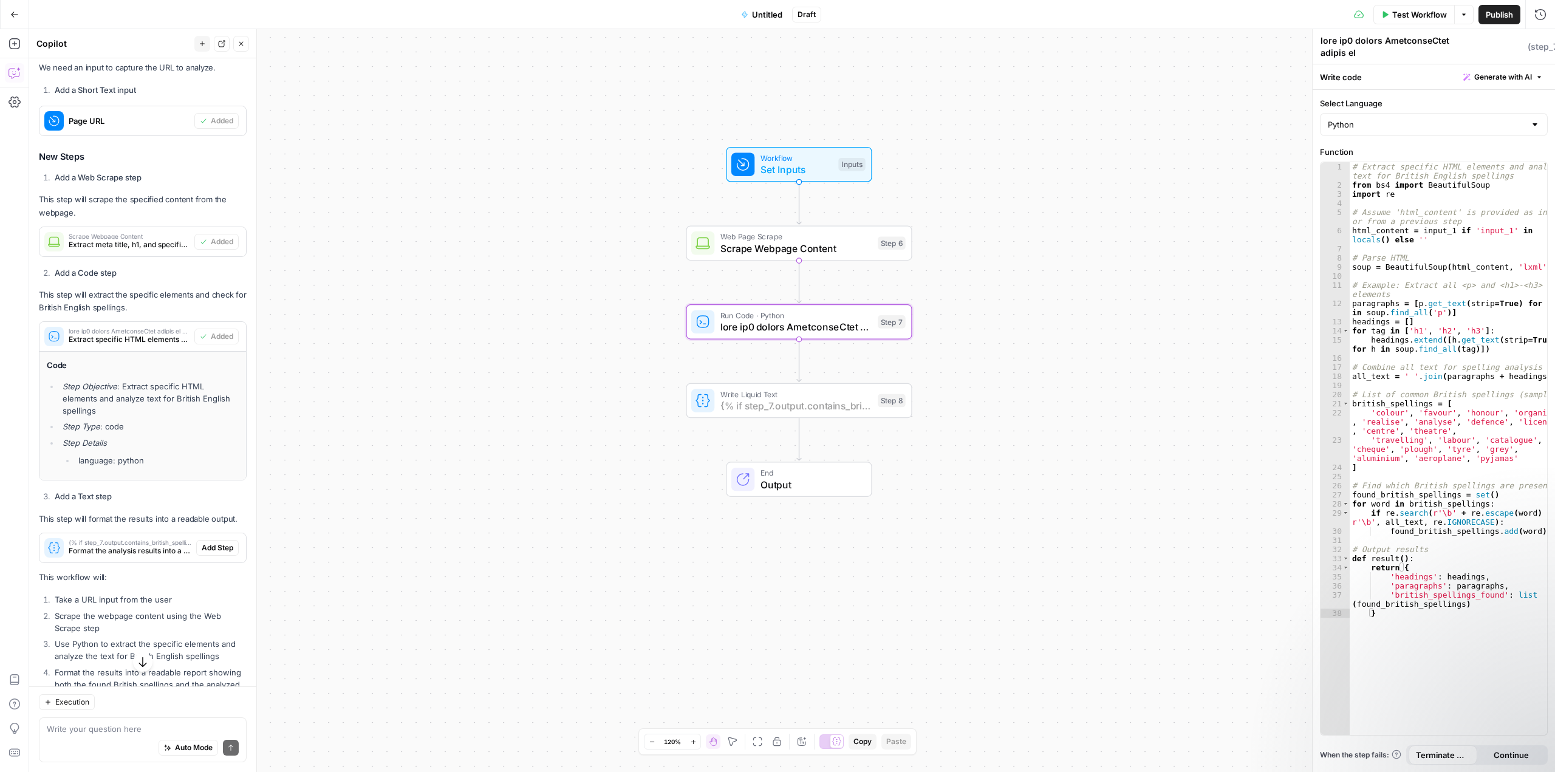
click at [210, 547] on span "Add Step" at bounding box center [218, 547] width 32 height 11
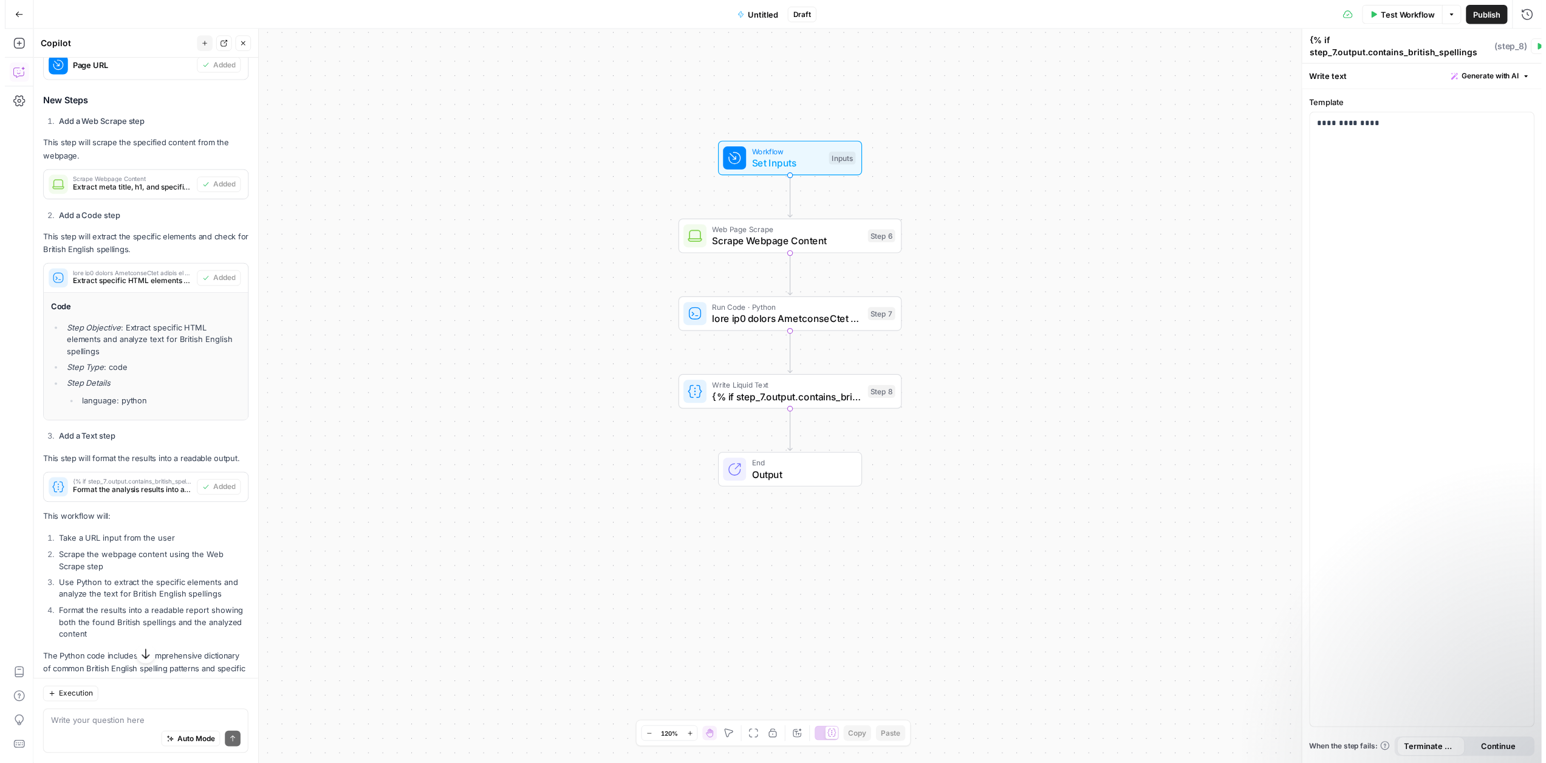
scroll to position [475, 0]
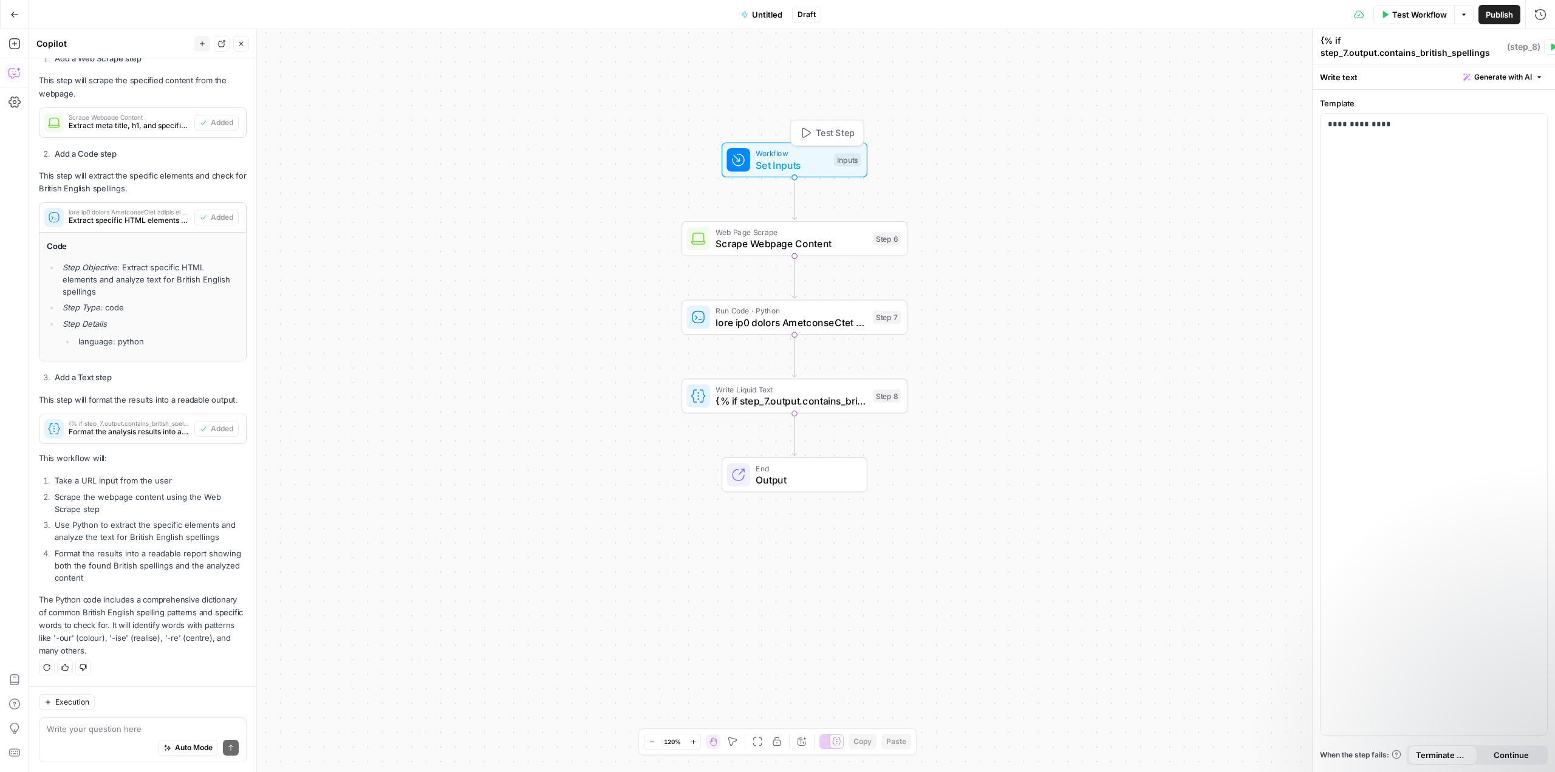
click at [799, 160] on span "Set Inputs" at bounding box center [792, 165] width 72 height 15
click at [824, 132] on span "Test Step" at bounding box center [835, 132] width 39 height 13
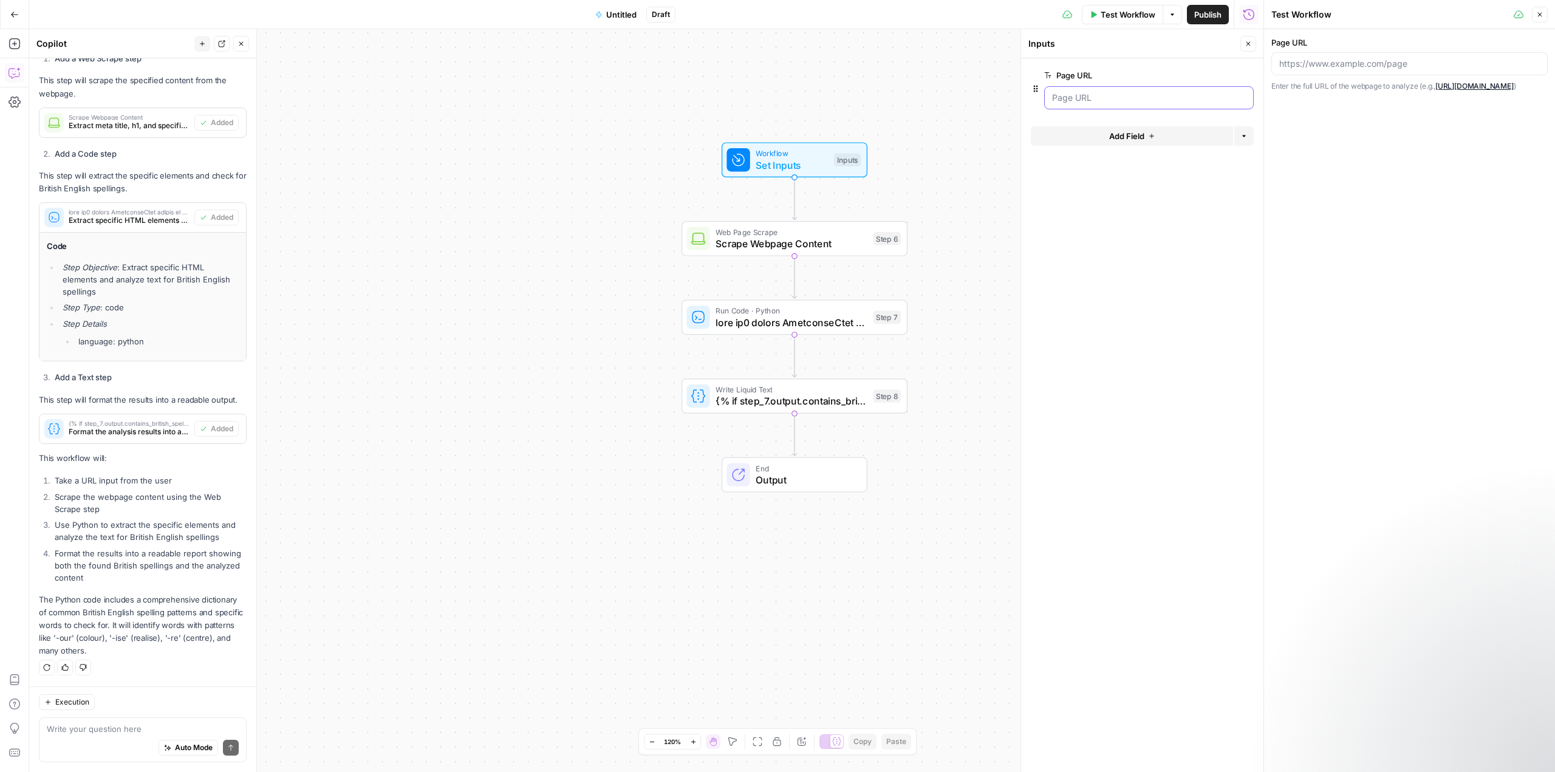
click at [1128, 96] on URL "Page URL" at bounding box center [1149, 98] width 194 height 12
click at [1126, 97] on URL "Page URL" at bounding box center [1149, 98] width 194 height 12
click at [1086, 96] on URL "Page URL" at bounding box center [1149, 98] width 194 height 12
click at [1067, 98] on URL "Page URL" at bounding box center [1149, 98] width 194 height 12
click at [1080, 95] on URL "Page URL" at bounding box center [1149, 98] width 194 height 12
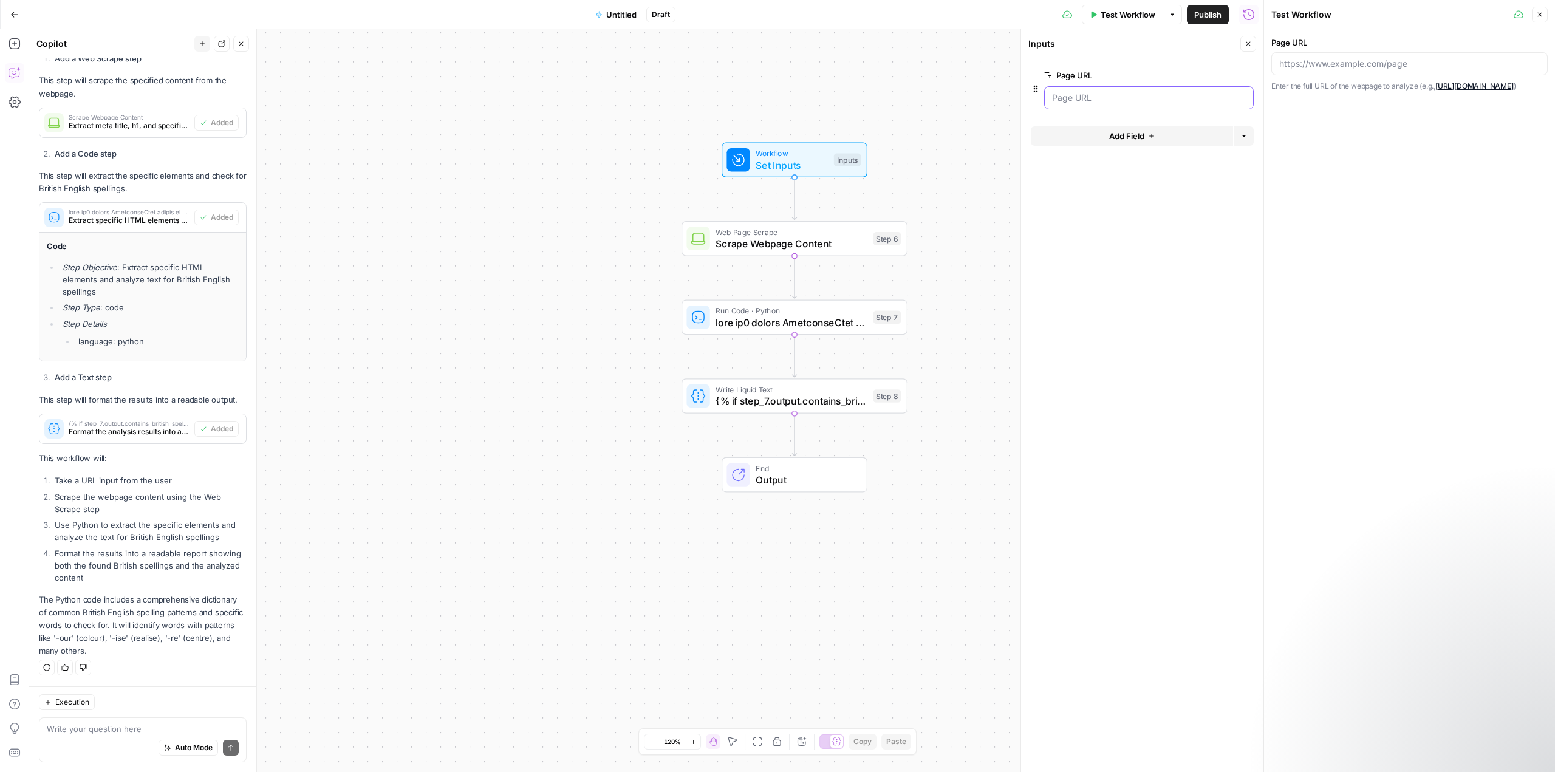
click at [1079, 95] on URL "Page URL" at bounding box center [1149, 98] width 194 height 12
click at [793, 162] on span "Set Inputs" at bounding box center [792, 165] width 72 height 15
click at [799, 131] on icon "button" at bounding box center [805, 133] width 12 height 12
click at [1035, 87] on icon "button" at bounding box center [1036, 89] width 10 height 10
drag, startPoint x: 1101, startPoint y: 109, endPoint x: 1049, endPoint y: 104, distance: 51.8
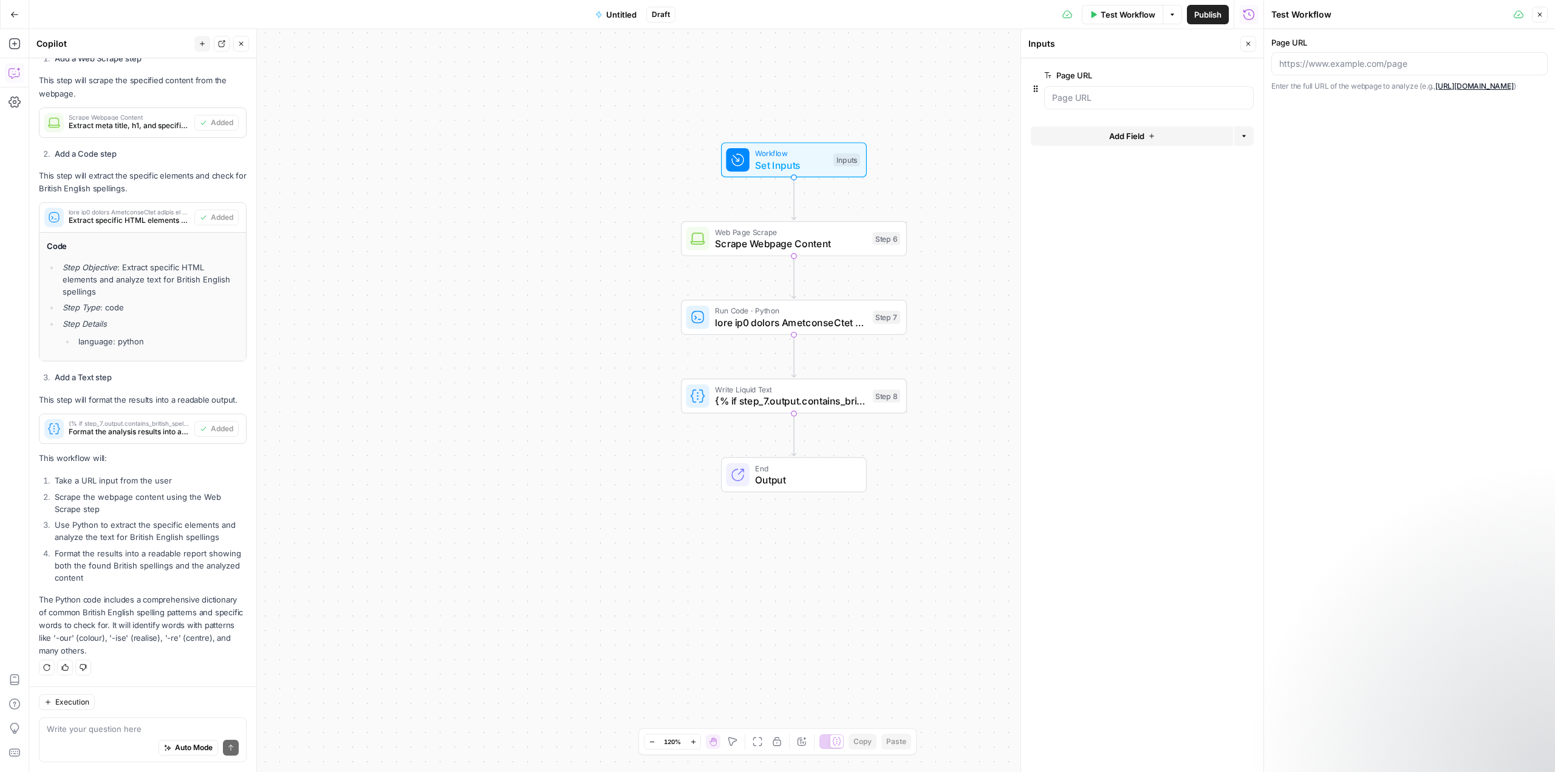
click at [1049, 104] on div at bounding box center [1149, 97] width 210 height 23
click at [1075, 97] on URL "Page URL" at bounding box center [1149, 98] width 194 height 12
click at [1070, 95] on URL "Page URL" at bounding box center [1149, 98] width 194 height 12
drag, startPoint x: 1070, startPoint y: 95, endPoint x: 962, endPoint y: 69, distance: 111.7
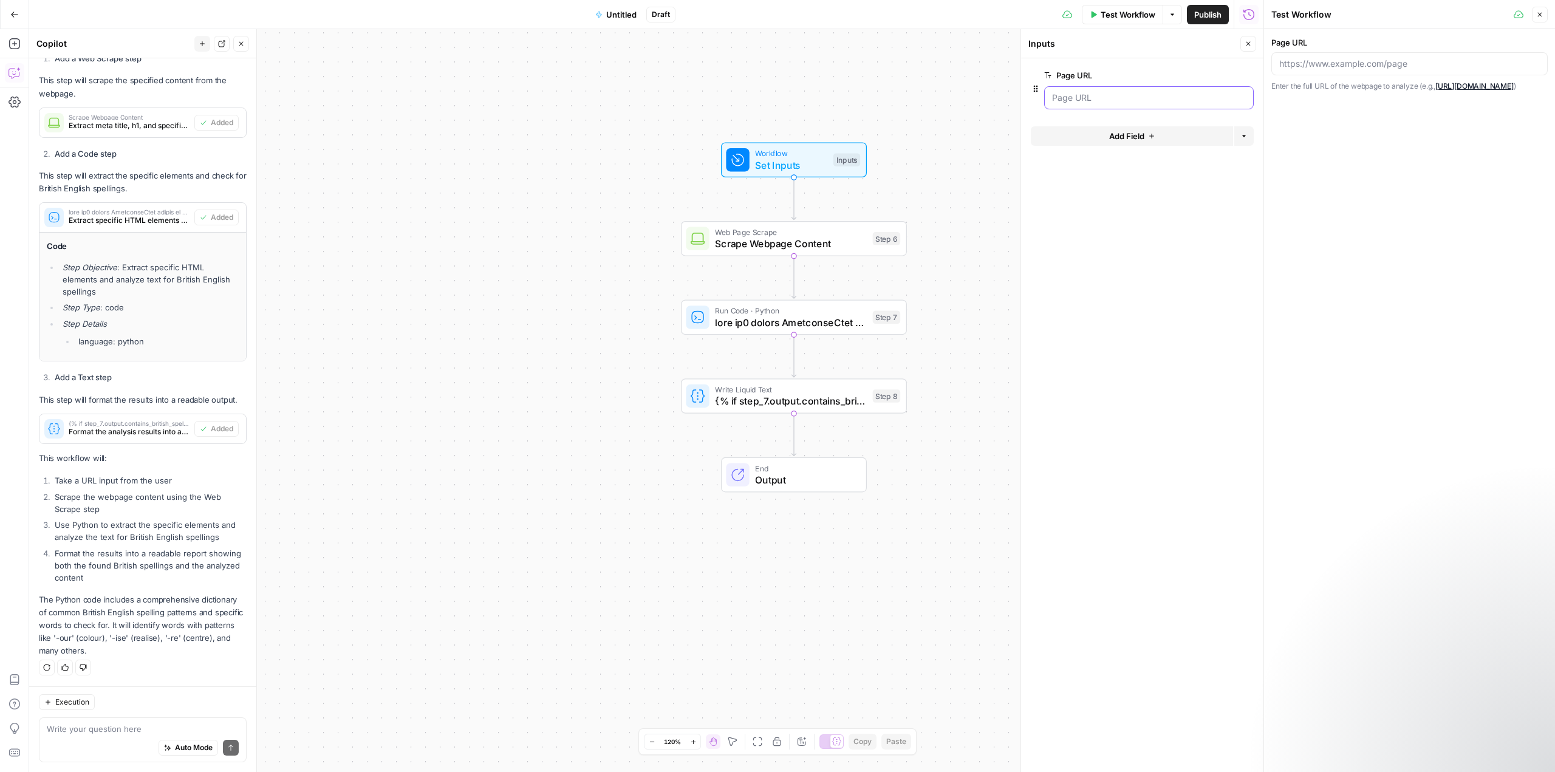
click at [1068, 95] on URL "Page URL" at bounding box center [1149, 98] width 194 height 12
click at [938, 40] on div "Workflow Set Inputs Inputs Web Page Scrape Scrape Webpage Content Step 6 Run Co…" at bounding box center [646, 400] width 1234 height 743
click at [1101, 90] on div at bounding box center [1149, 97] width 210 height 23
click at [1098, 94] on URL "Page URL" at bounding box center [1149, 98] width 194 height 12
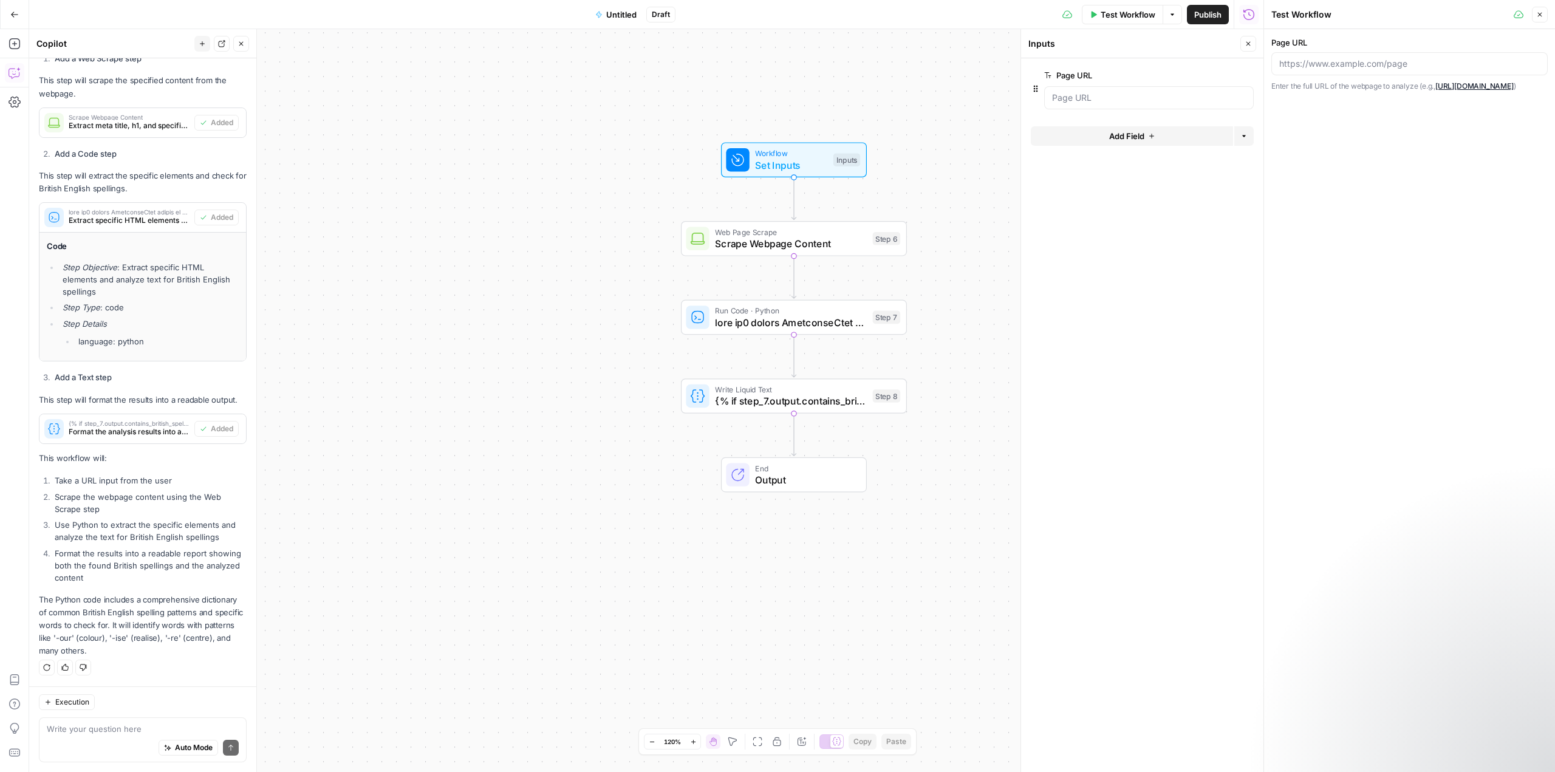
click at [1219, 75] on span "edit field" at bounding box center [1208, 75] width 27 height 10
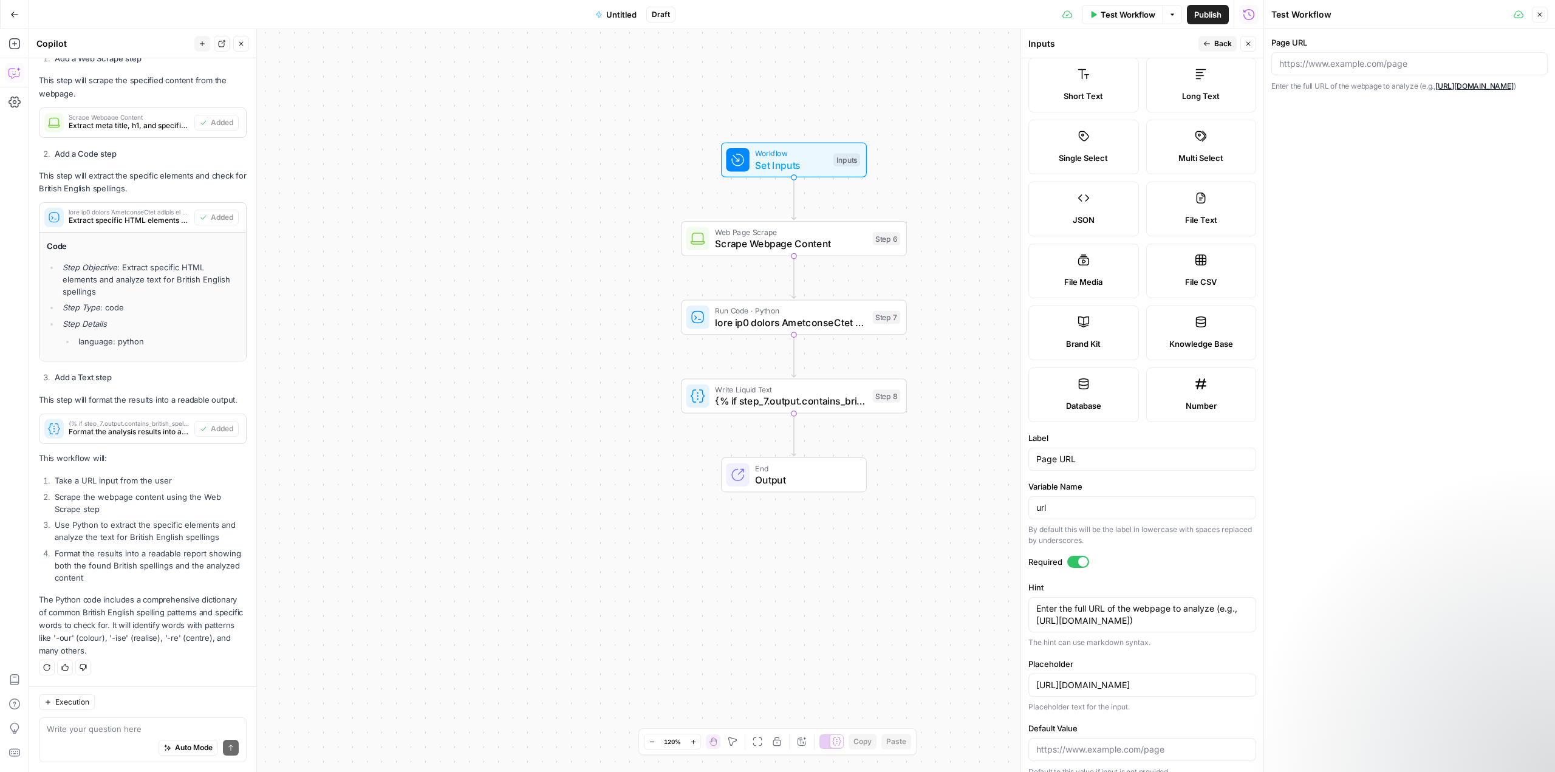
scroll to position [37, 0]
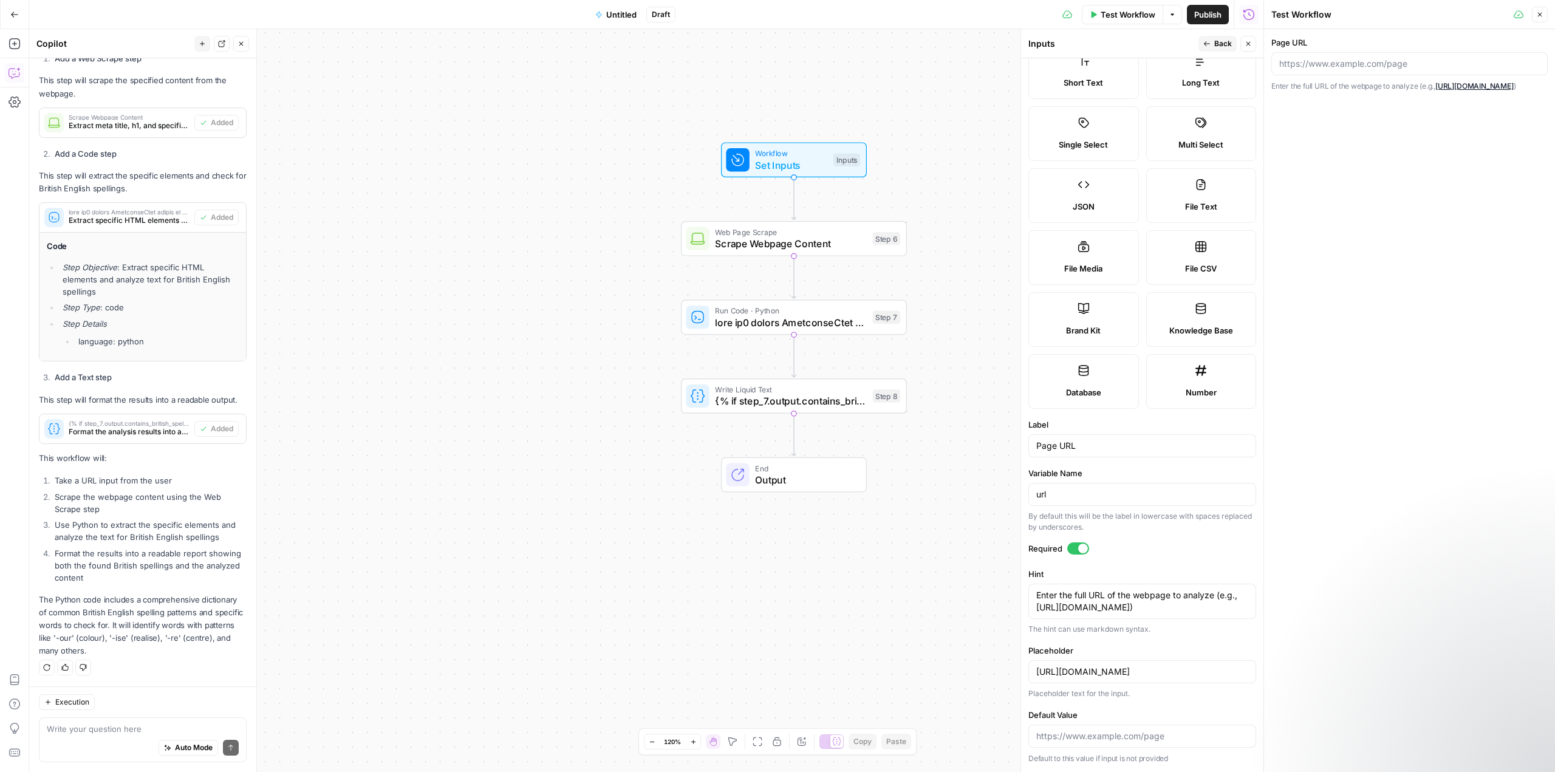
click at [1207, 39] on button "Back" at bounding box center [1218, 44] width 38 height 16
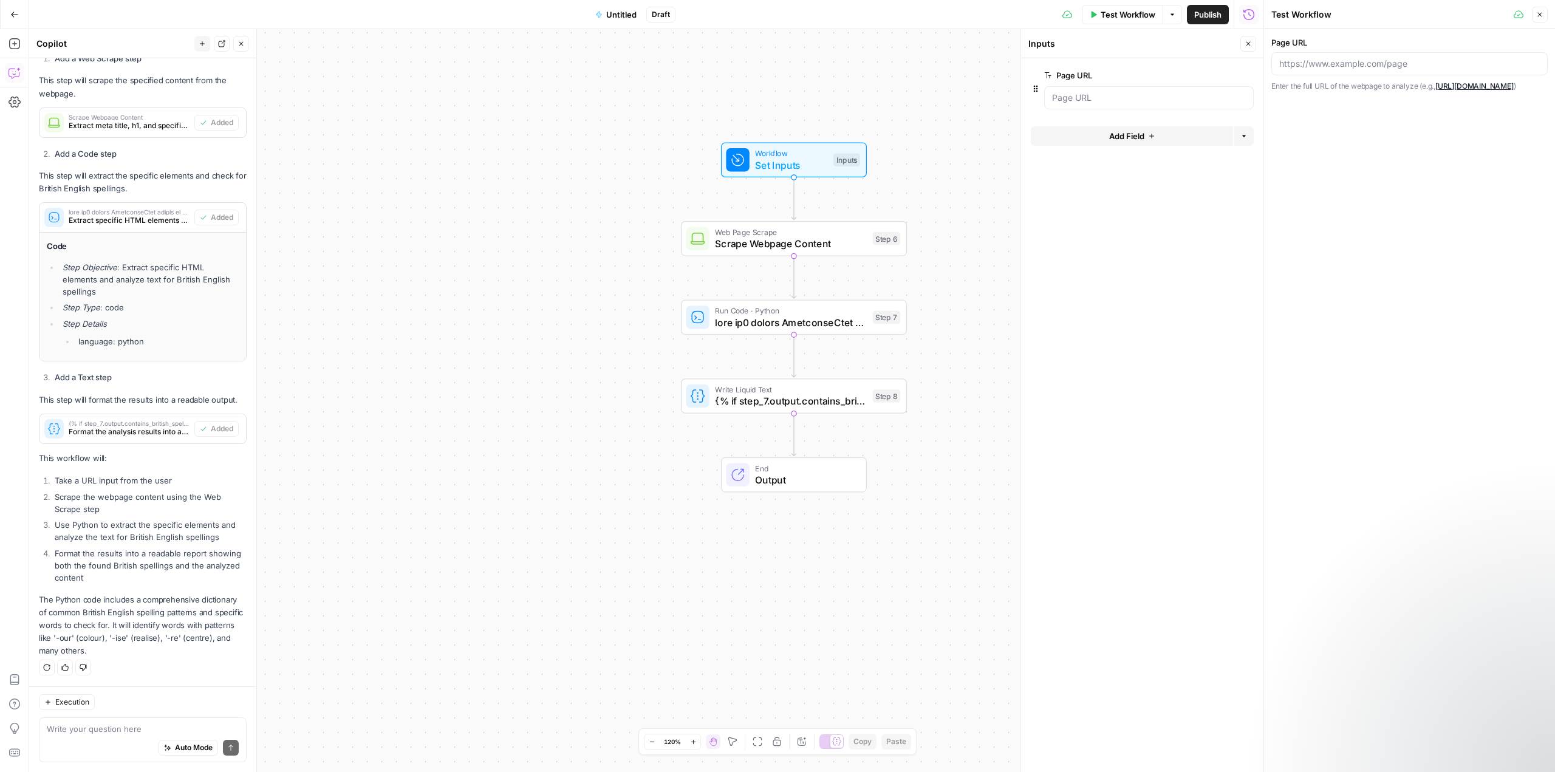
click at [626, 17] on span "Untitled" at bounding box center [621, 15] width 30 height 12
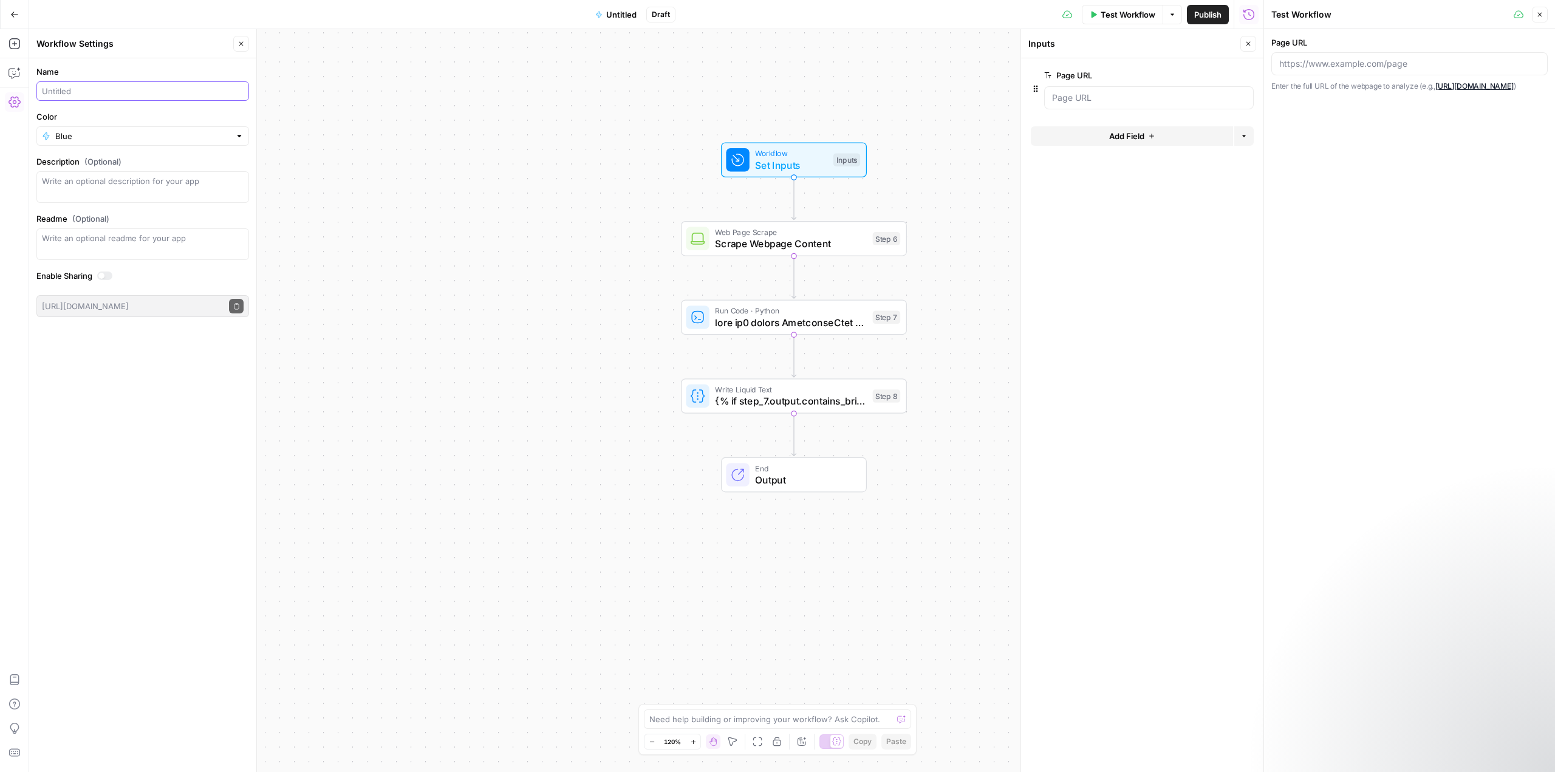
click at [83, 86] on input "Name" at bounding box center [143, 91] width 202 height 12
type input "Check Spellings"
click at [566, 163] on div "Workflow Set Inputs Inputs Web Page Scrape Scrape Webpage Content Step 6 Run Co…" at bounding box center [646, 400] width 1234 height 743
click at [795, 162] on span "Set Inputs" at bounding box center [791, 165] width 72 height 15
click at [804, 132] on icon "button" at bounding box center [805, 133] width 12 height 12
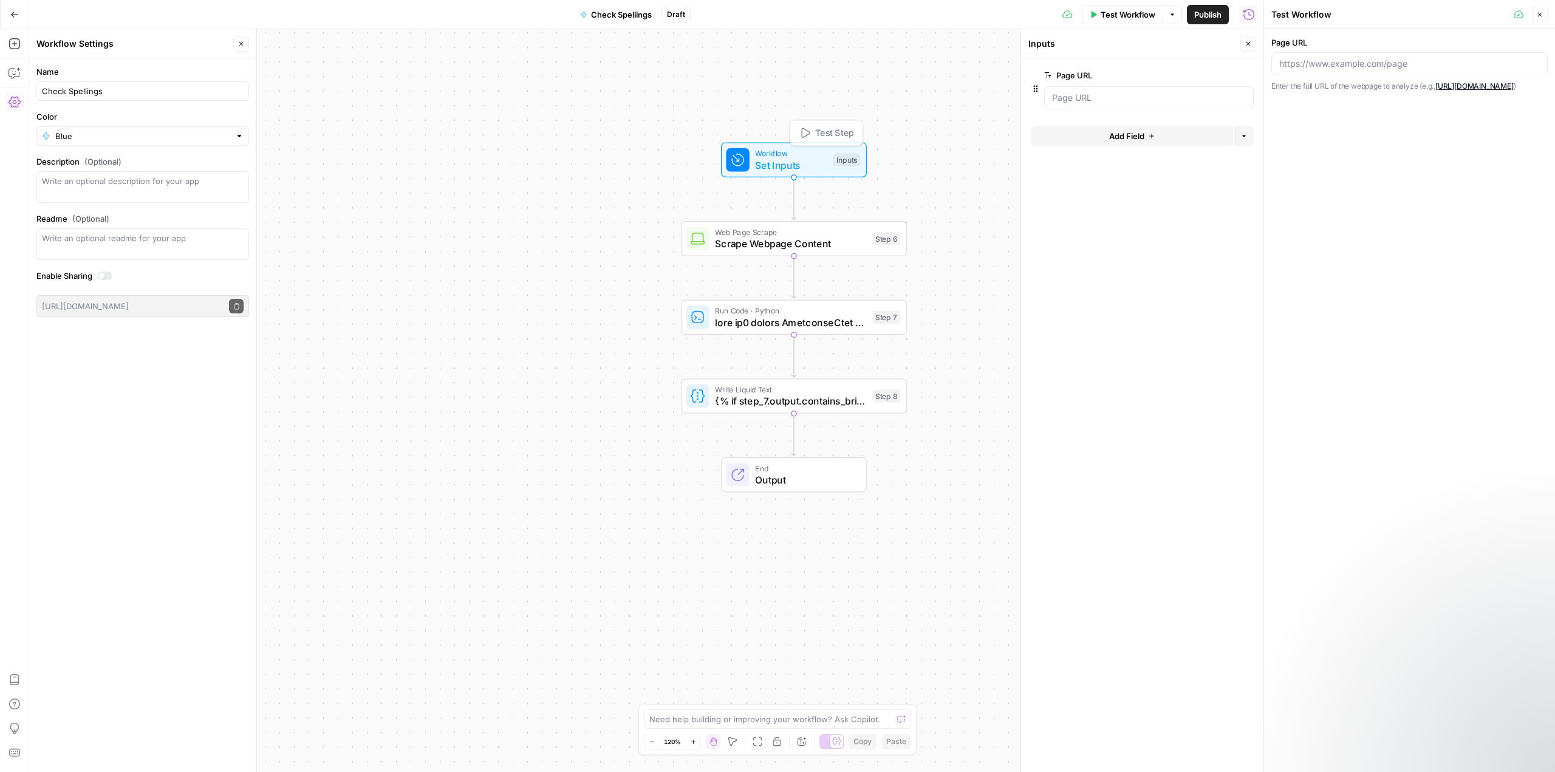
click at [807, 239] on span "Scrape Webpage Content" at bounding box center [791, 243] width 152 height 15
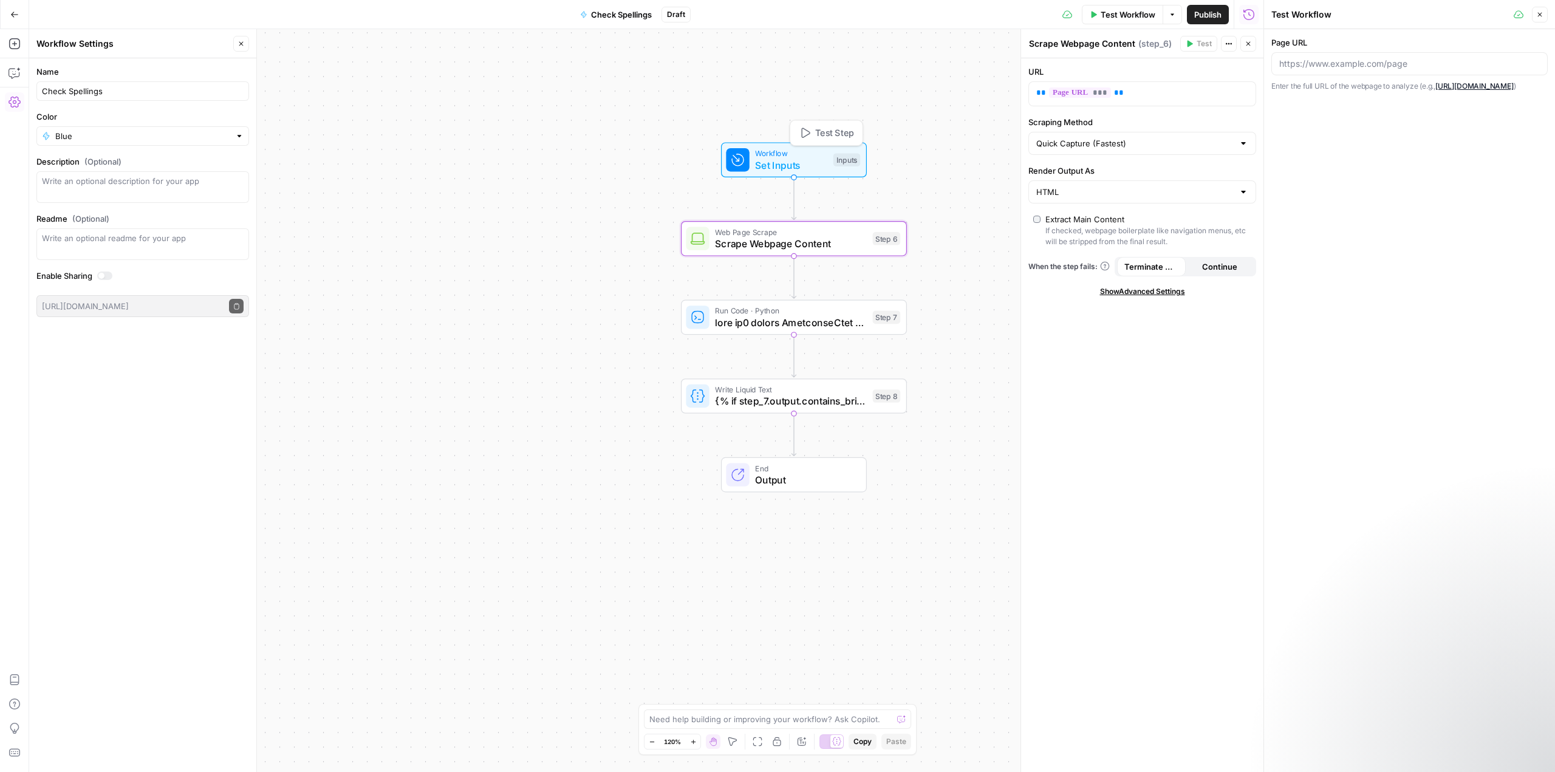
click at [807, 154] on span "Workflow" at bounding box center [791, 154] width 72 height 12
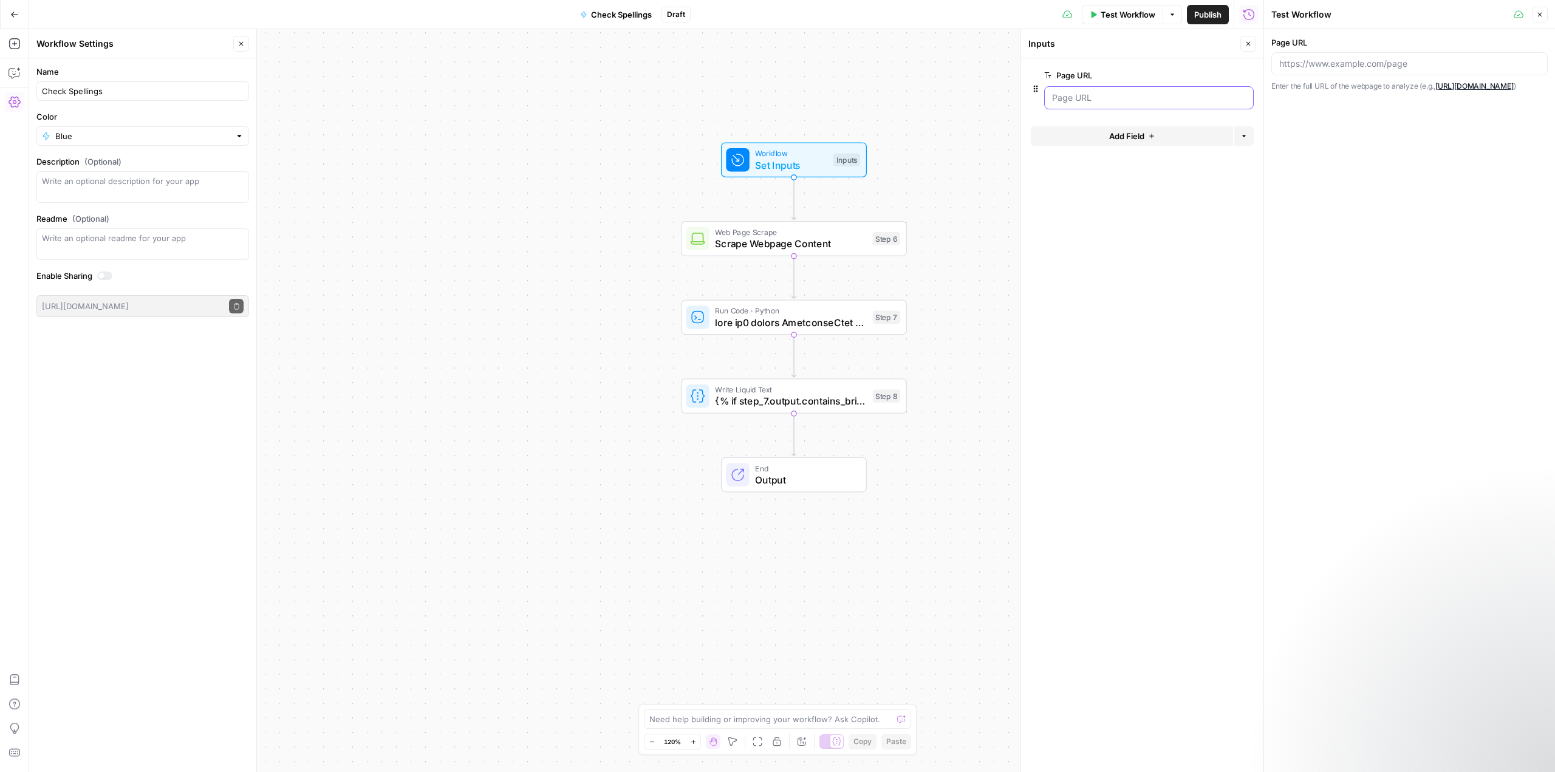
click at [1073, 100] on URL "Page URL" at bounding box center [1149, 98] width 194 height 12
click at [1086, 101] on URL "Page URL" at bounding box center [1149, 98] width 194 height 12
click at [1085, 98] on URL "Page URL" at bounding box center [1149, 98] width 194 height 12
click at [1337, 65] on input "Page URL" at bounding box center [1409, 64] width 261 height 12
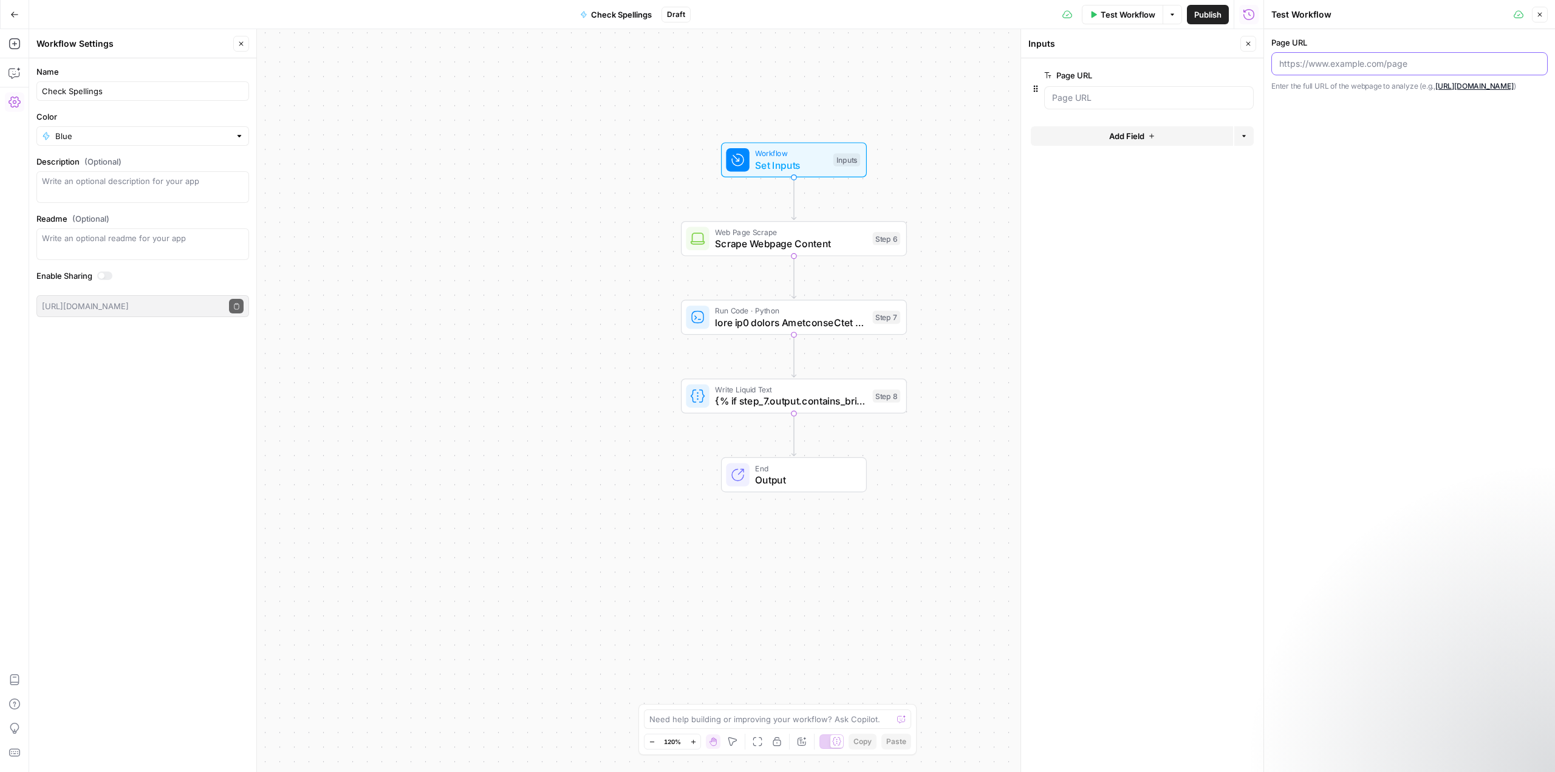
paste input "https://www.twinkl.com/resource/t2-a-053-primary-secondary-and-tertiary-colour-…"
type input "https://www.twinkl.com/resource/t2-a-053-primary-secondary-and-tertiary-colour-…"
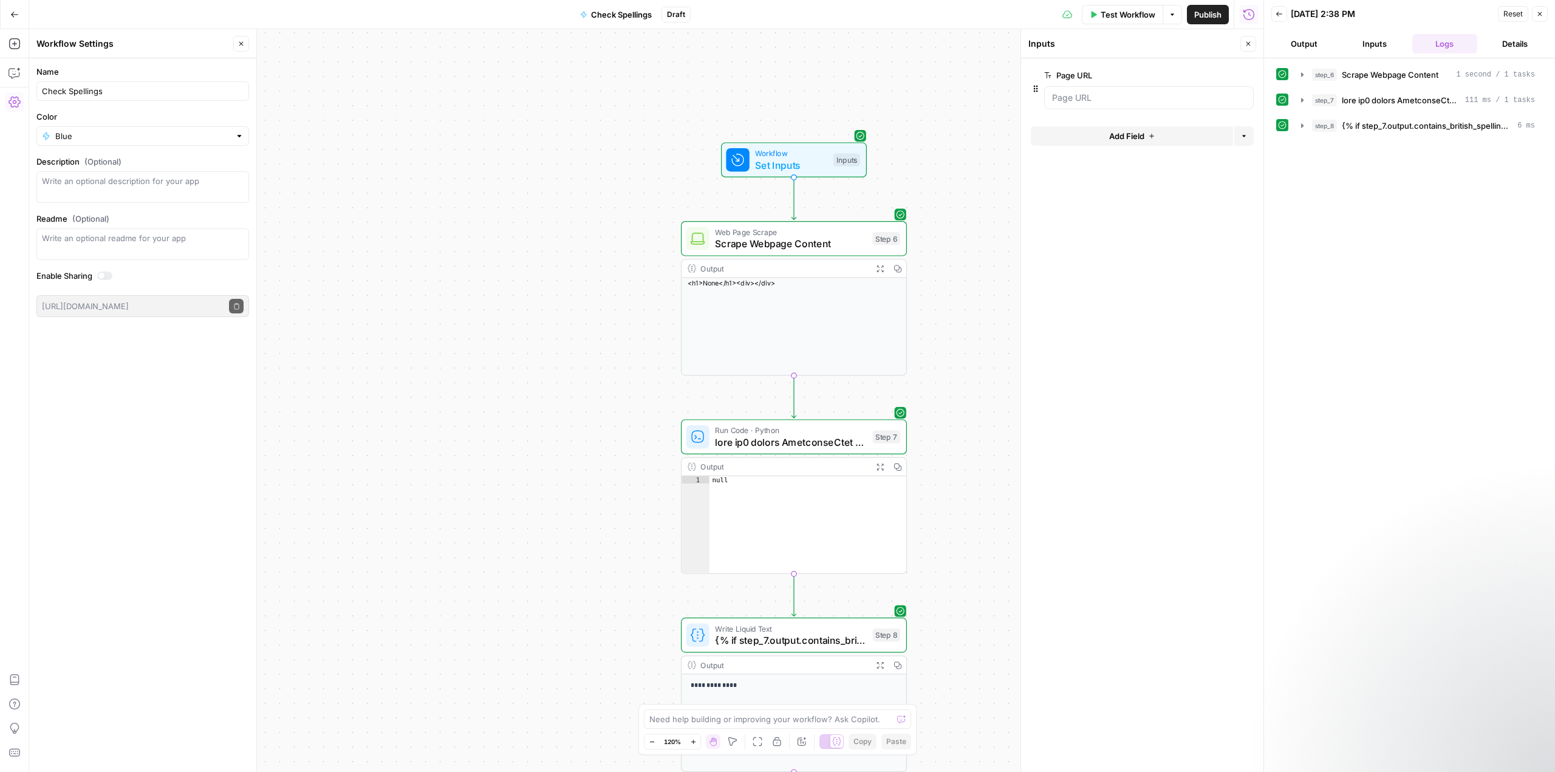
click at [810, 284] on div "<h1>None</h1><div></div>" at bounding box center [794, 283] width 225 height 10
click at [1366, 42] on button "Inputs" at bounding box center [1375, 43] width 66 height 19
click at [773, 245] on span "Scrape Webpage Content" at bounding box center [791, 243] width 152 height 15
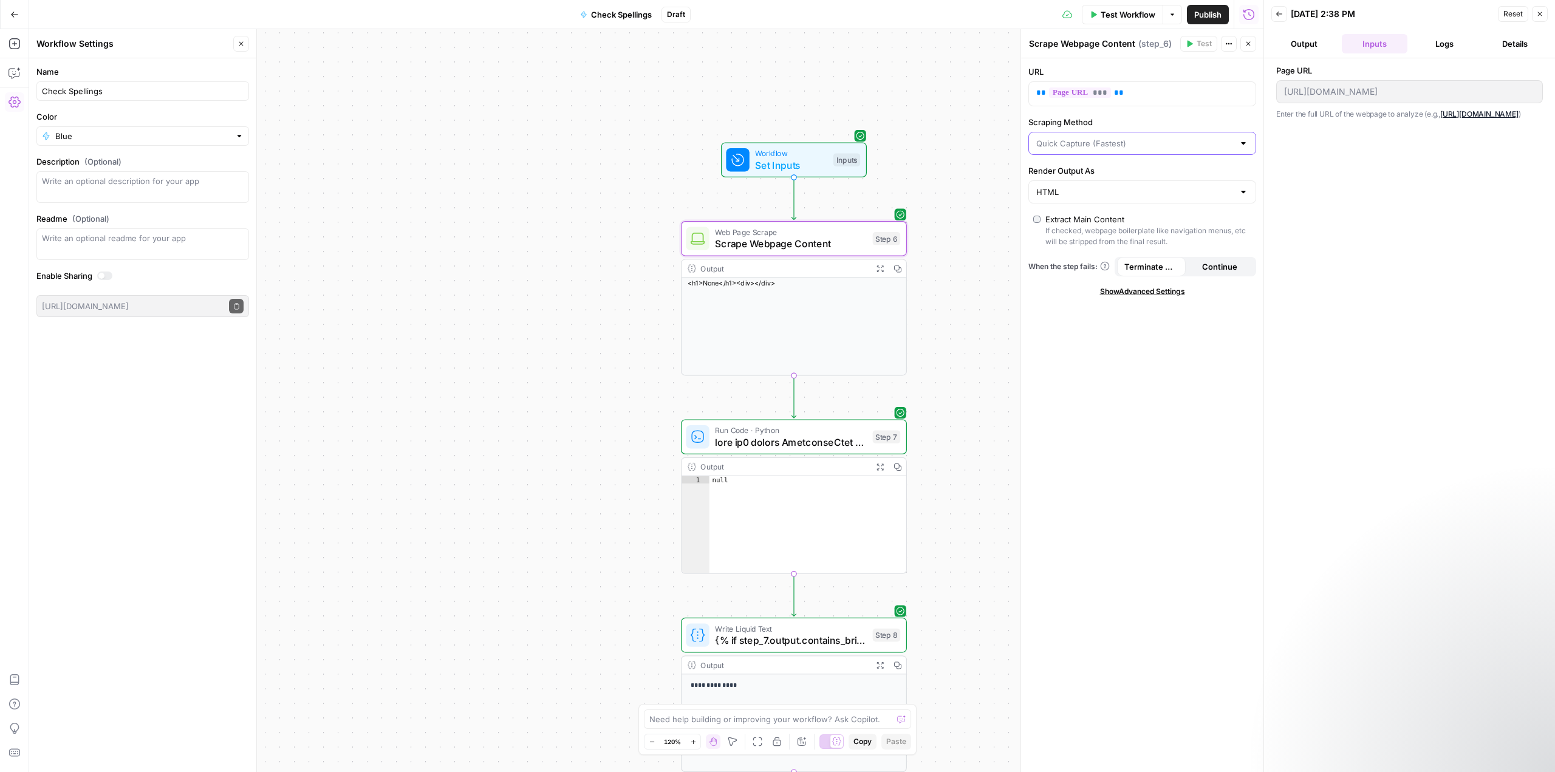
drag, startPoint x: 1151, startPoint y: 146, endPoint x: 1197, endPoint y: 149, distance: 45.7
click at [1152, 146] on input "Scraping Method" at bounding box center [1134, 143] width 197 height 12
click at [1092, 204] on span "Custom" at bounding box center [1140, 208] width 202 height 12
type input "Custom"
click at [1124, 292] on span "Show Advanced Settings" at bounding box center [1142, 291] width 85 height 11
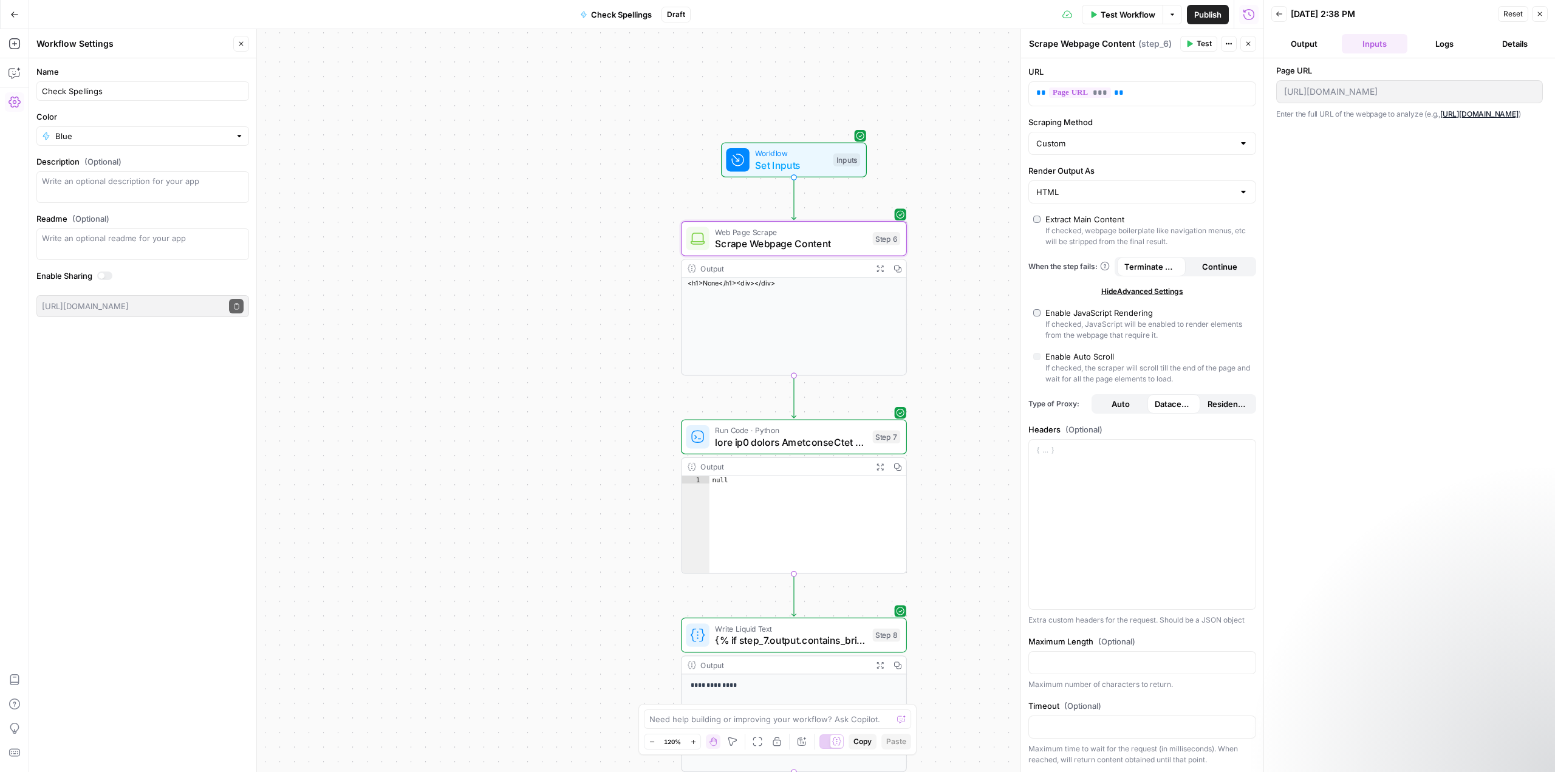
click at [1036, 317] on label "Enable JavaScript Rendering If checked, JavaScript will be enabled to render el…" at bounding box center [1142, 324] width 218 height 34
click at [1115, 402] on span "Auto" at bounding box center [1121, 404] width 18 height 12
click at [1206, 41] on span "Test" at bounding box center [1204, 43] width 15 height 11
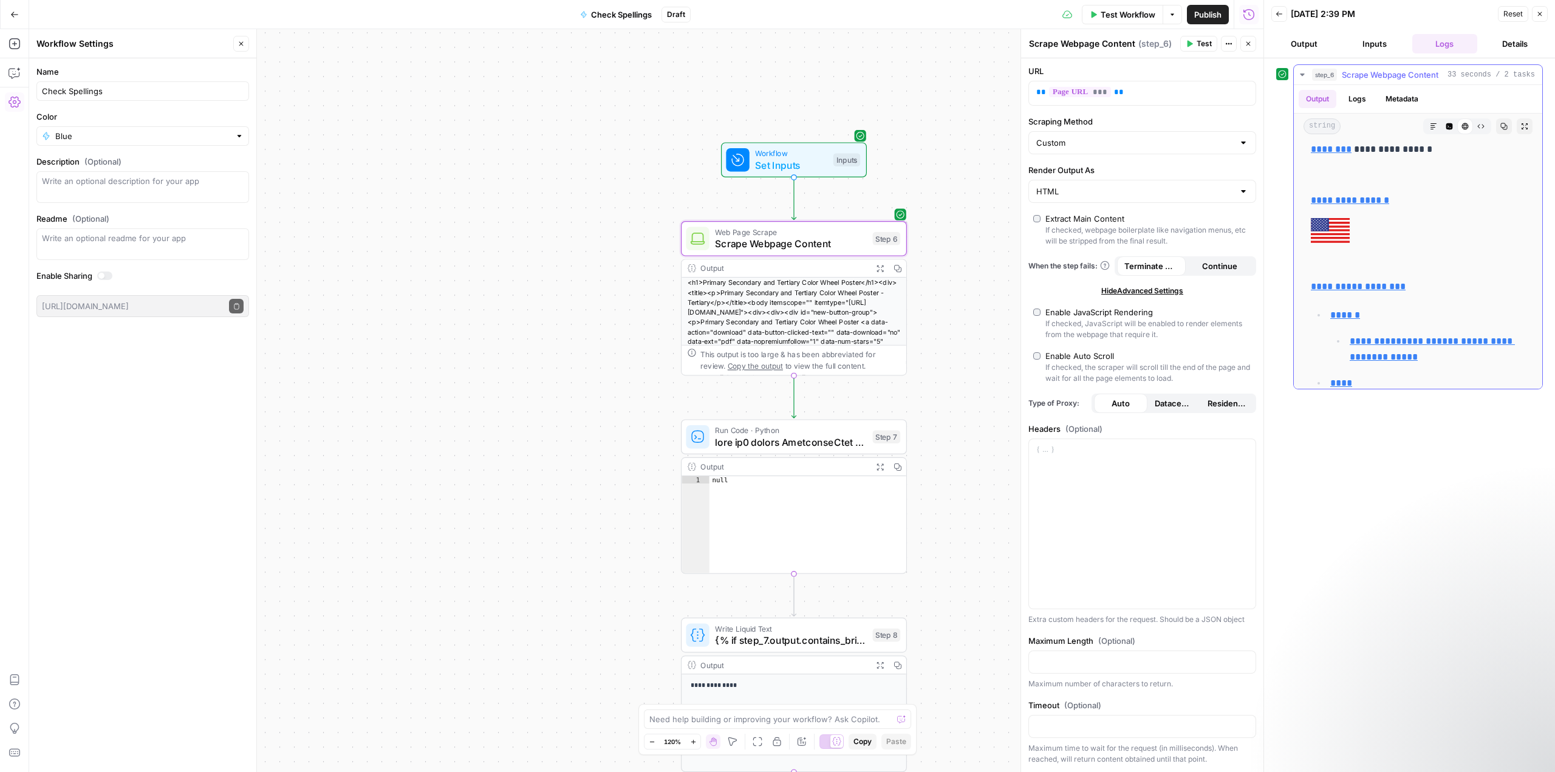
scroll to position [1033, 0]
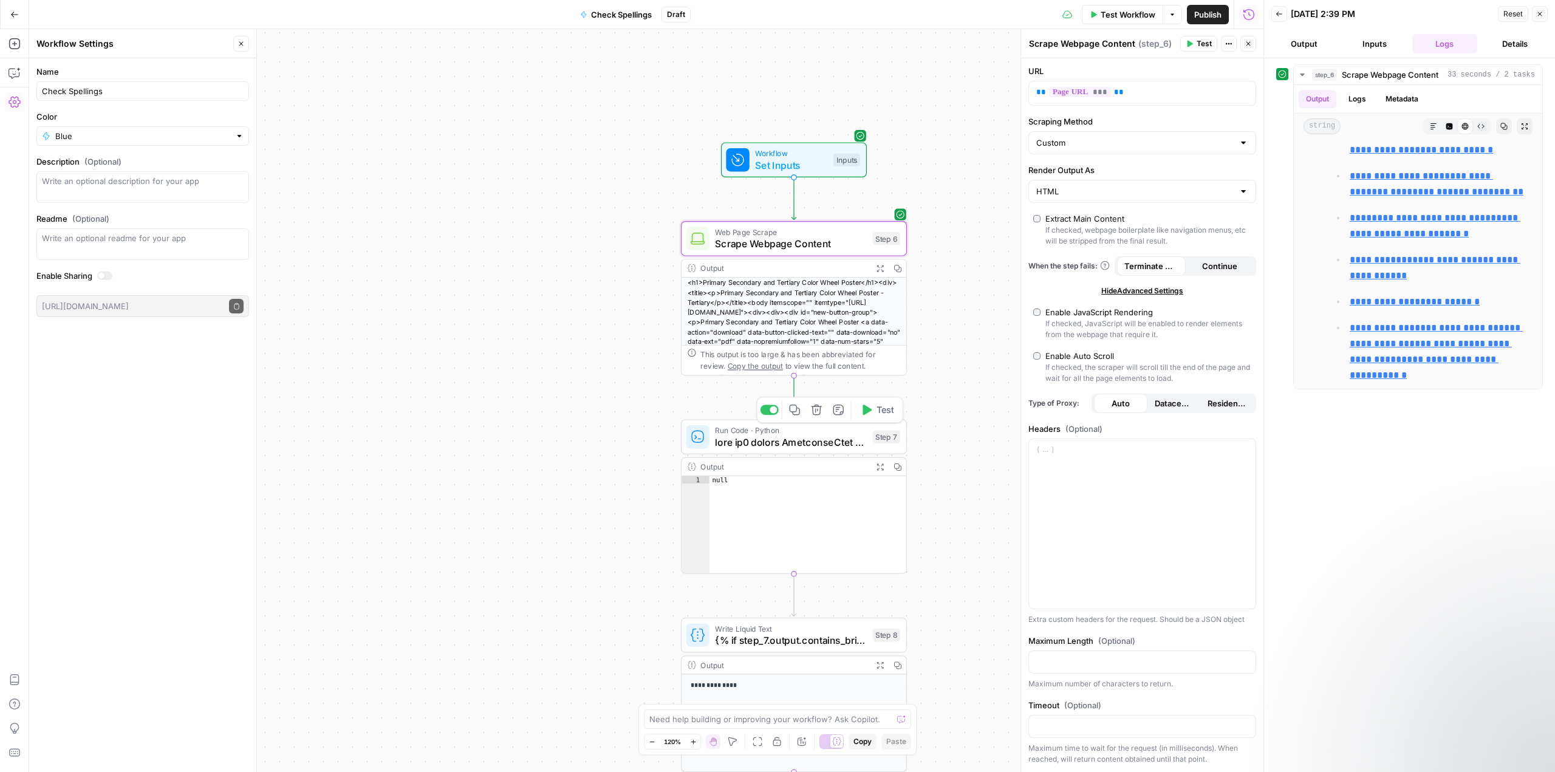
click at [867, 415] on icon "button" at bounding box center [866, 410] width 12 height 12
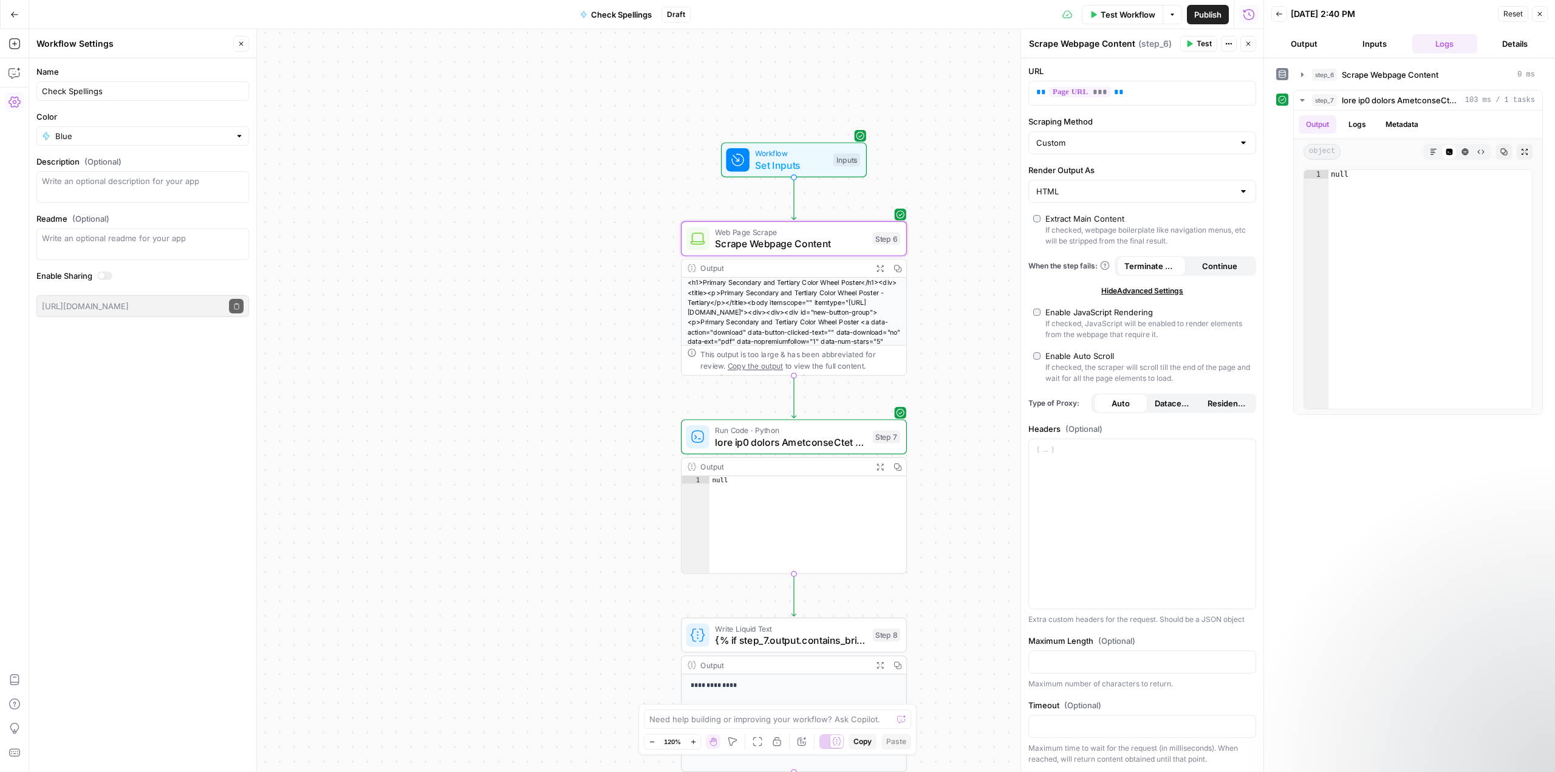
click at [834, 299] on div "<h1>Primary Secondary and Tertiary Color Wheel Poster</h1><div><title><p>Primar…" at bounding box center [794, 356] width 225 height 157
click at [1140, 92] on p "** *** **" at bounding box center [1137, 92] width 203 height 12
click at [1122, 143] on input "Scraping Method" at bounding box center [1134, 143] width 197 height 12
type input "Custom"
click at [1242, 113] on div "URL ** *** ** Scraping Method Custom Render Output As HTML Extract Main Content…" at bounding box center [1142, 415] width 242 height 714
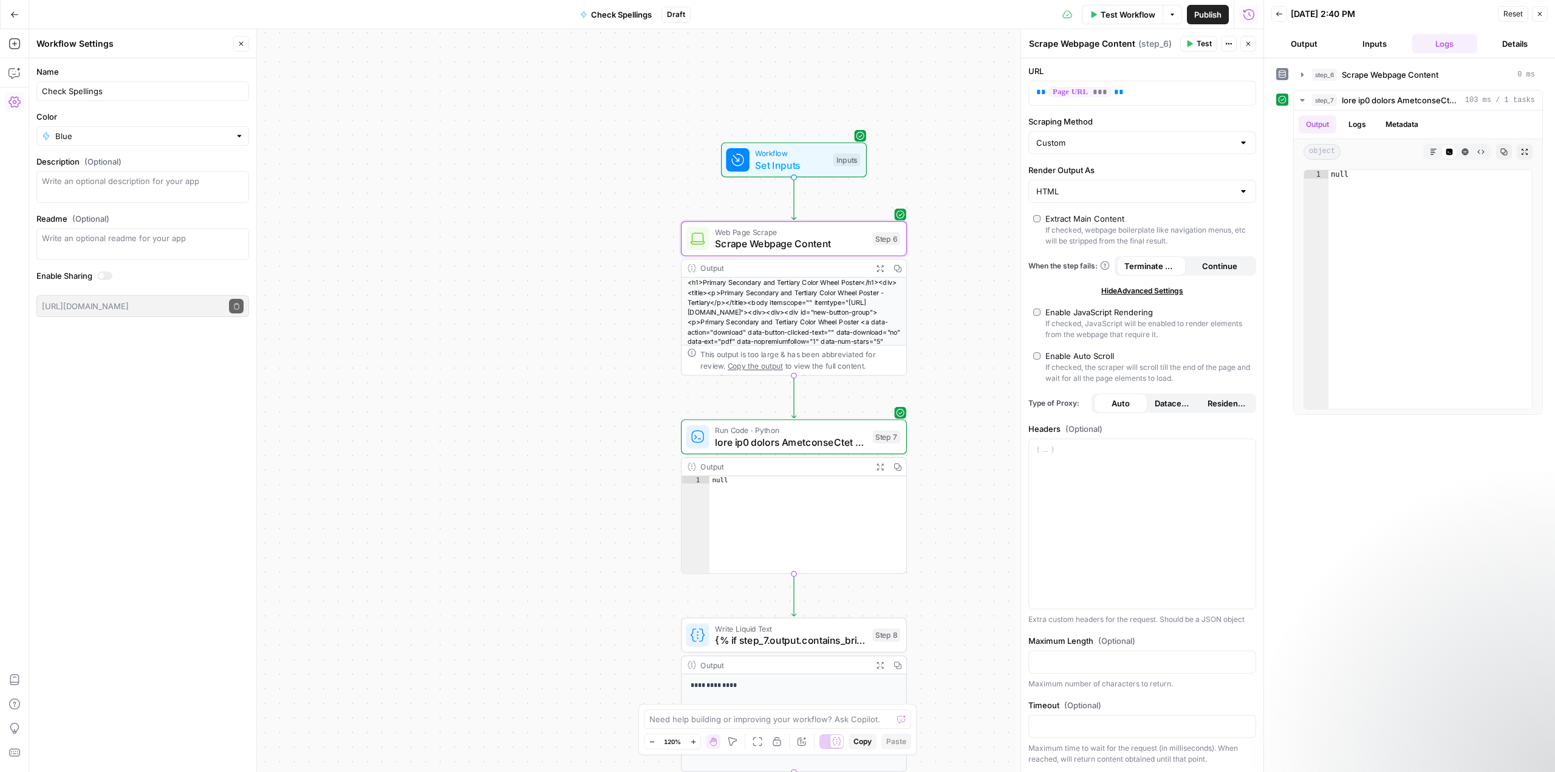
click at [1239, 192] on div at bounding box center [1244, 191] width 10 height 12
click at [1058, 255] on span "Markdown" at bounding box center [1135, 256] width 193 height 12
type input "Markdown"
click at [1239, 191] on div "Markdown" at bounding box center [1142, 191] width 228 height 23
click at [1106, 239] on span "HTML" at bounding box center [1135, 239] width 193 height 12
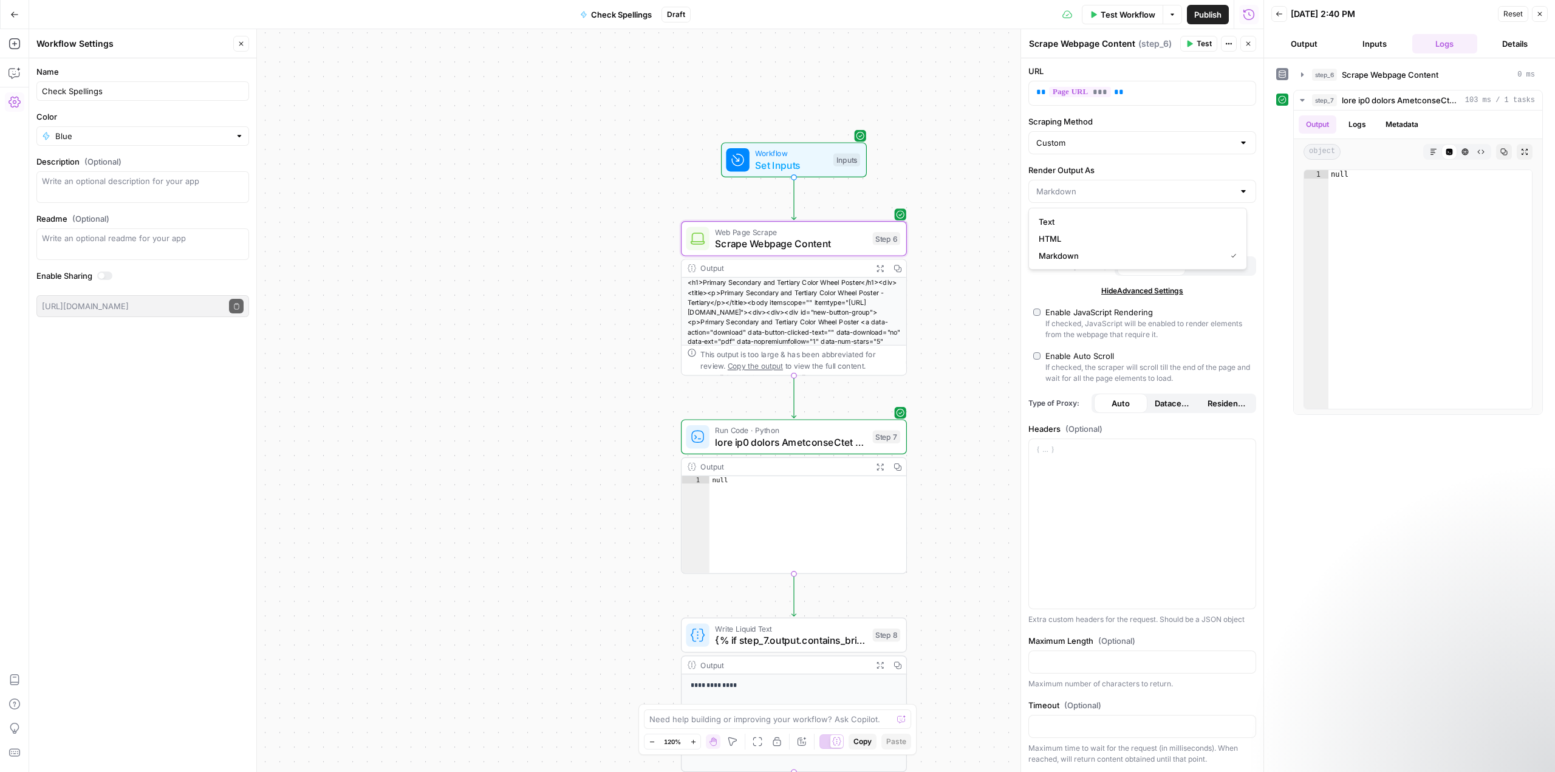
type input "HTML"
click at [877, 266] on icon "button" at bounding box center [880, 268] width 7 height 7
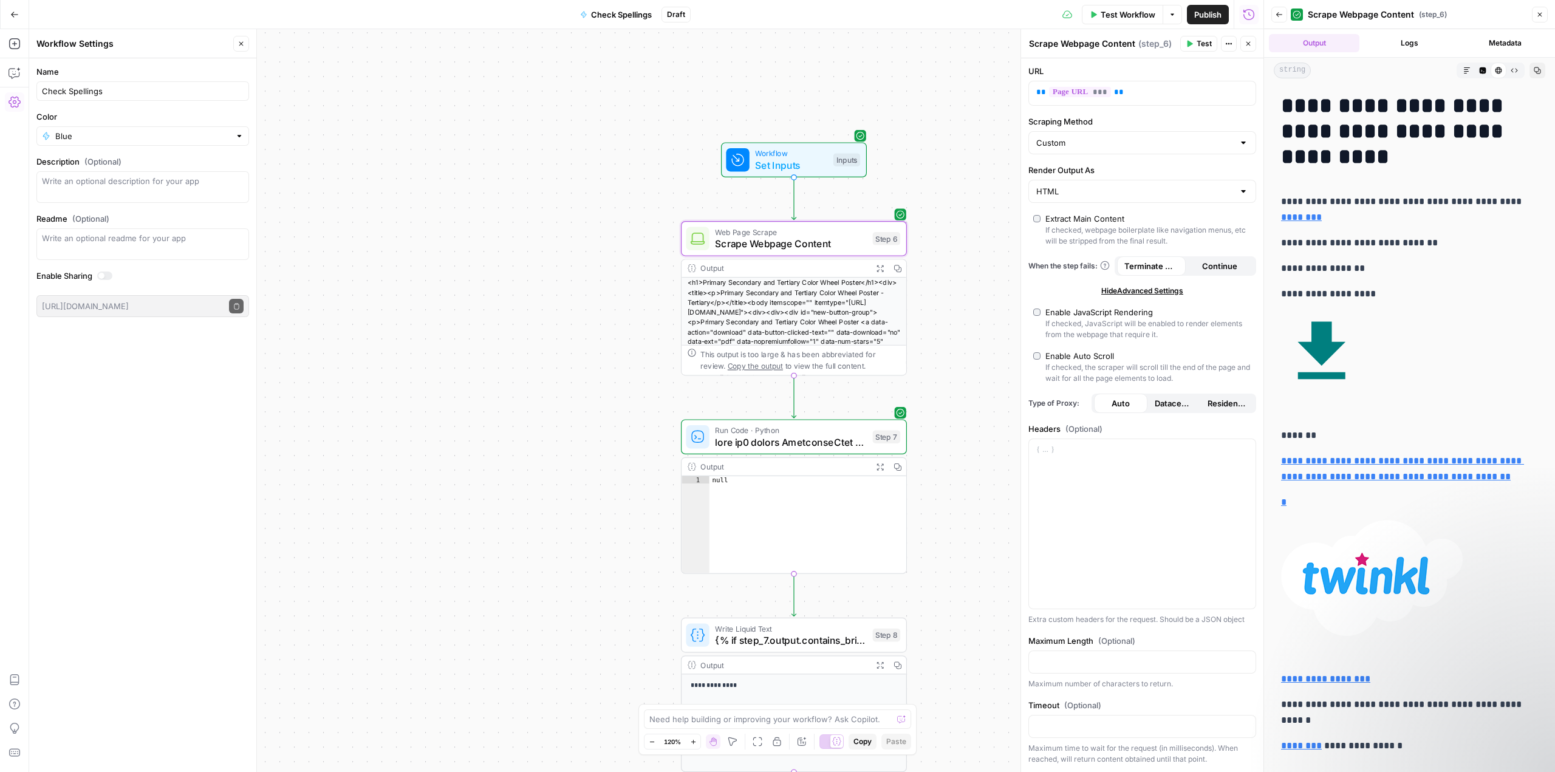
click at [1507, 37] on button "Metadata" at bounding box center [1505, 43] width 91 height 18
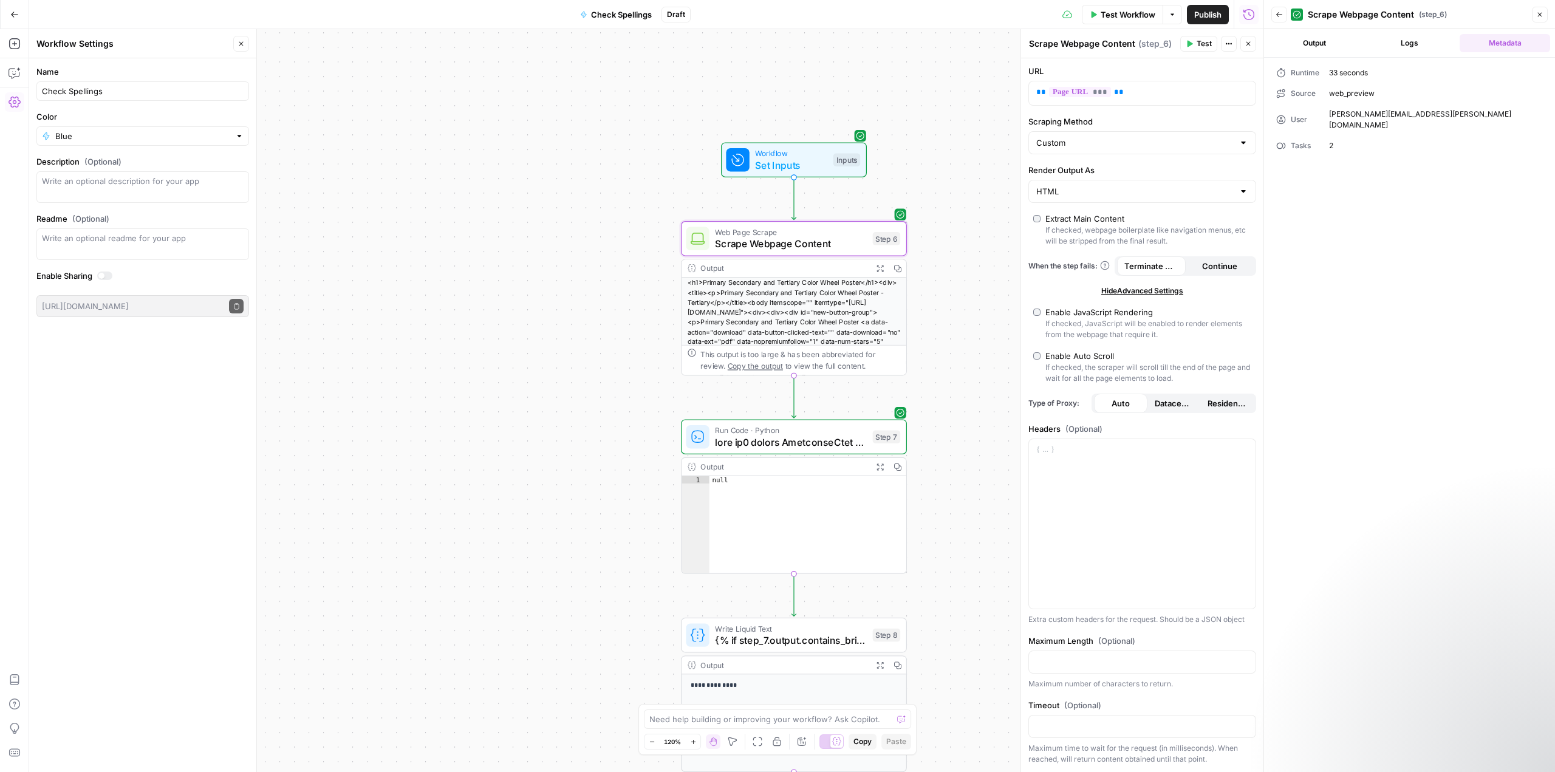
click at [1313, 40] on button "Output" at bounding box center [1314, 43] width 91 height 18
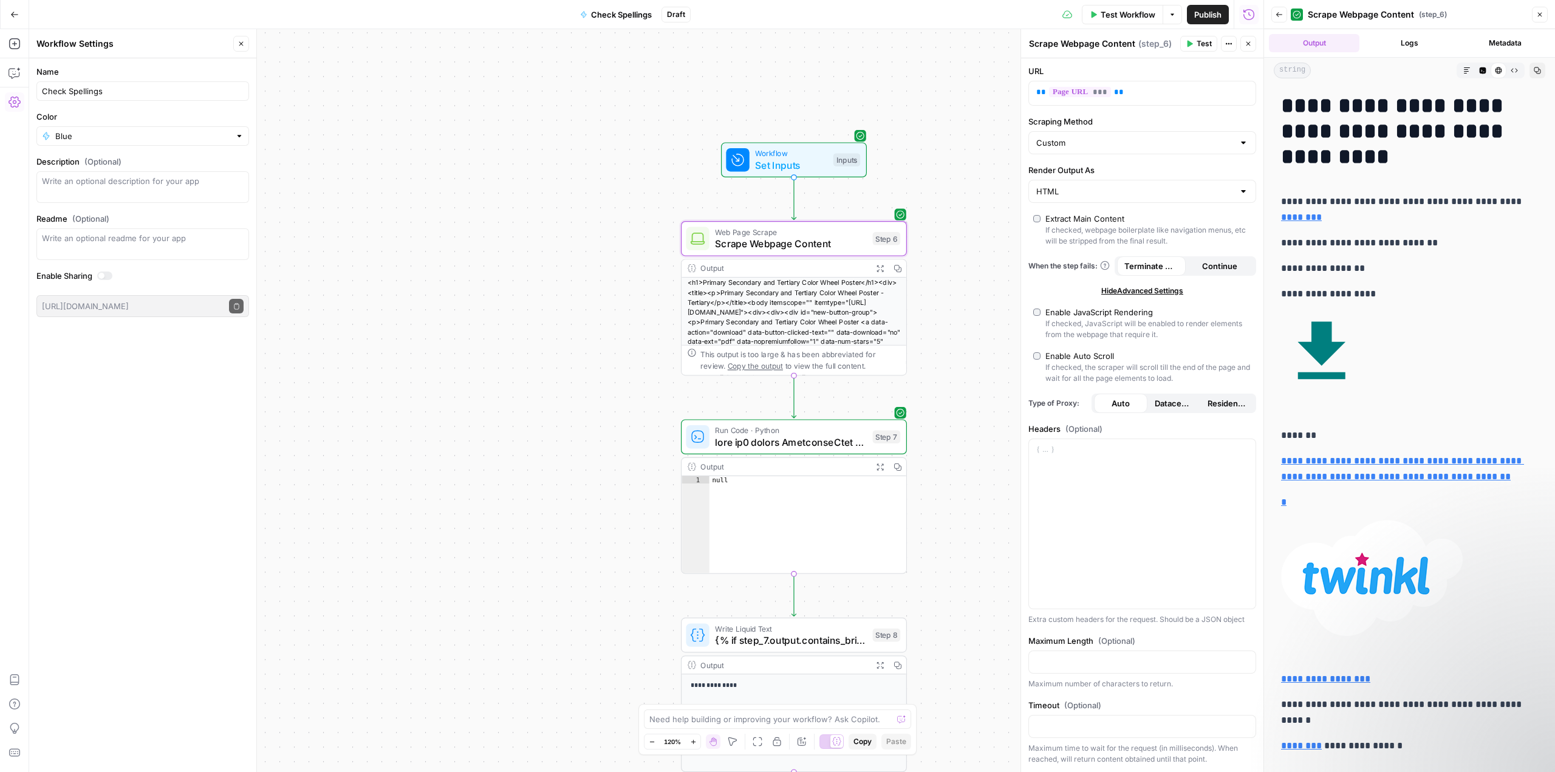
click at [1511, 69] on icon "button" at bounding box center [1514, 70] width 7 height 7
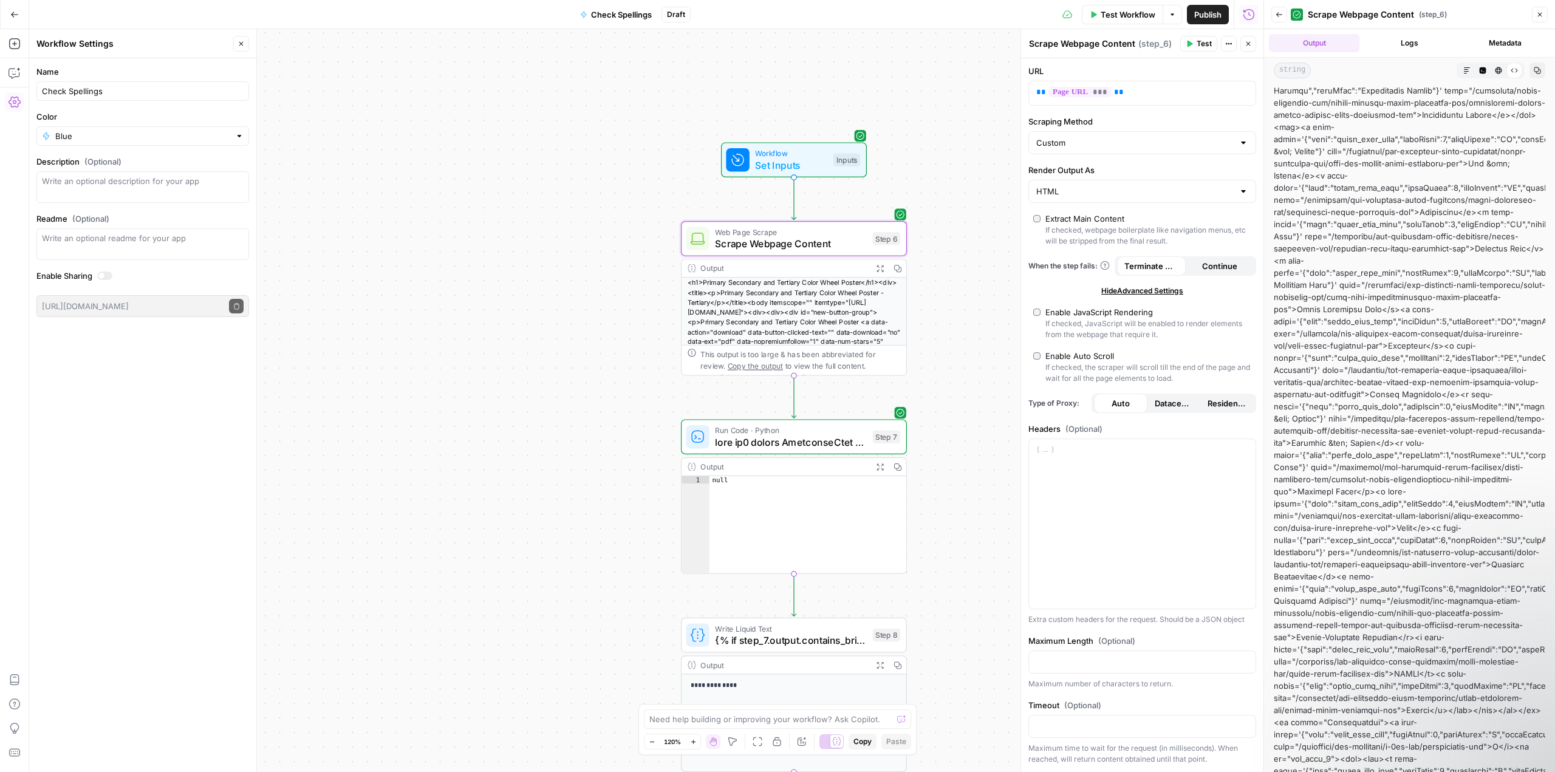
scroll to position [4617, 0]
click at [1242, 143] on div "Custom" at bounding box center [1142, 143] width 228 height 23
type input "Custom"
click at [1232, 45] on icon "button" at bounding box center [1228, 43] width 7 height 7
click at [1133, 92] on p "** *** **" at bounding box center [1137, 93] width 203 height 12
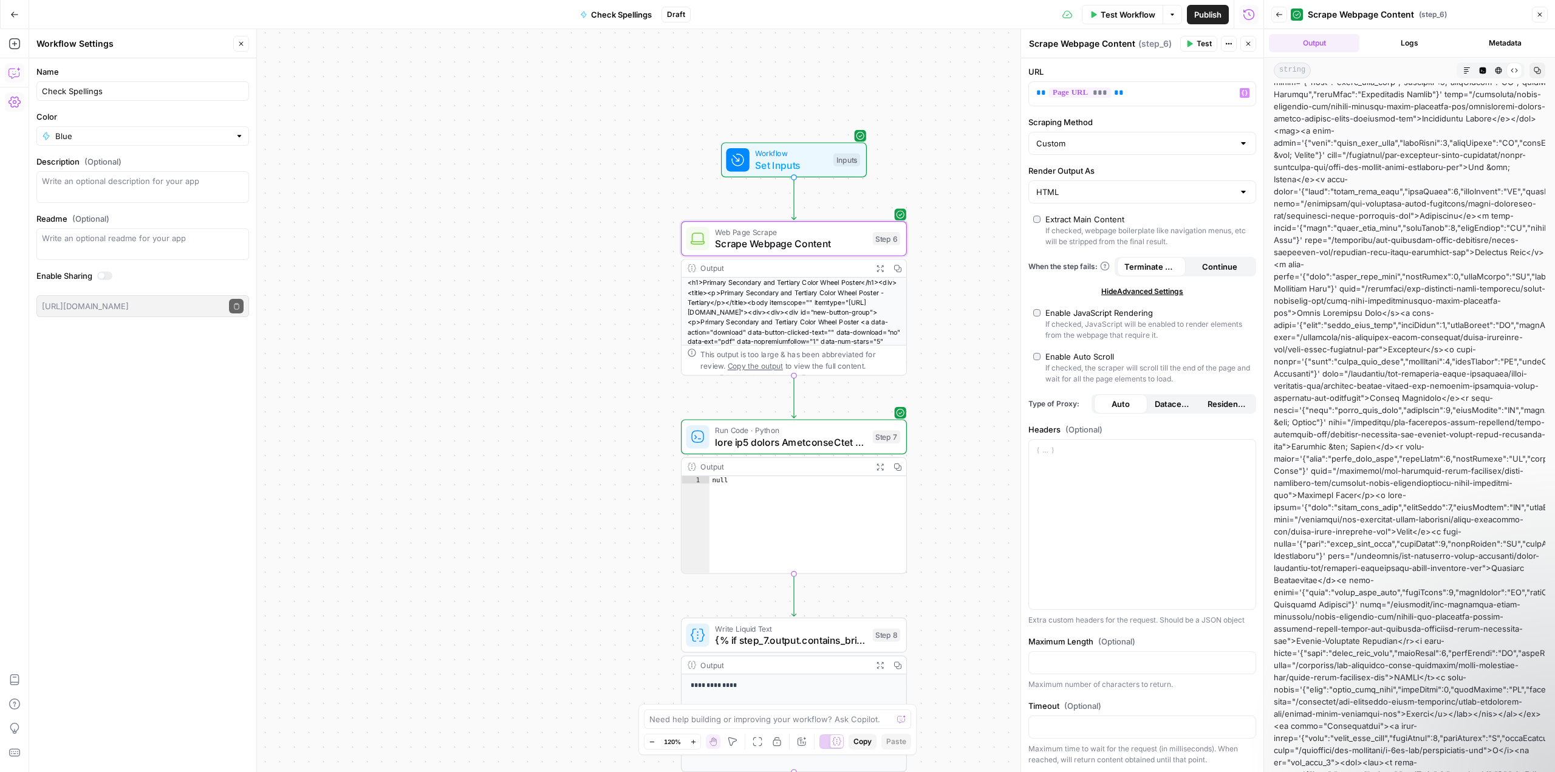
click at [16, 74] on icon "button" at bounding box center [15, 73] width 12 height 12
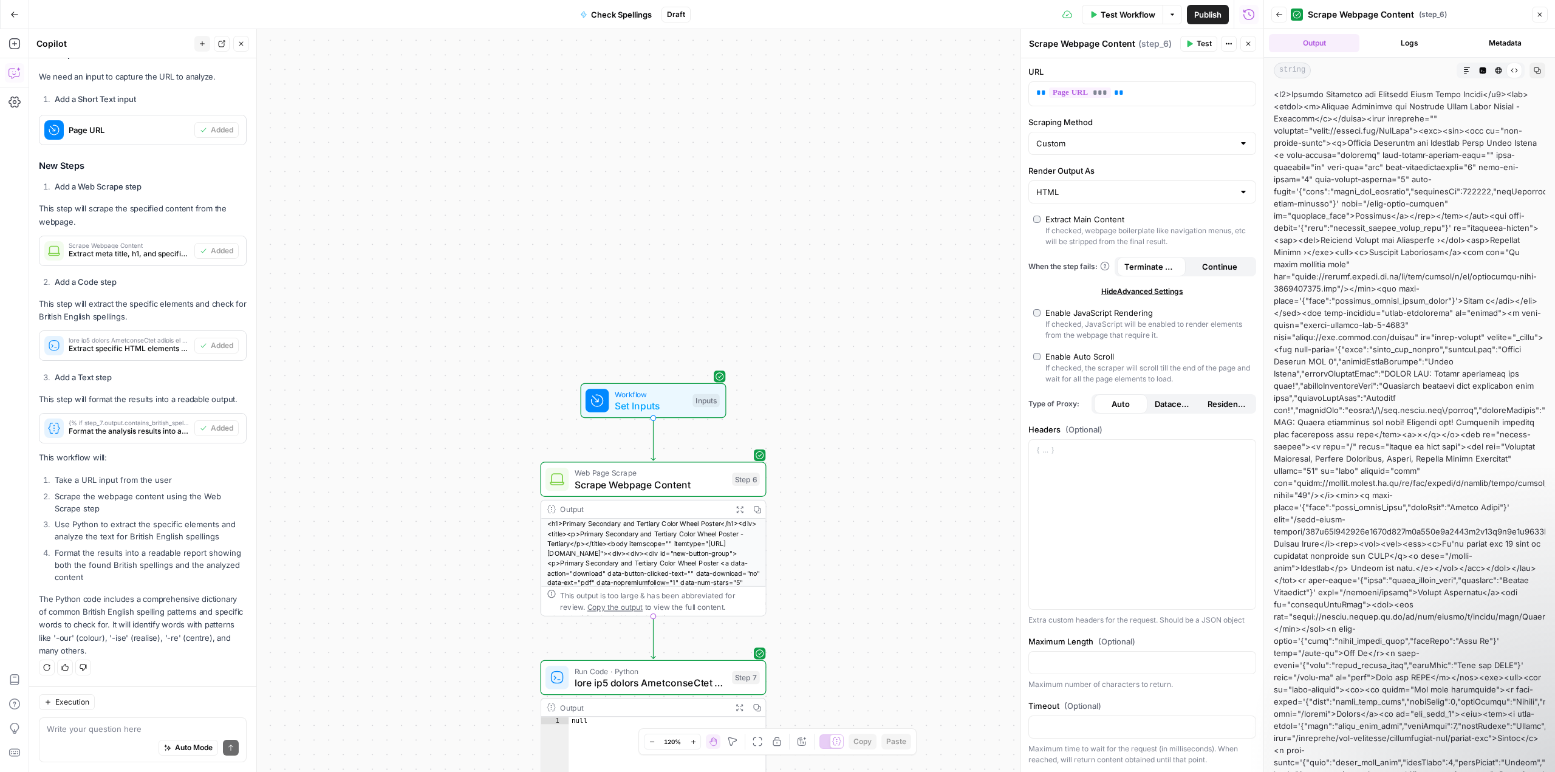
click at [1463, 70] on icon "button" at bounding box center [1466, 70] width 7 height 7
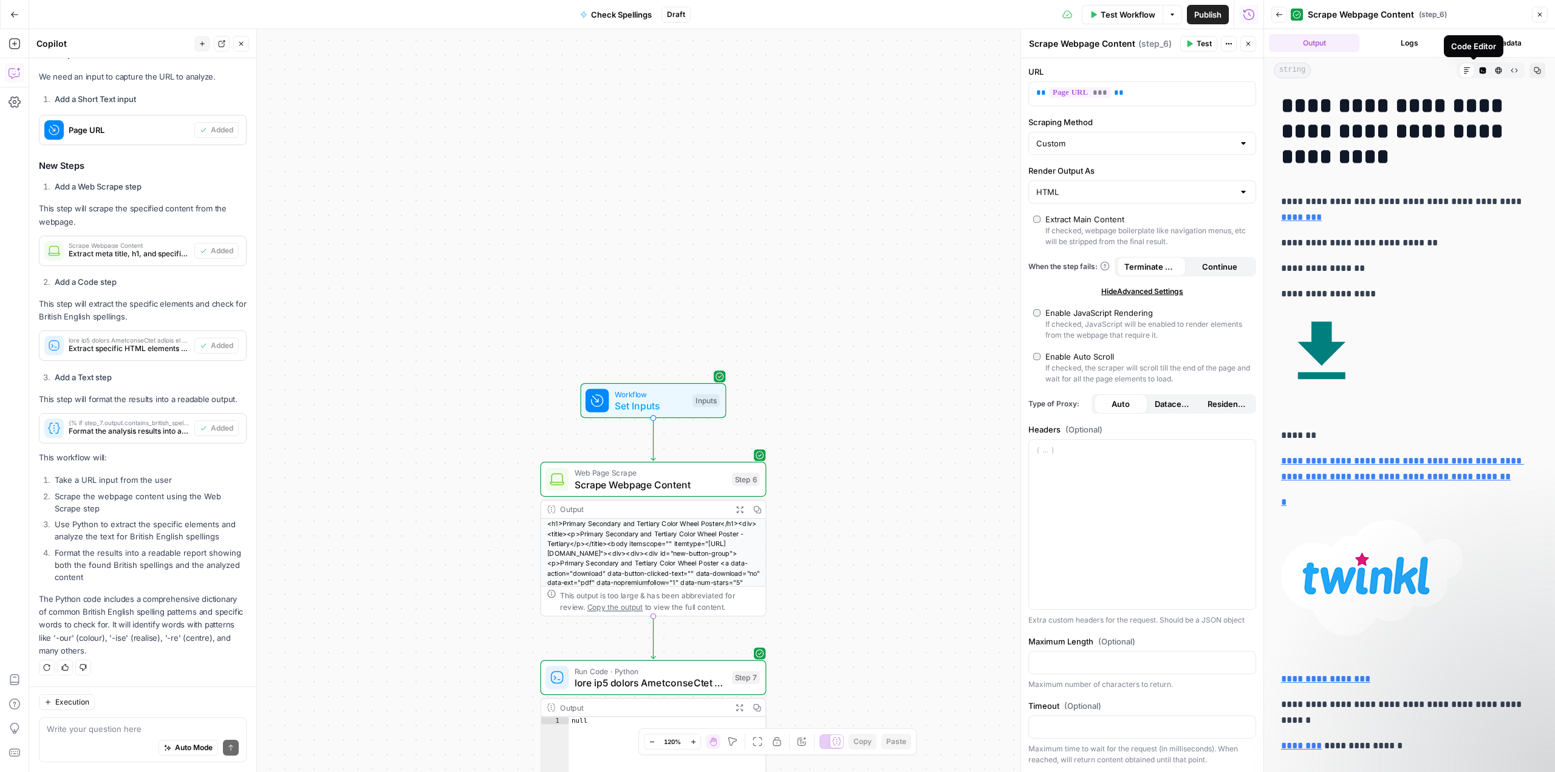
click at [1480, 69] on icon "button" at bounding box center [1483, 70] width 7 height 7
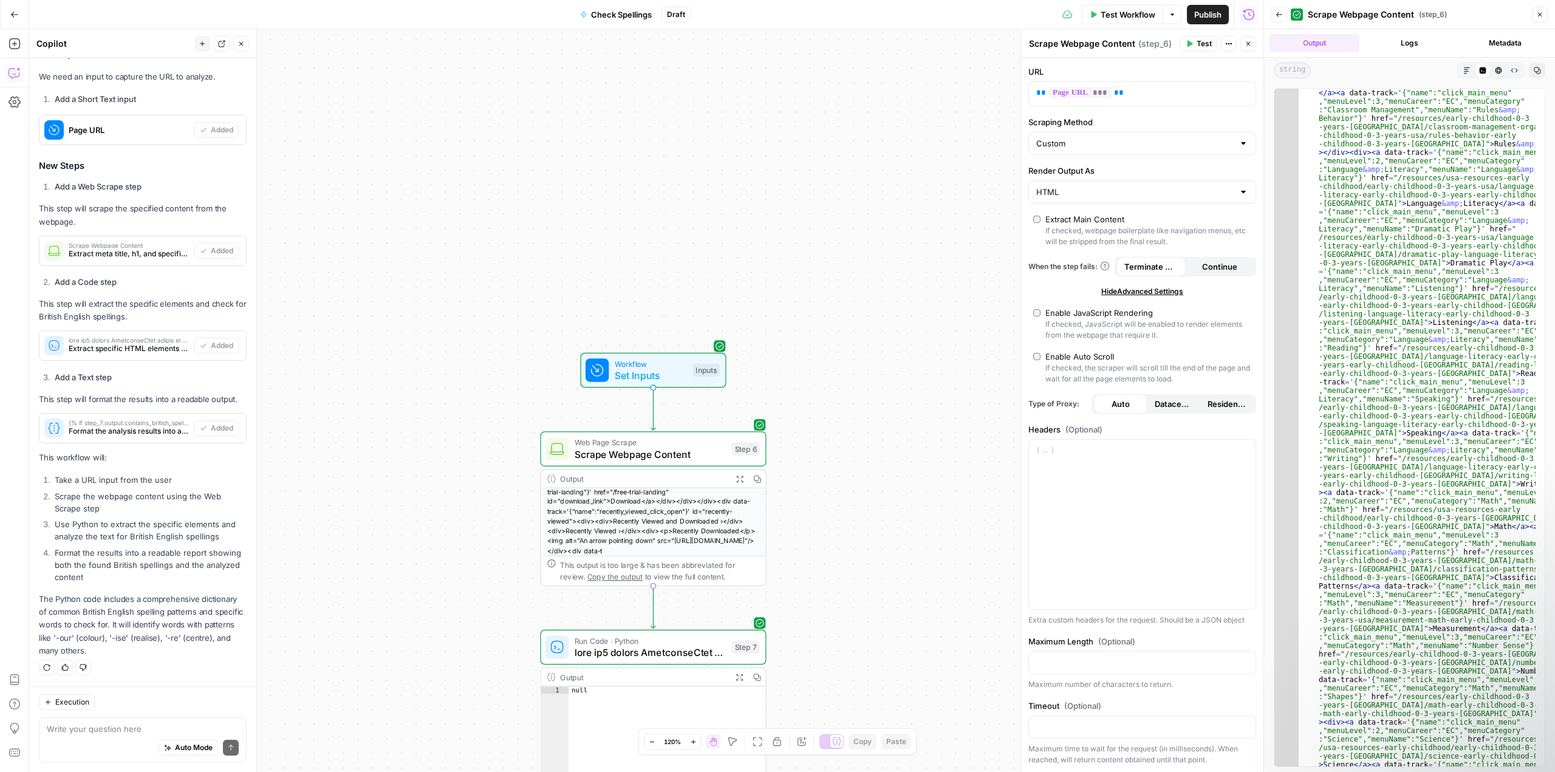
scroll to position [100, 0]
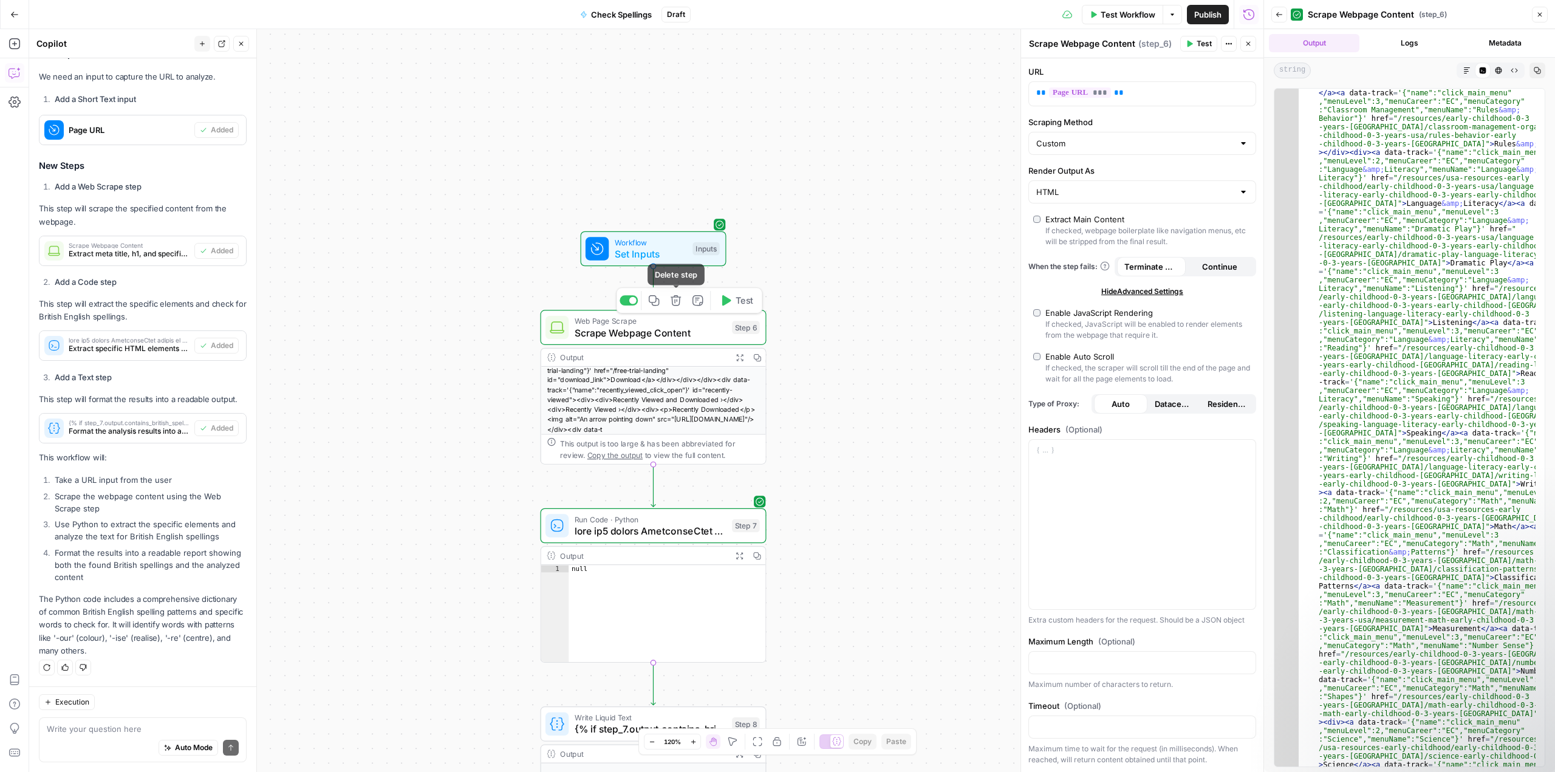
click at [677, 302] on icon "button" at bounding box center [676, 301] width 12 height 12
click at [749, 157] on span "Delete Step" at bounding box center [744, 155] width 47 height 12
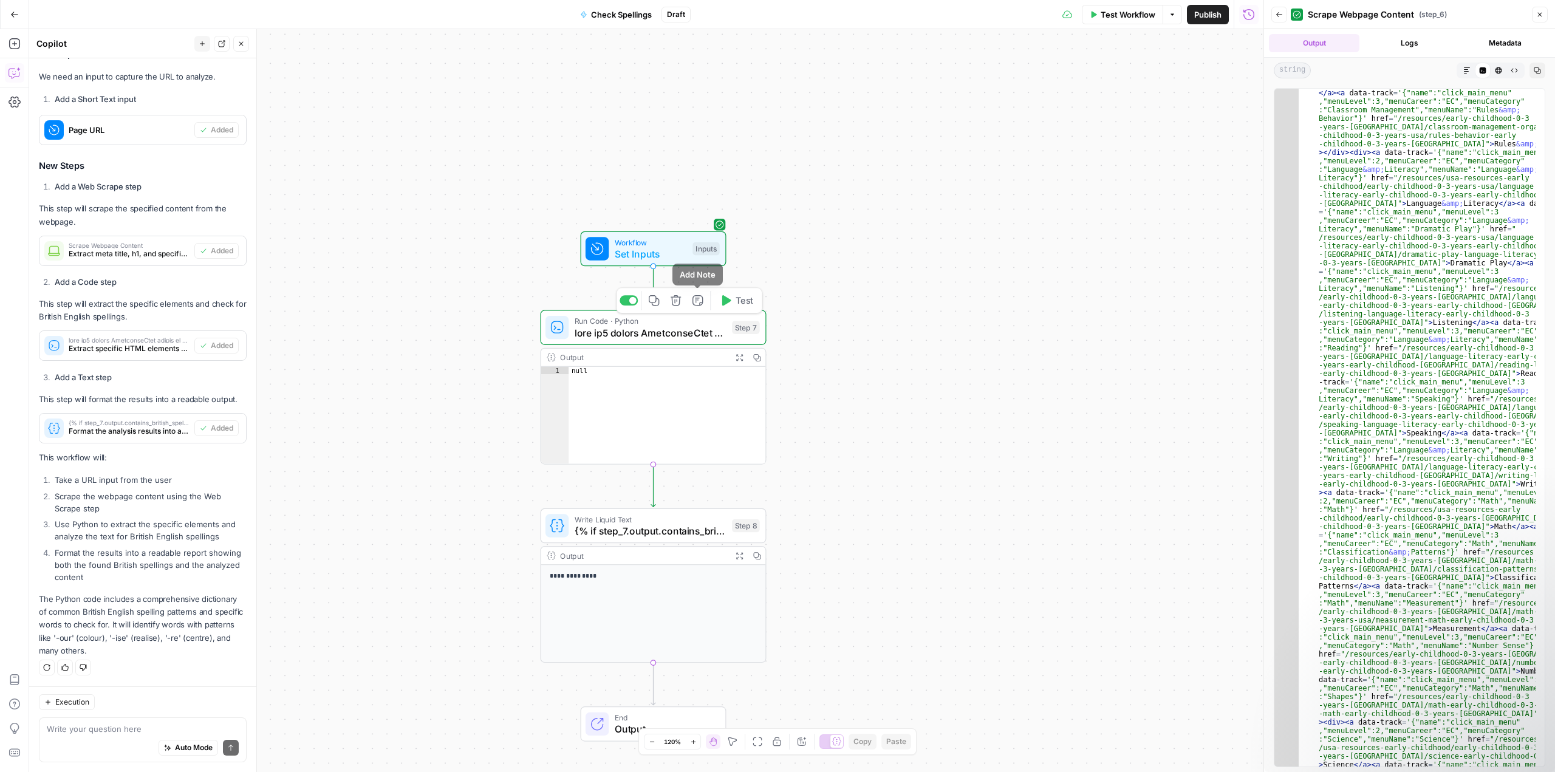
click at [678, 300] on icon "button" at bounding box center [676, 301] width 12 height 12
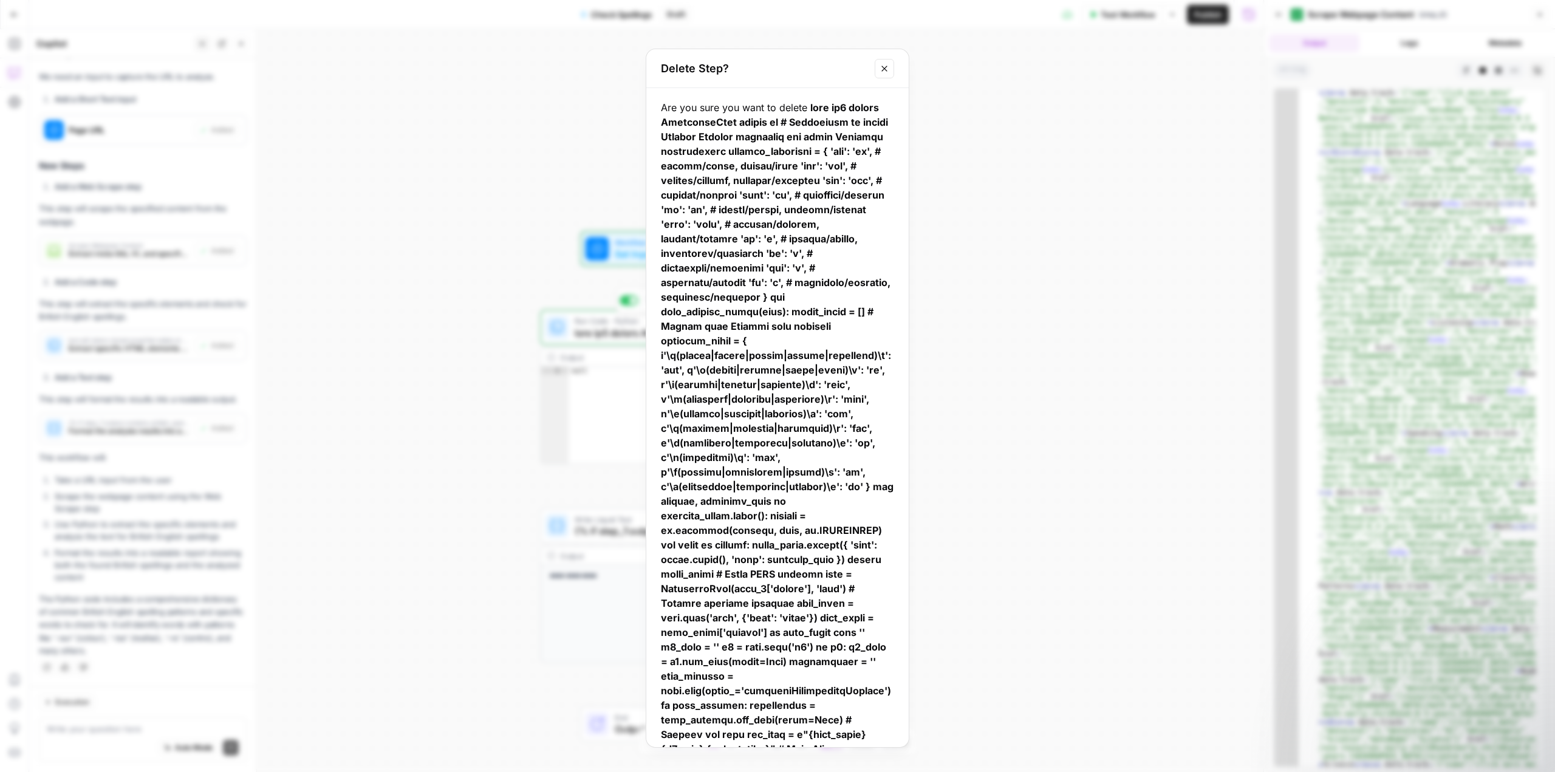
scroll to position [148, 0]
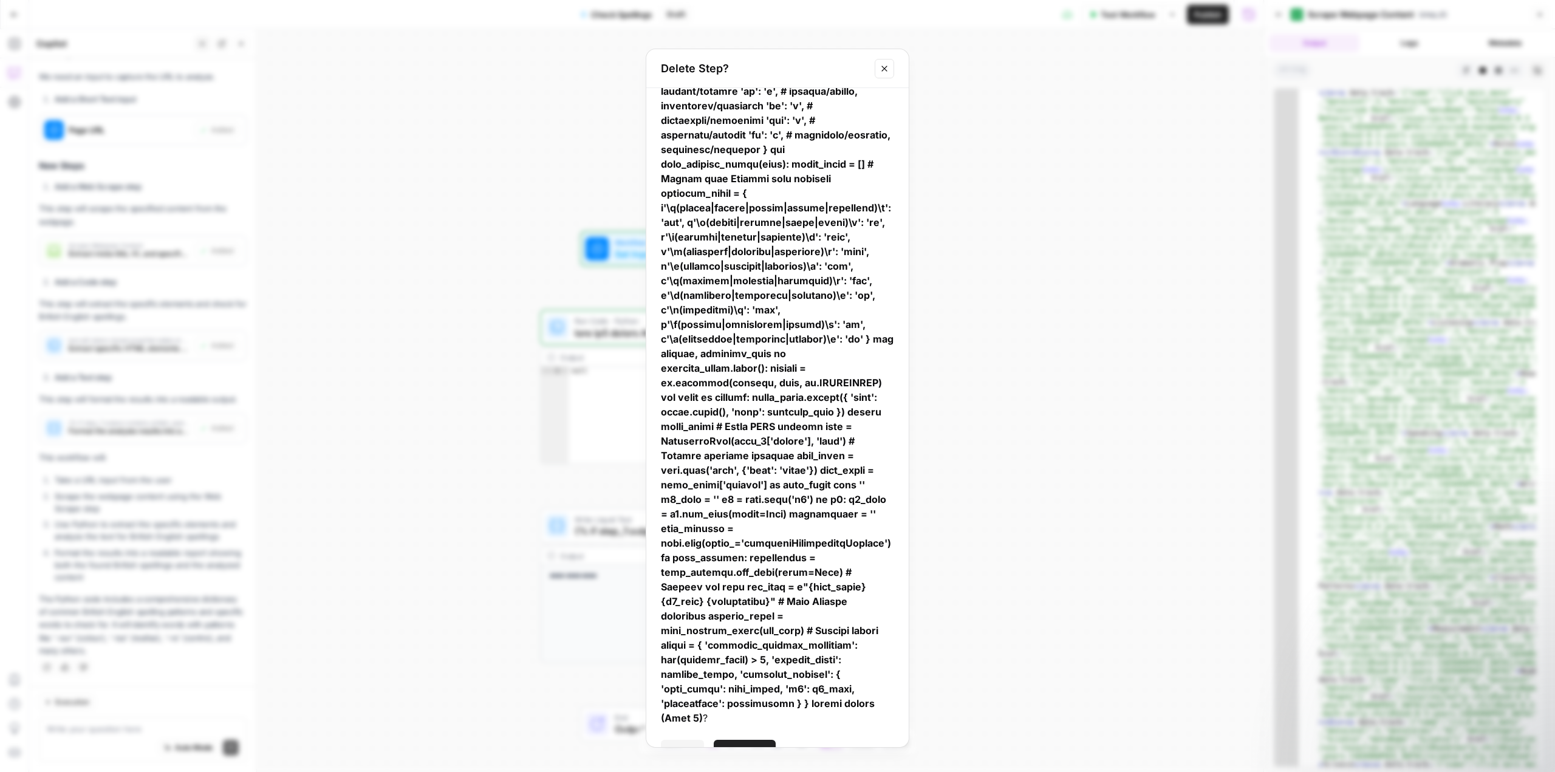
click at [746, 745] on span "Delete Step" at bounding box center [744, 751] width 47 height 12
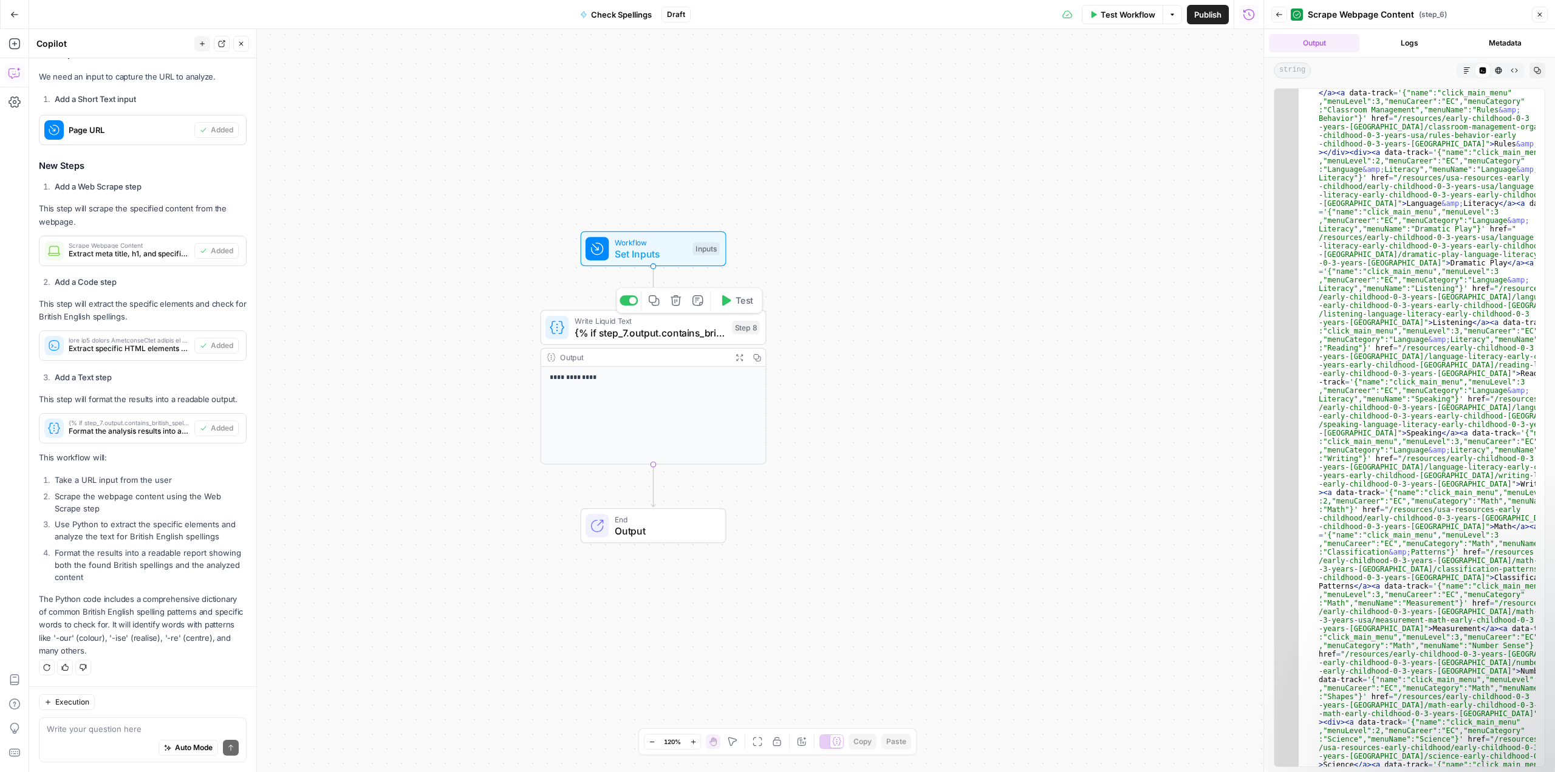
click at [677, 301] on icon "button" at bounding box center [676, 300] width 10 height 10
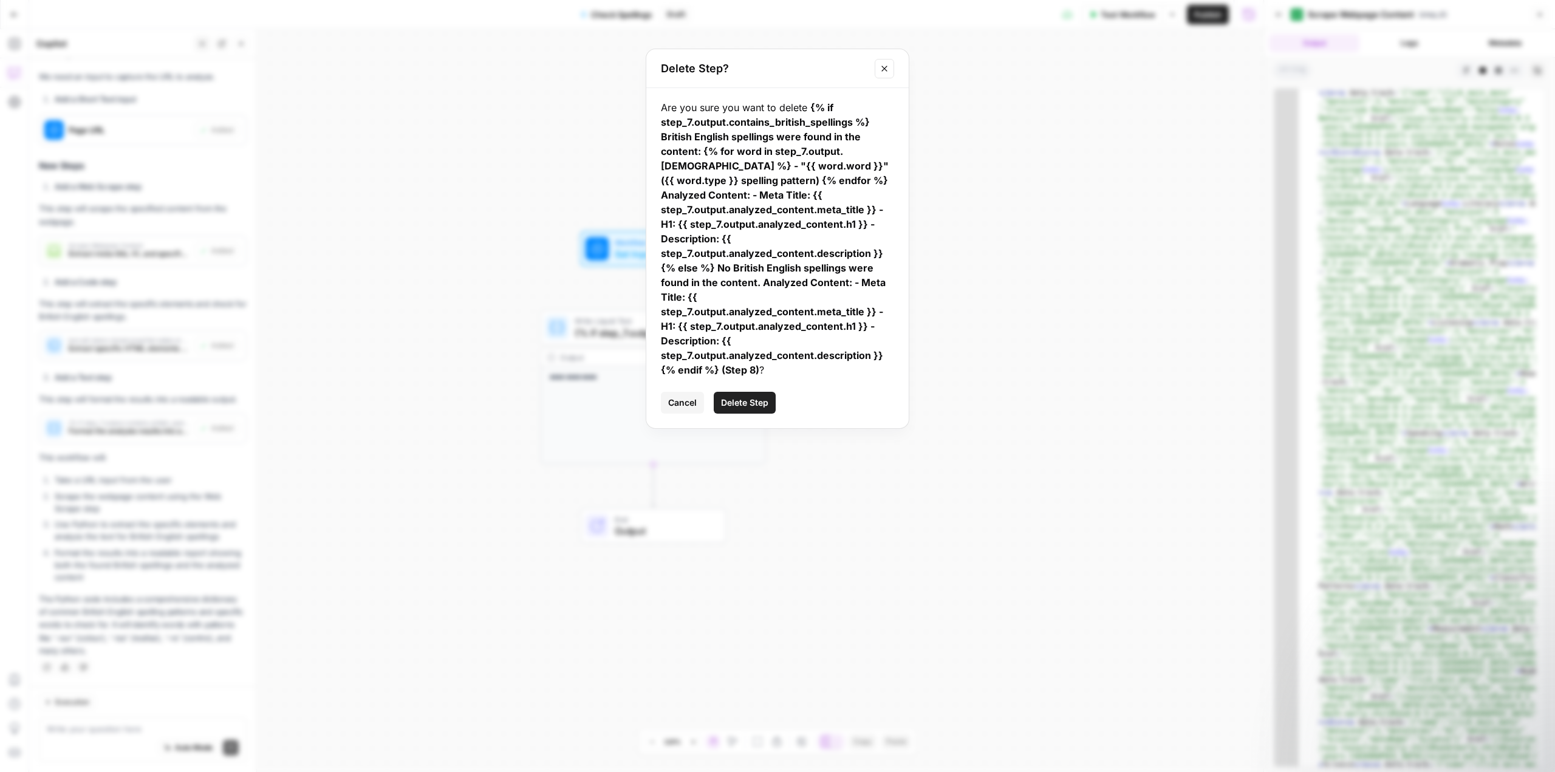
click at [755, 402] on span "Delete Step" at bounding box center [744, 403] width 47 height 12
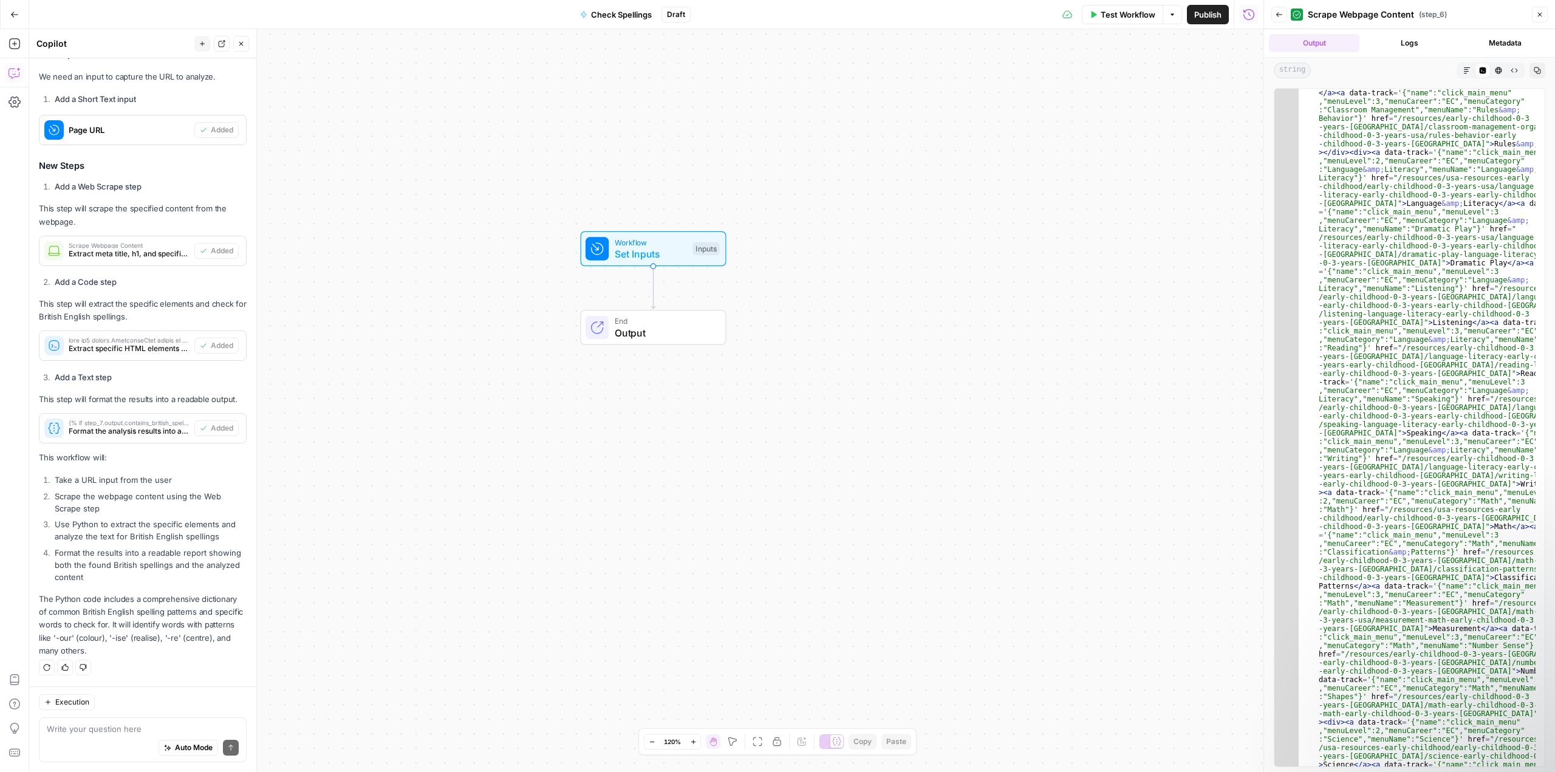
click at [245, 42] on button "Close" at bounding box center [241, 44] width 16 height 16
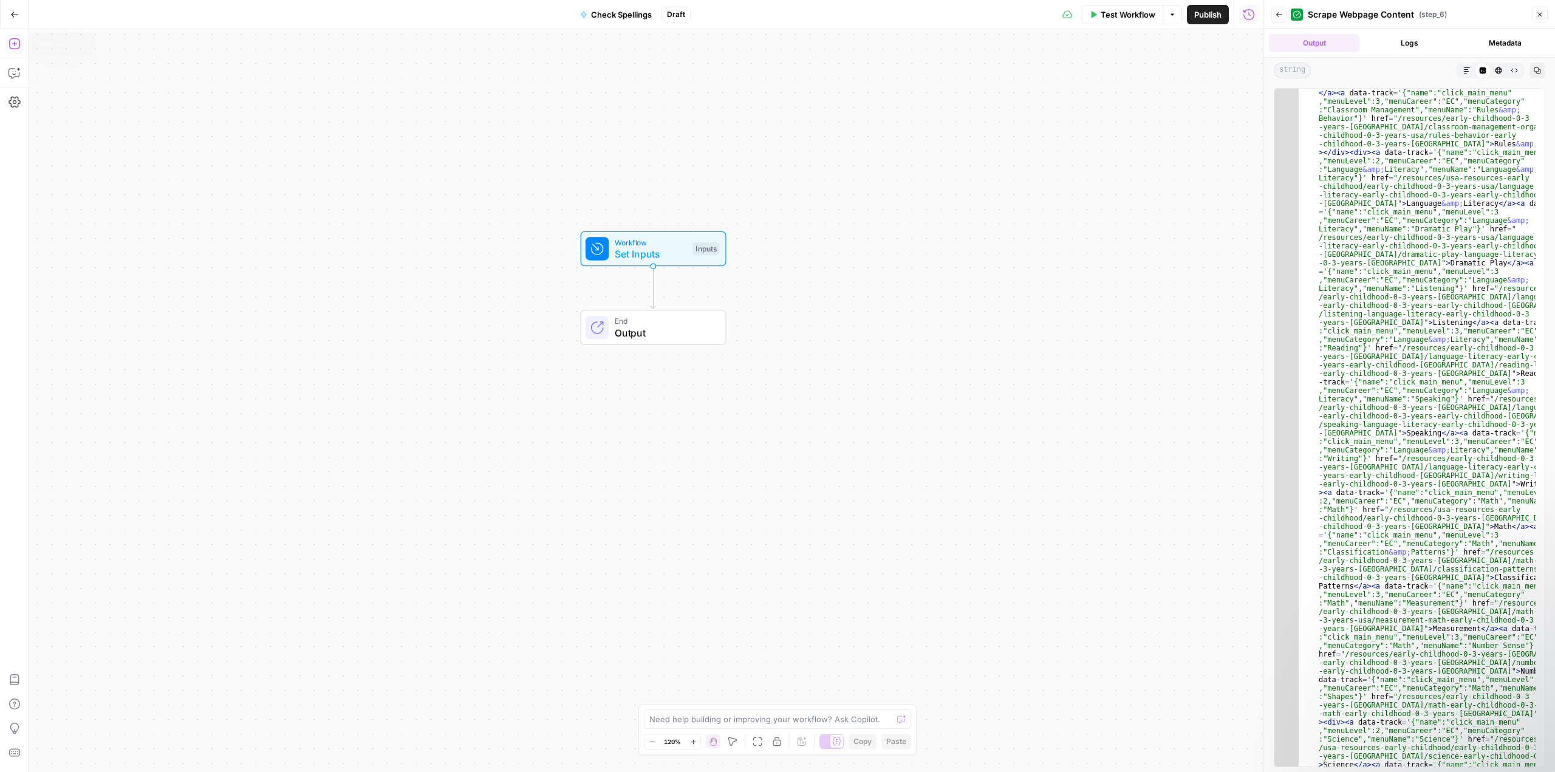
click at [19, 43] on icon "button" at bounding box center [14, 43] width 11 height 11
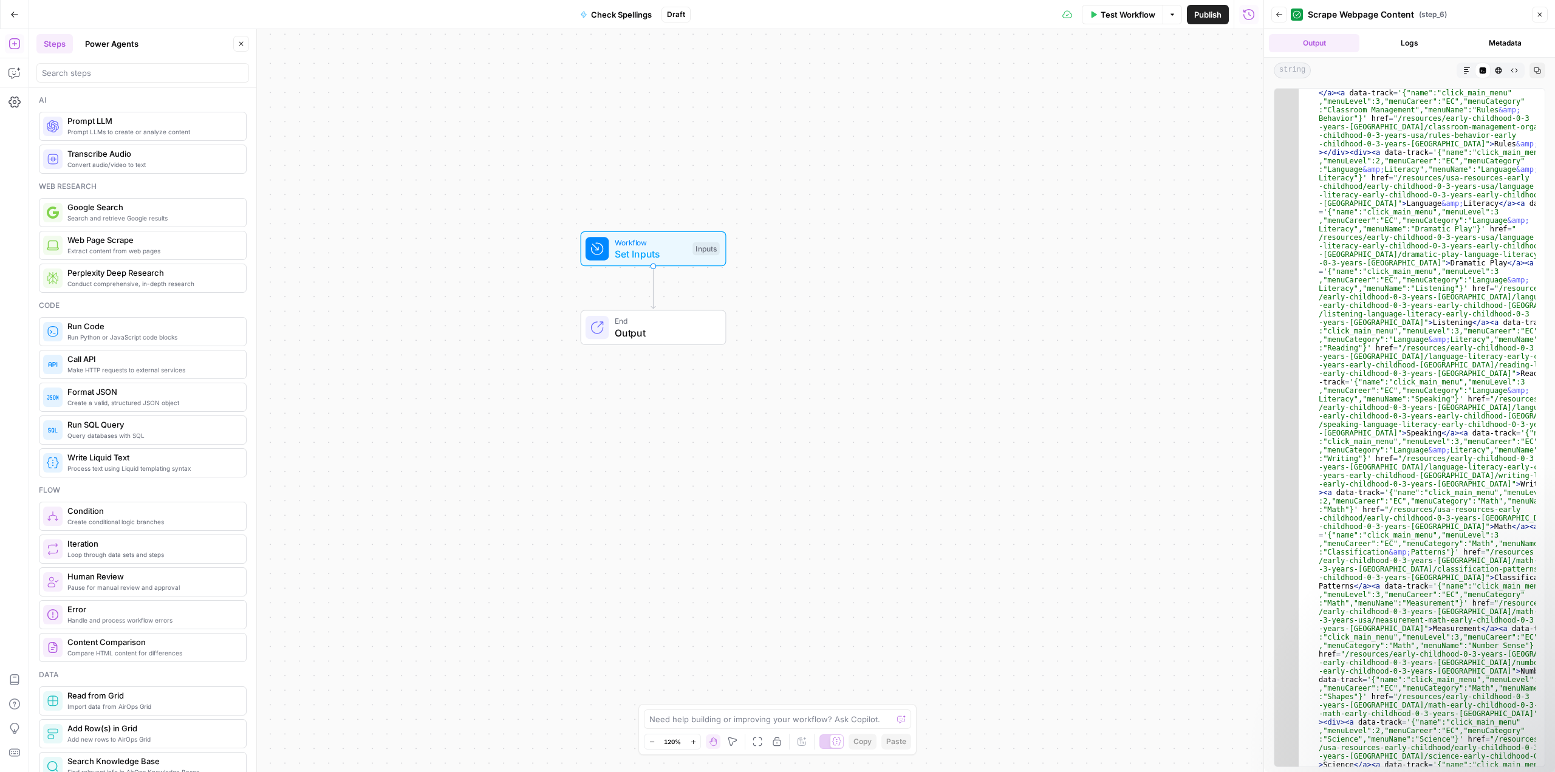
click at [188, 250] on span "Extract content from web pages" at bounding box center [151, 251] width 169 height 10
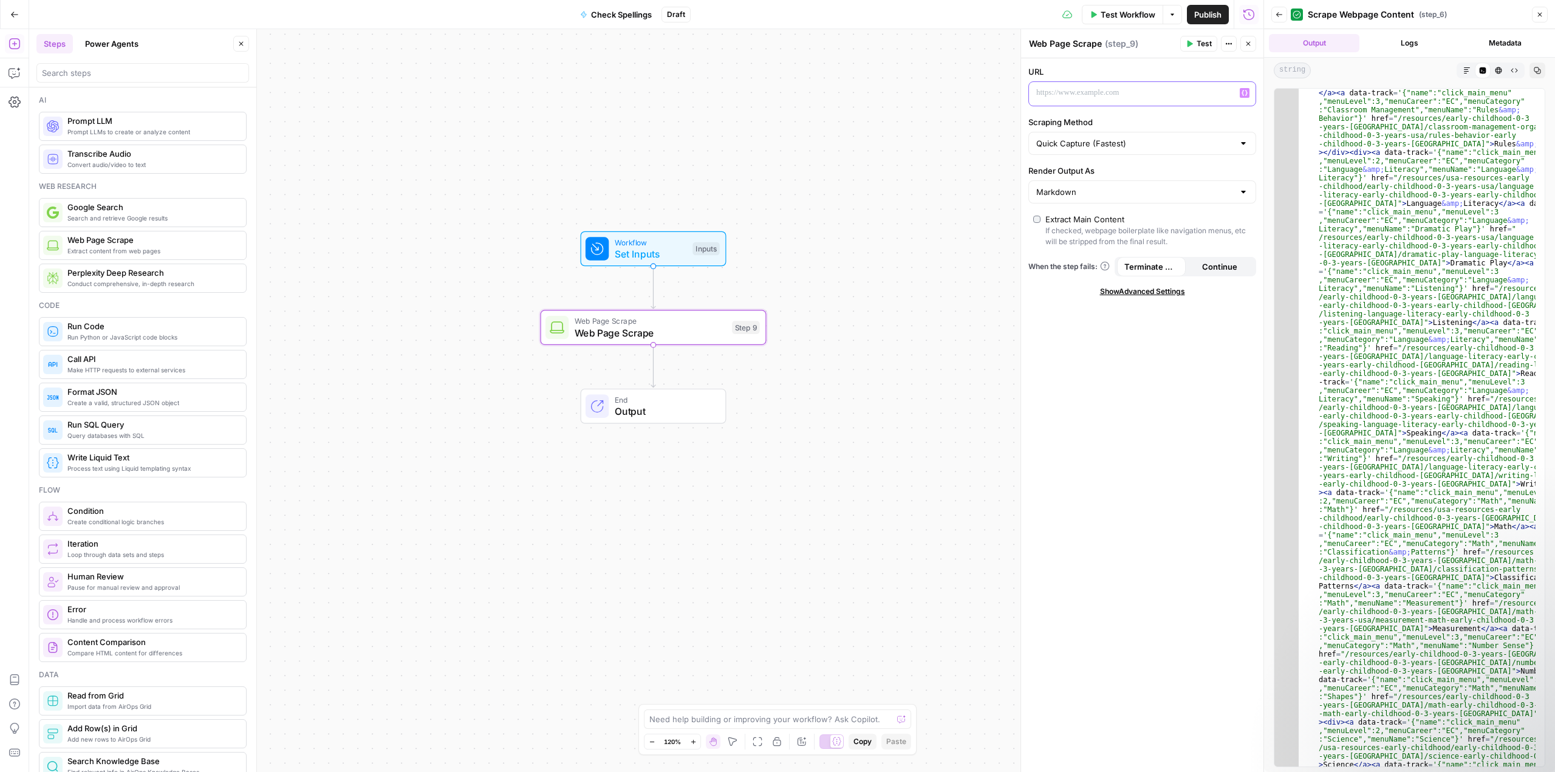
click at [1102, 94] on p at bounding box center [1132, 93] width 193 height 12
click at [677, 244] on span "Workflow" at bounding box center [651, 242] width 72 height 12
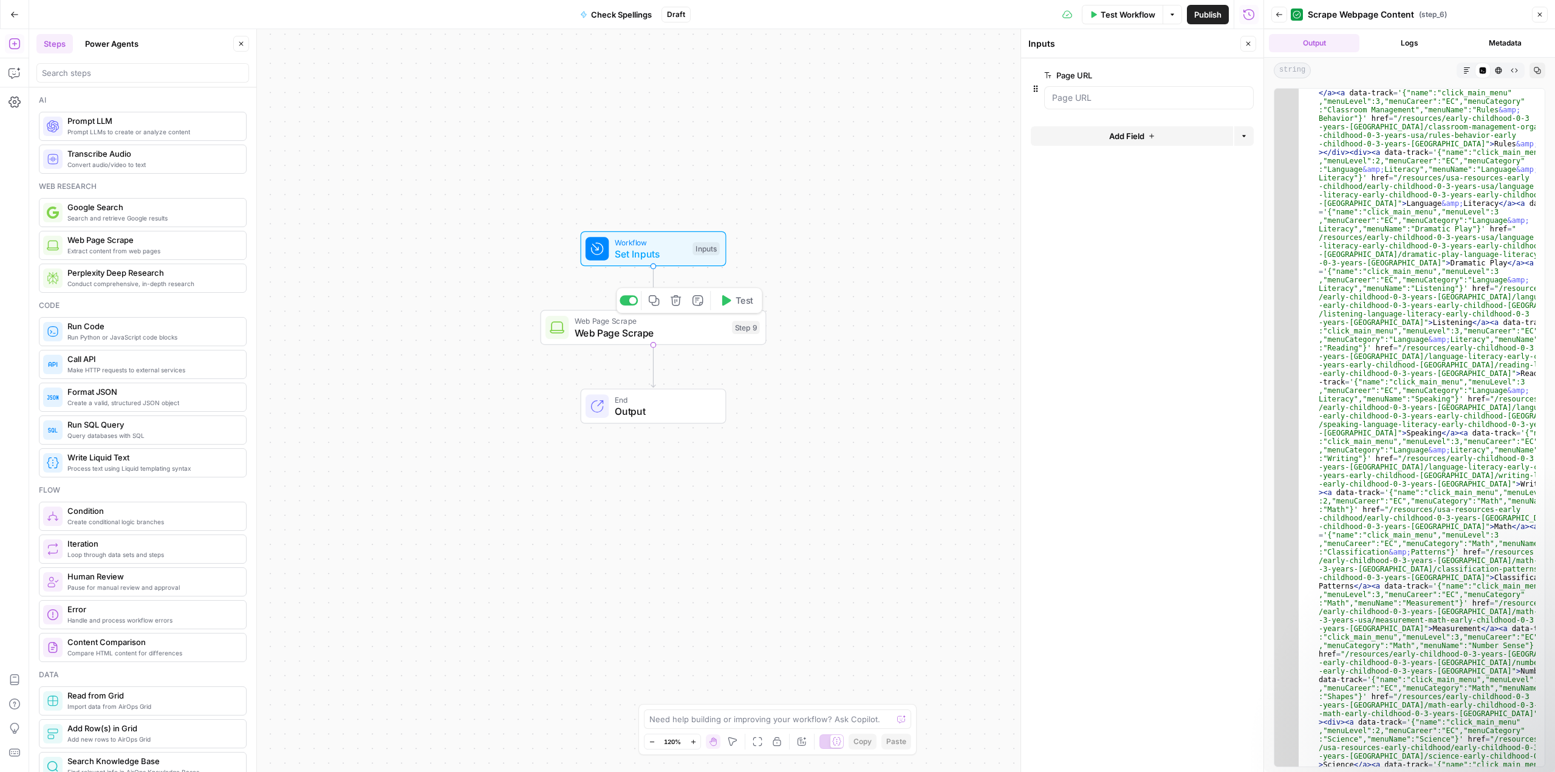
click at [680, 331] on span "Web Page Scrape" at bounding box center [651, 333] width 152 height 15
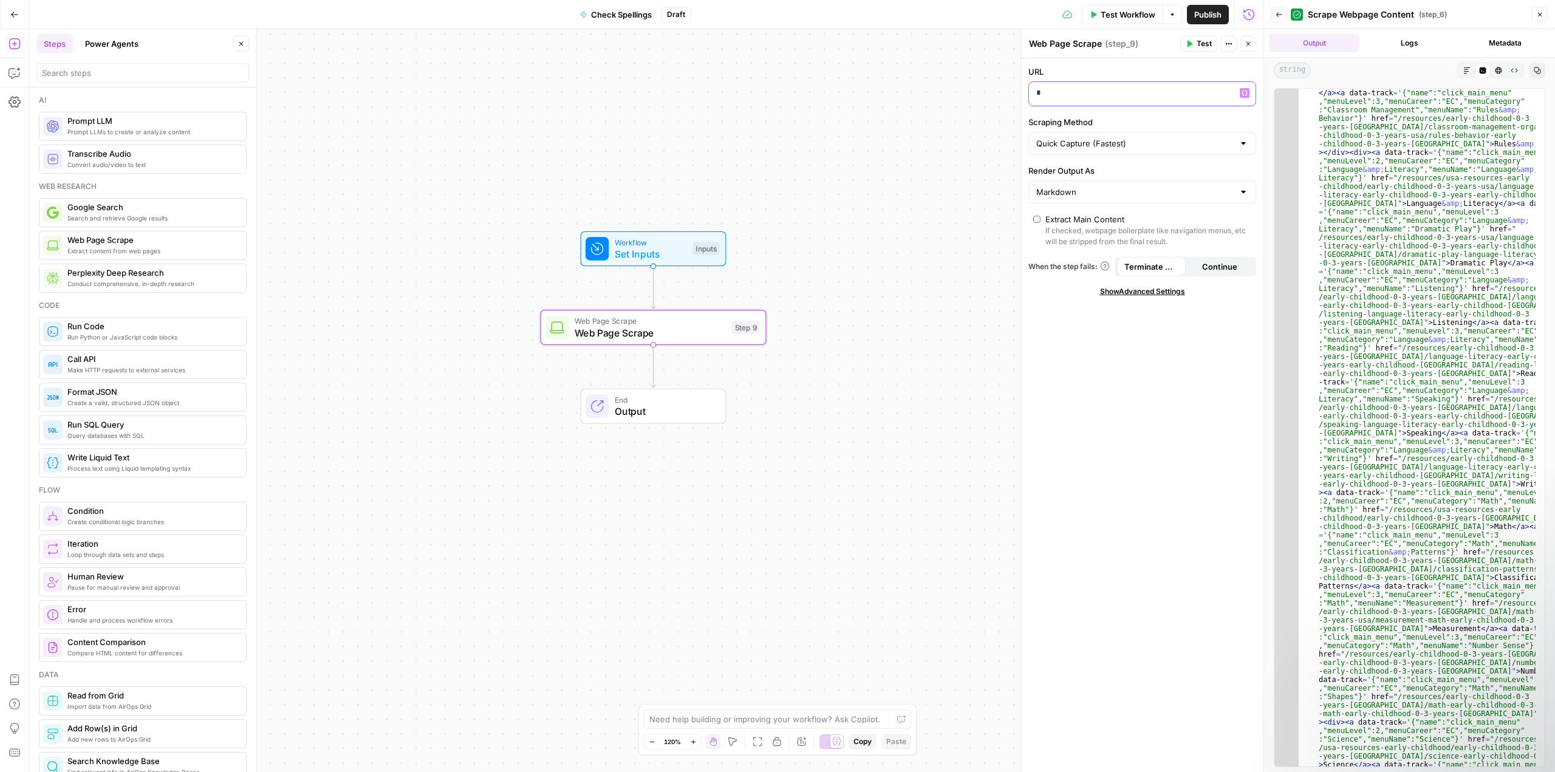
click at [1083, 93] on p "*" at bounding box center [1132, 93] width 193 height 12
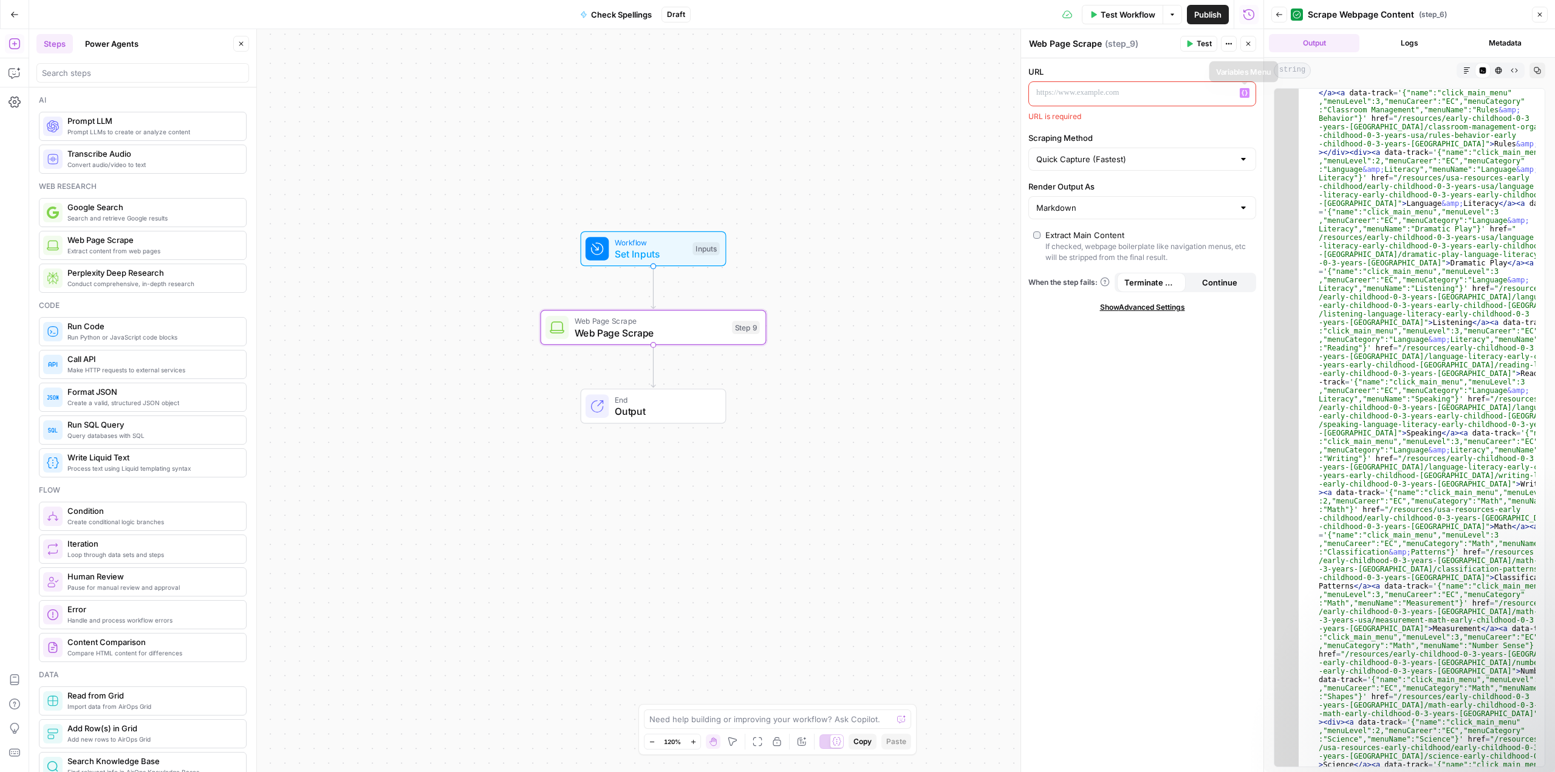
click at [1240, 89] on button "Variables Menu" at bounding box center [1245, 93] width 10 height 10
click at [651, 142] on button "Select variable Page URL" at bounding box center [676, 138] width 152 height 19
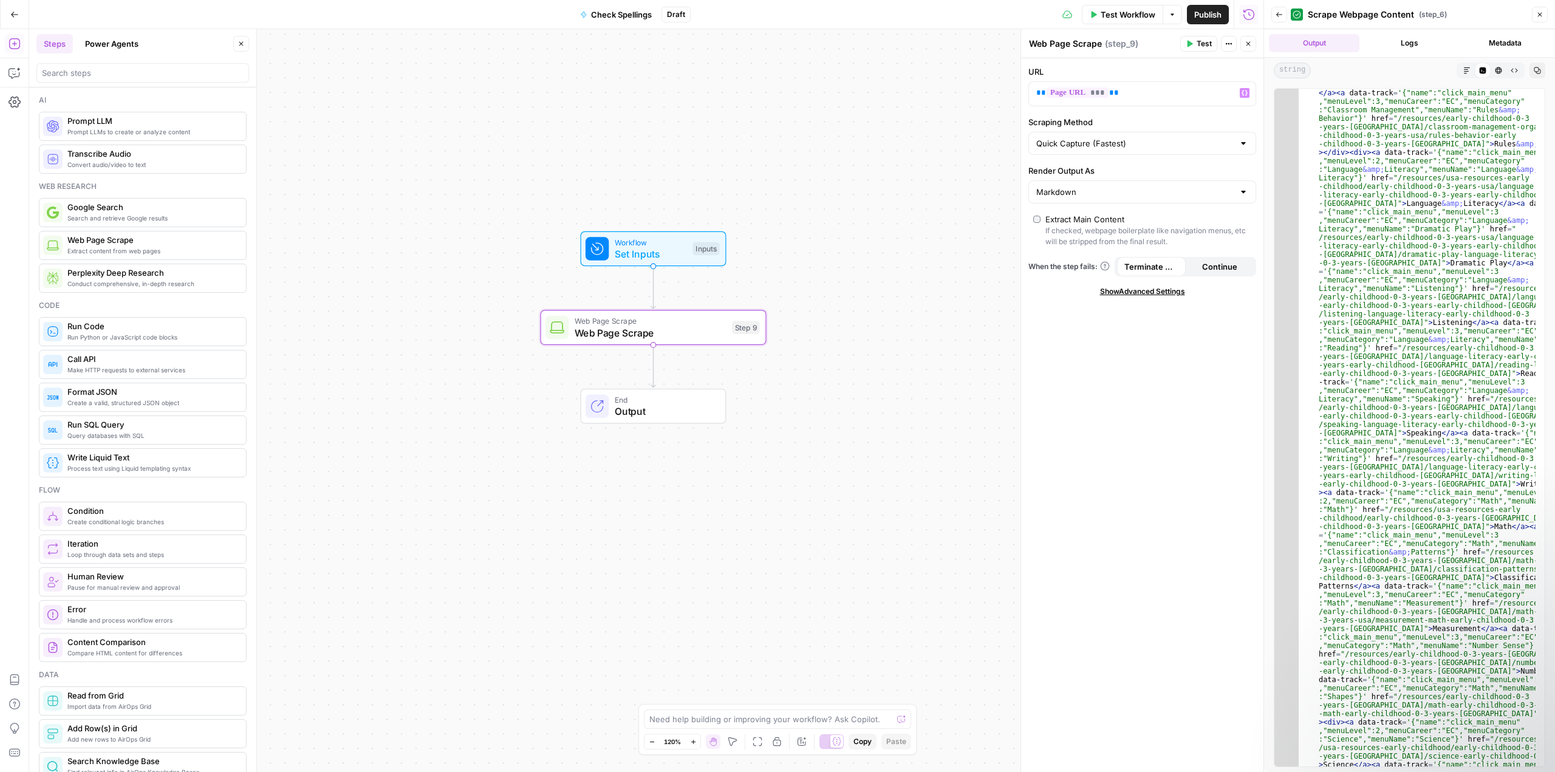
click at [1246, 143] on div at bounding box center [1244, 143] width 10 height 12
click at [1121, 185] on span "Detailed Scrape (Slowest)" at bounding box center [1140, 191] width 202 height 12
type input "Detailed Scrape (Slowest)"
click at [1242, 190] on div at bounding box center [1244, 192] width 10 height 12
click at [1064, 226] on span "Text" at bounding box center [1140, 222] width 202 height 12
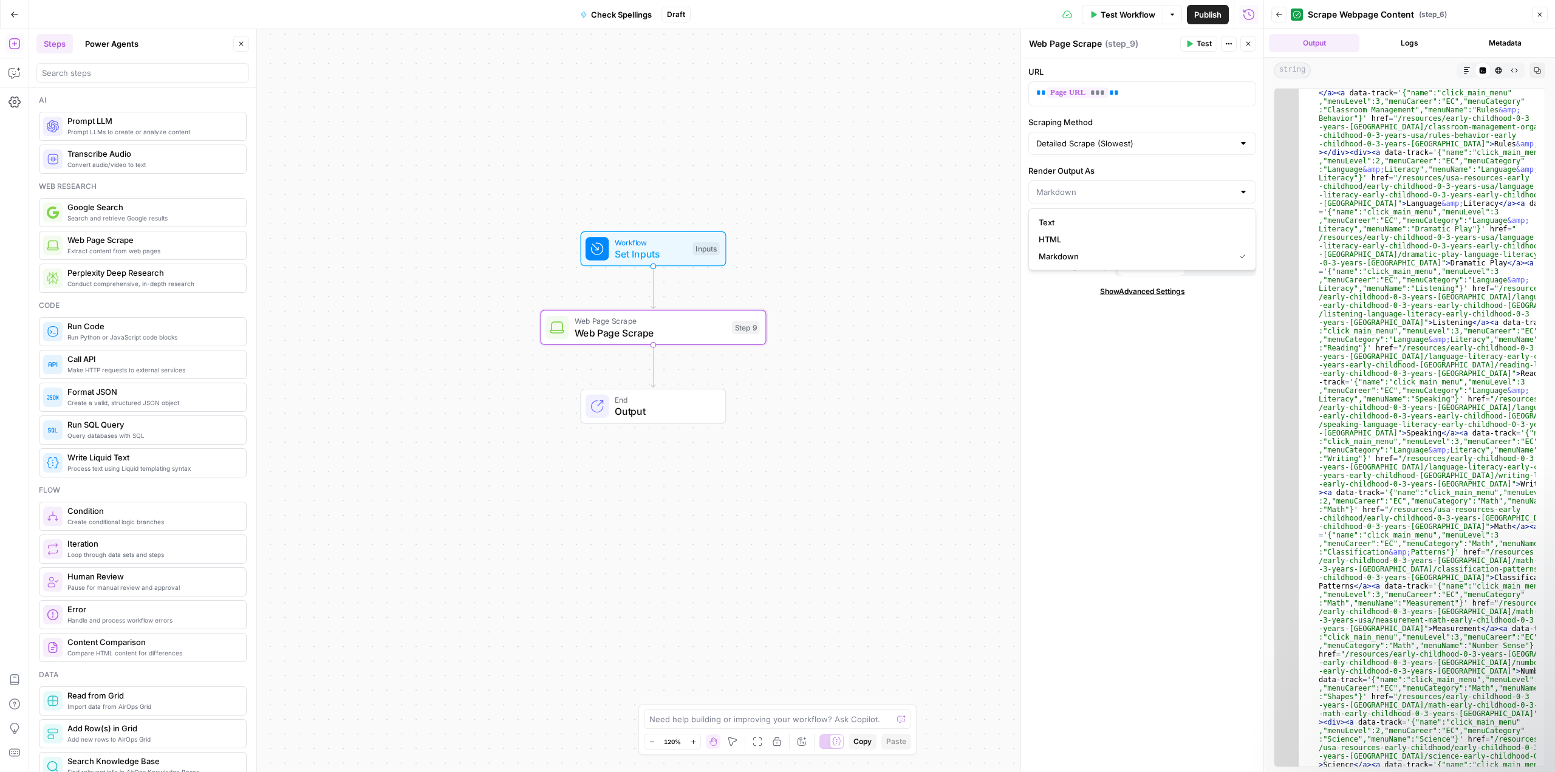
type input "Text"
click at [1245, 190] on div at bounding box center [1244, 192] width 10 height 12
click at [1055, 234] on span "HTML" at bounding box center [1140, 239] width 202 height 12
type input "HTML"
click at [1199, 40] on span "Test" at bounding box center [1204, 43] width 15 height 11
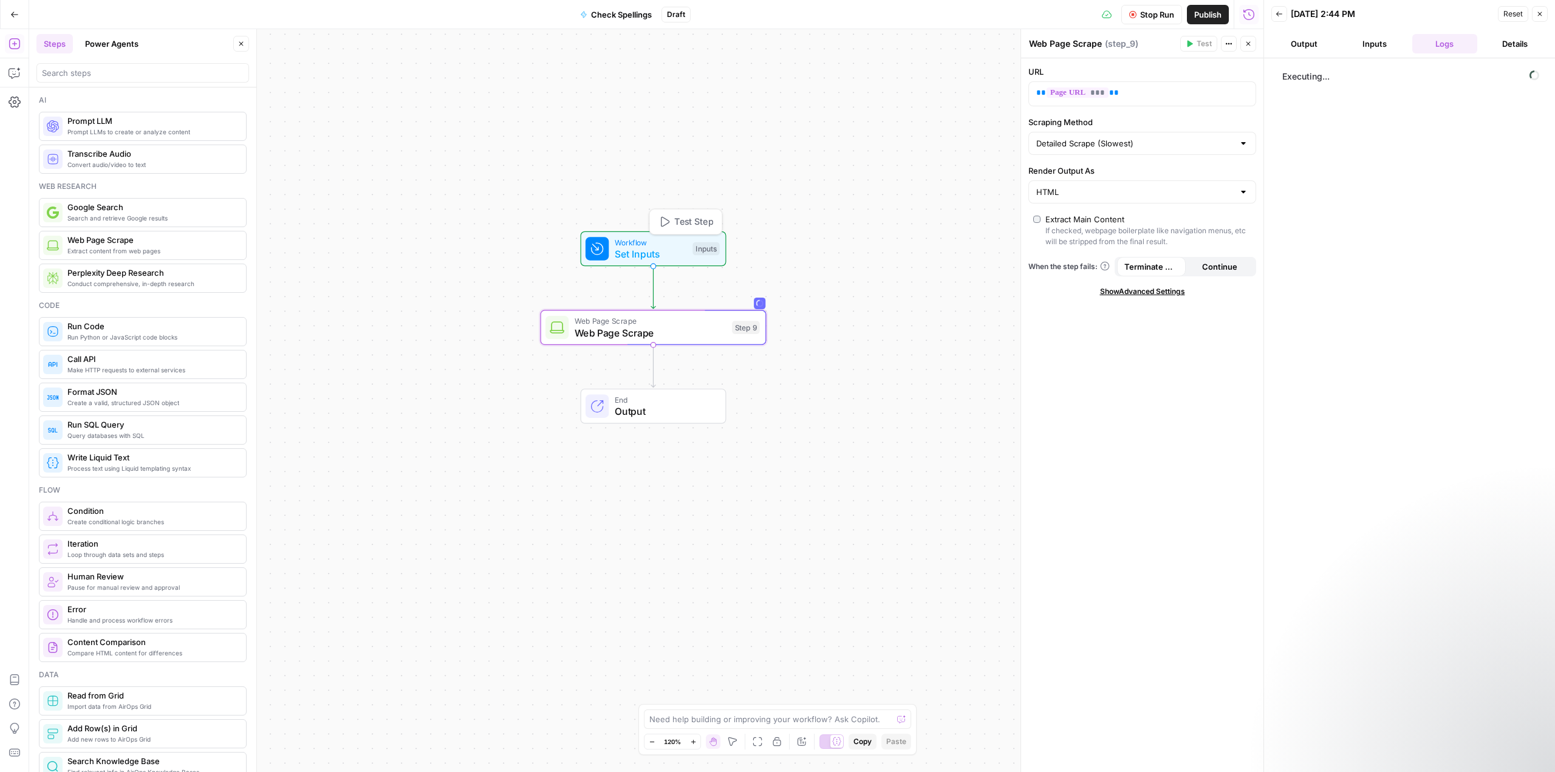
click at [671, 250] on span "Set Inputs" at bounding box center [651, 254] width 72 height 15
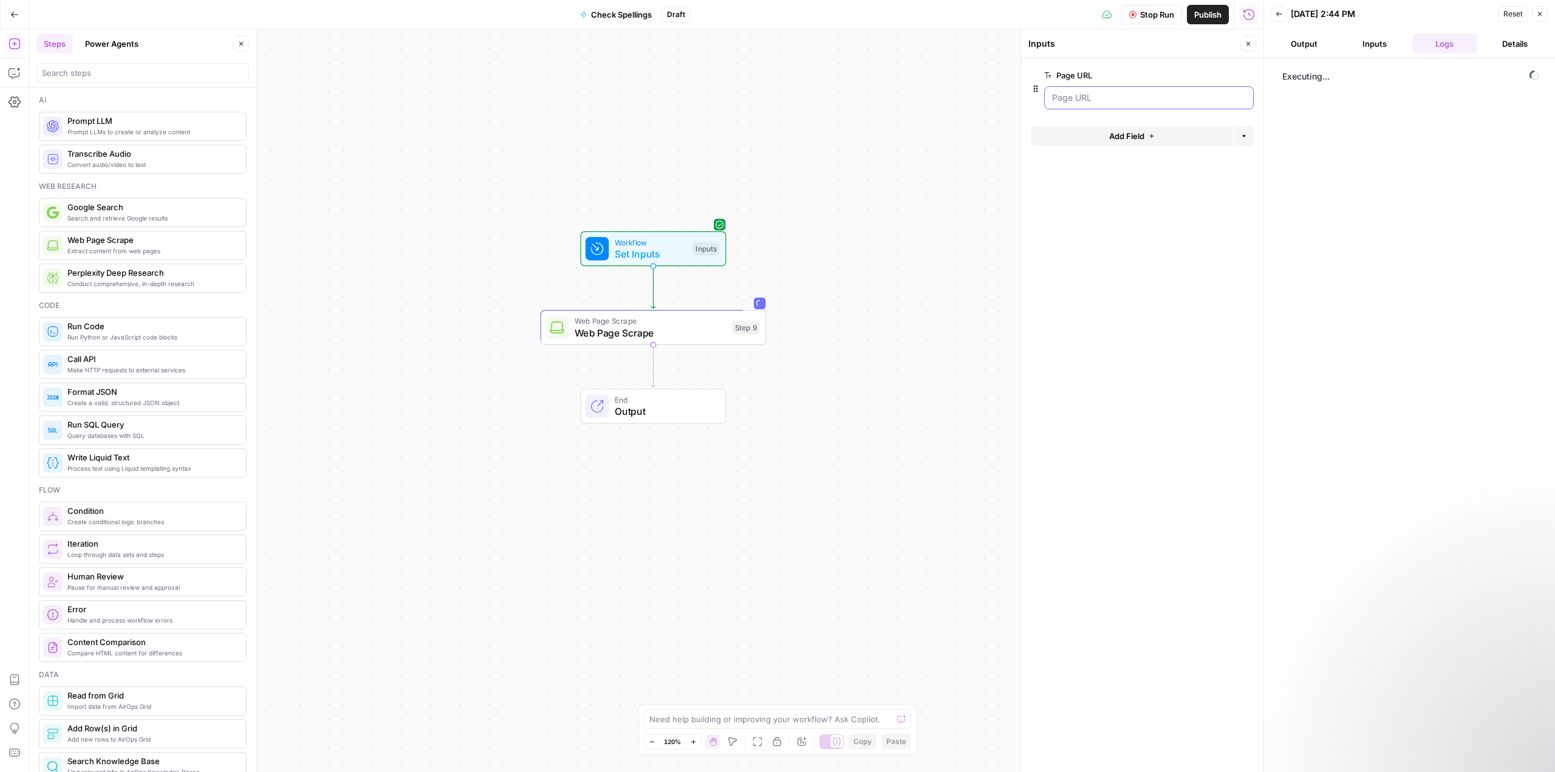
click at [1128, 99] on URL "Page URL" at bounding box center [1149, 98] width 194 height 12
click at [682, 334] on span "Web Page Scrape" at bounding box center [651, 333] width 152 height 15
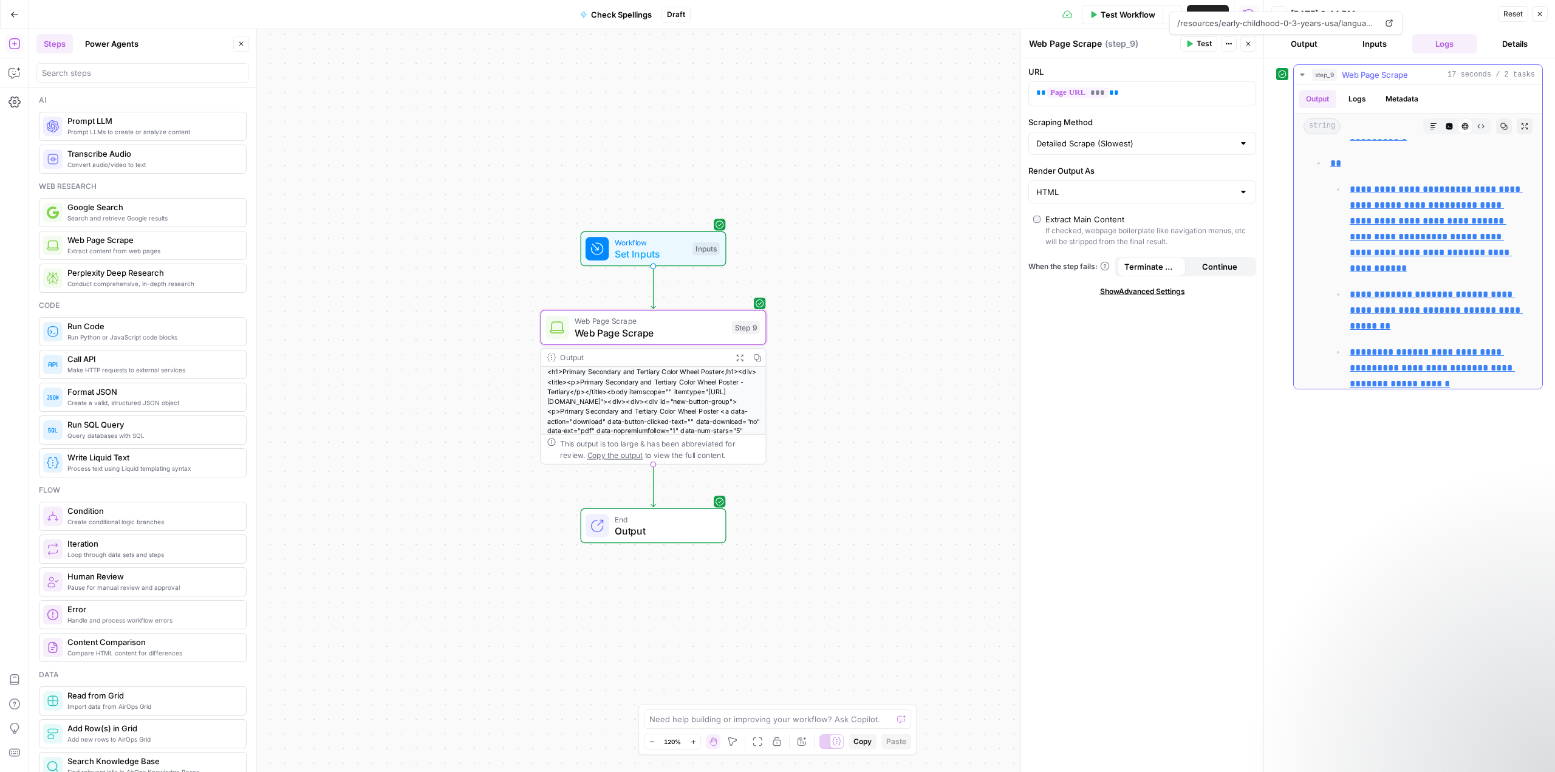
scroll to position [1276, 0]
click at [1477, 128] on icon "button" at bounding box center [1480, 126] width 7 height 7
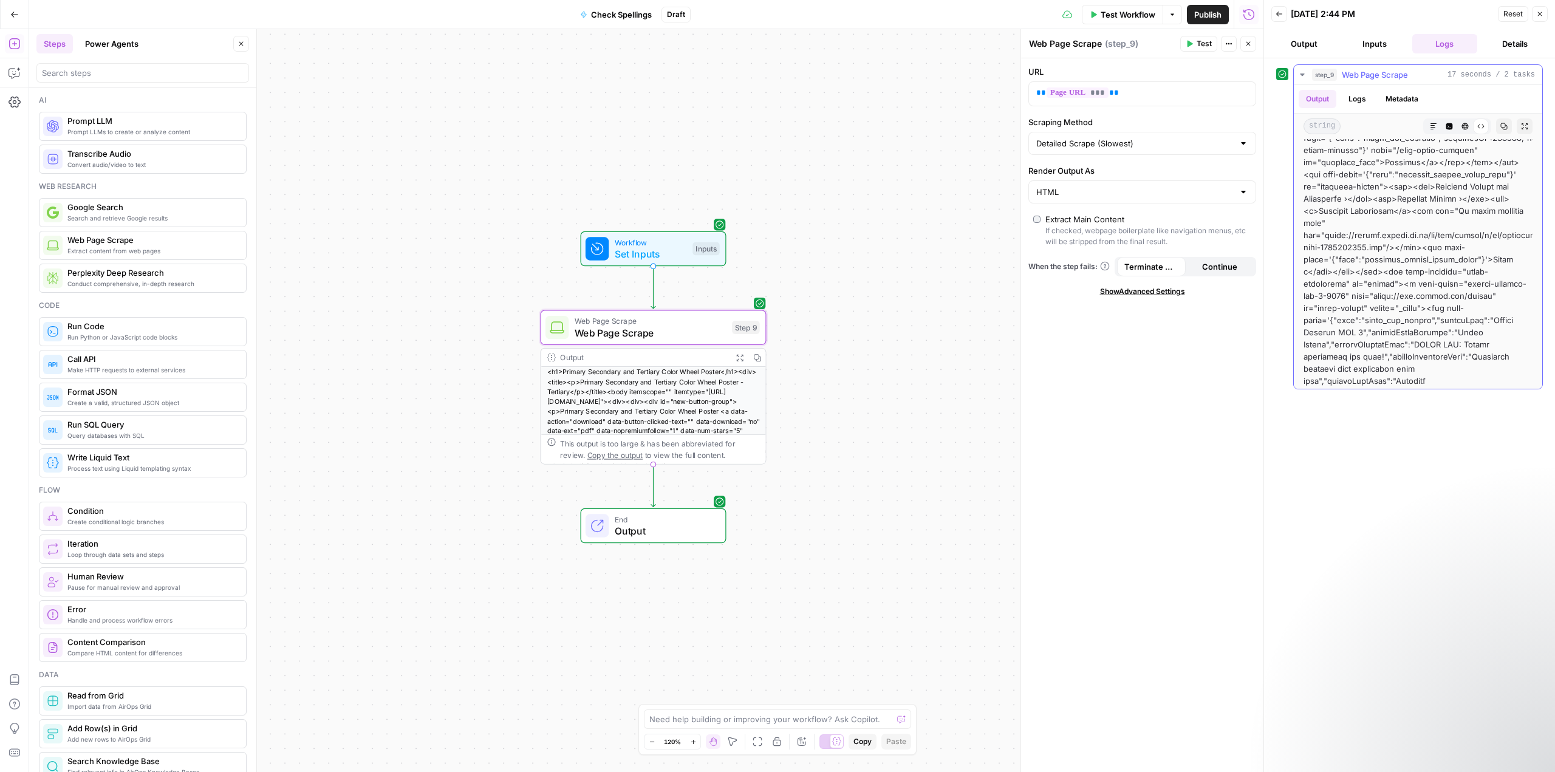
scroll to position [0, 0]
click at [1498, 131] on button "Copy" at bounding box center [1504, 126] width 16 height 16
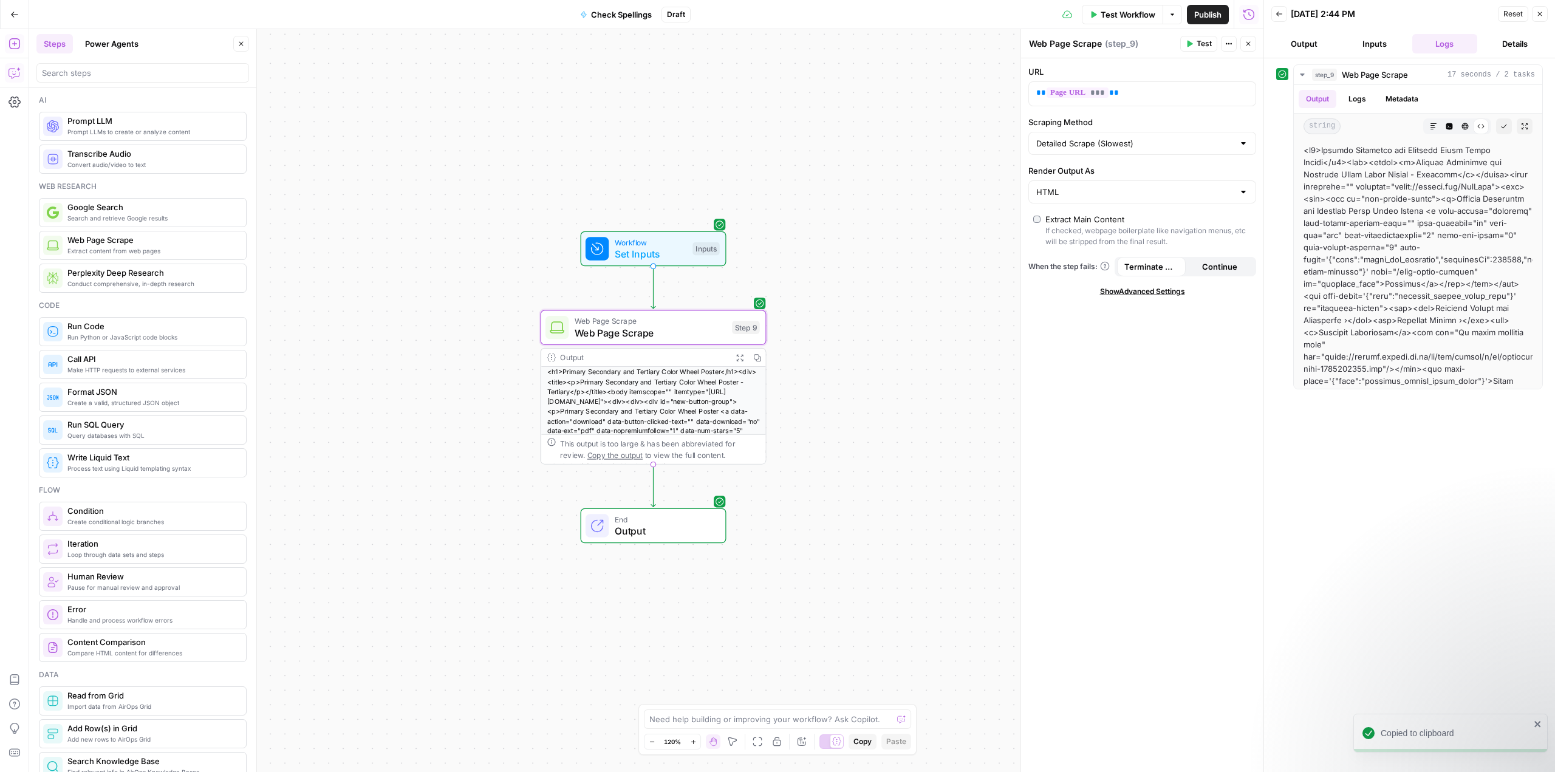
click at [16, 66] on button "Copilot" at bounding box center [14, 72] width 19 height 19
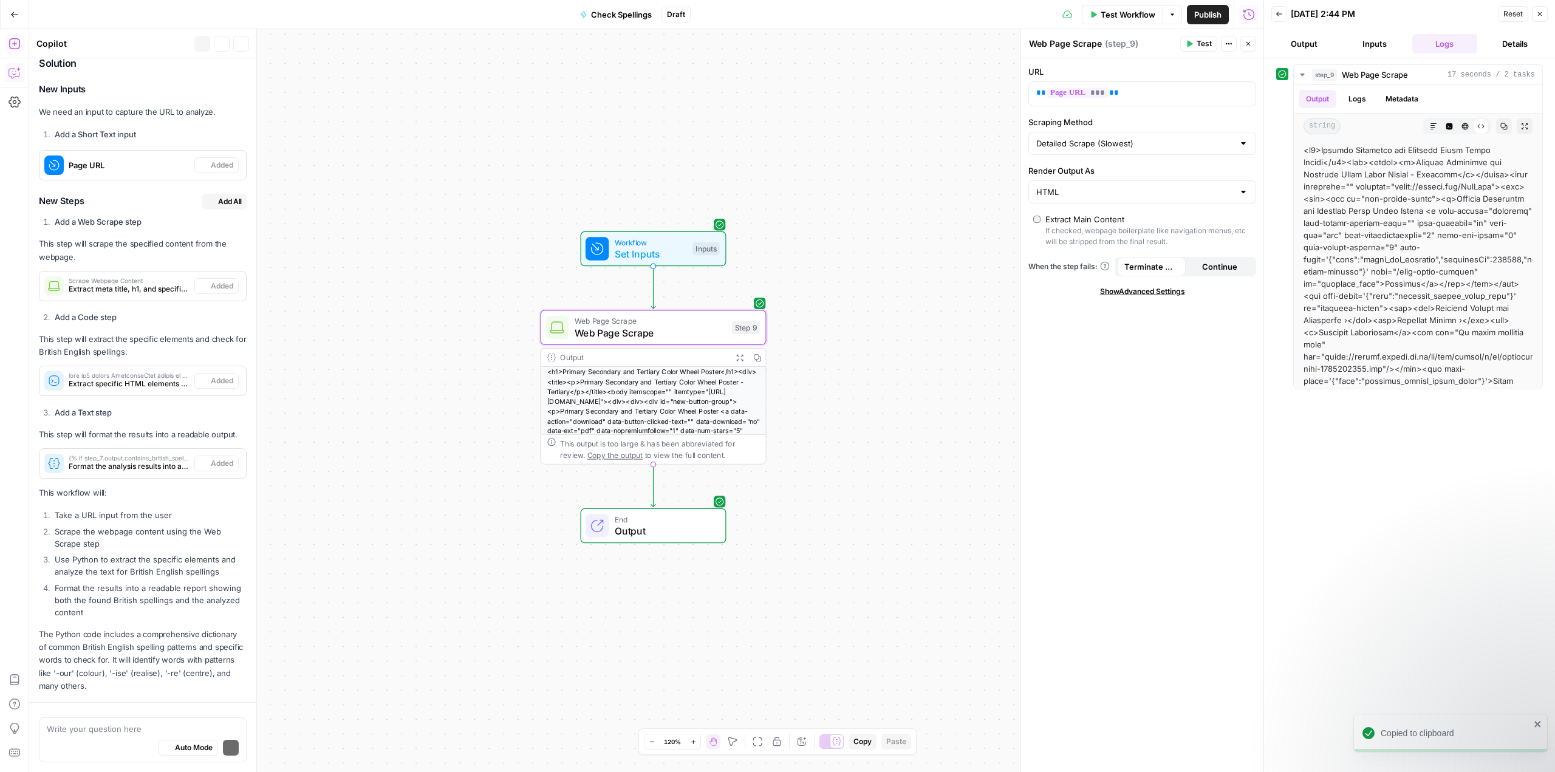
scroll to position [347, 0]
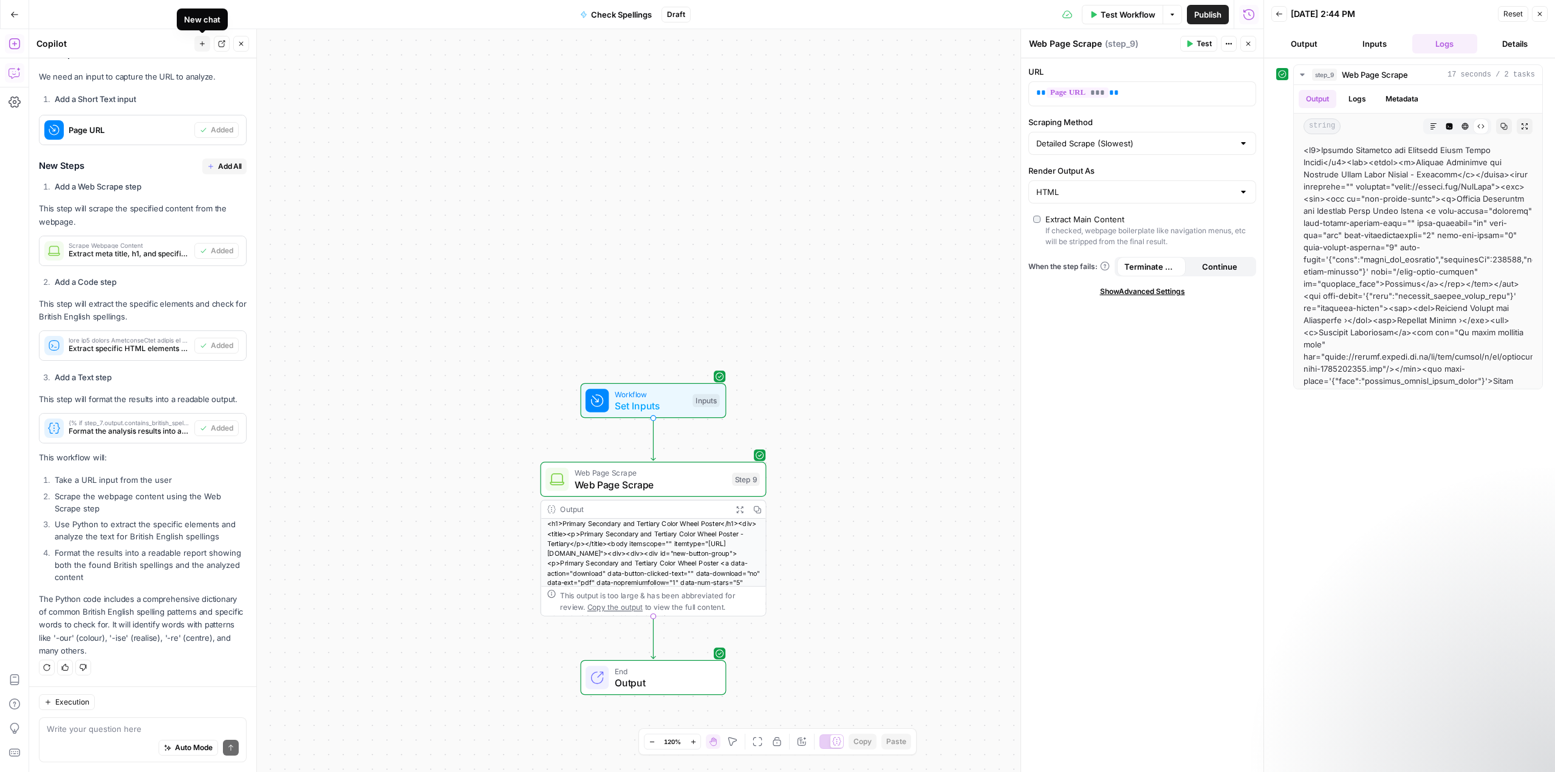
click at [204, 43] on icon "button" at bounding box center [202, 43] width 7 height 7
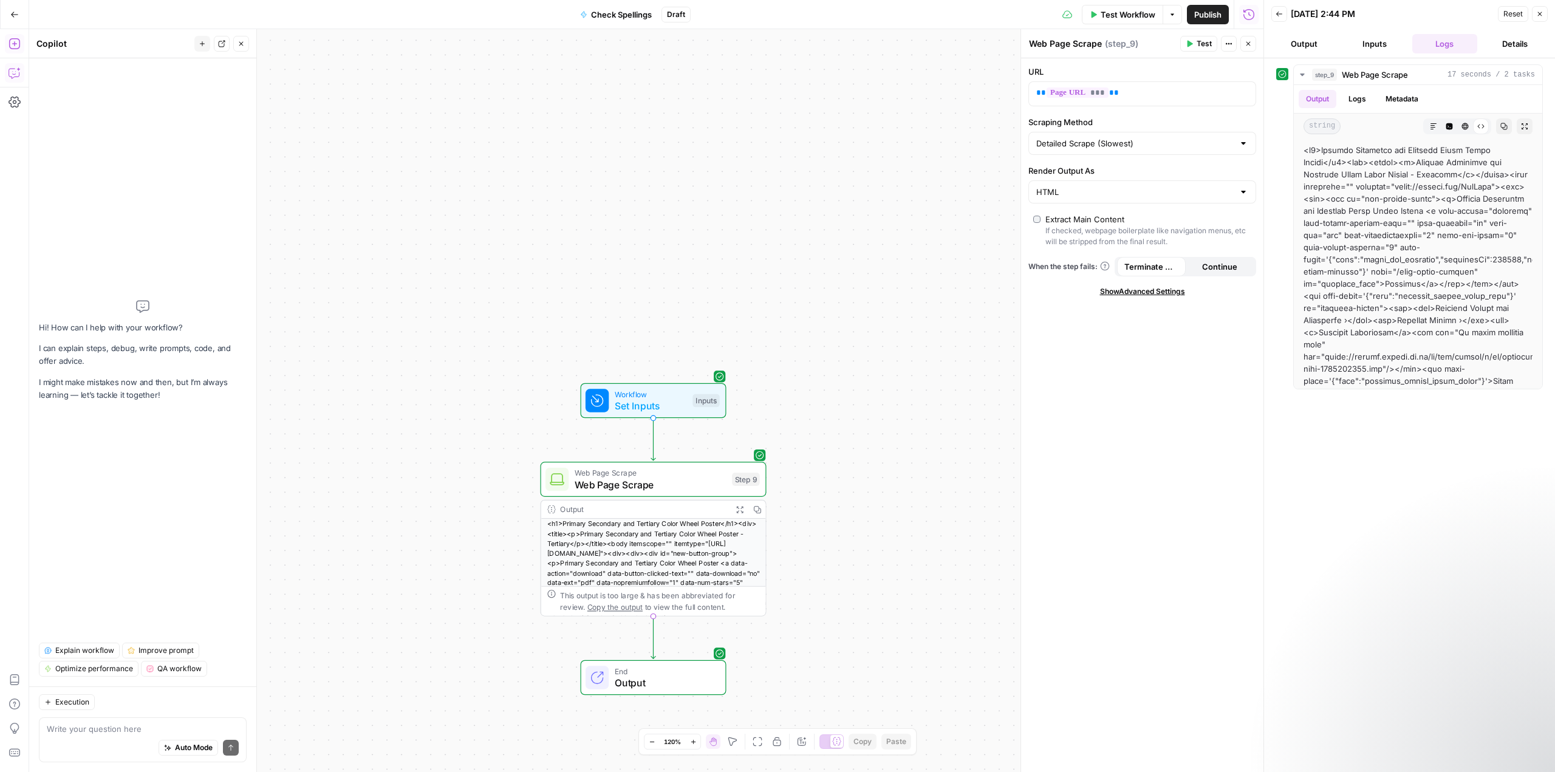
click at [101, 737] on div "Auto Mode Send" at bounding box center [143, 748] width 192 height 27
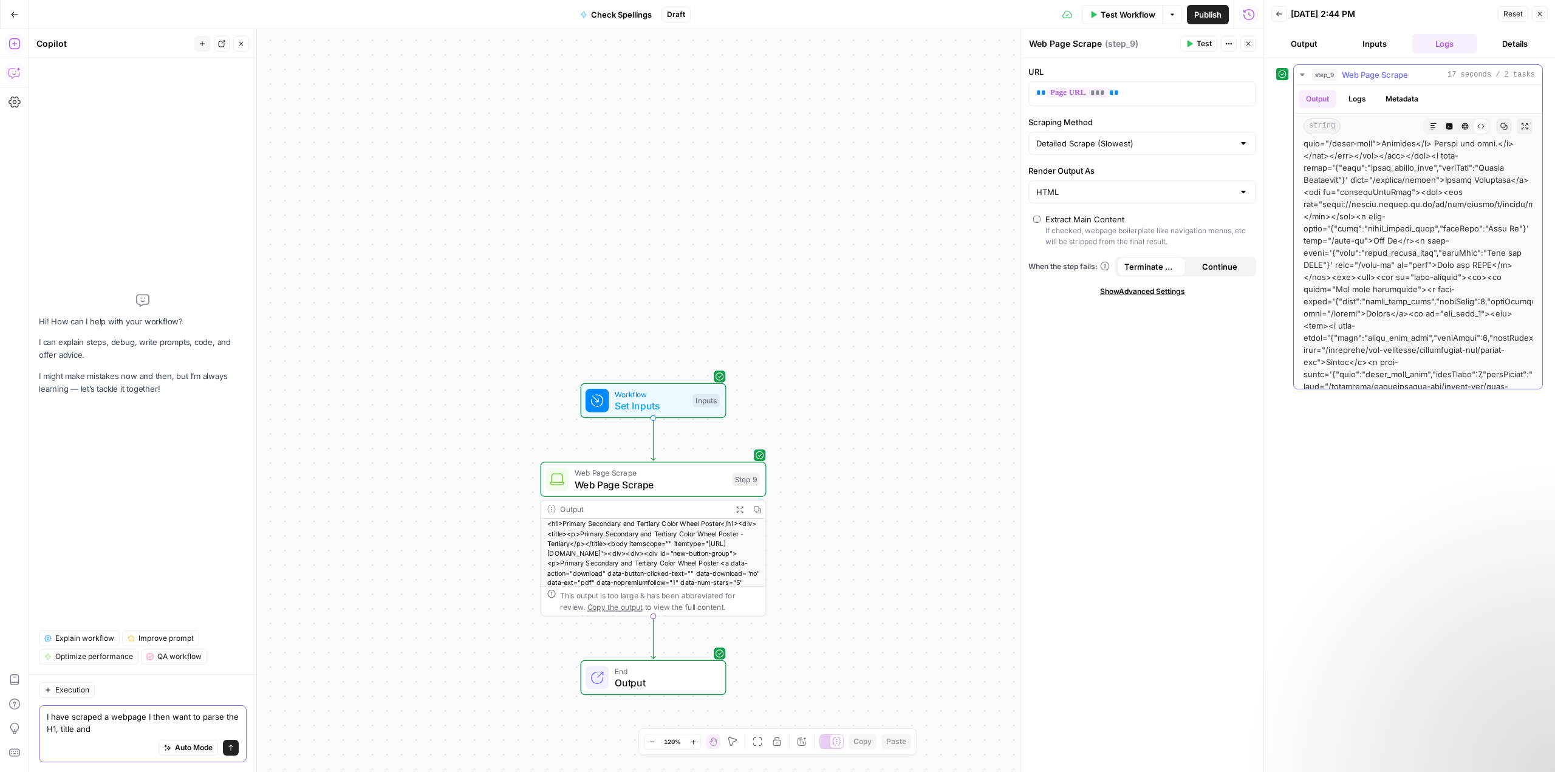
scroll to position [729, 0]
click at [118, 728] on textarea "I have scraped a webpage I then want to parse the H1, title and" at bounding box center [143, 723] width 192 height 24
paste textarea "<div id="resourceDescription">"
type textarea "I have scraped a webpage I then want to parse the H1, title and the content wit…"
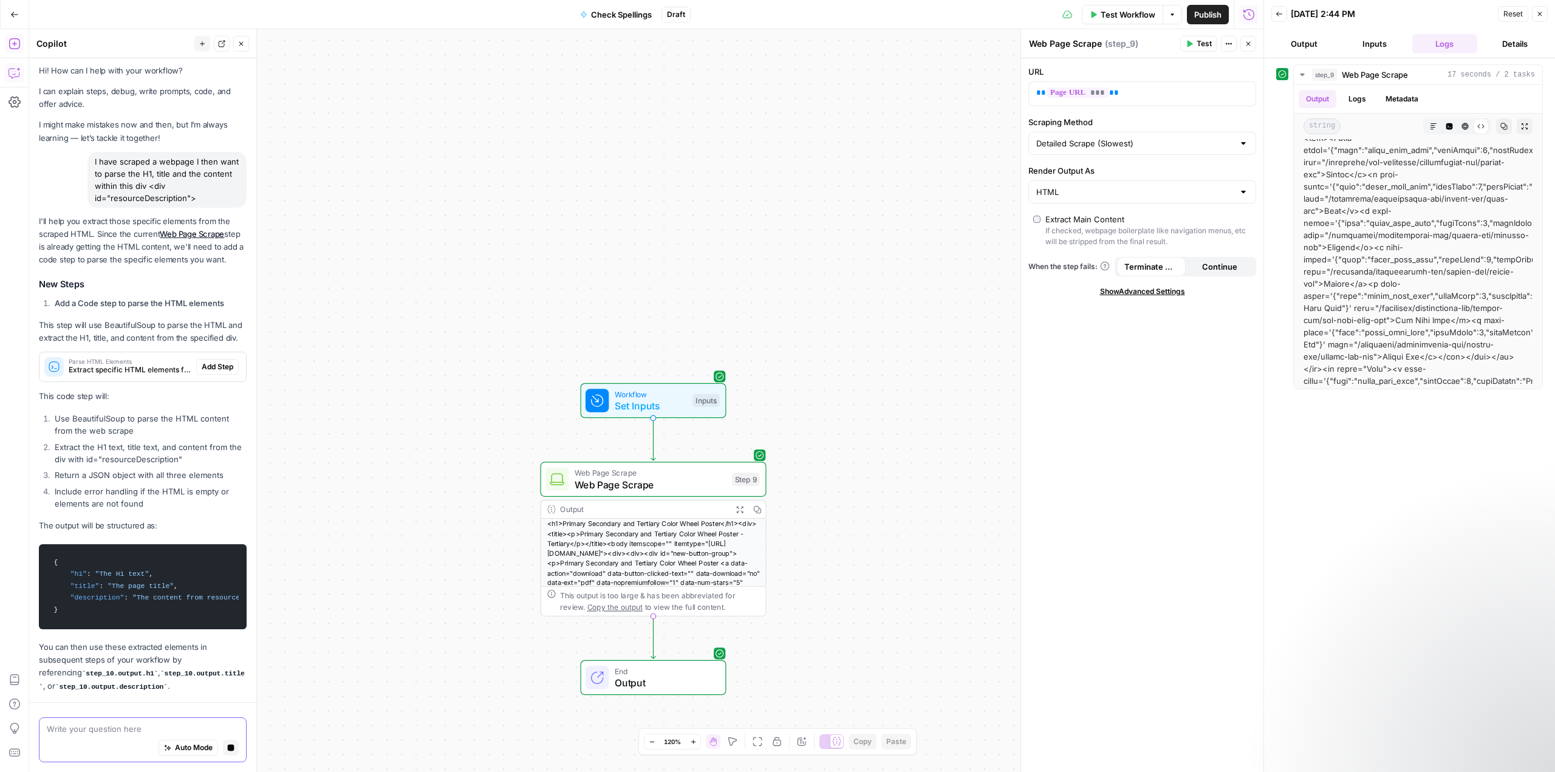
scroll to position [78, 0]
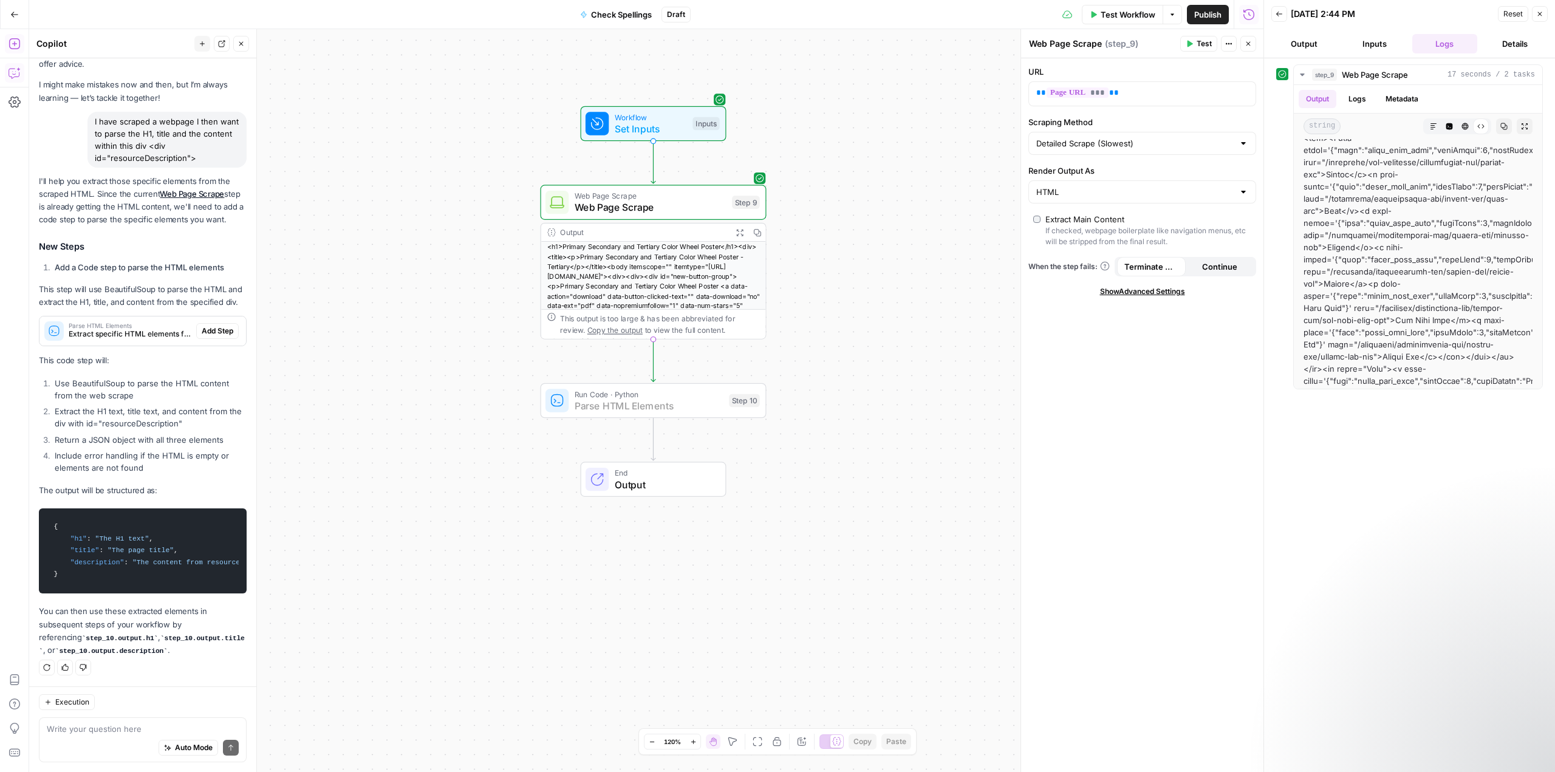
click at [213, 326] on span "Add Step" at bounding box center [218, 331] width 32 height 11
click at [745, 200] on div "Step 9" at bounding box center [746, 202] width 28 height 13
click at [1127, 41] on span "( step_9 )" at bounding box center [1120, 44] width 33 height 12
drag, startPoint x: 1137, startPoint y: 41, endPoint x: 1093, endPoint y: 41, distance: 44.3
click at [1093, 41] on div "Web Page Scrape ( step_9 )" at bounding box center [1102, 44] width 148 height 12
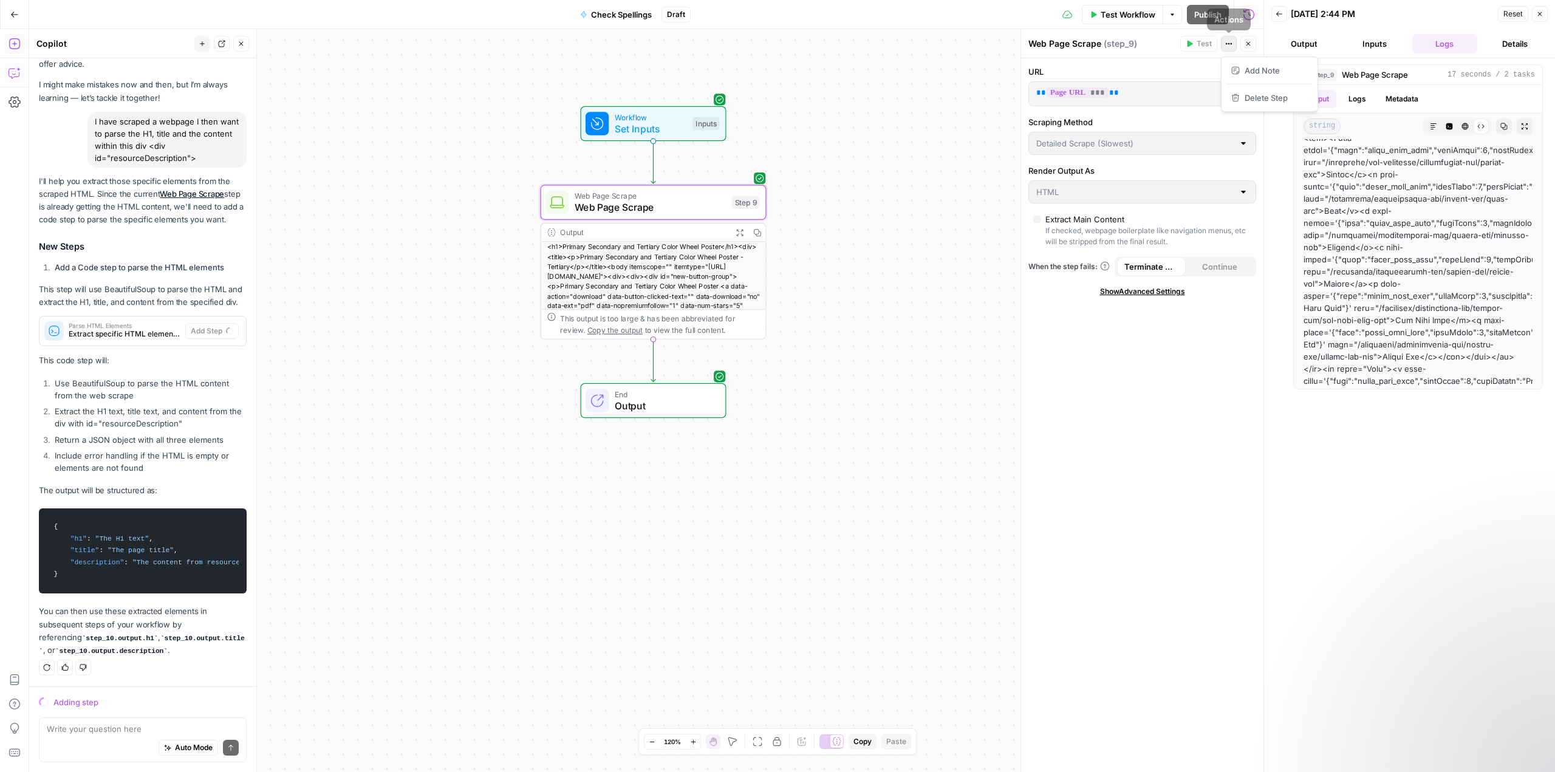
click at [1229, 40] on icon "button" at bounding box center [1228, 43] width 7 height 7
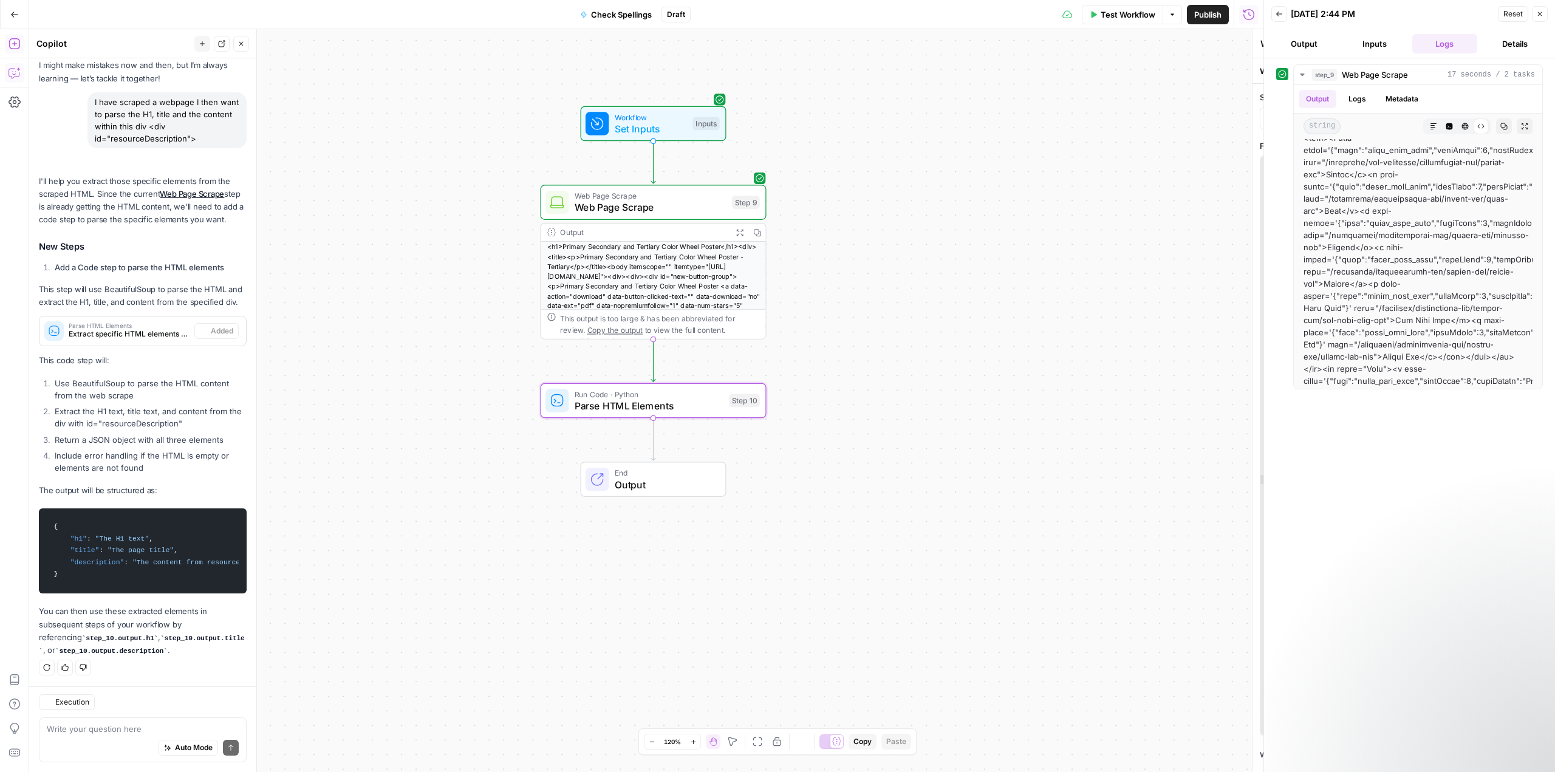
type textarea "Parse HTML Elements"
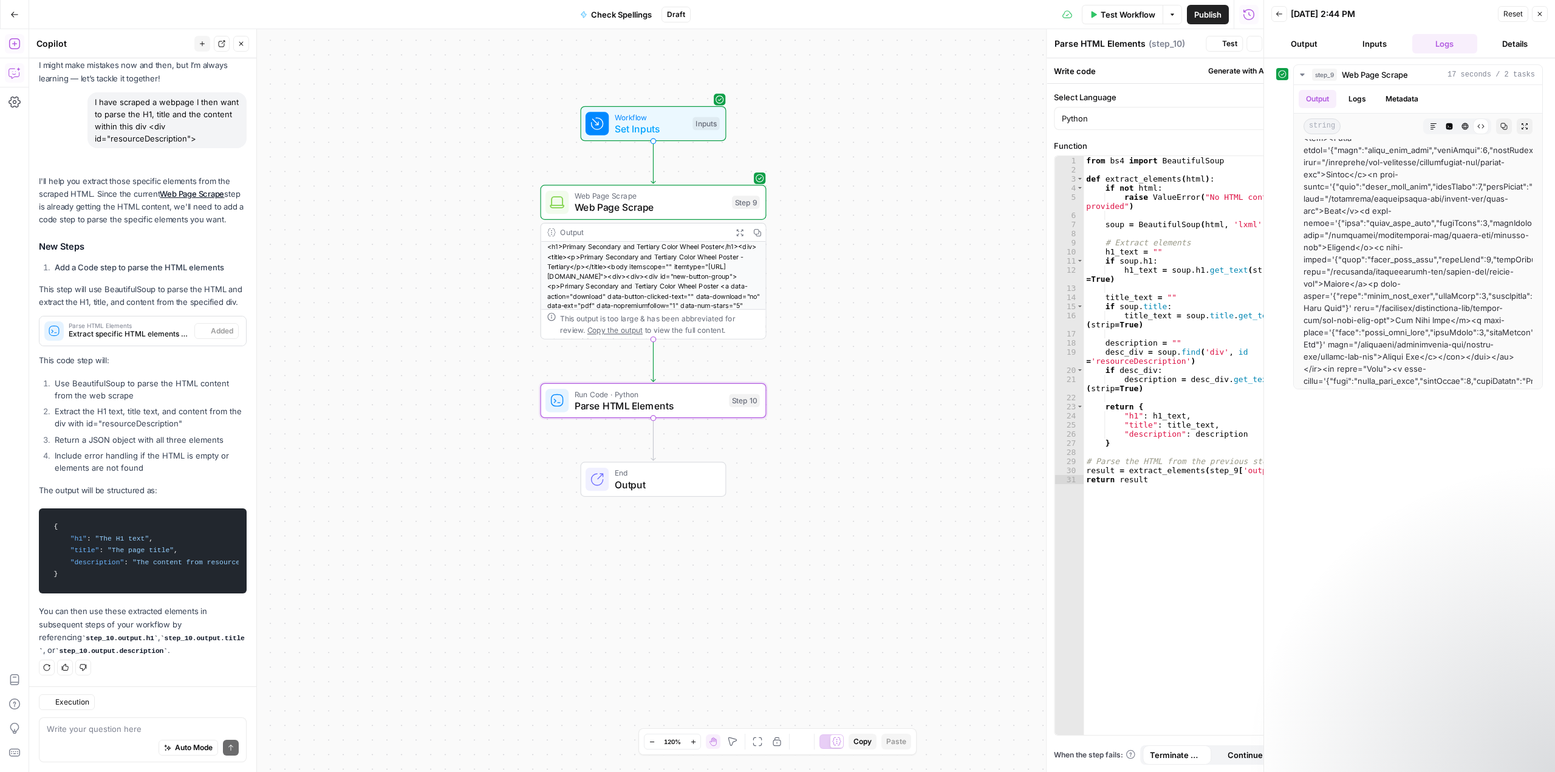
click at [906, 70] on div "Workflow Set Inputs Inputs Web Page Scrape Web Page Scrape Step 9 Output Expand…" at bounding box center [646, 400] width 1234 height 743
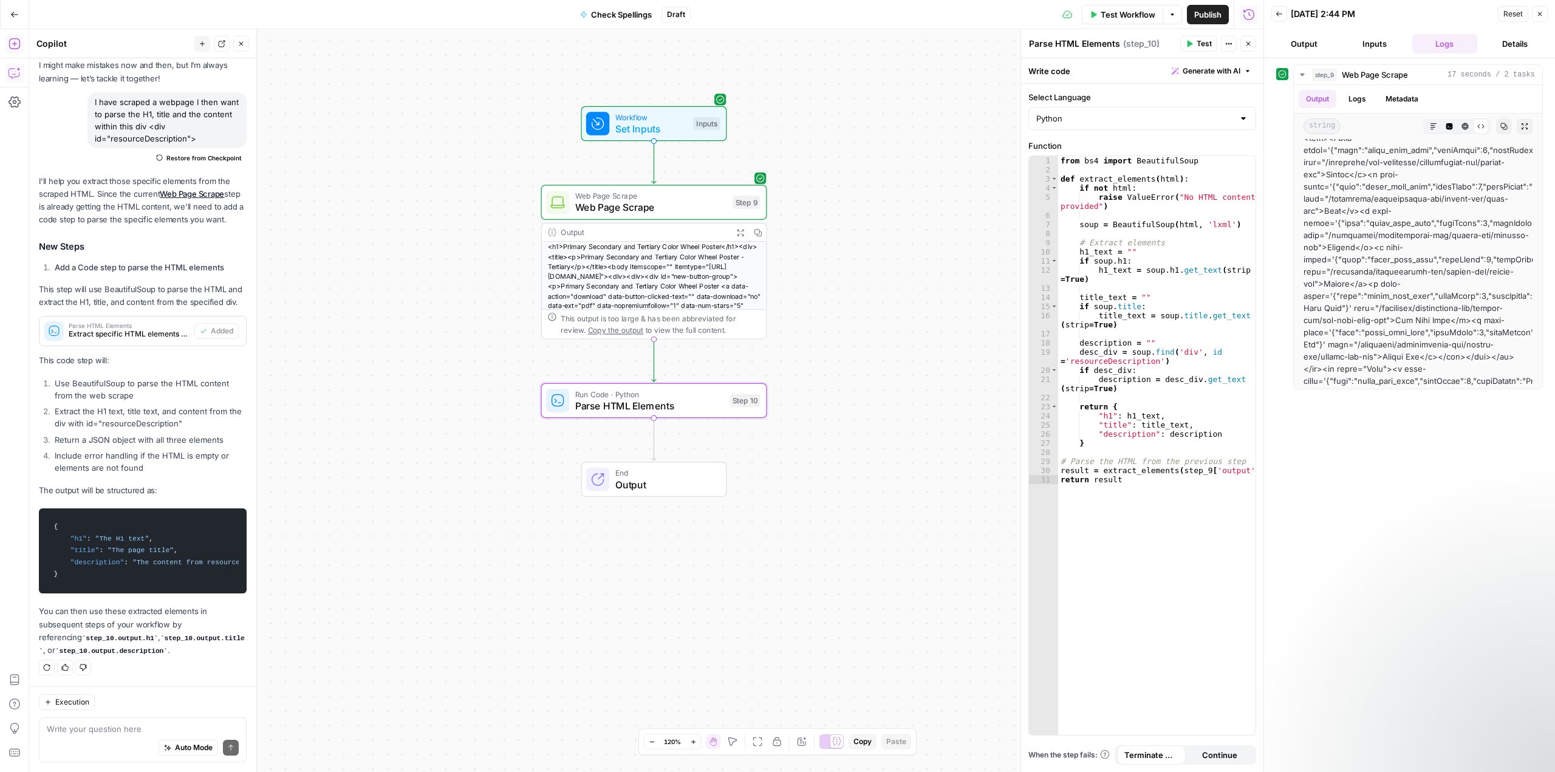
click at [1193, 40] on icon "button" at bounding box center [1189, 43] width 7 height 7
